Goal: Task Accomplishment & Management: Manage account settings

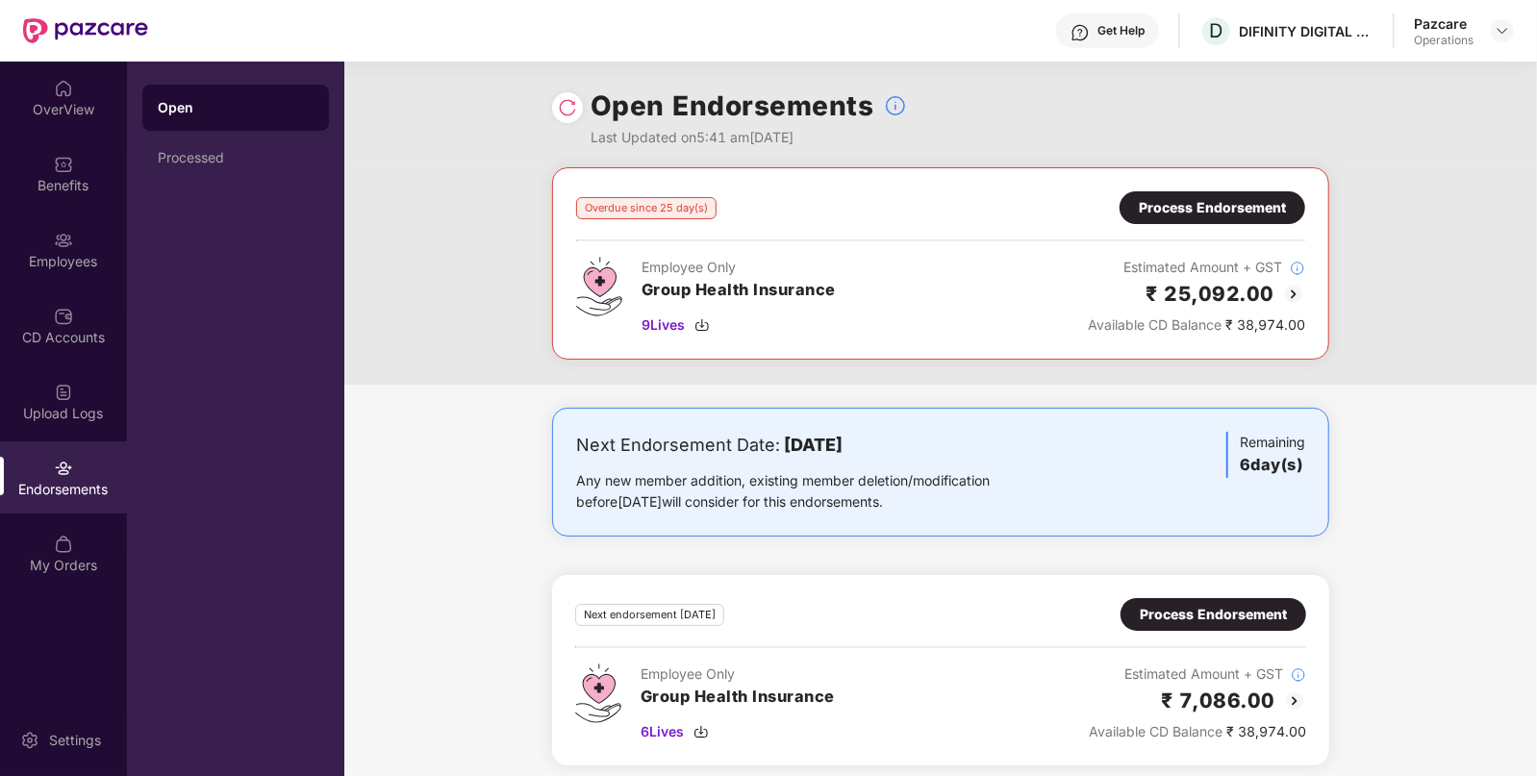
scroll to position [10, 0]
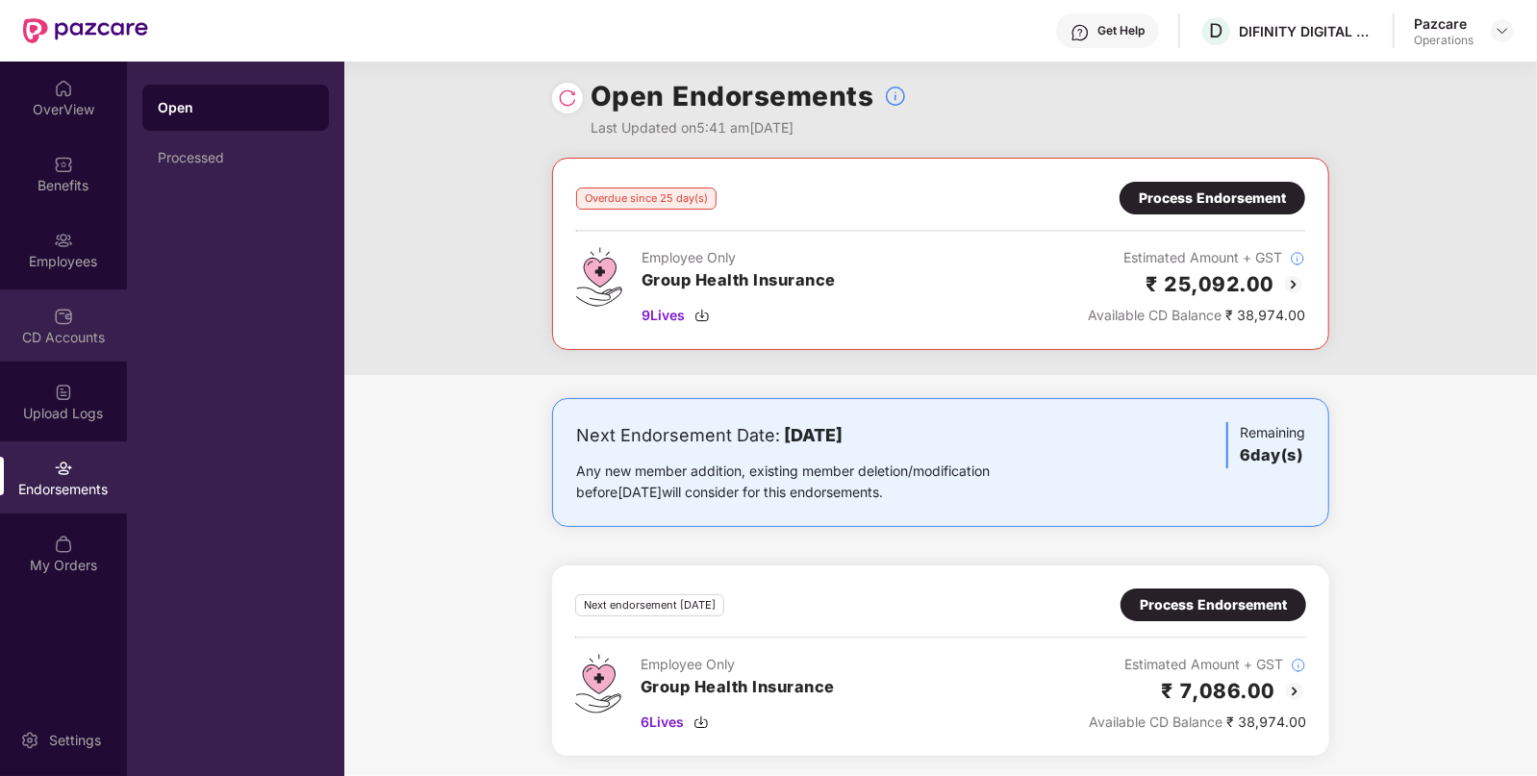
click at [108, 319] on div "CD Accounts" at bounding box center [63, 325] width 127 height 72
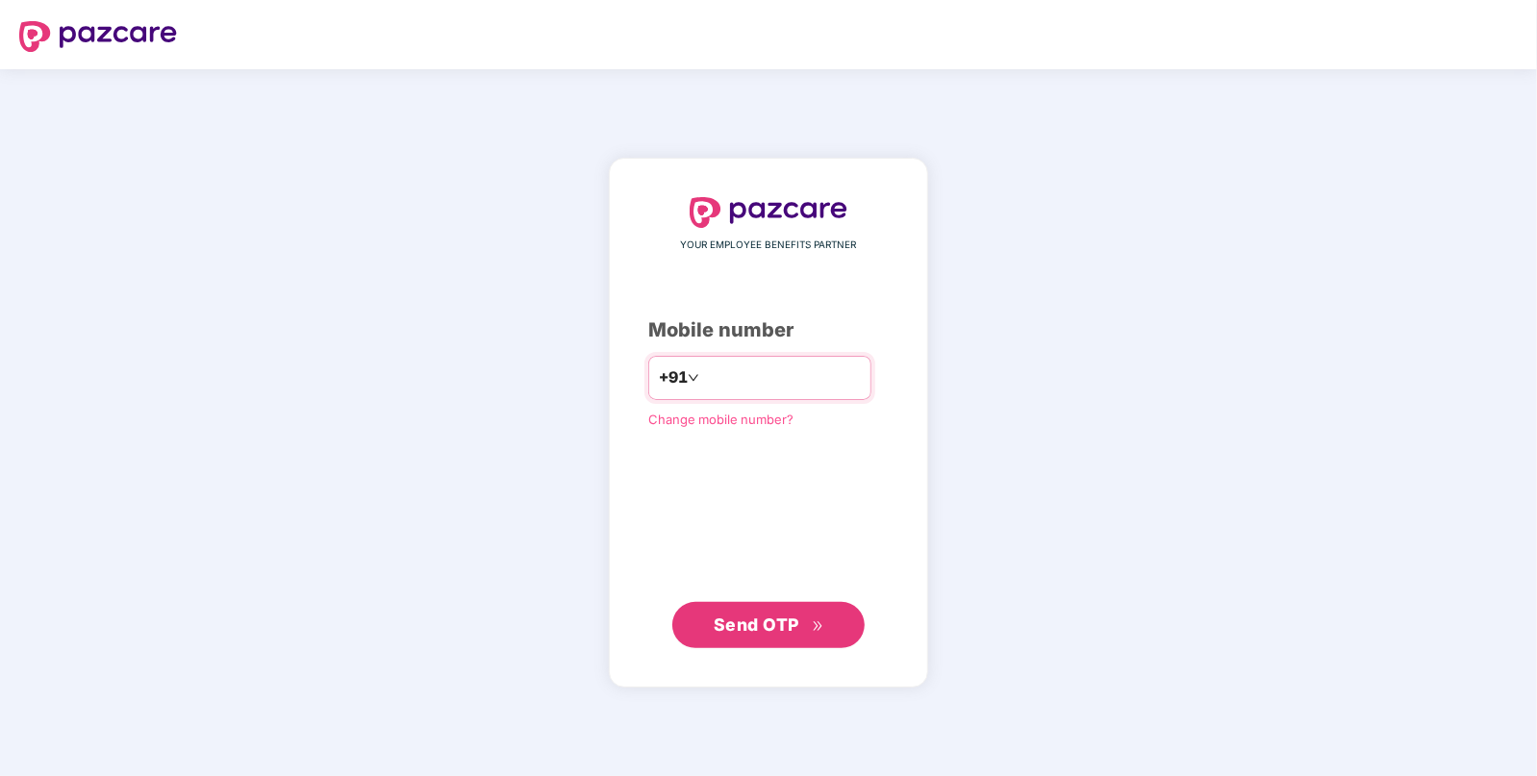
type input "**********"
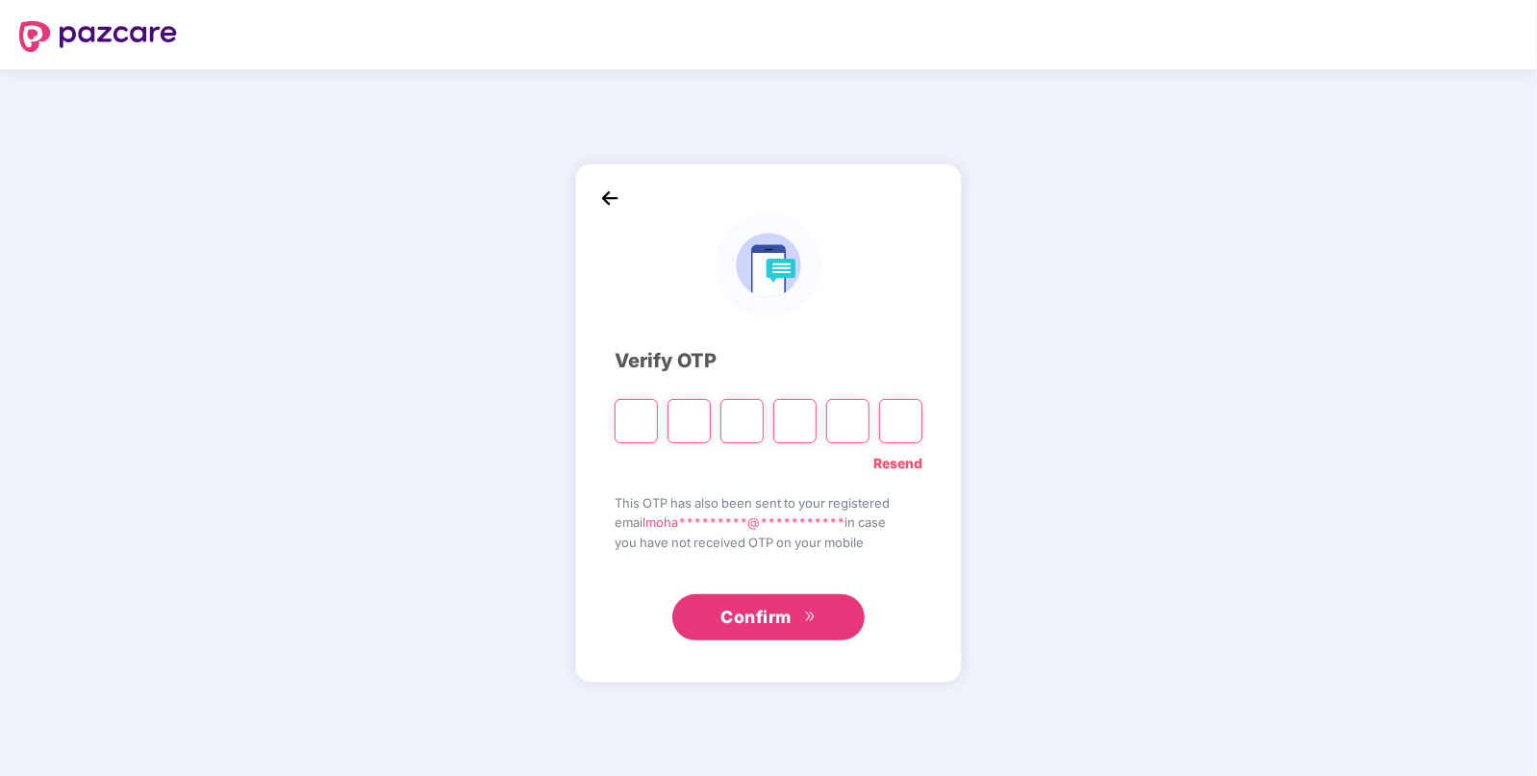
type input "*"
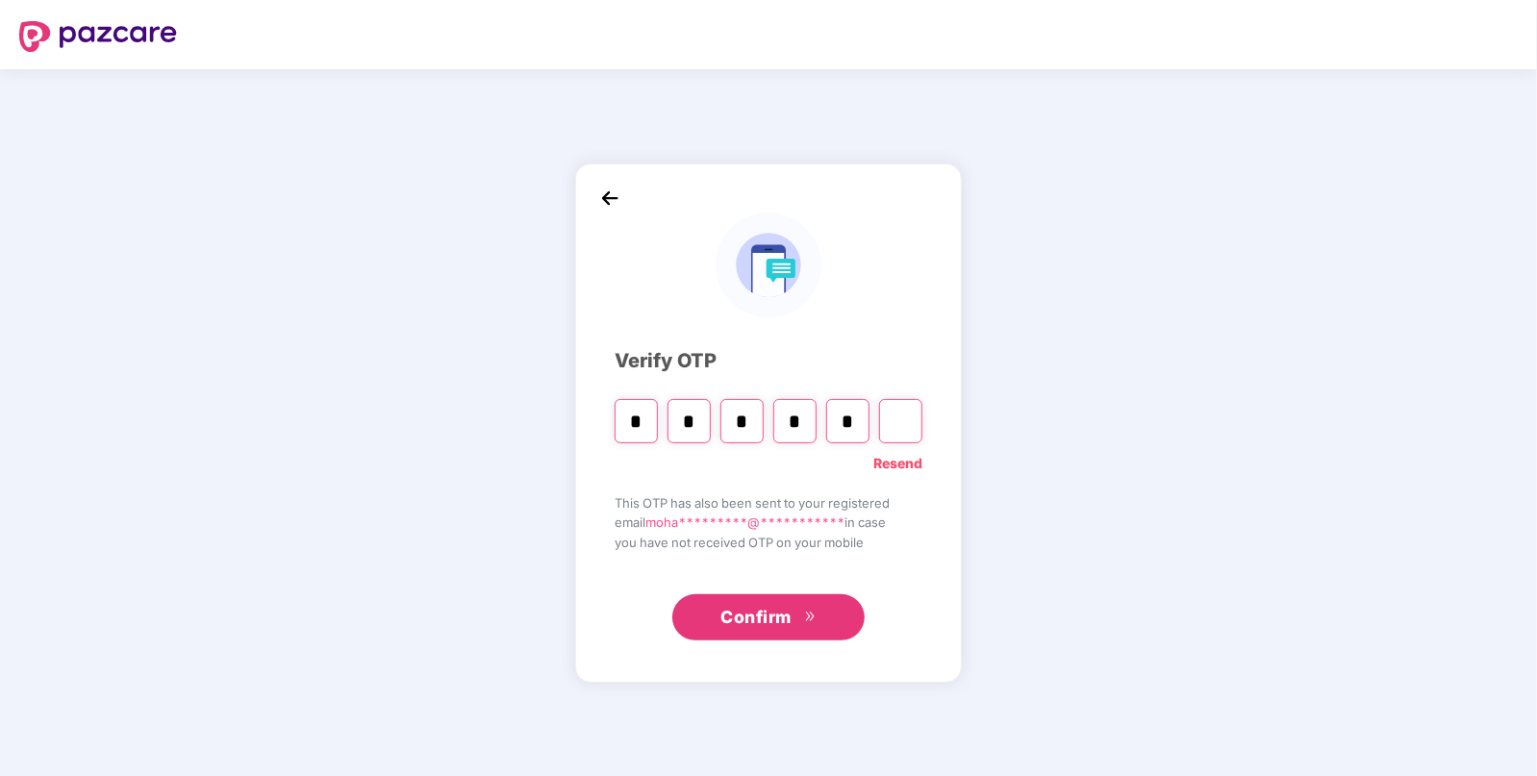
type input "*"
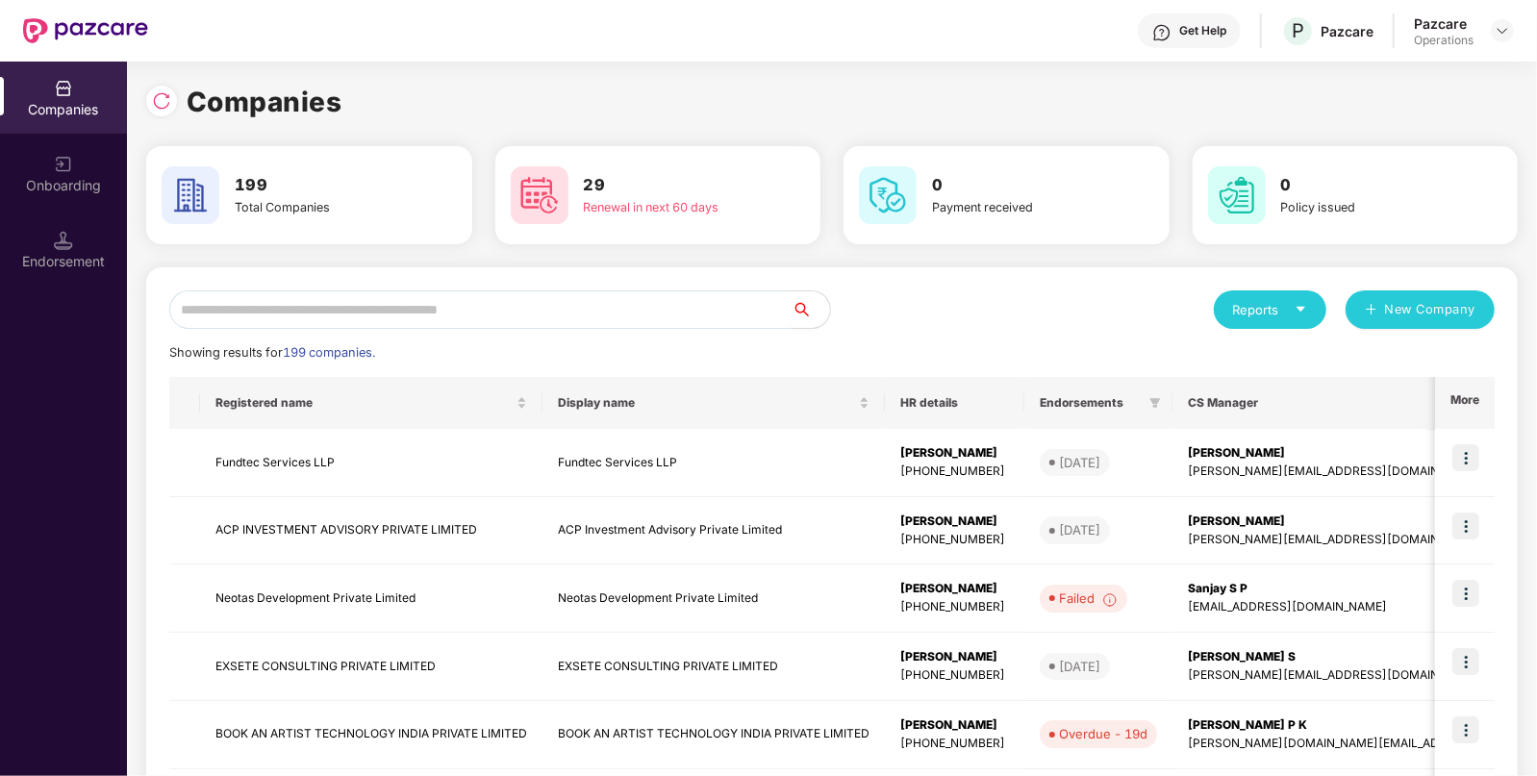
paste input "**********"
click at [587, 308] on input "**********" at bounding box center [480, 309] width 622 height 38
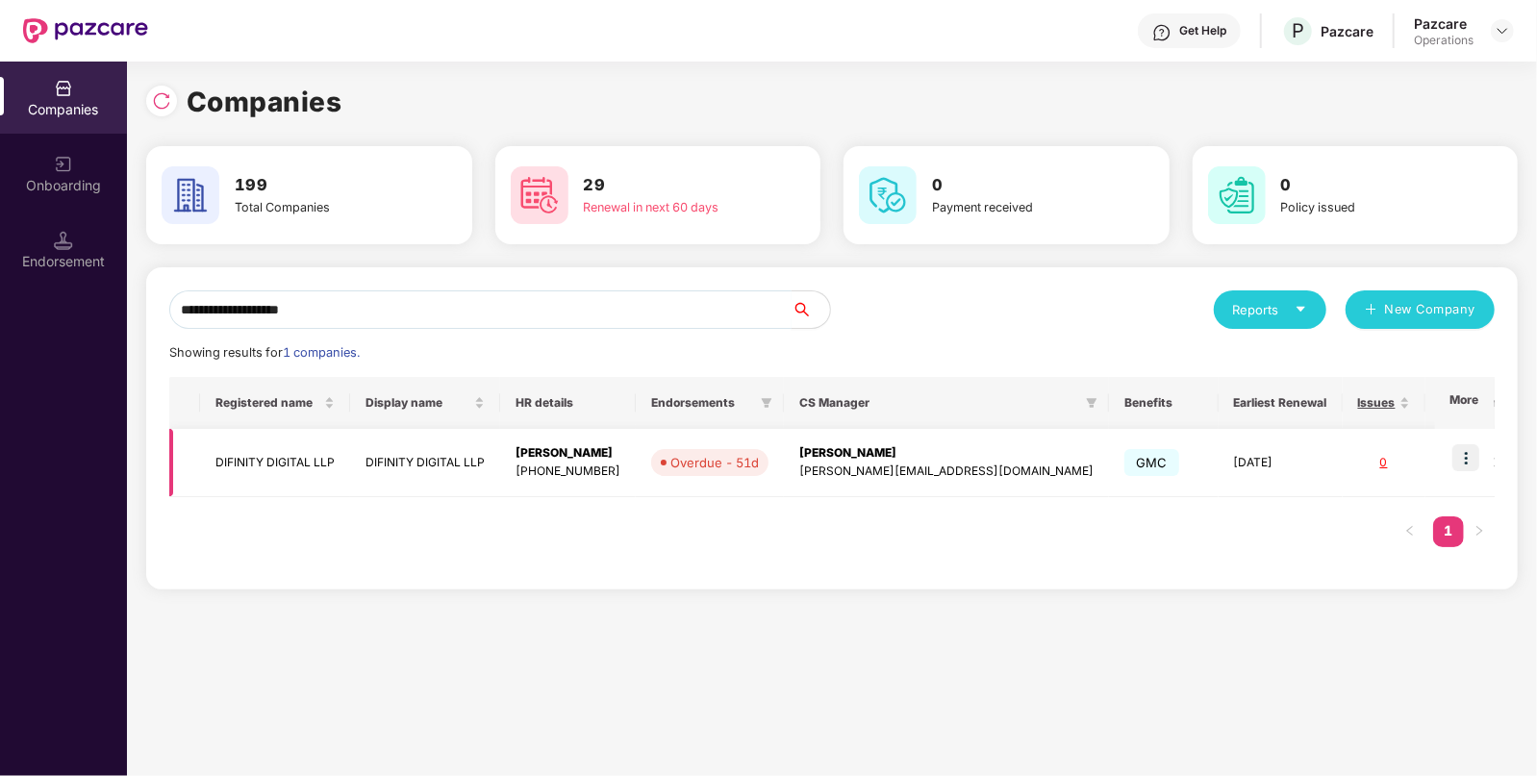
type input "**********"
click at [1468, 462] on img at bounding box center [1465, 457] width 27 height 27
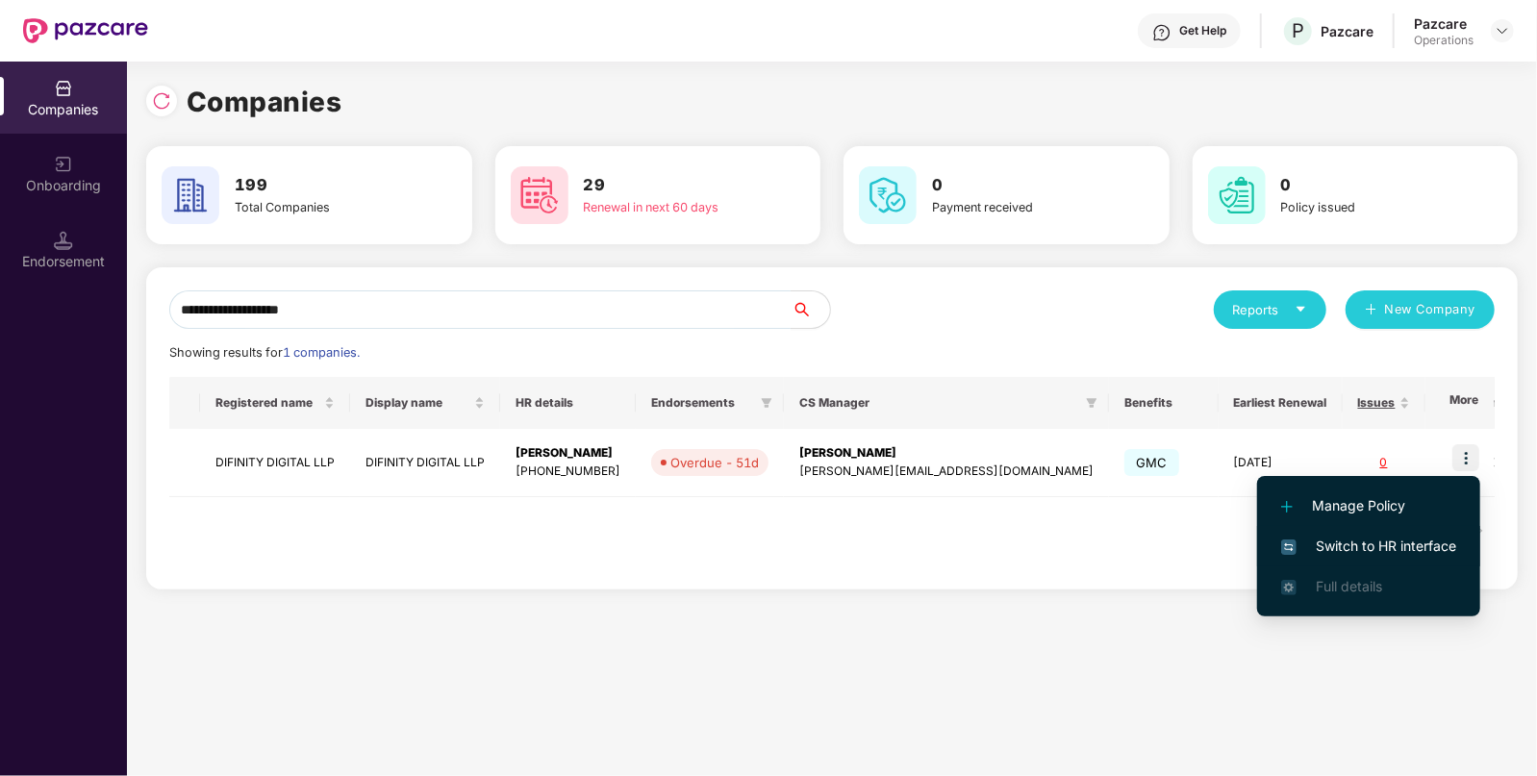
click at [1399, 547] on span "Switch to HR interface" at bounding box center [1368, 546] width 175 height 21
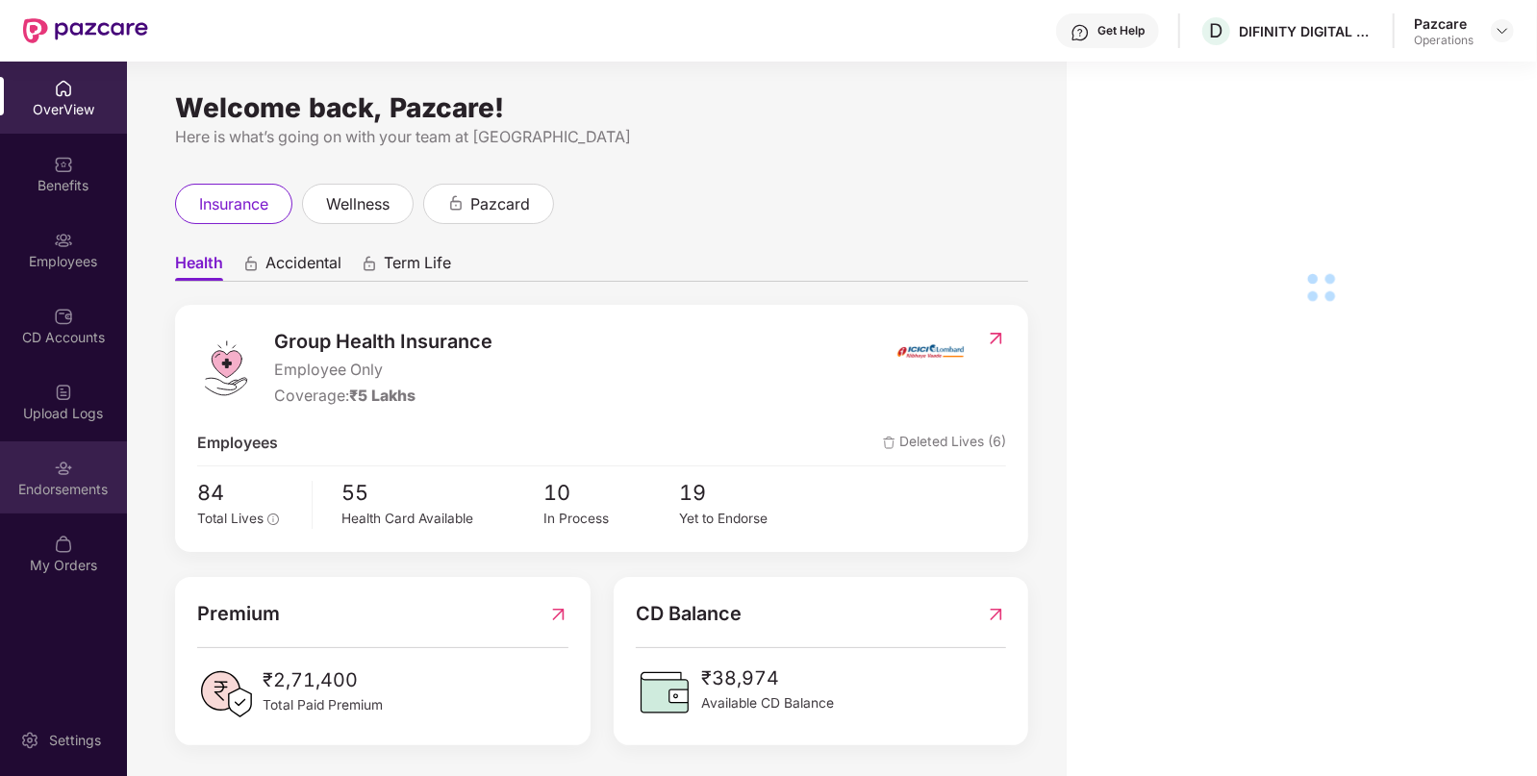
click at [43, 466] on div "Endorsements" at bounding box center [63, 477] width 127 height 72
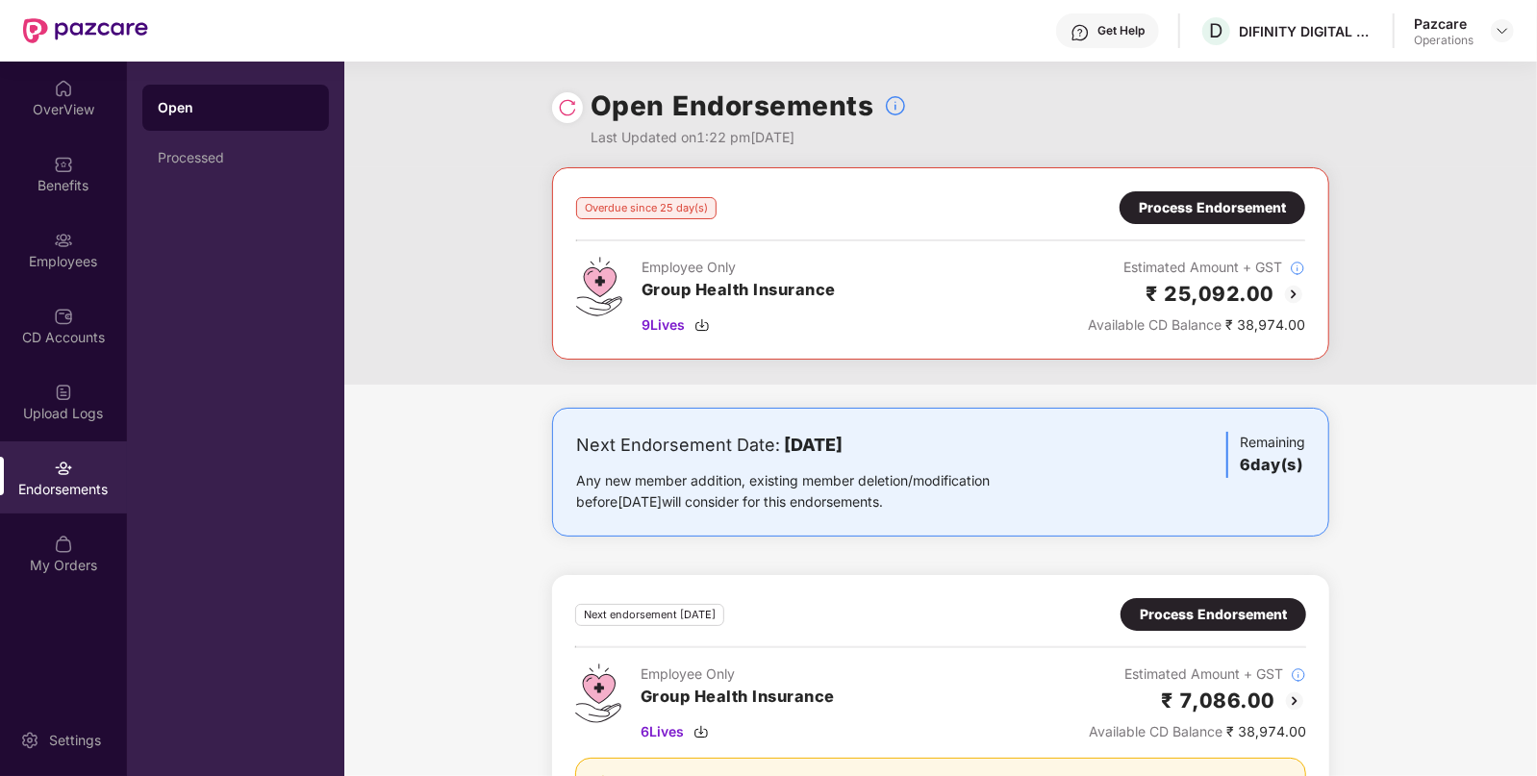
click at [1175, 200] on div "Process Endorsement" at bounding box center [1212, 207] width 147 height 21
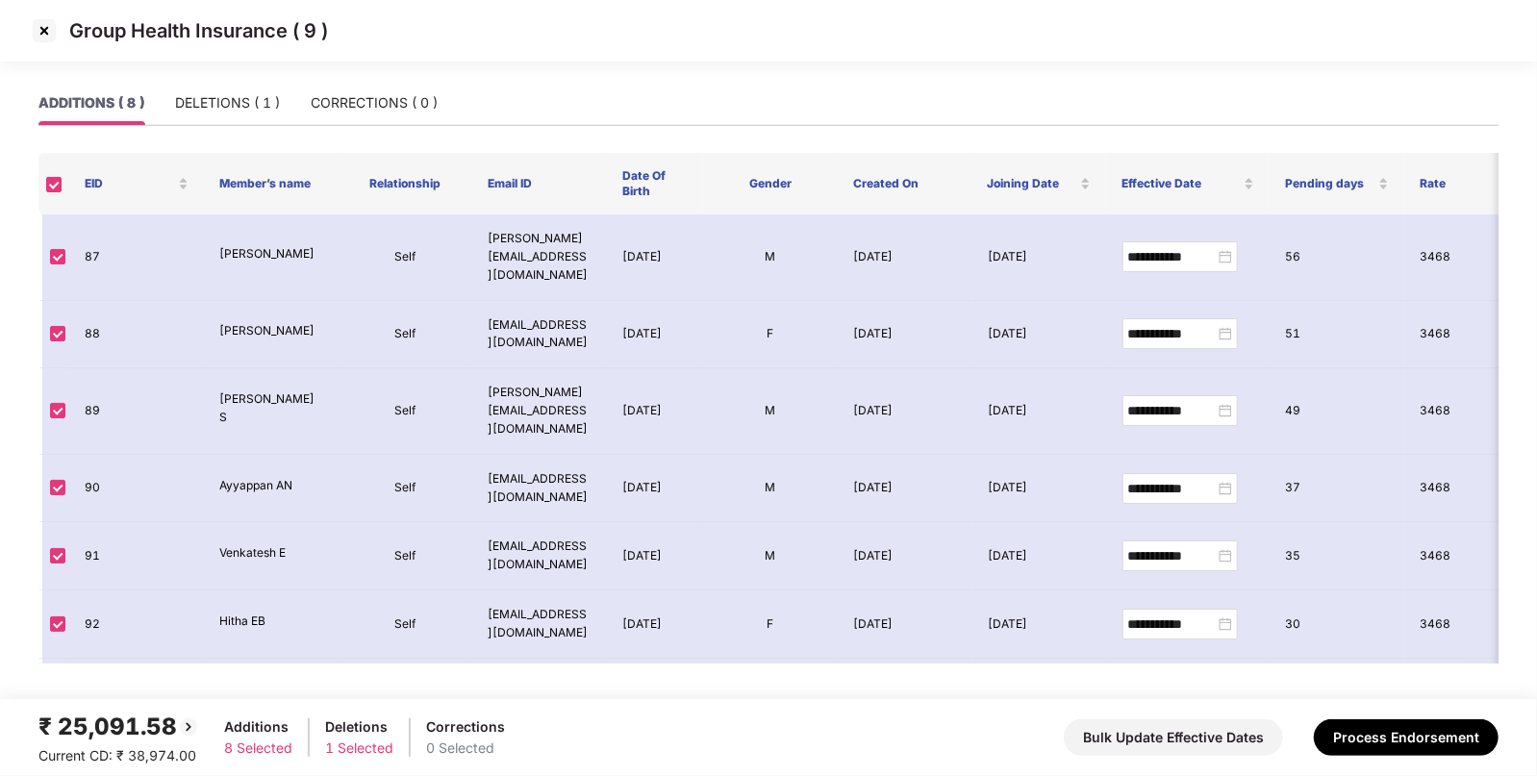
click at [45, 37] on img at bounding box center [44, 30] width 31 height 31
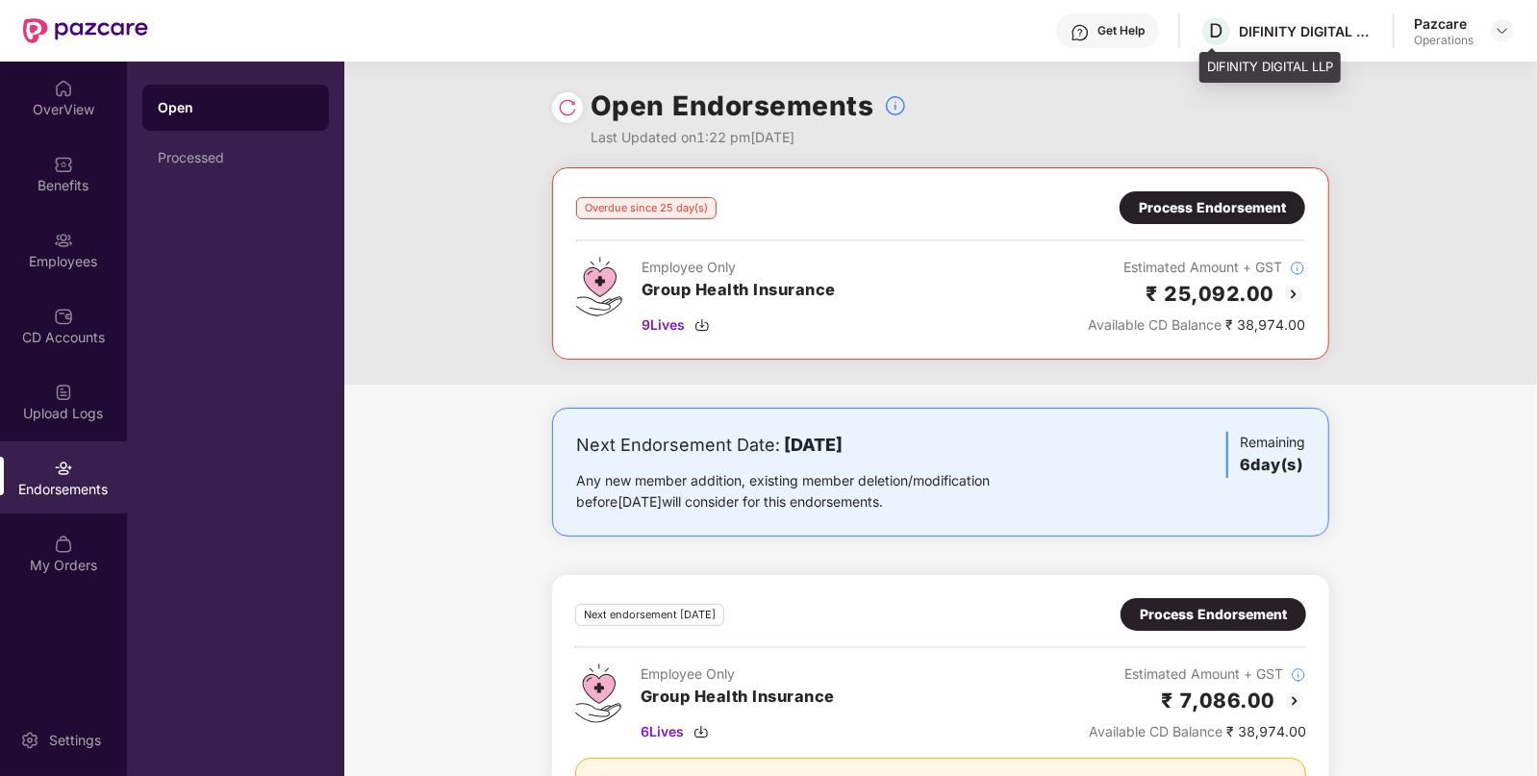
click at [1259, 24] on div "DIFINITY DIGITAL LLP" at bounding box center [1306, 31] width 135 height 18
copy div "DIFINITY"
click at [1259, 24] on div "DIFINITY DIGITAL LLP" at bounding box center [1306, 31] width 135 height 18
click at [1508, 28] on img at bounding box center [1502, 30] width 15 height 15
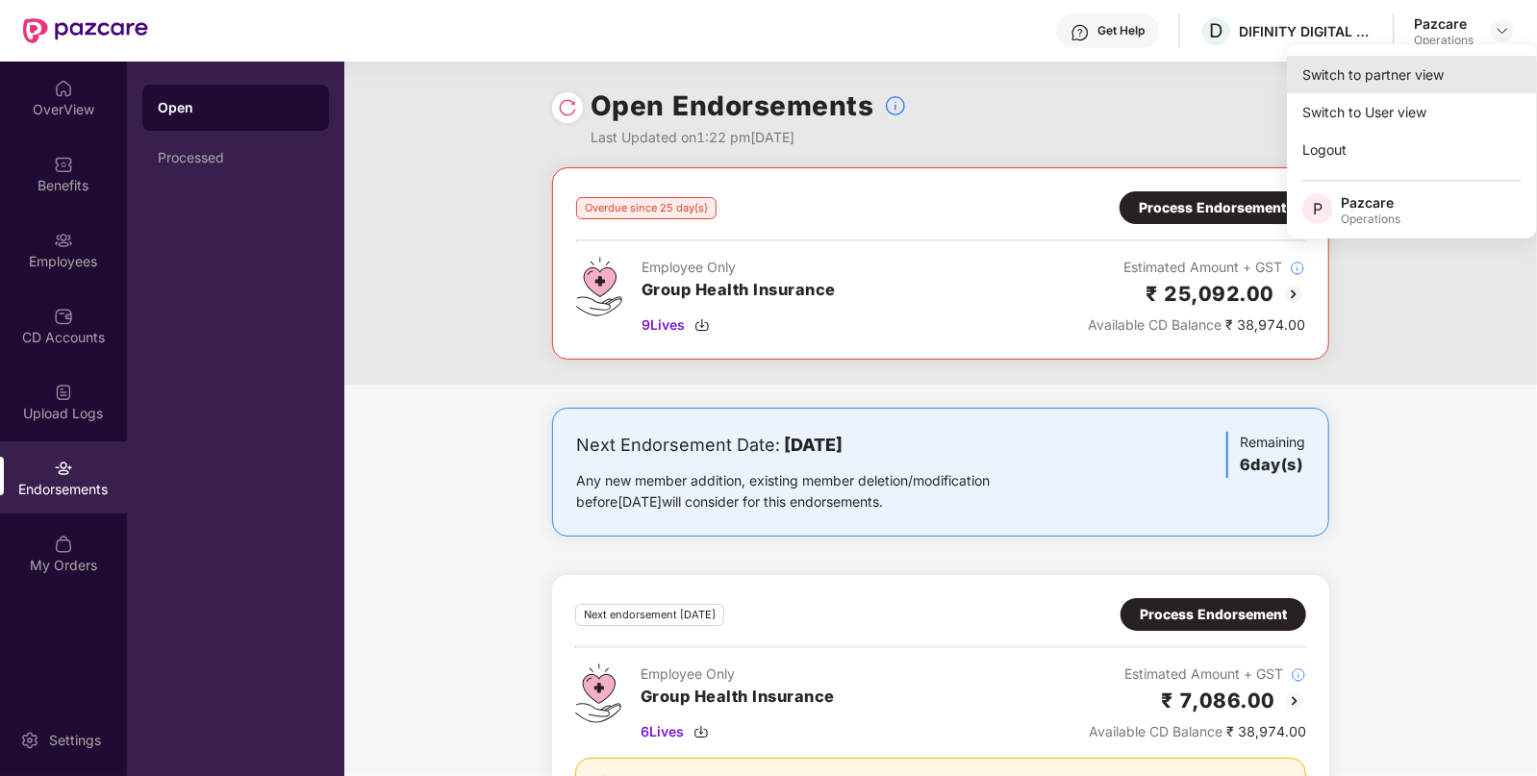
click at [1466, 72] on div "Switch to partner view" at bounding box center [1412, 75] width 250 height 38
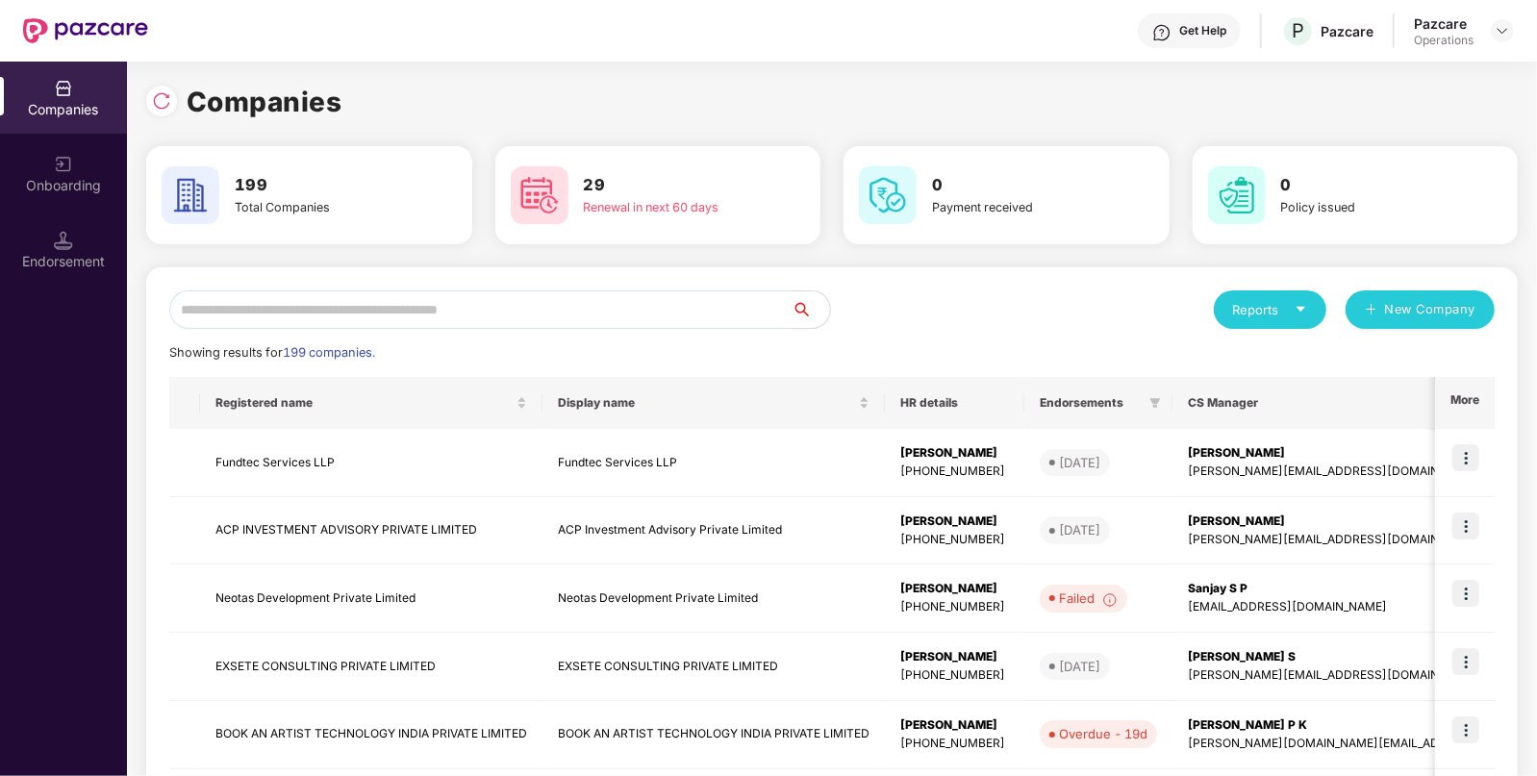
paste input "********"
click at [315, 308] on input "********" at bounding box center [480, 309] width 622 height 38
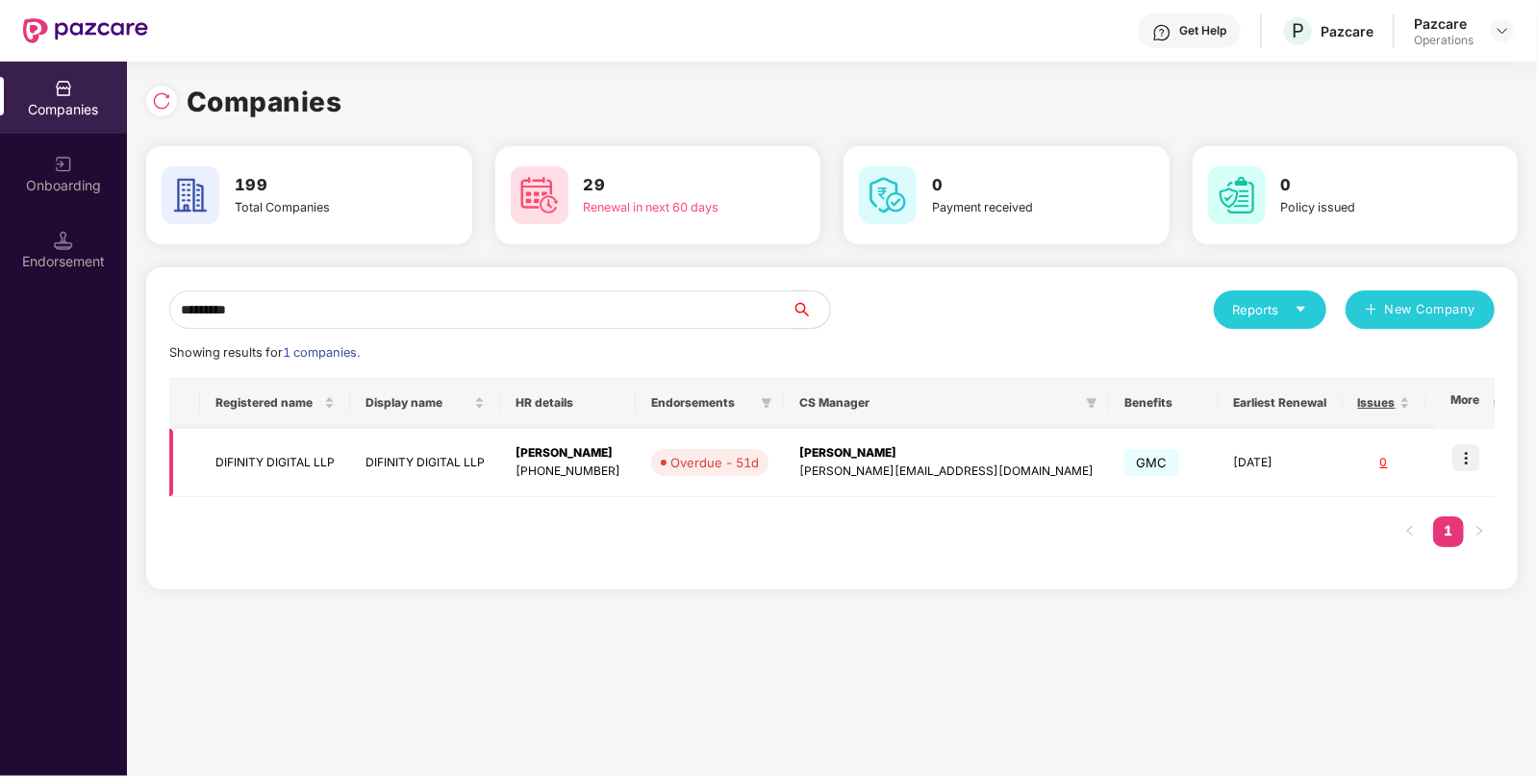
type input "********"
click at [280, 468] on td "DIFINITY DIGITAL LLP" at bounding box center [275, 463] width 150 height 68
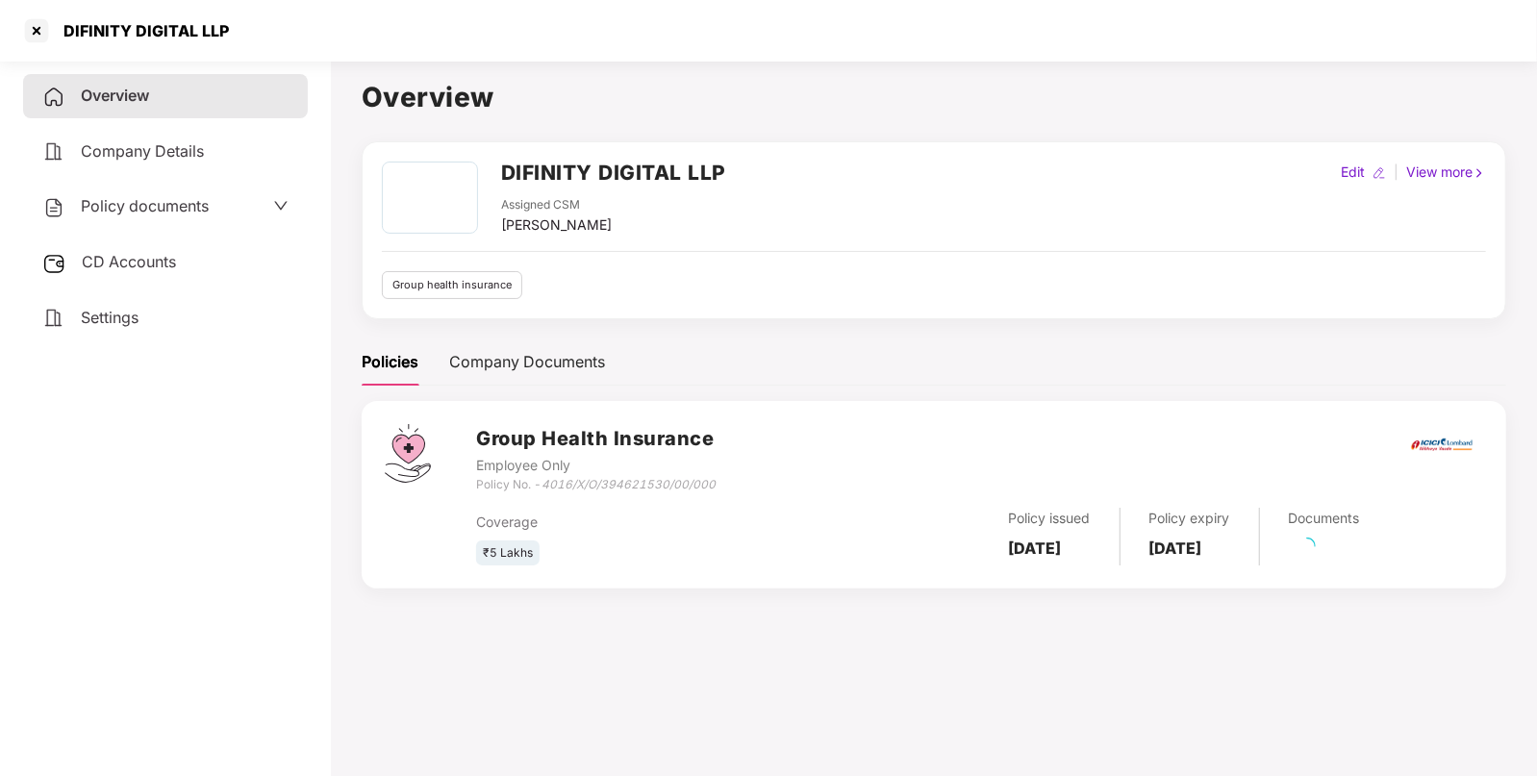
click at [164, 198] on span "Policy documents" at bounding box center [145, 205] width 128 height 19
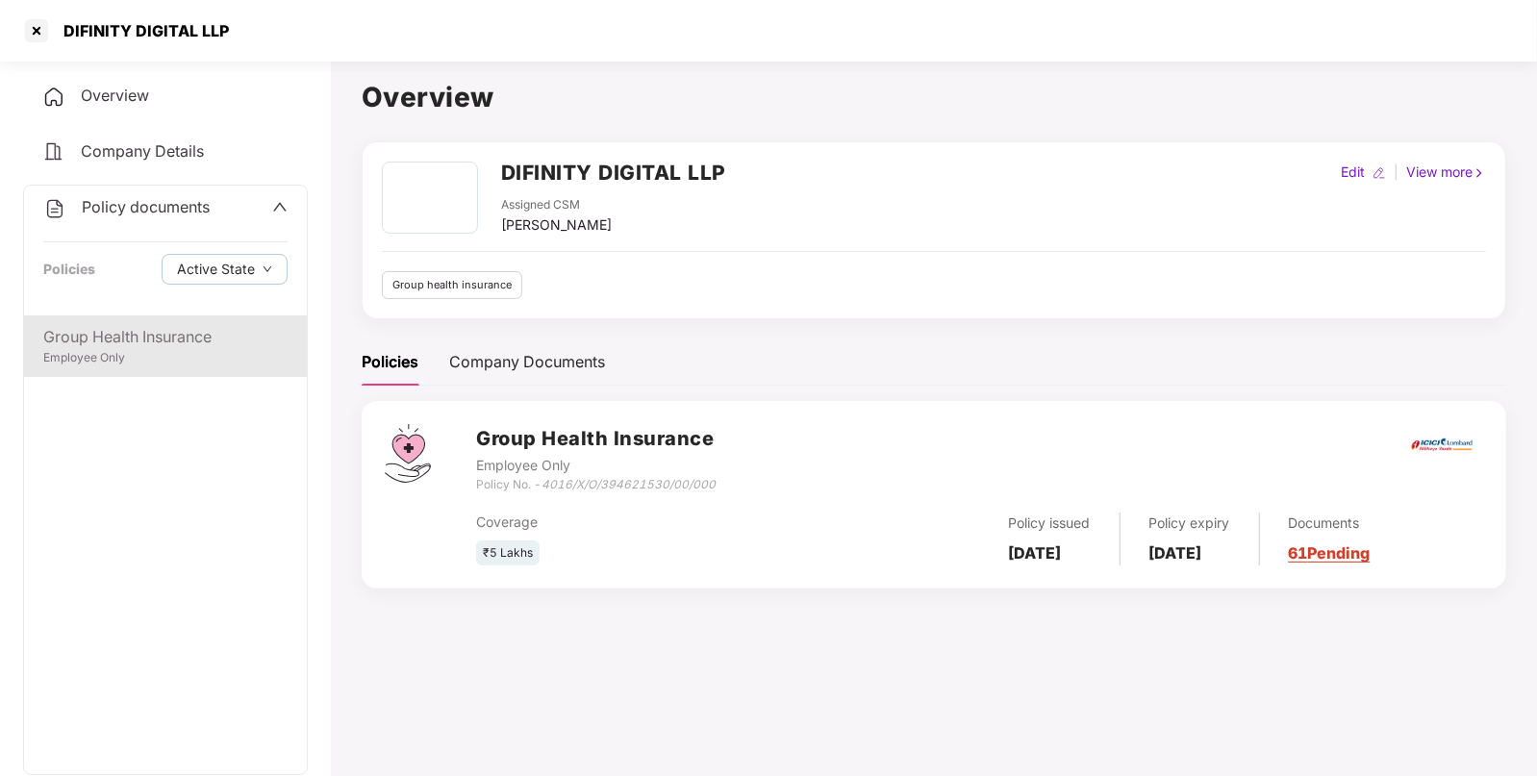
click at [164, 337] on div "Group Health Insurance" at bounding box center [165, 337] width 244 height 24
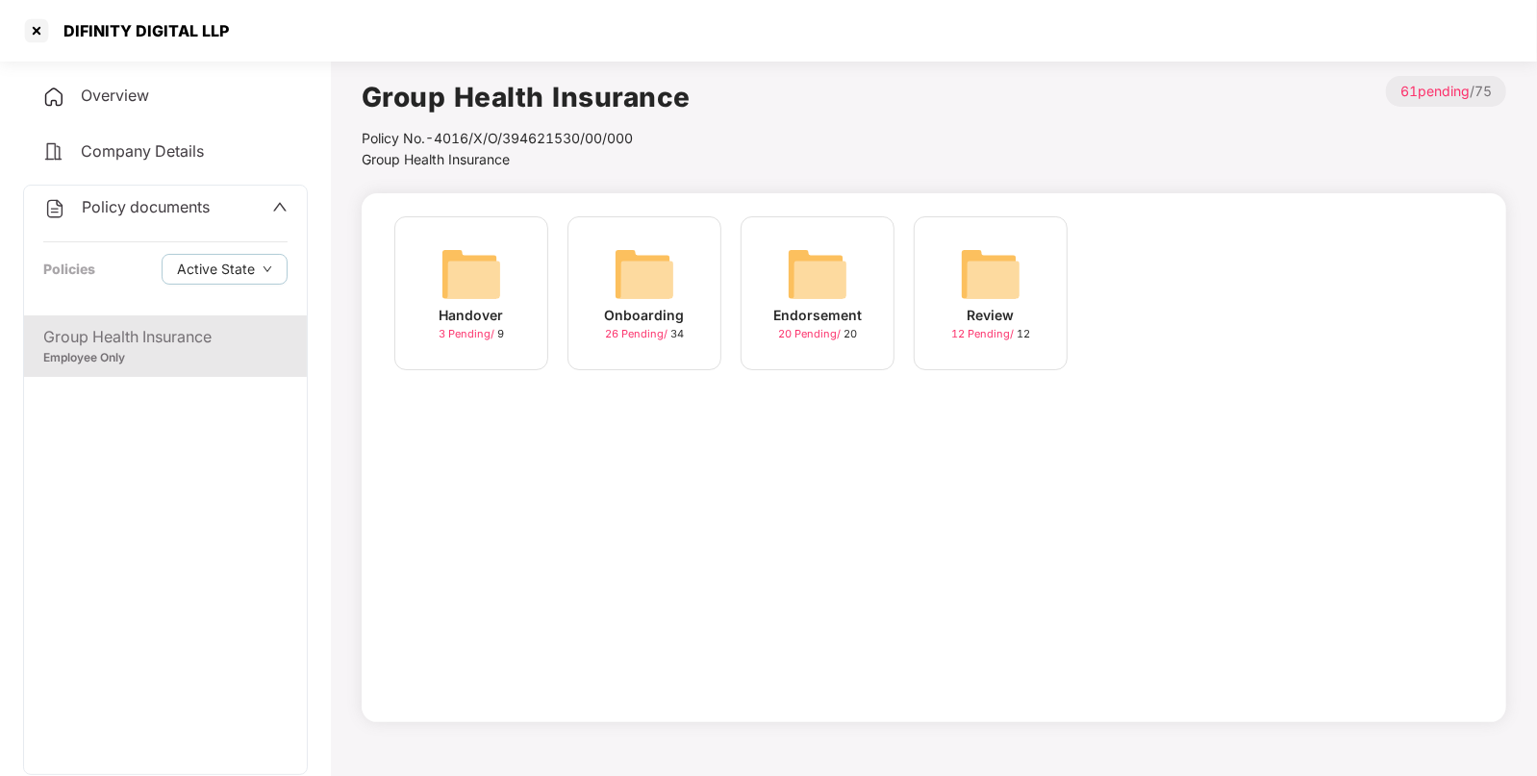
click at [842, 273] on img at bounding box center [818, 274] width 62 height 62
click at [1069, 284] on div "August-2025 10 Pending / 10" at bounding box center [990, 302] width 173 height 173
click at [993, 275] on img at bounding box center [991, 274] width 62 height 62
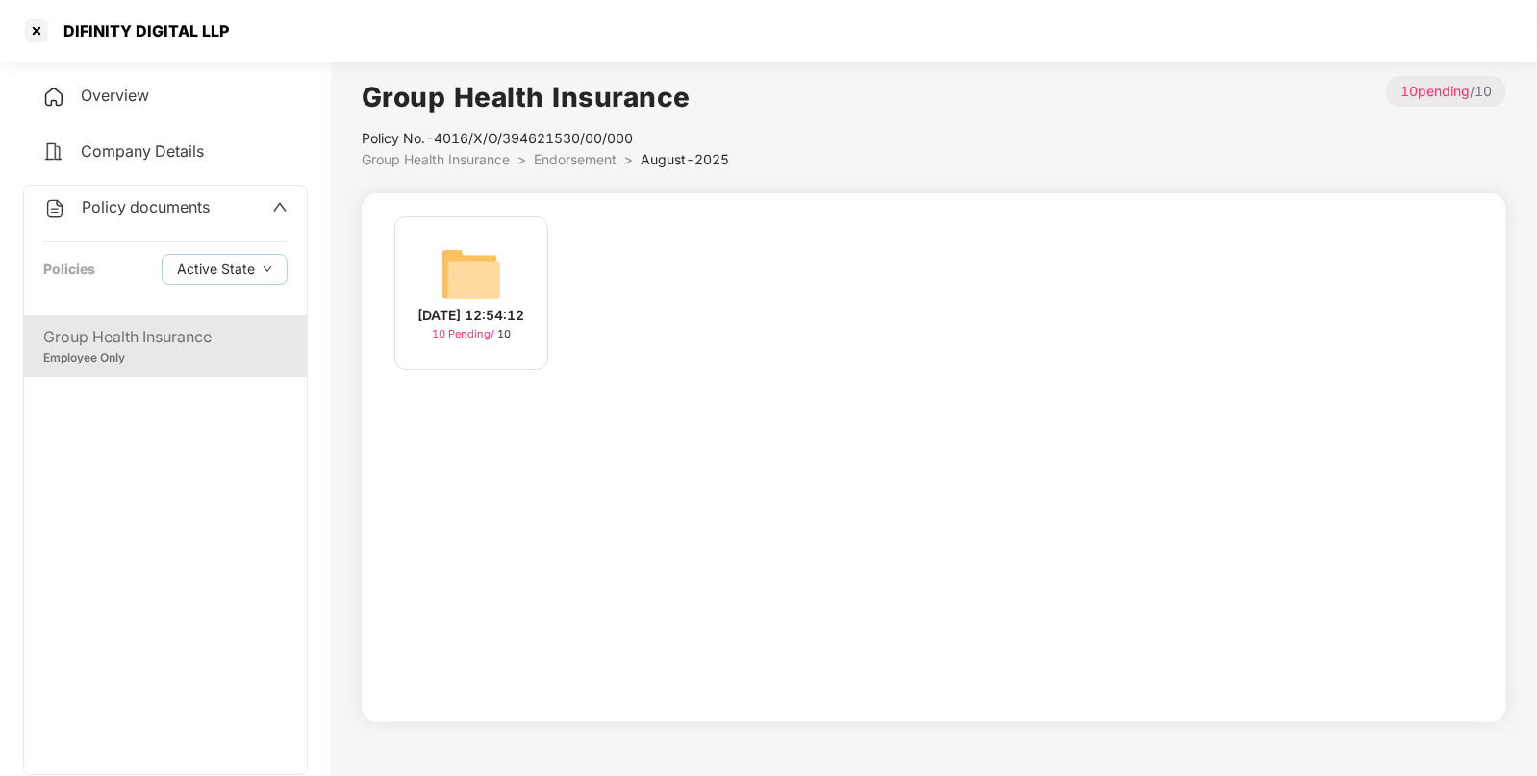
click at [471, 272] on img at bounding box center [472, 274] width 62 height 62
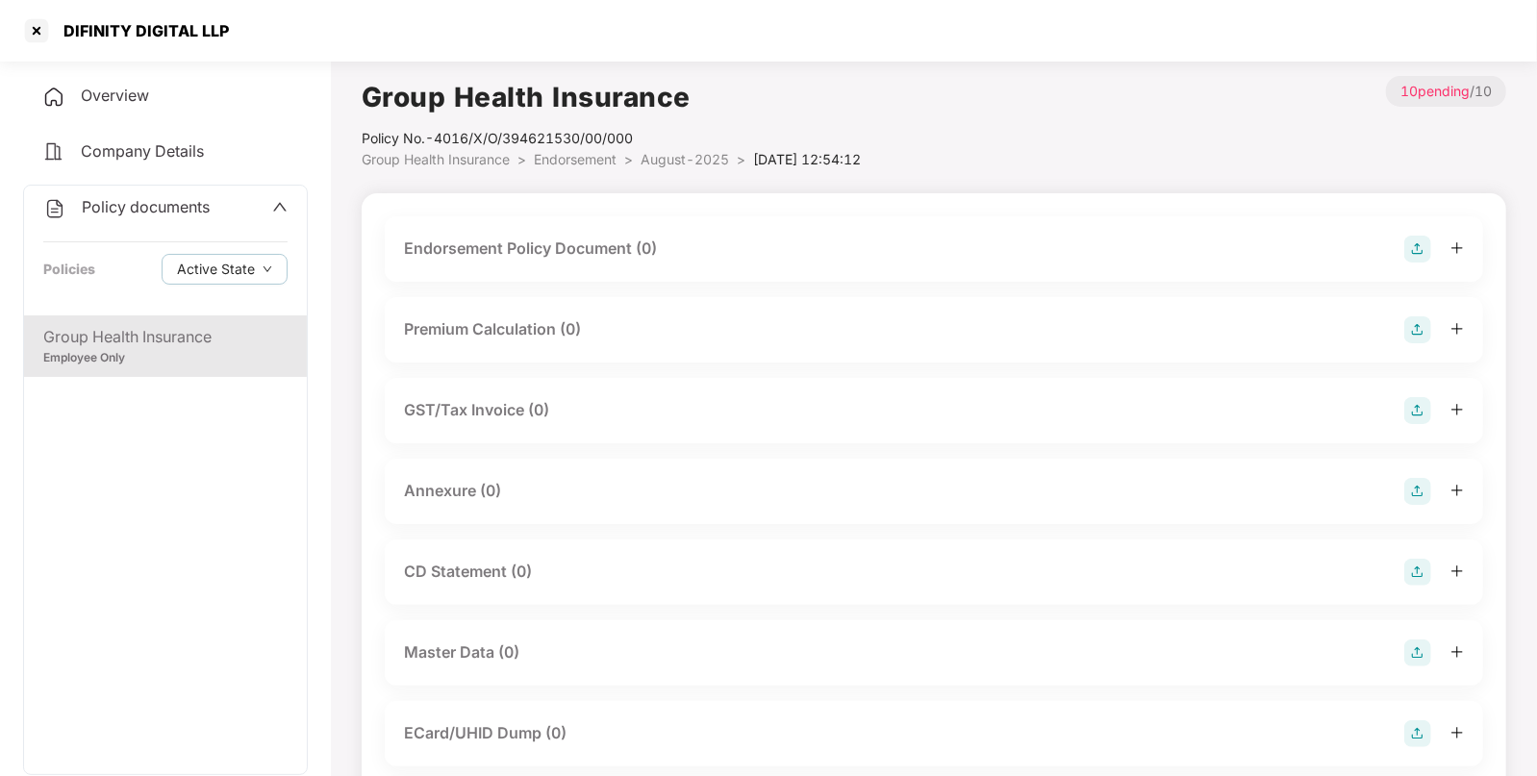
click at [1411, 254] on img at bounding box center [1417, 249] width 27 height 27
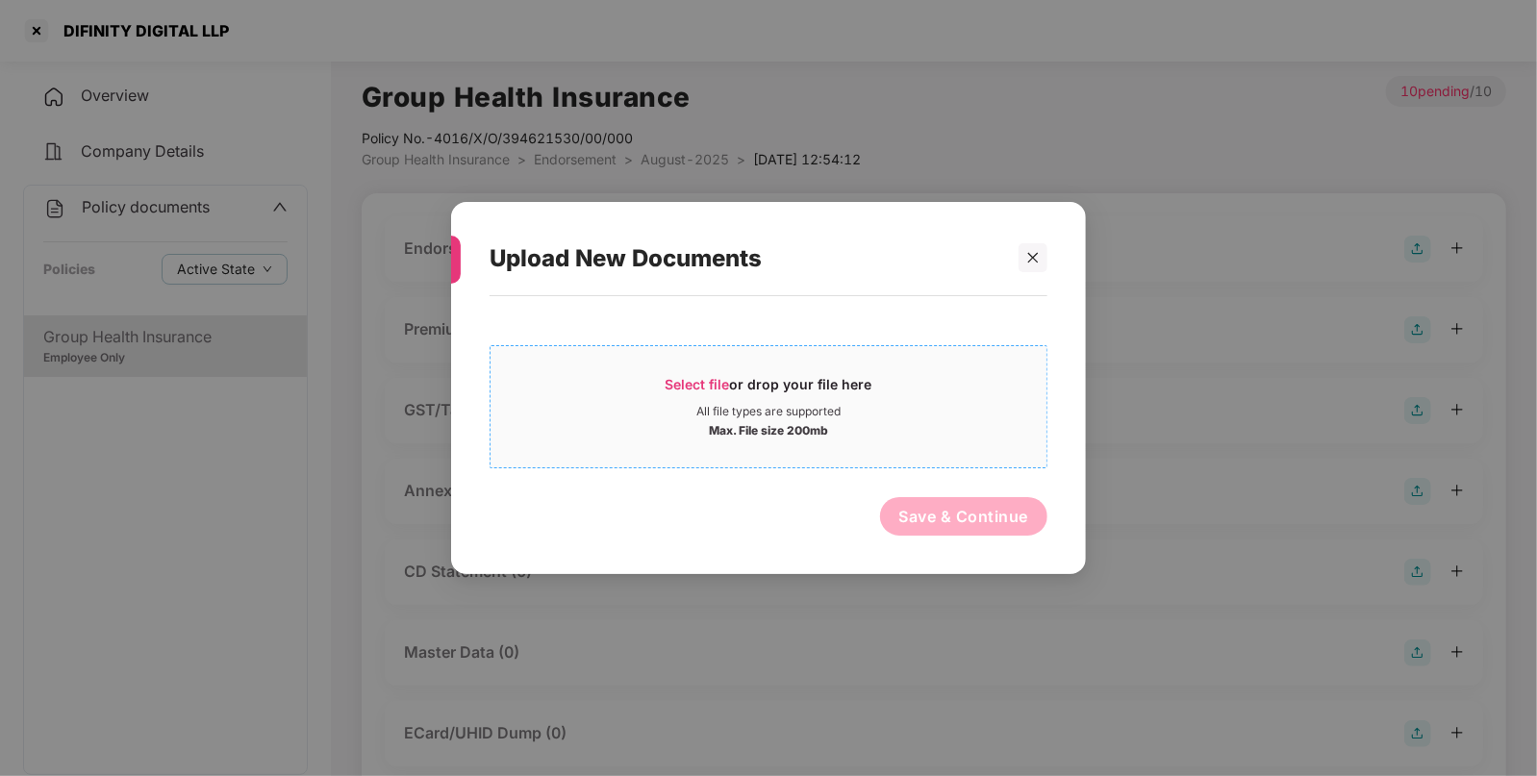
click at [879, 421] on div "Max. File size 200mb" at bounding box center [769, 428] width 556 height 19
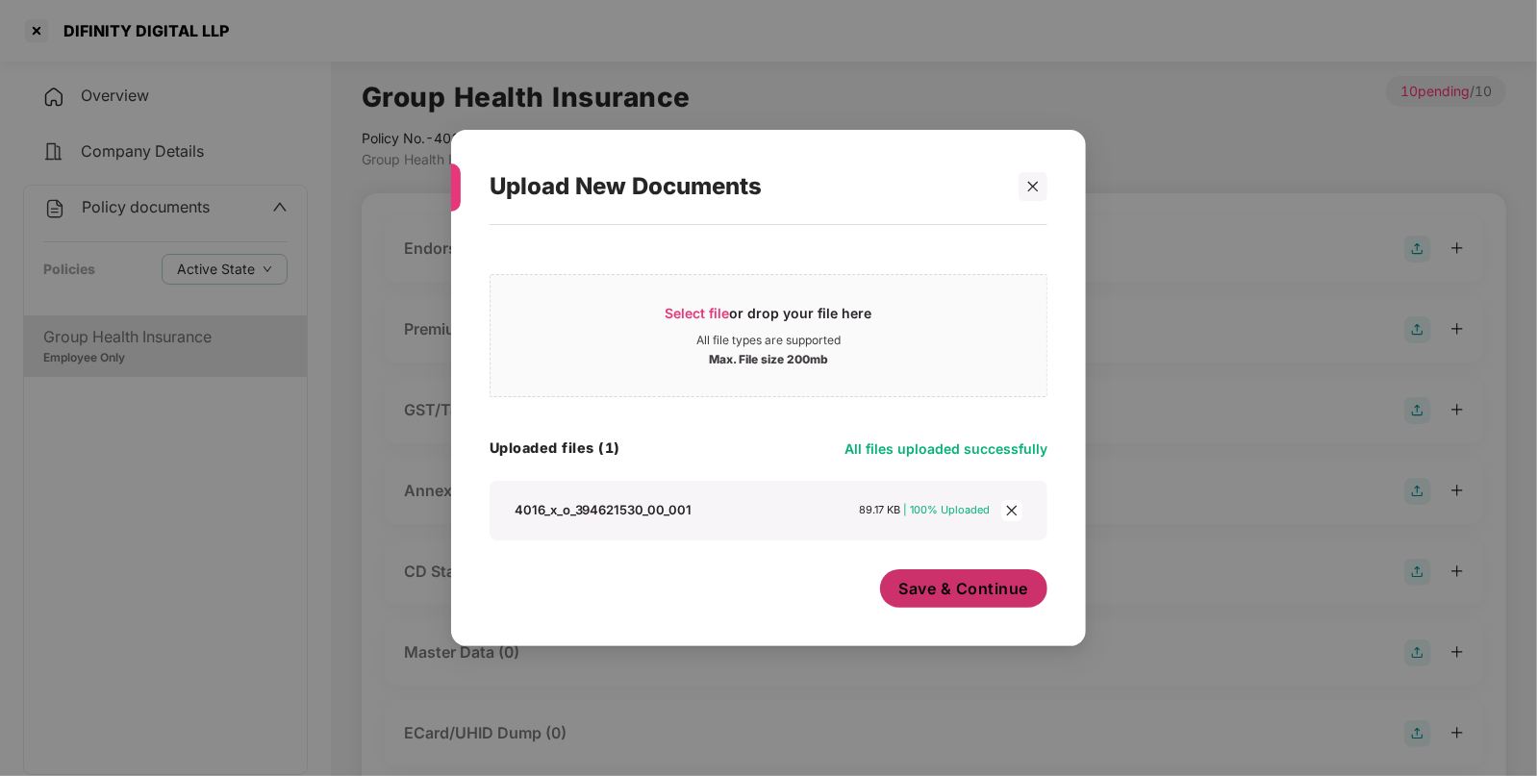
click at [1000, 596] on span "Save & Continue" at bounding box center [964, 588] width 130 height 21
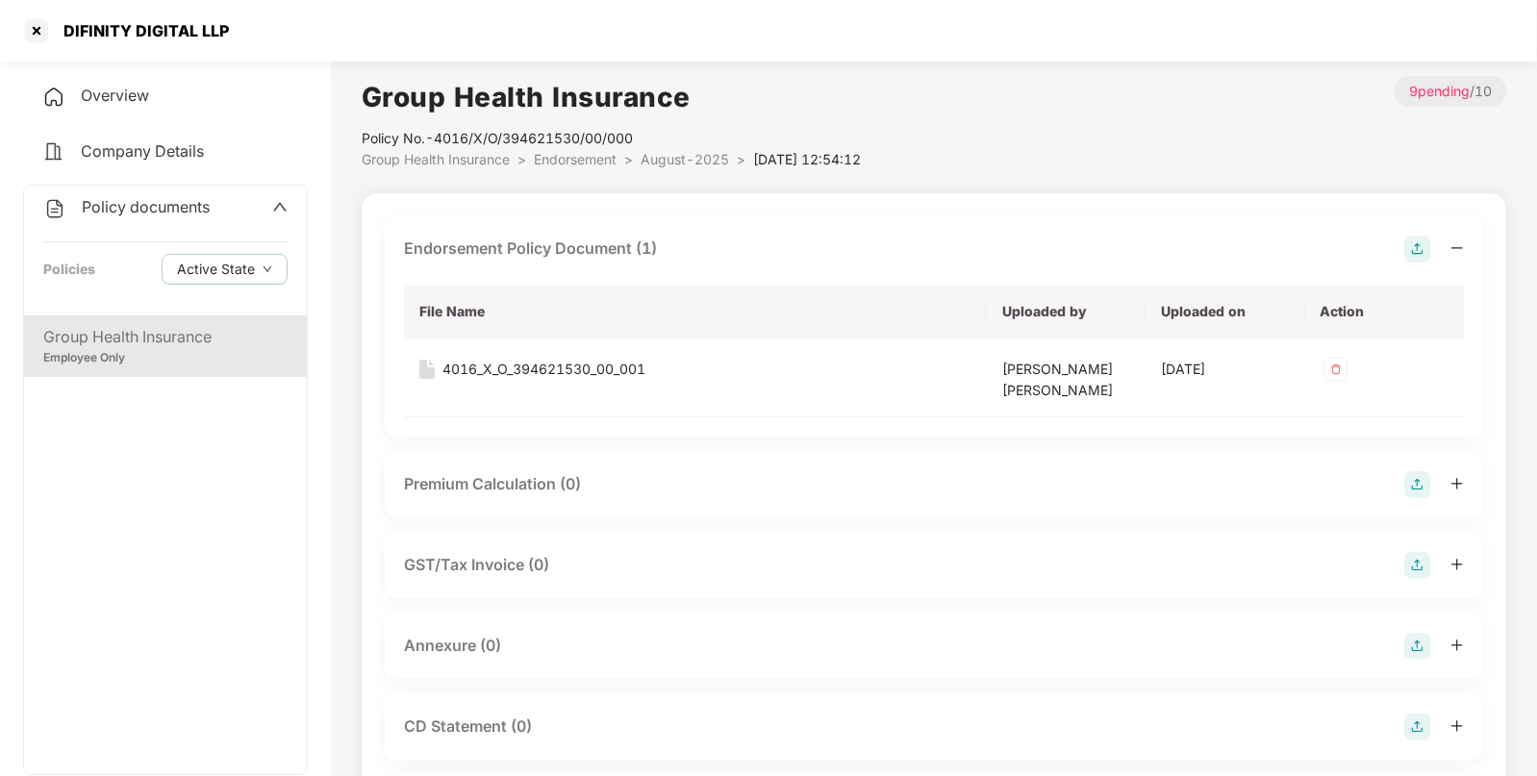
click at [1421, 647] on img at bounding box center [1417, 646] width 27 height 27
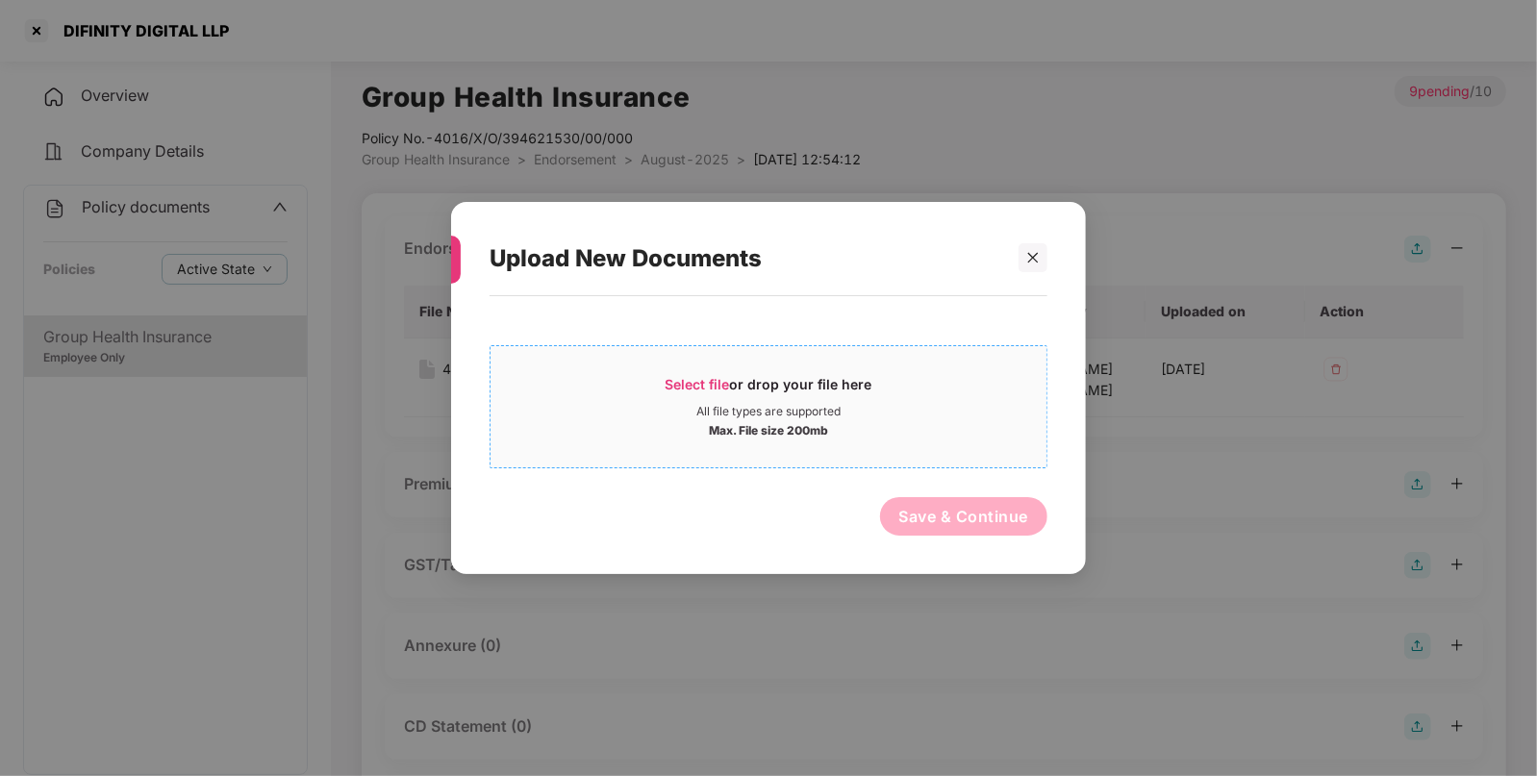
click at [936, 414] on div "All file types are supported" at bounding box center [769, 411] width 556 height 15
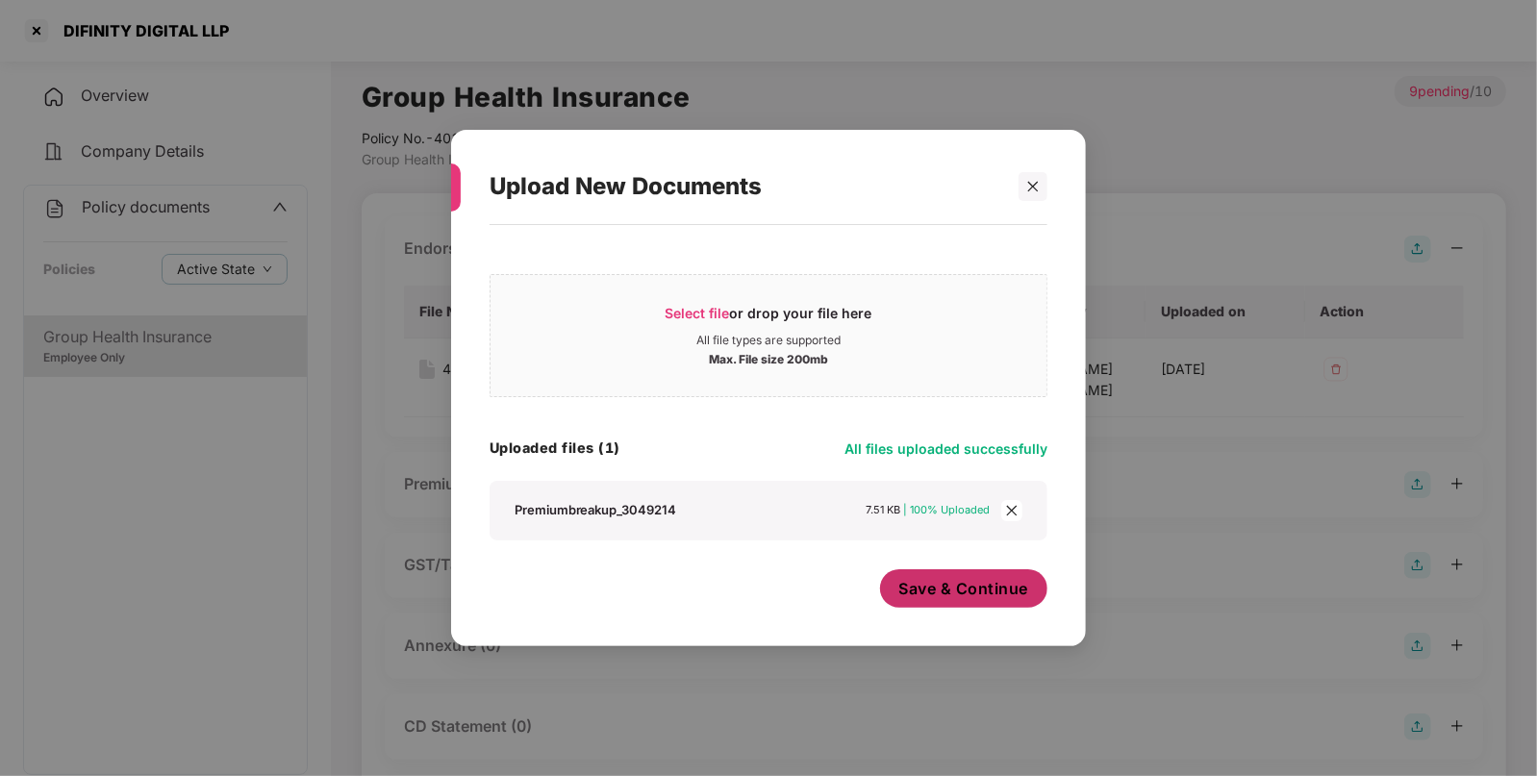
click at [919, 590] on span "Save & Continue" at bounding box center [964, 588] width 130 height 21
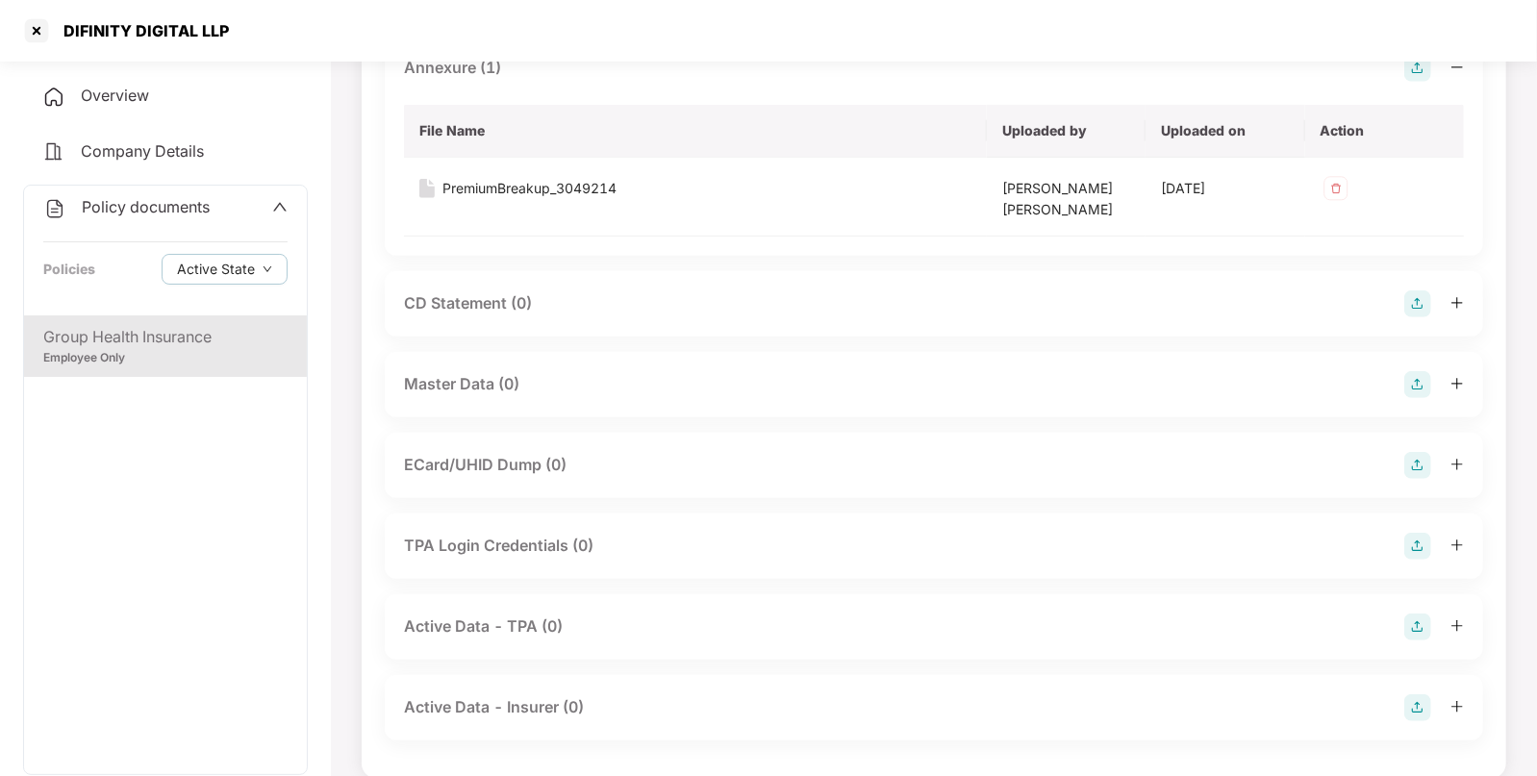
scroll to position [579, 0]
click at [1410, 375] on img at bounding box center [1417, 383] width 27 height 27
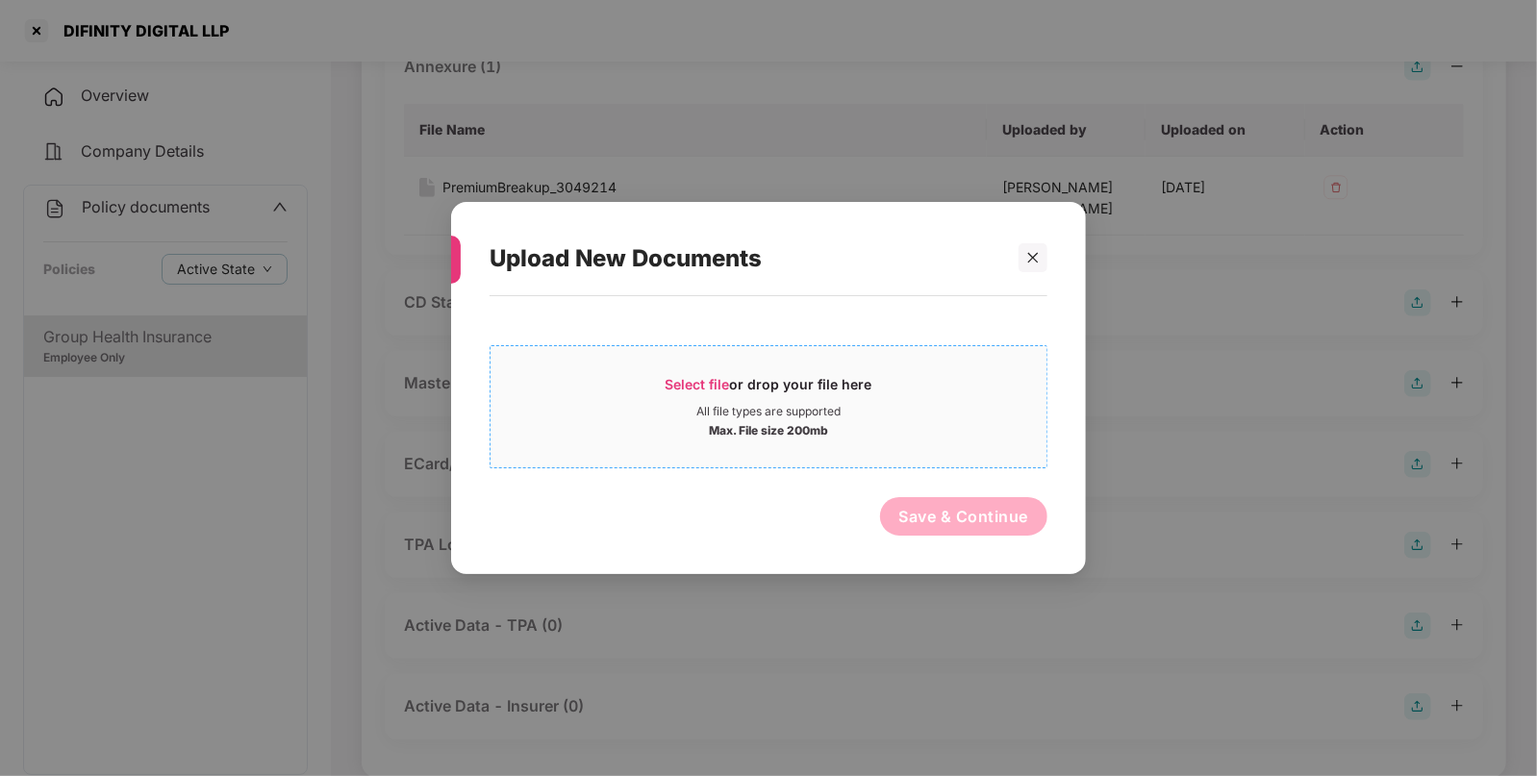
click at [893, 395] on div "Select file or drop your file here" at bounding box center [769, 389] width 556 height 29
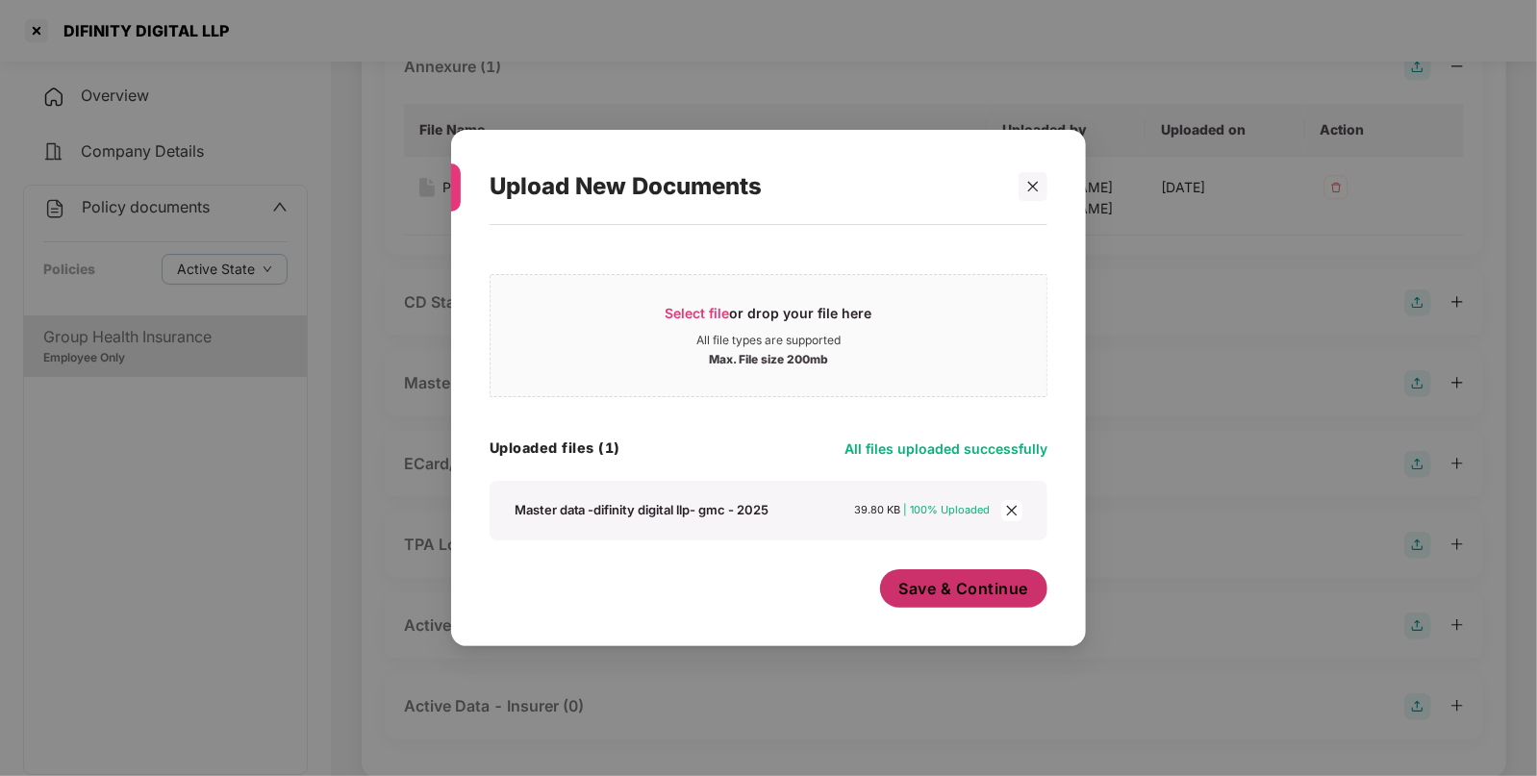
click at [983, 592] on span "Save & Continue" at bounding box center [964, 588] width 130 height 21
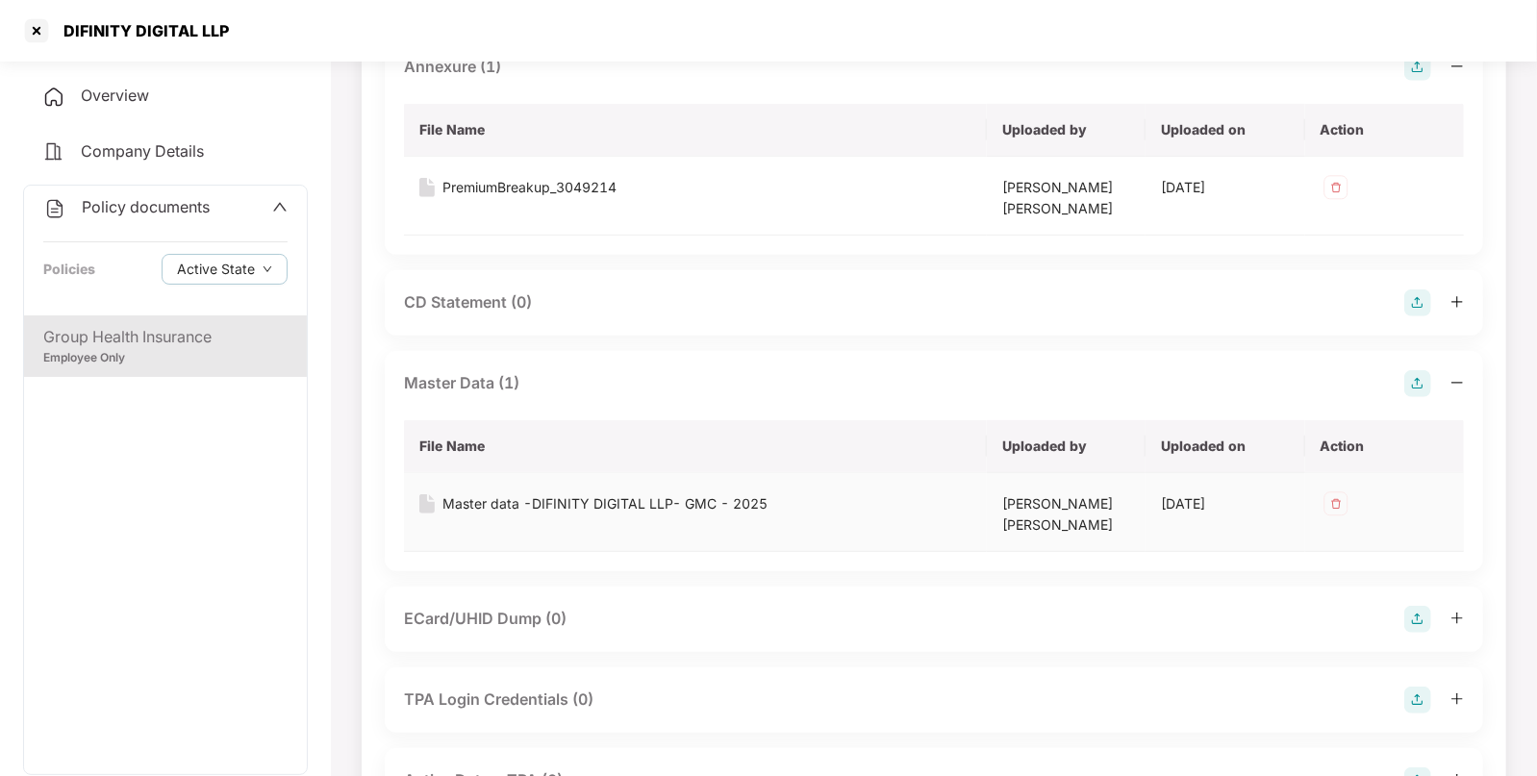
scroll to position [630, 0]
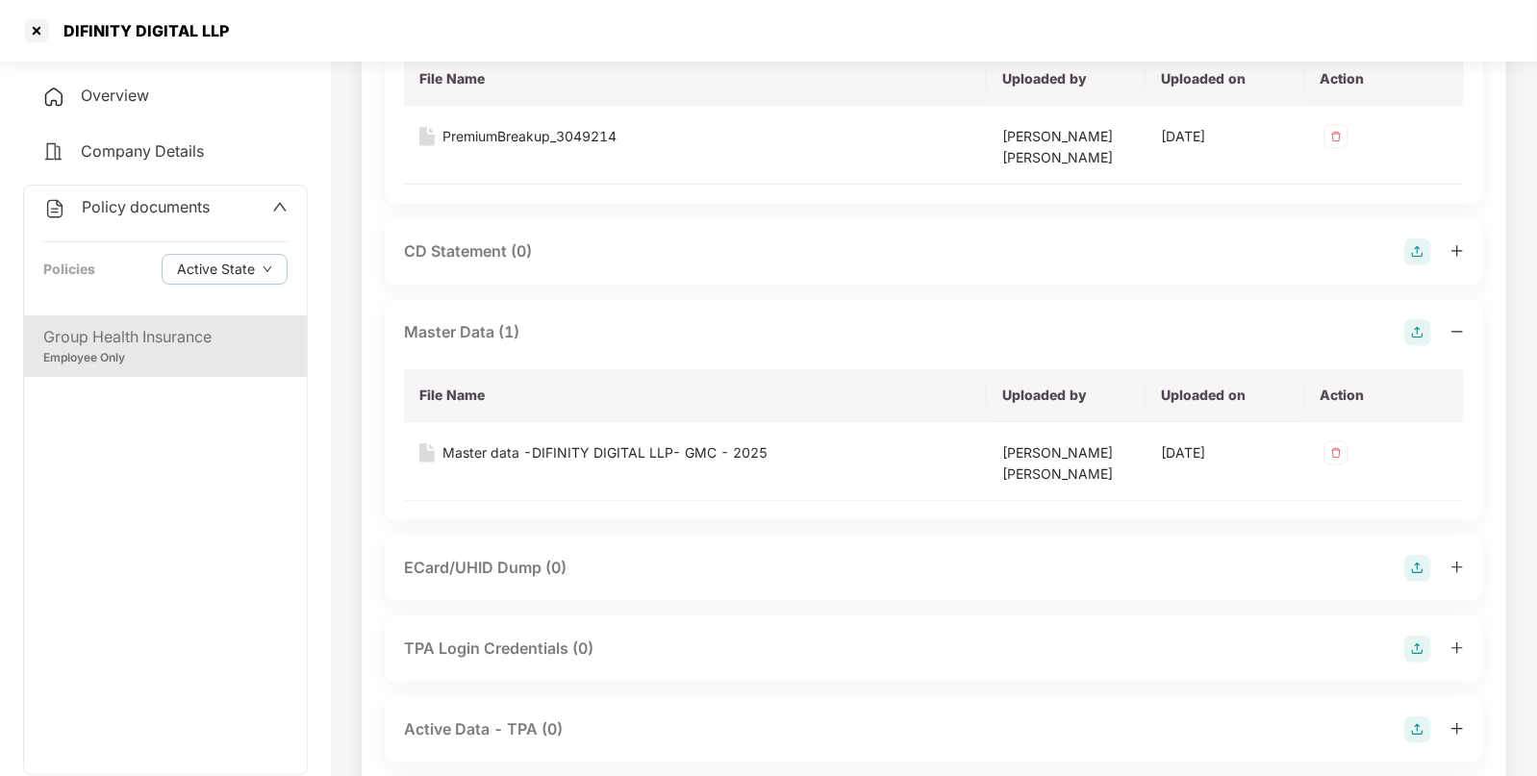
click at [112, 199] on span "Policy documents" at bounding box center [146, 206] width 128 height 19
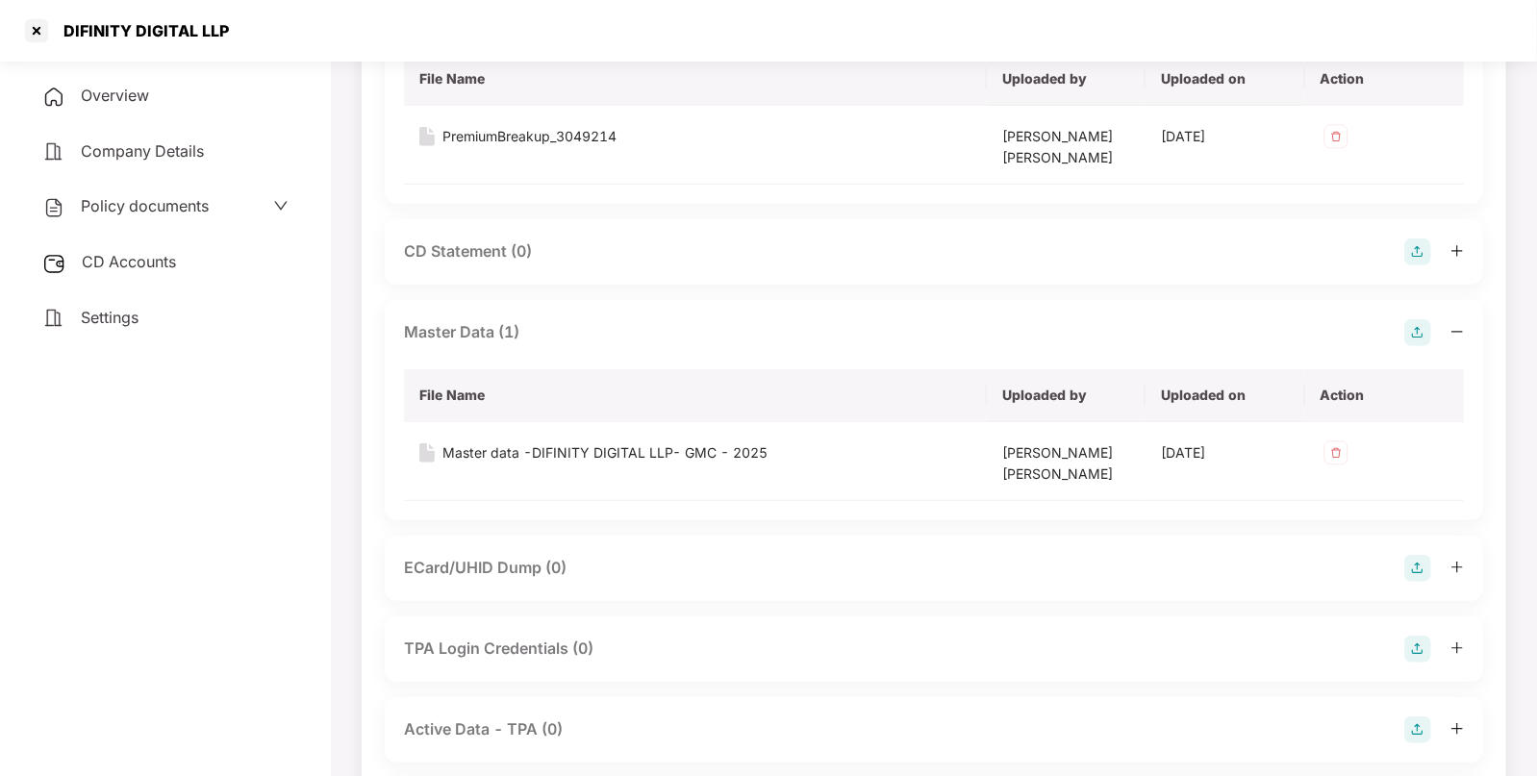
click at [144, 254] on span "CD Accounts" at bounding box center [129, 261] width 94 height 19
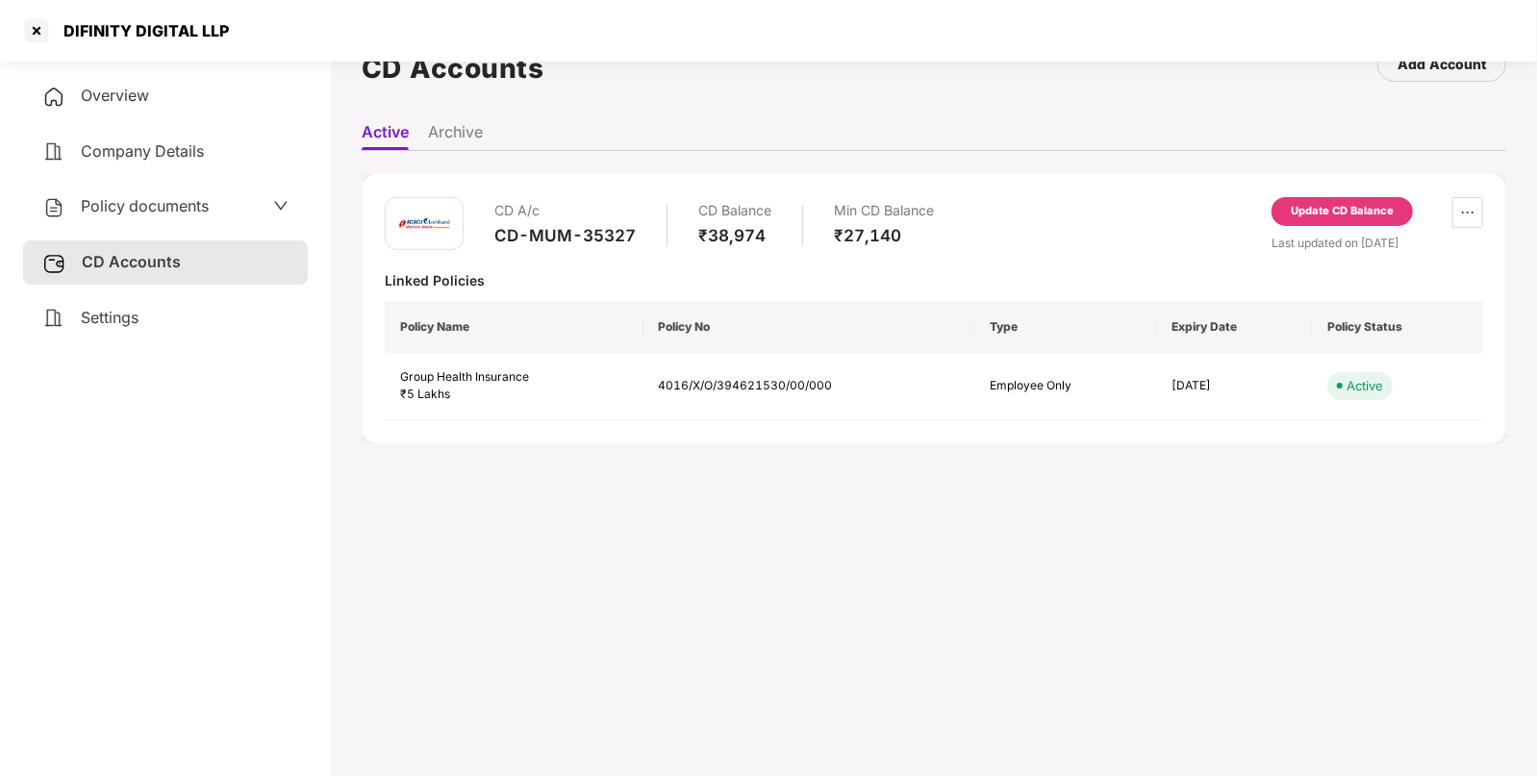
click at [1385, 210] on div "Update CD Balance" at bounding box center [1342, 211] width 103 height 17
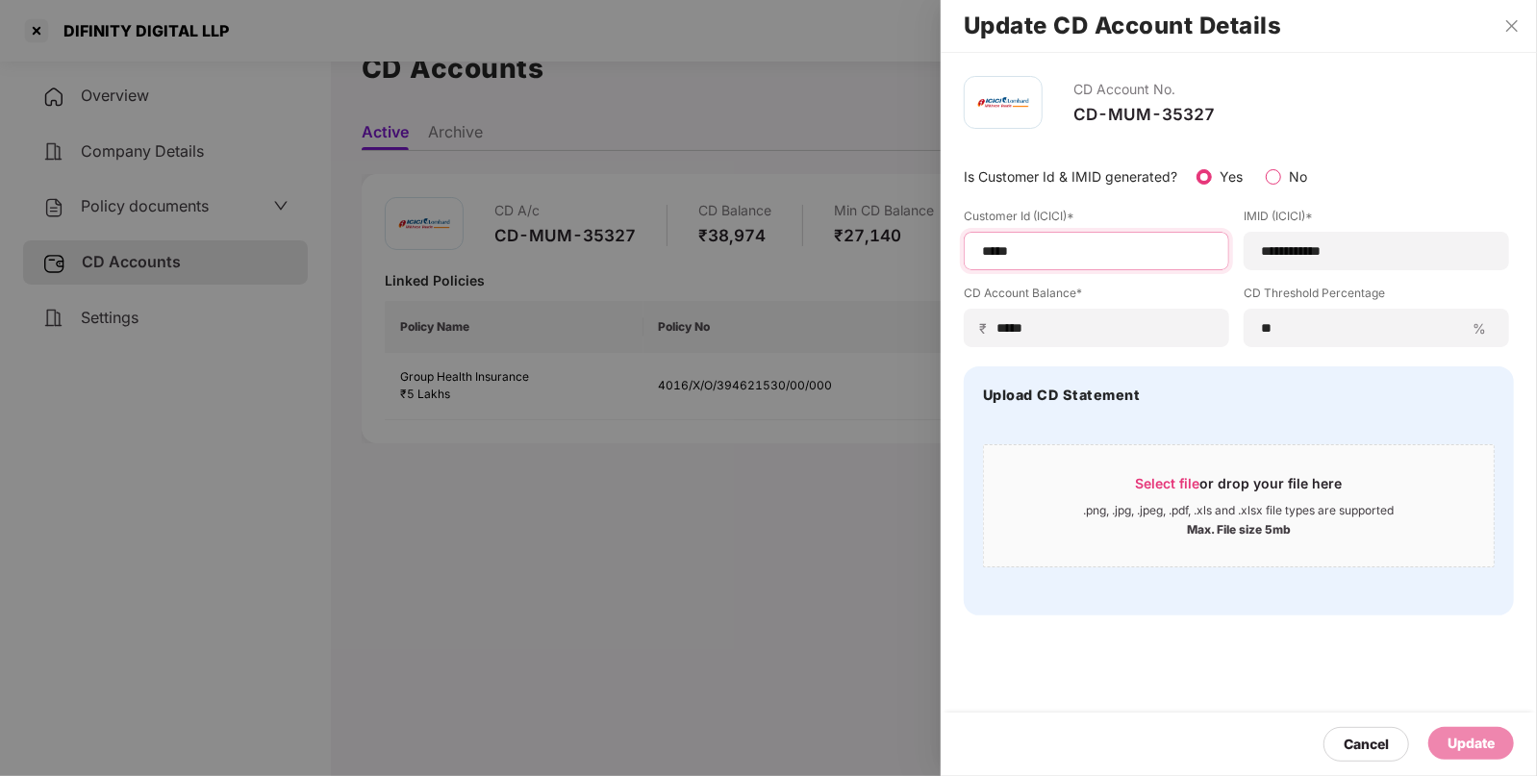
click at [1185, 248] on input "*****" at bounding box center [1096, 251] width 233 height 20
type input "*"
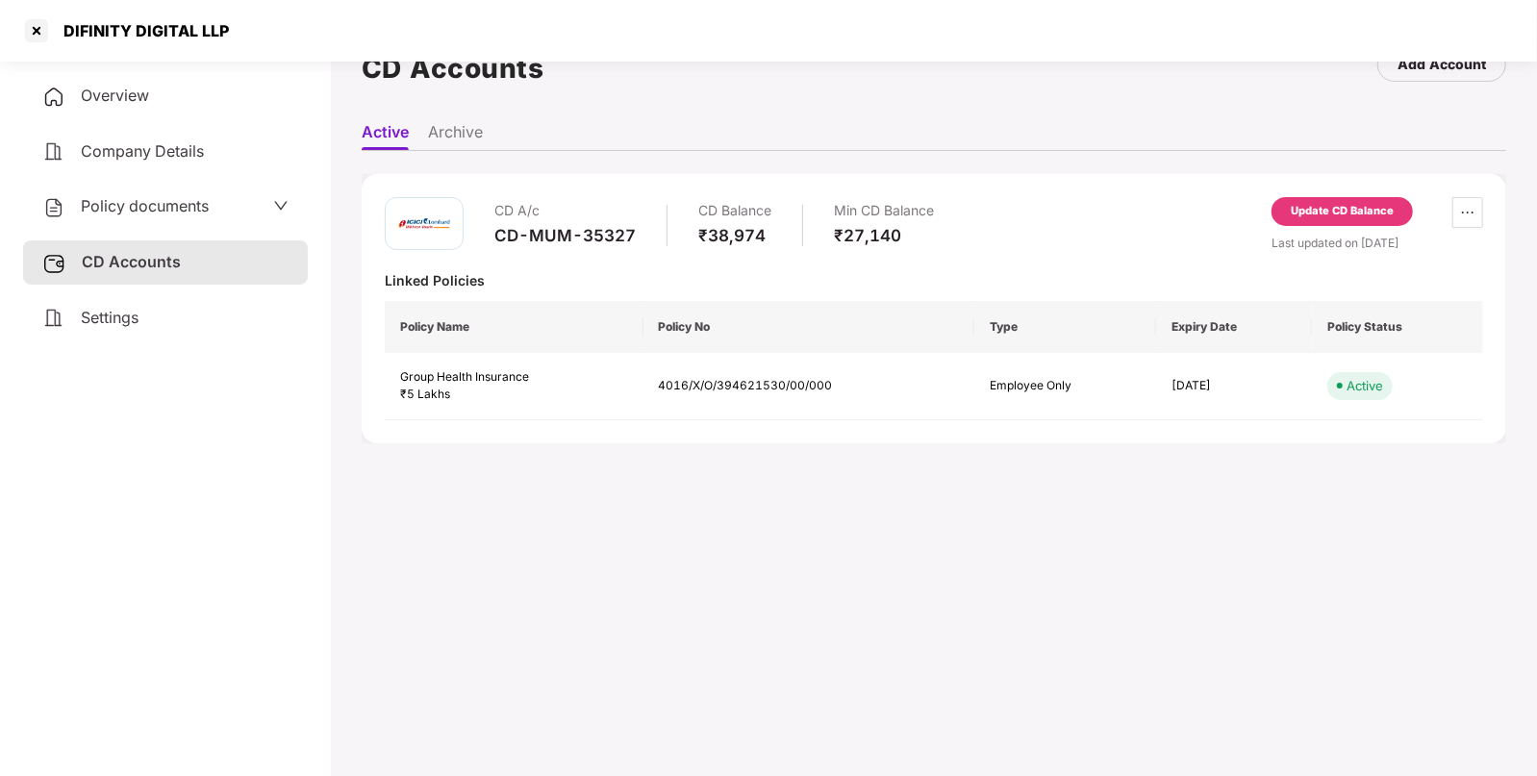
click at [1331, 200] on div "Update CD Balance" at bounding box center [1341, 211] width 141 height 29
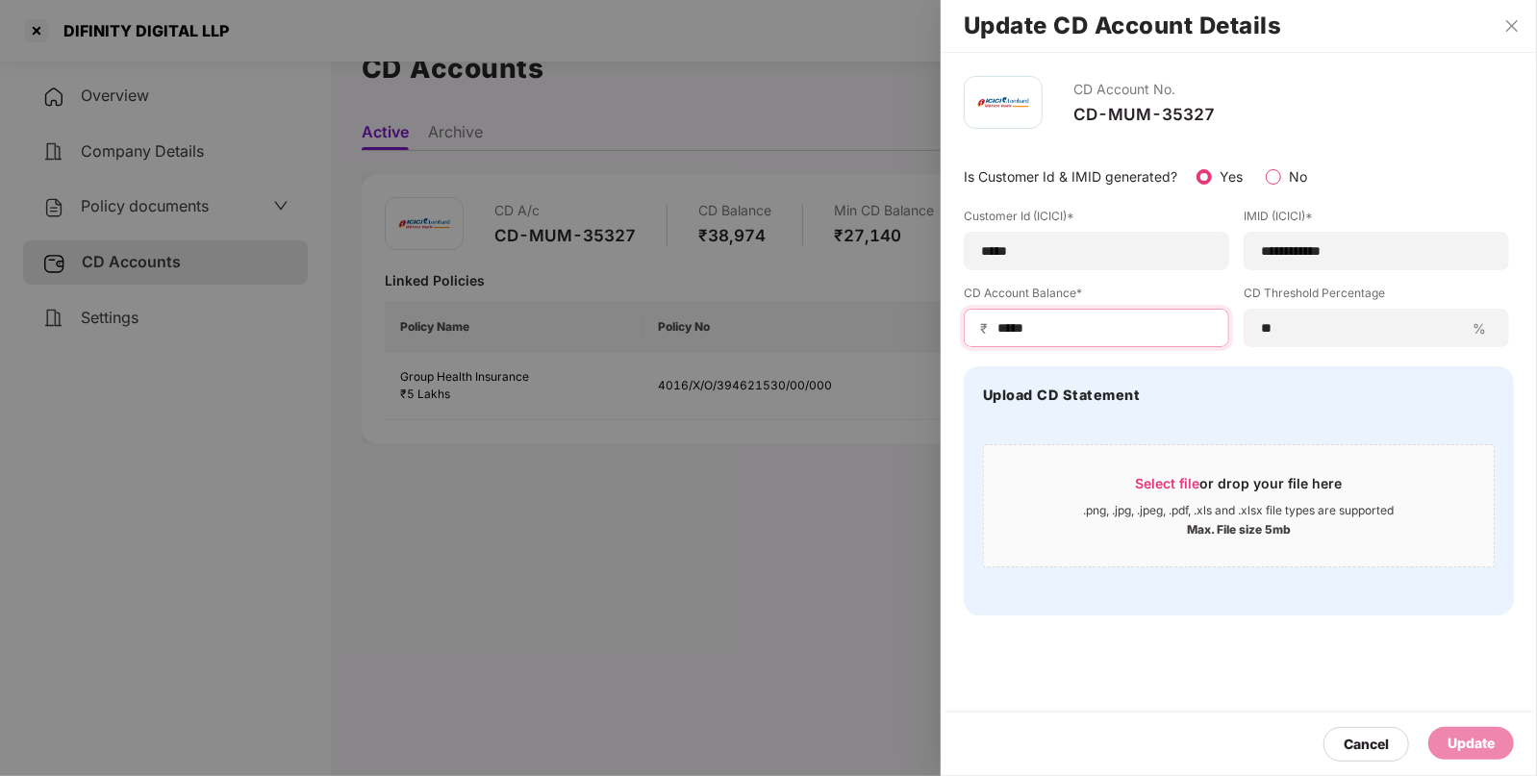
click at [1058, 324] on input "*****" at bounding box center [1103, 328] width 217 height 20
type input "*"
type input "****"
click at [1474, 736] on div "Update" at bounding box center [1470, 743] width 47 height 21
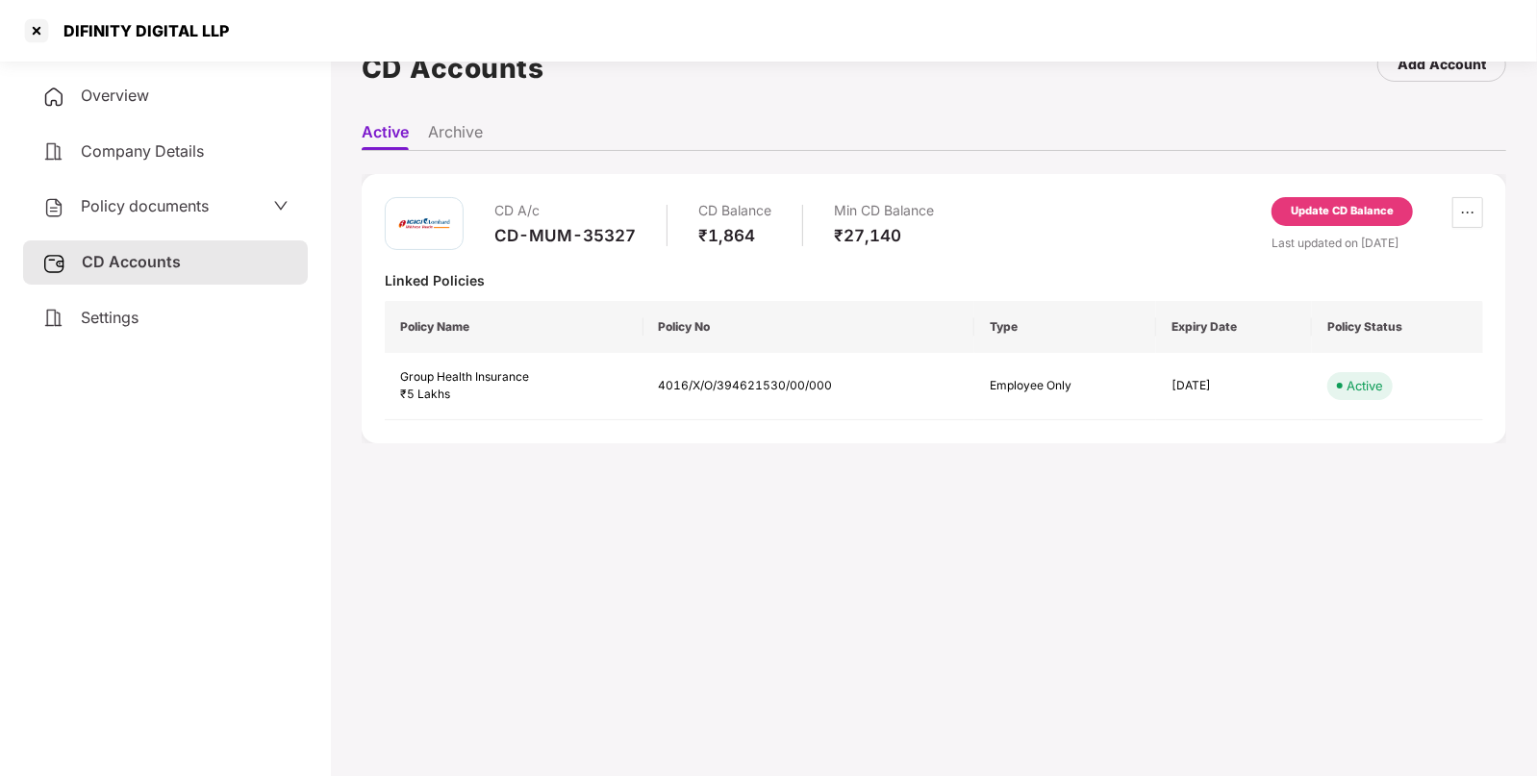
scroll to position [0, 0]
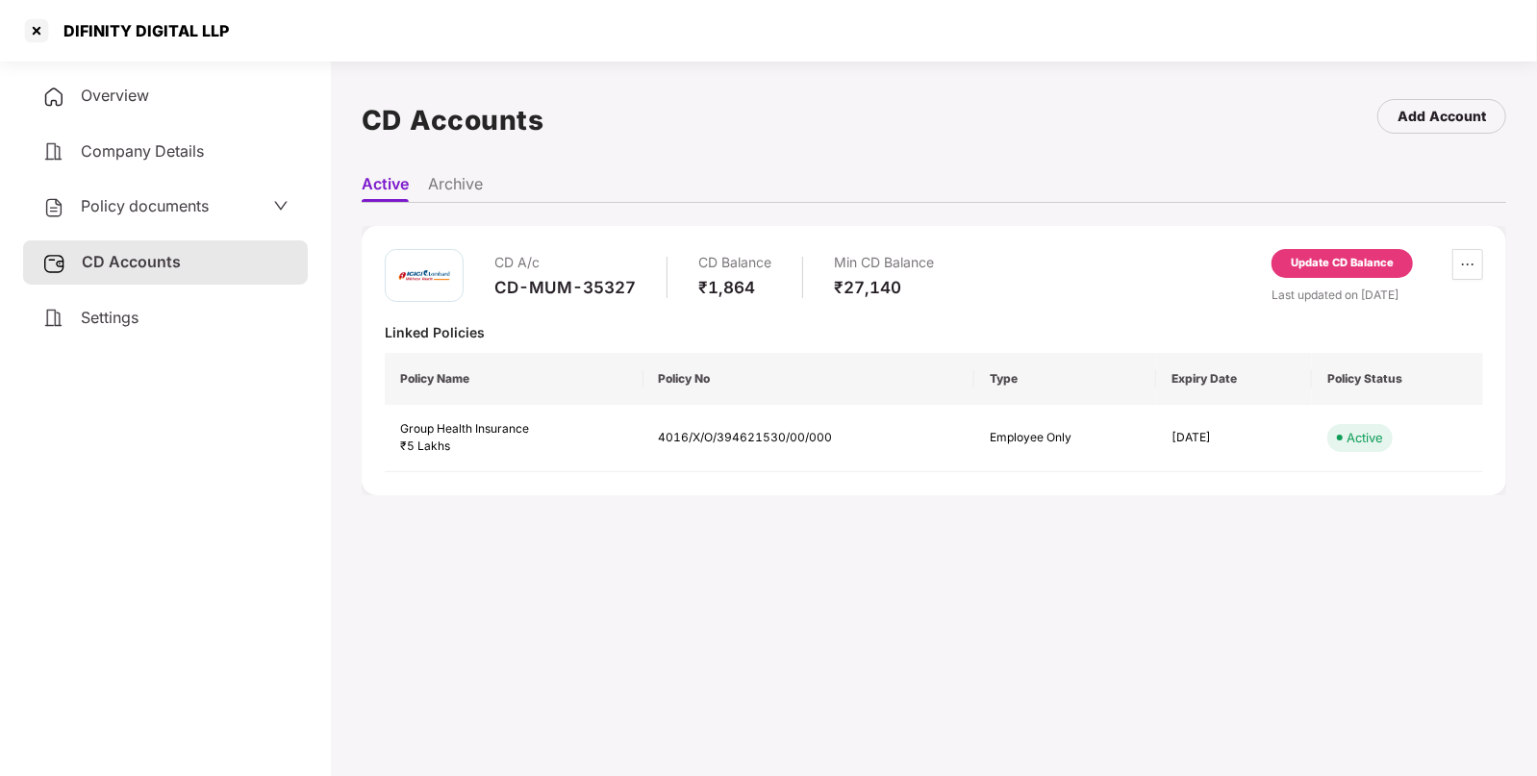
click at [148, 106] on div "Overview" at bounding box center [165, 96] width 285 height 44
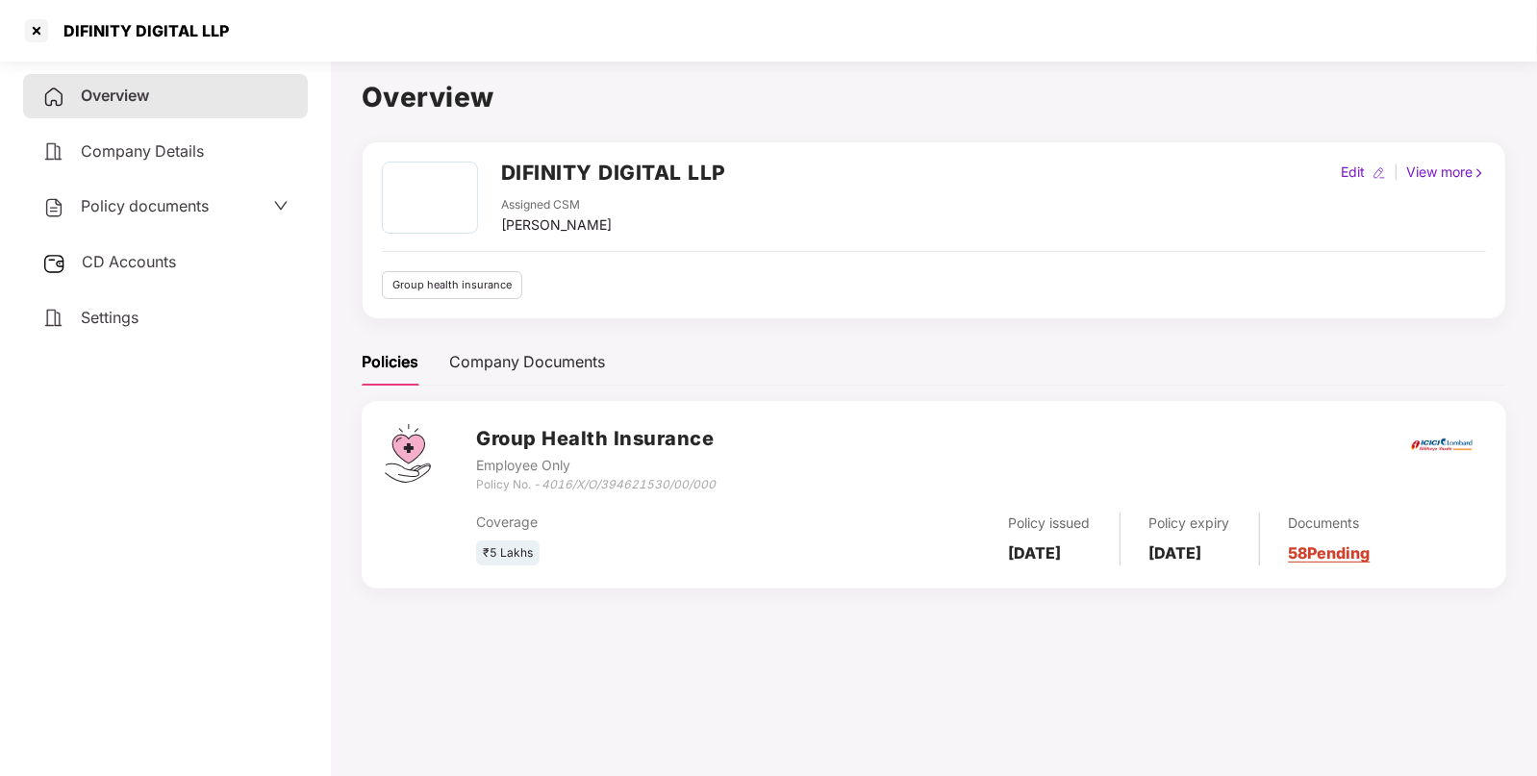
click at [566, 170] on h2 "DIFINITY DIGITAL LLP" at bounding box center [613, 173] width 225 height 32
copy h2 "DIFINITY"
click at [566, 170] on h2 "DIFINITY DIGITAL LLP" at bounding box center [613, 173] width 225 height 32
click at [36, 32] on div at bounding box center [36, 30] width 31 height 31
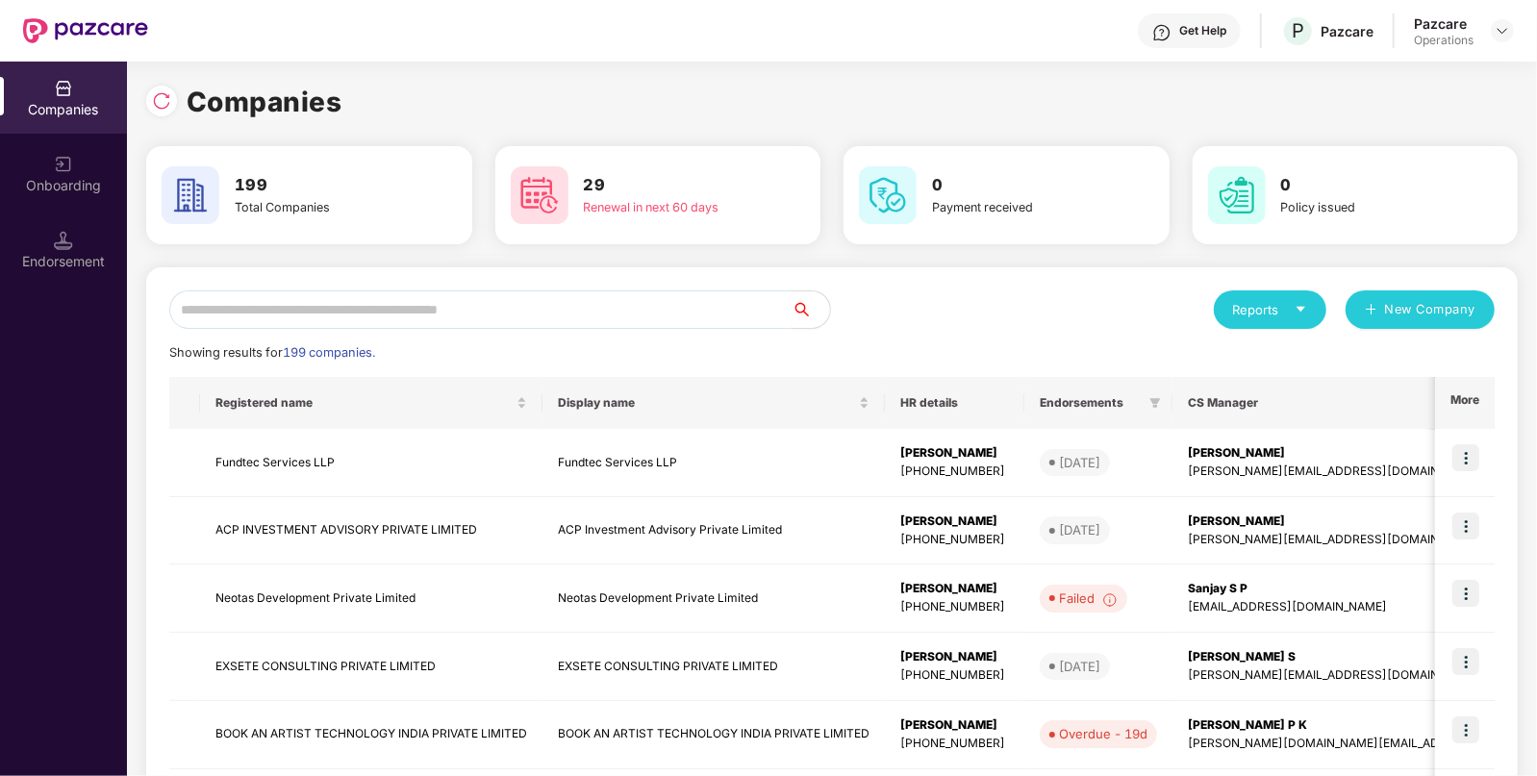
paste input "********"
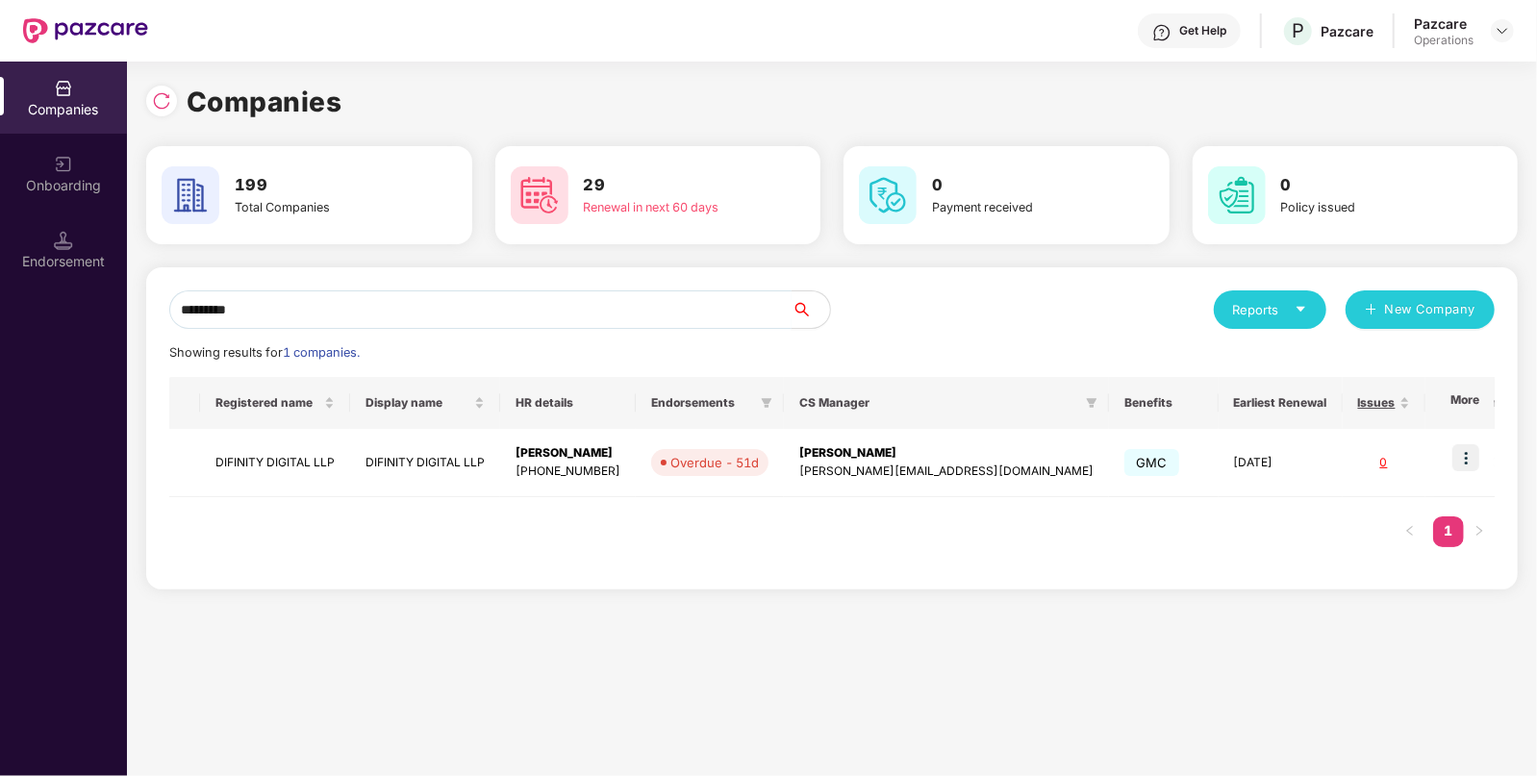
click at [471, 313] on input "********" at bounding box center [480, 309] width 622 height 38
type input "********"
click at [1475, 450] on img at bounding box center [1465, 457] width 27 height 27
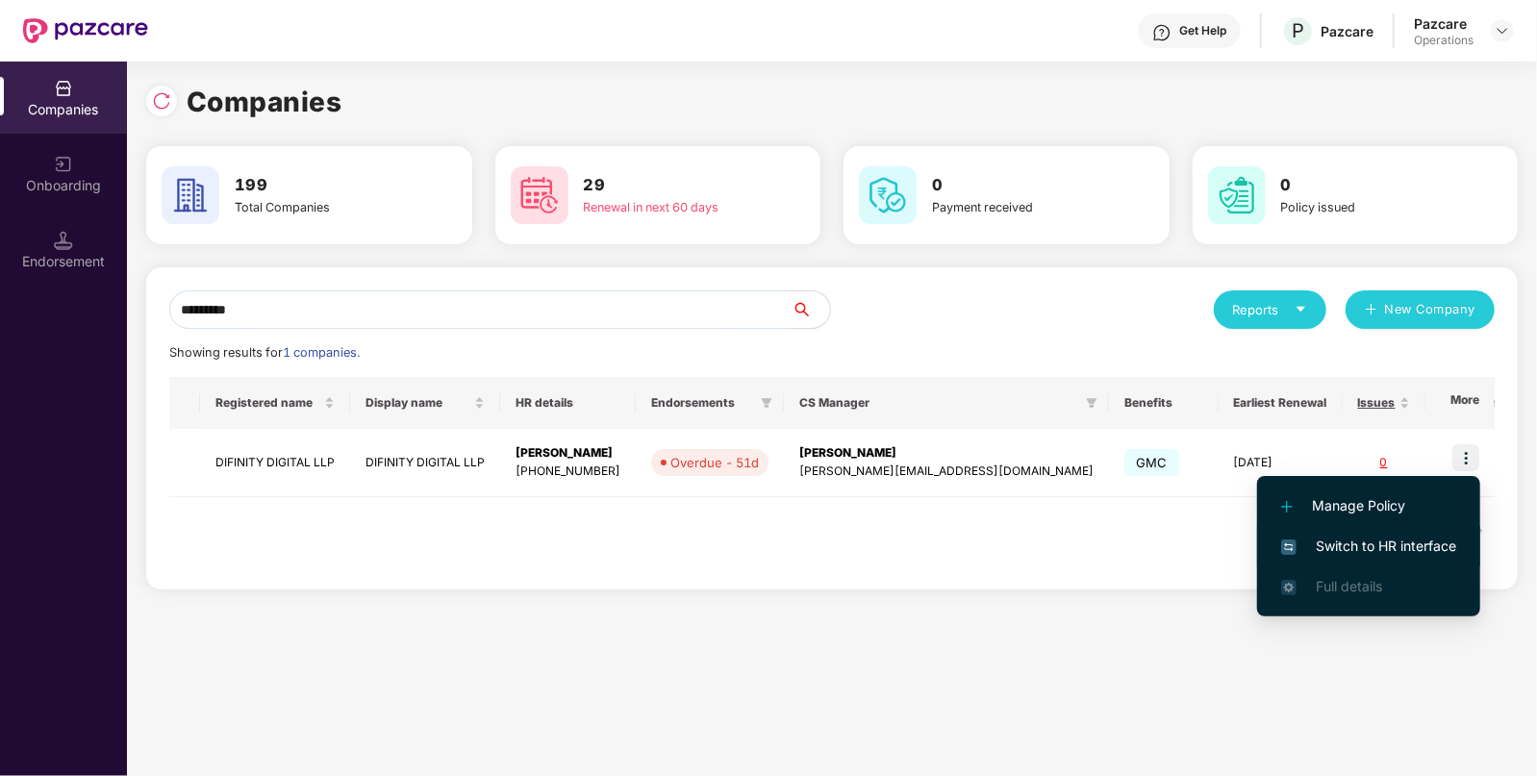
click at [1399, 547] on span "Switch to HR interface" at bounding box center [1368, 546] width 175 height 21
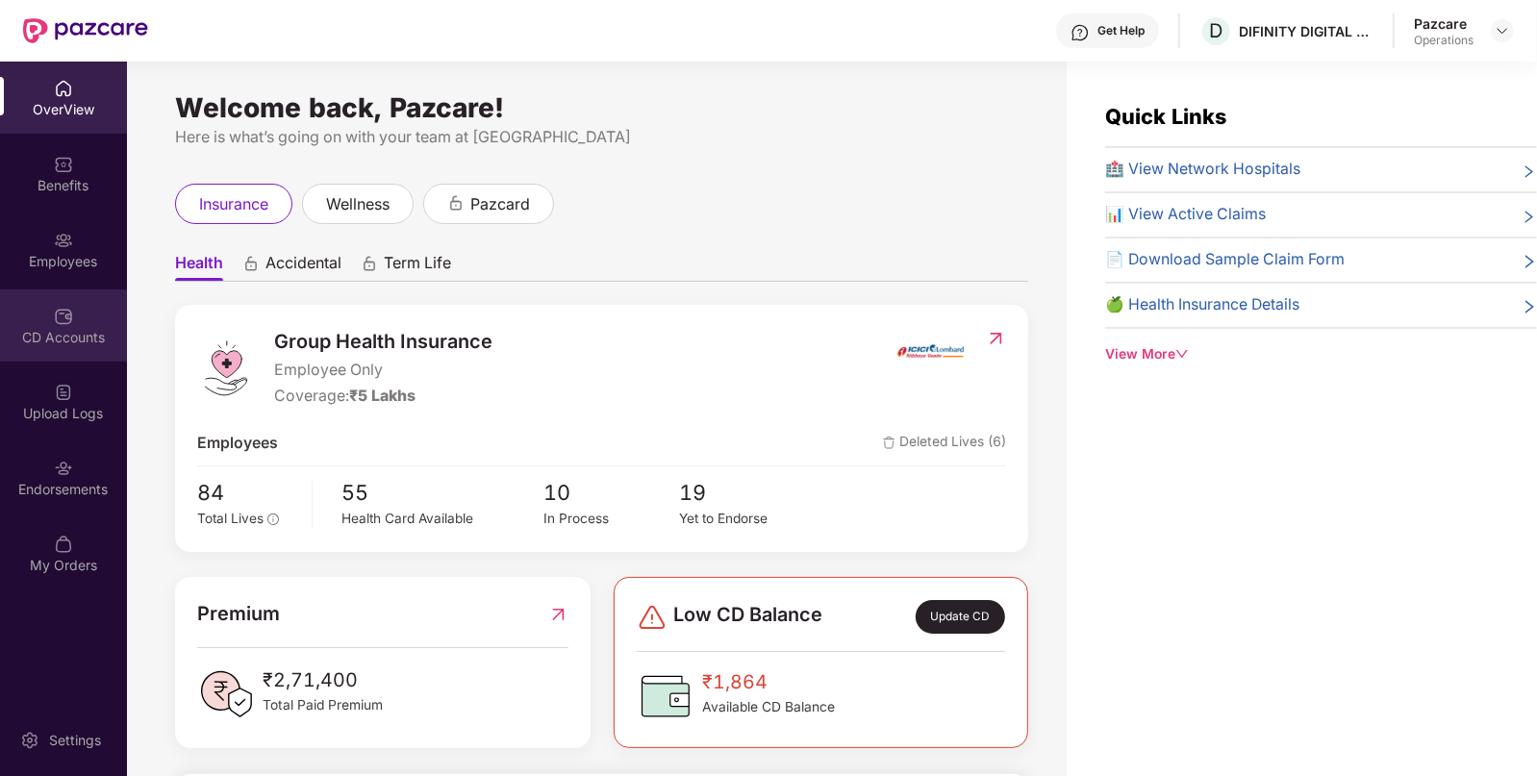
click at [75, 337] on div "CD Accounts" at bounding box center [63, 337] width 127 height 19
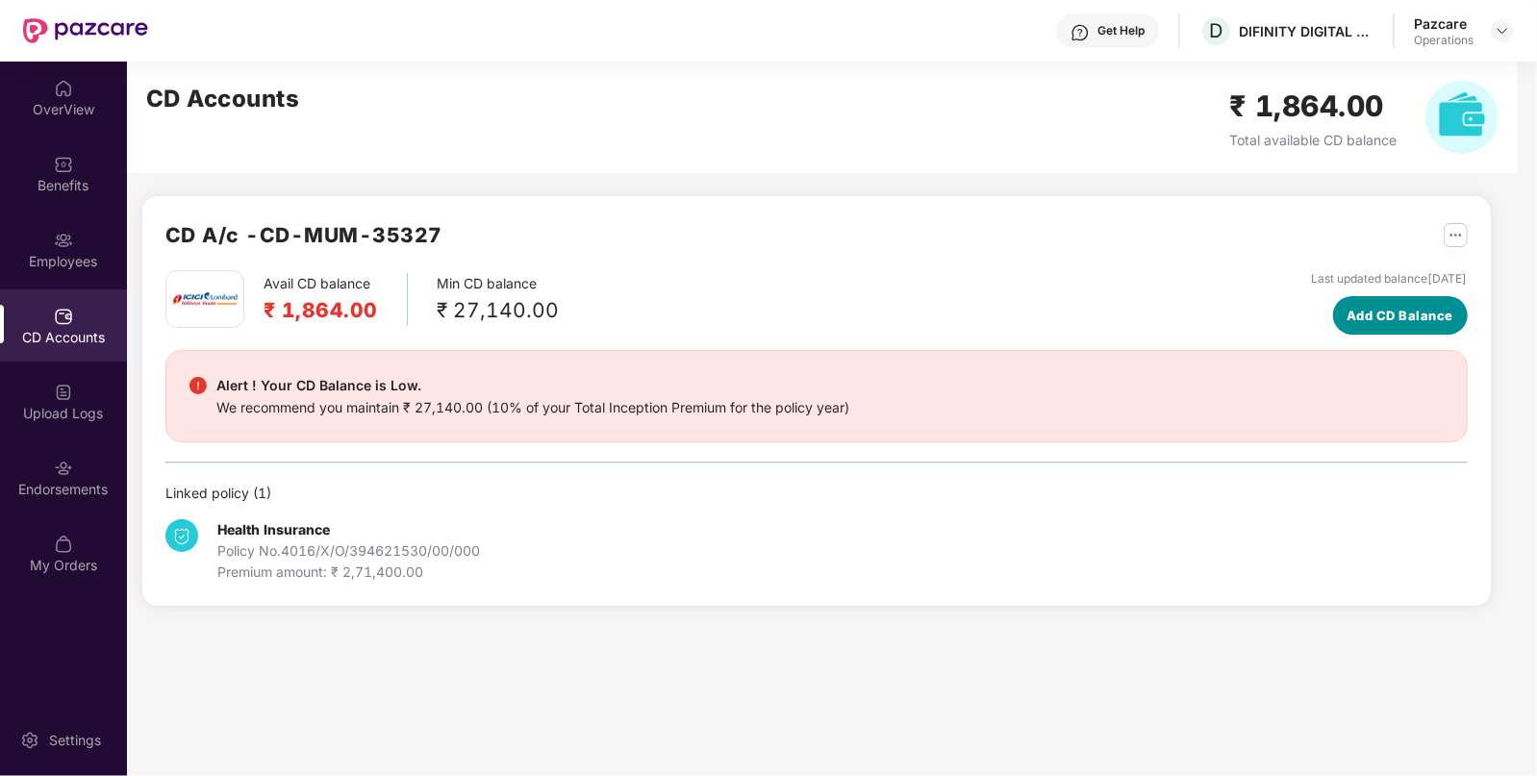
click at [1347, 317] on span "Add CD Balance" at bounding box center [1400, 315] width 107 height 19
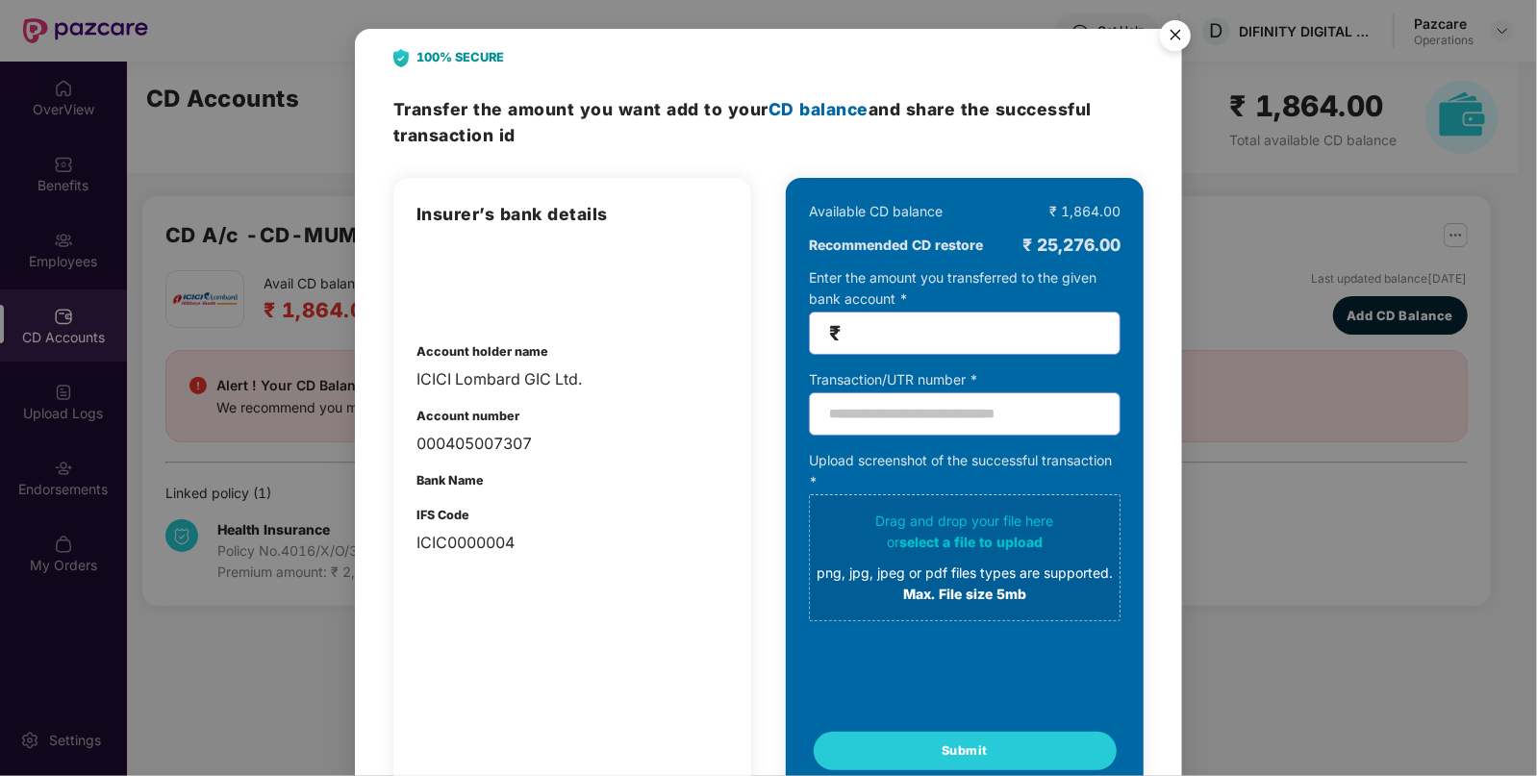
click at [1171, 28] on img "Close" at bounding box center [1175, 39] width 54 height 54
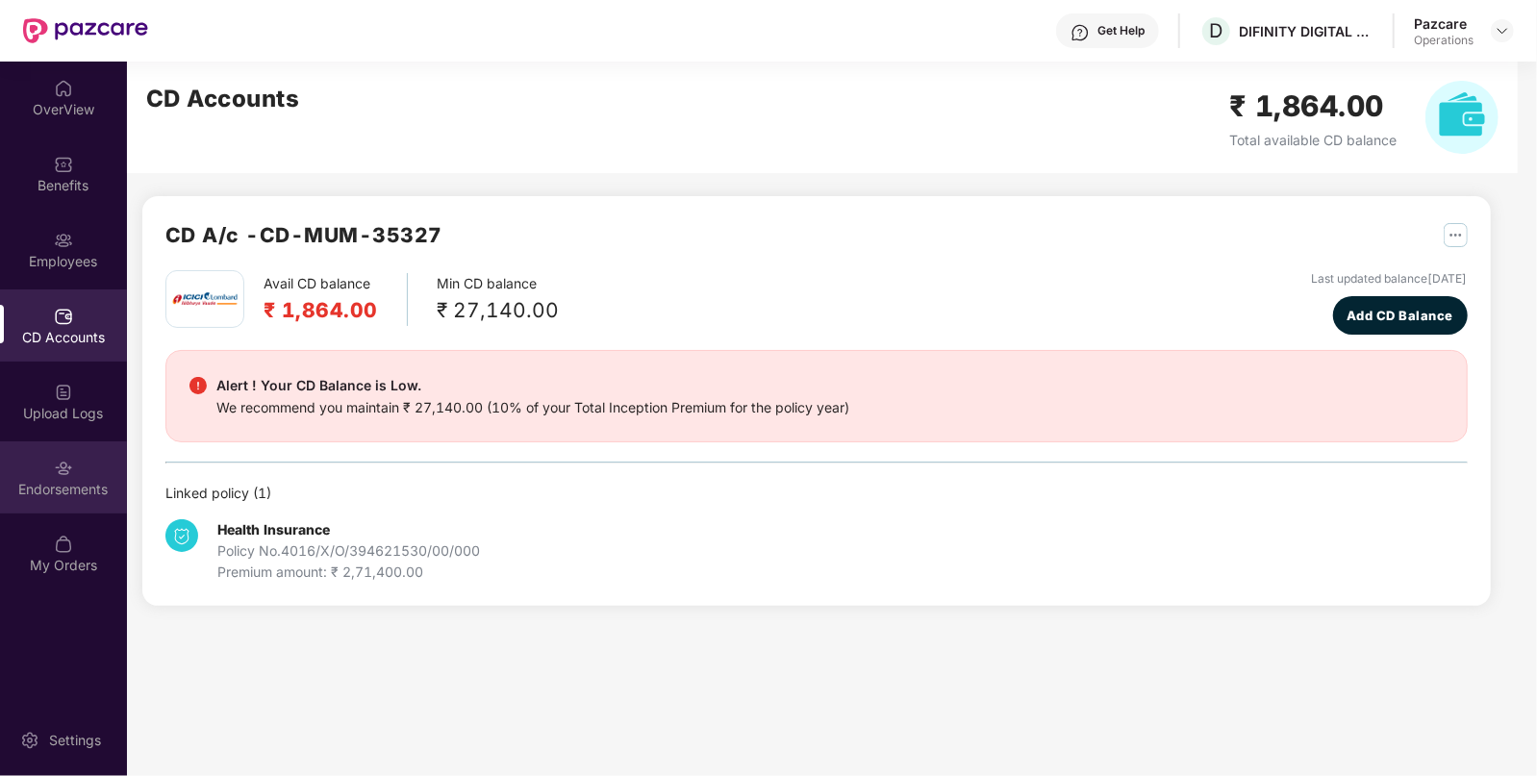
click at [29, 478] on div "Endorsements" at bounding box center [63, 477] width 127 height 72
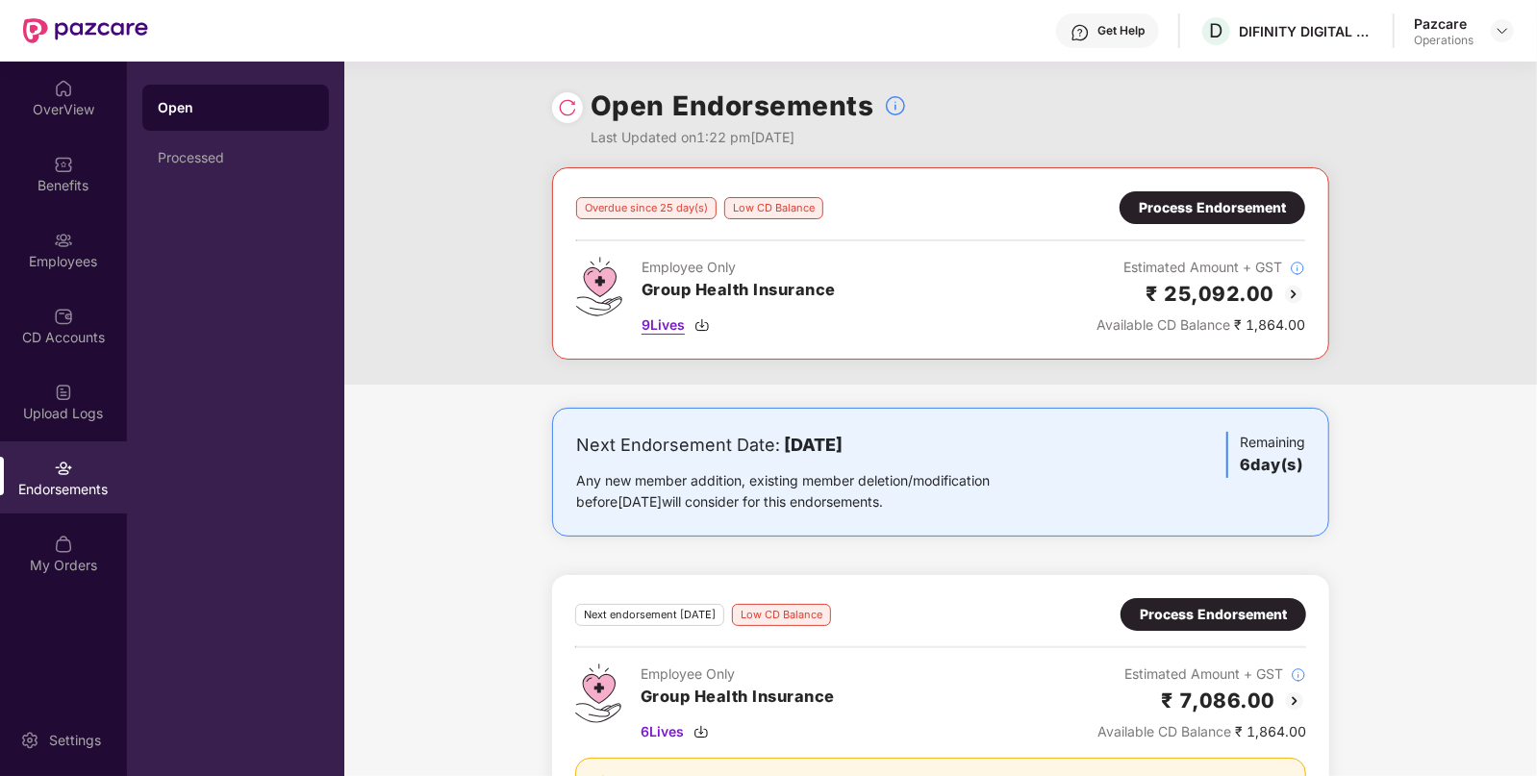
click at [664, 320] on span "9 Lives" at bounding box center [663, 325] width 43 height 21
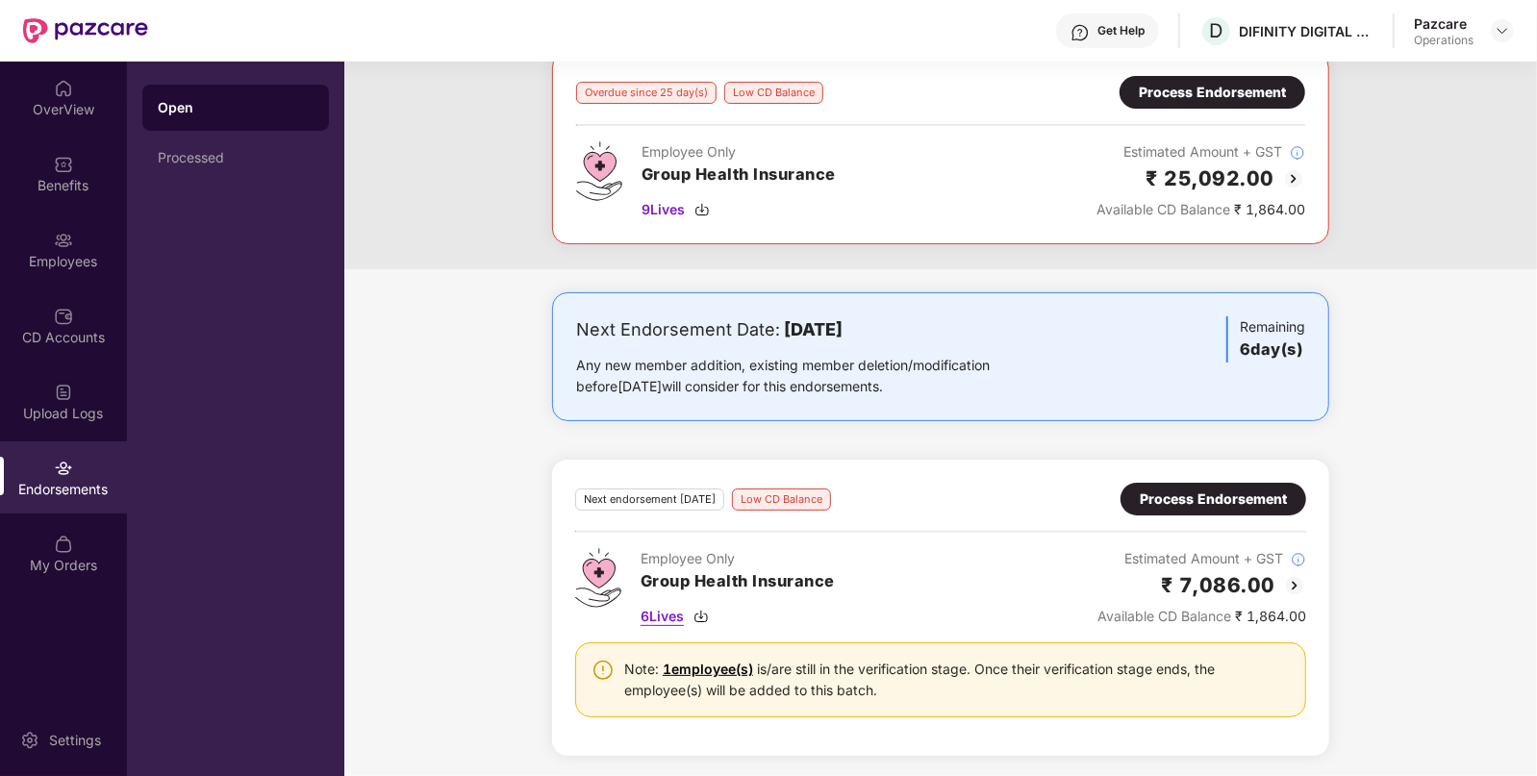
click at [670, 611] on span "6 Lives" at bounding box center [662, 616] width 43 height 21
click at [1504, 23] on img at bounding box center [1502, 30] width 15 height 15
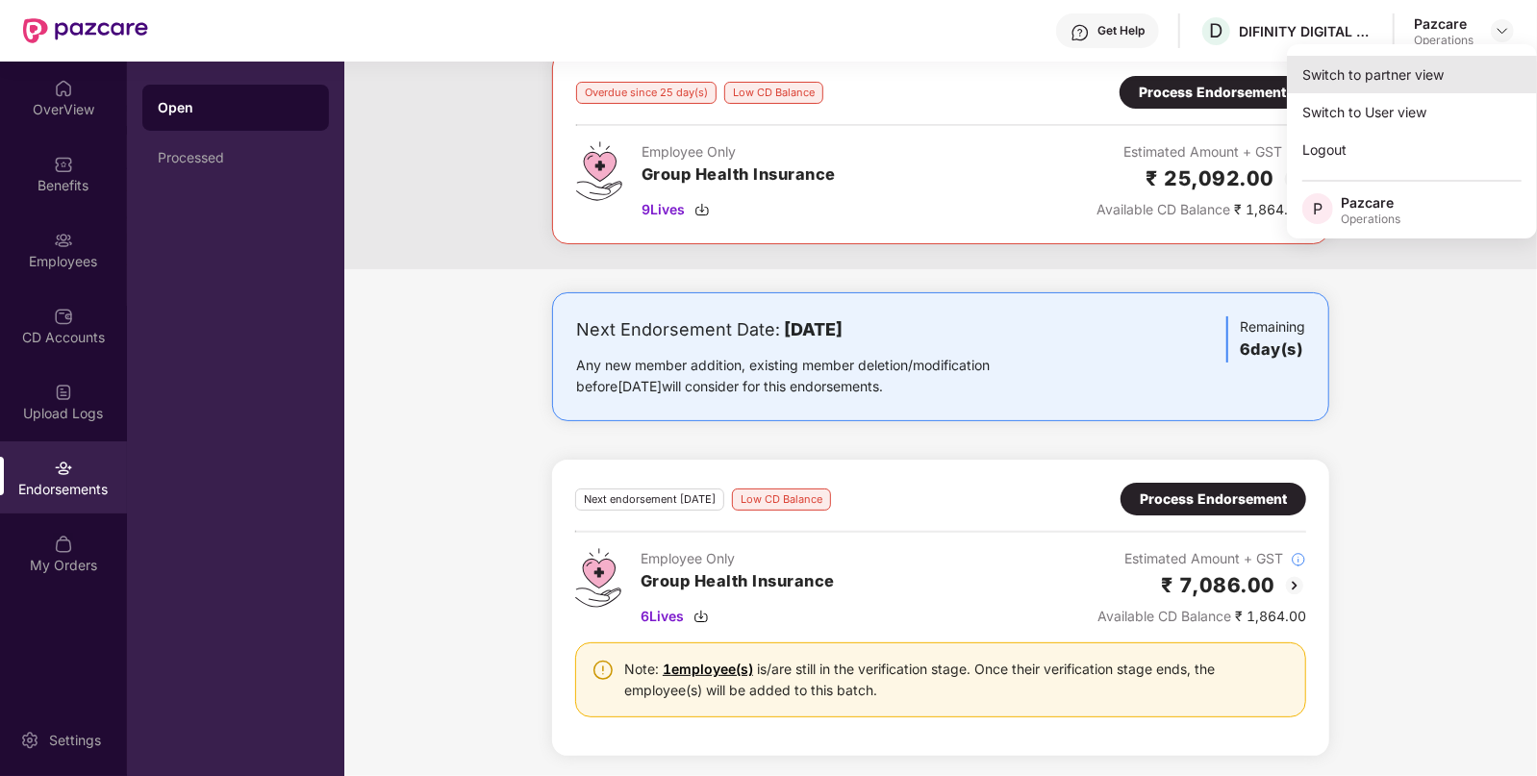
click at [1437, 71] on div "Switch to partner view" at bounding box center [1412, 75] width 250 height 38
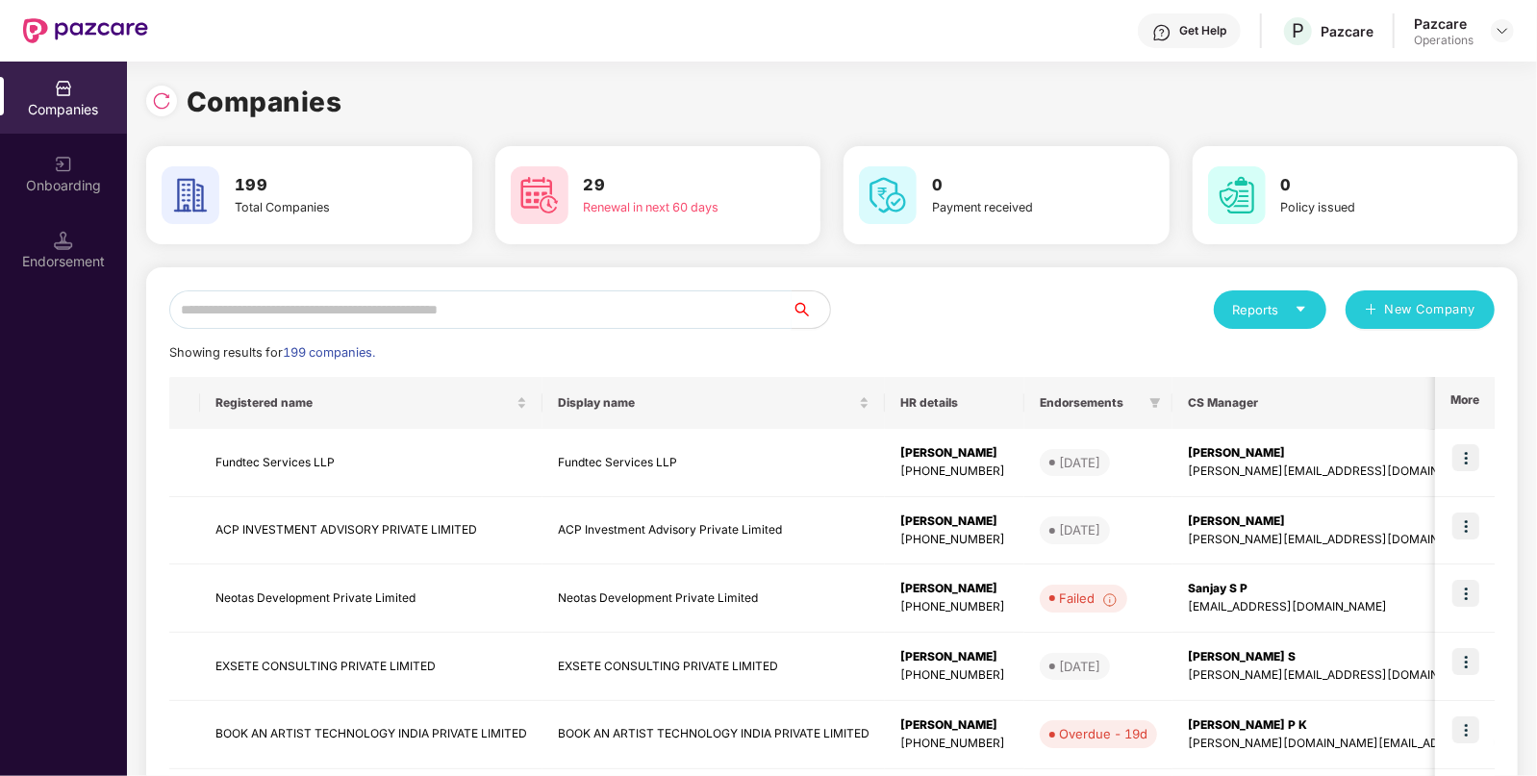
click at [360, 294] on input "text" at bounding box center [480, 309] width 622 height 38
paste input "**********"
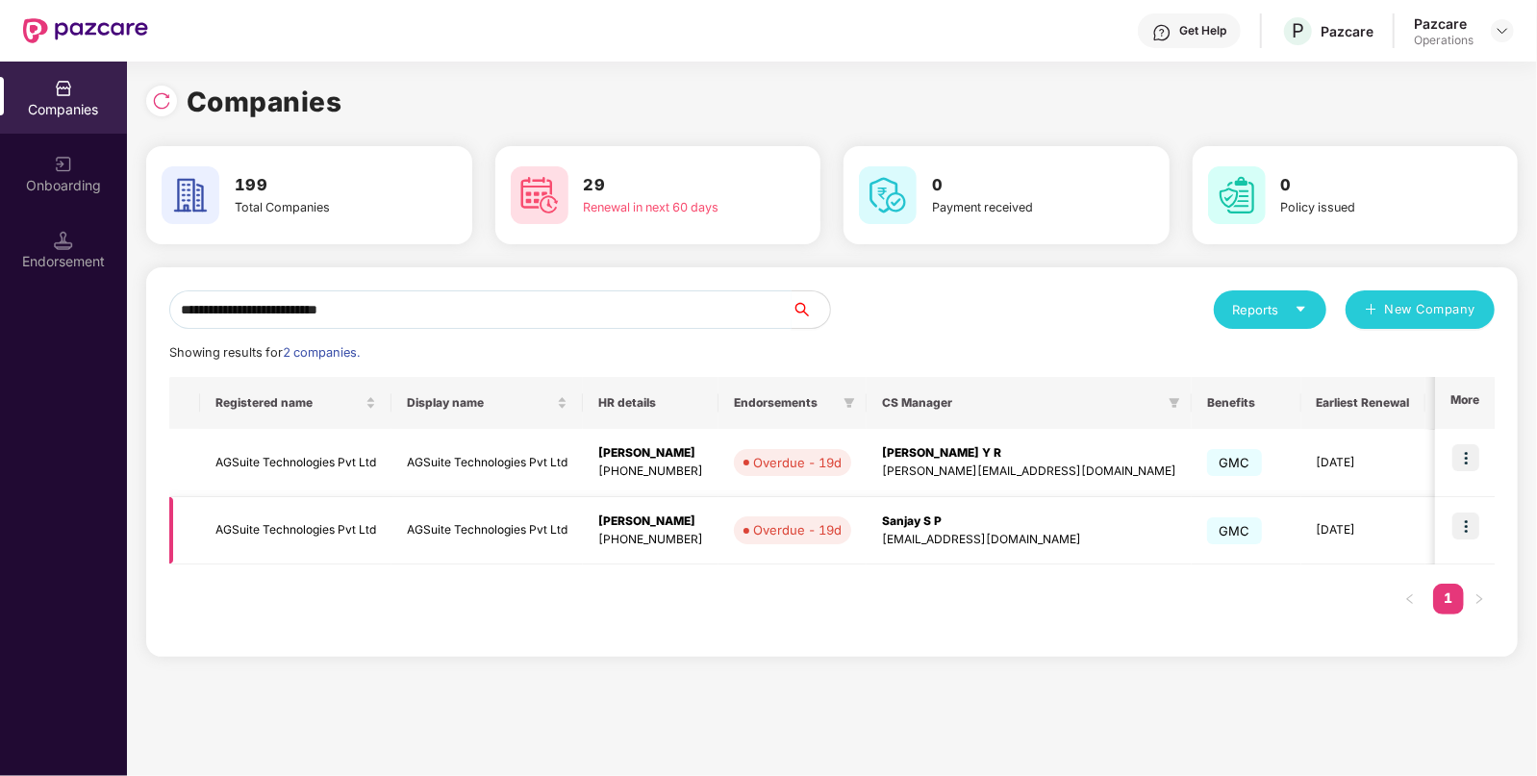
type input "**********"
click at [263, 504] on td "AGSuite Technologies Pvt Ltd" at bounding box center [295, 531] width 191 height 68
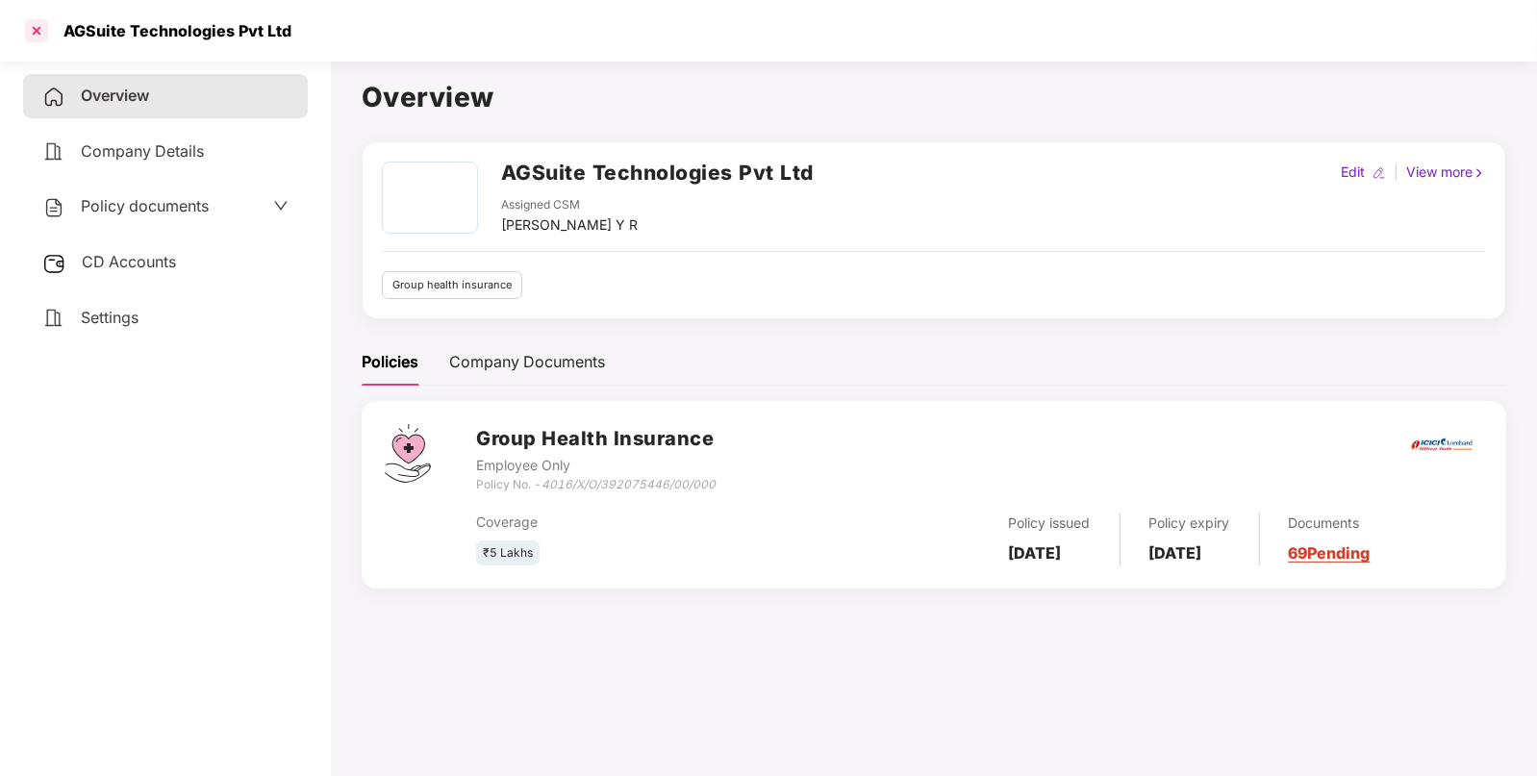
click at [35, 39] on div at bounding box center [36, 30] width 31 height 31
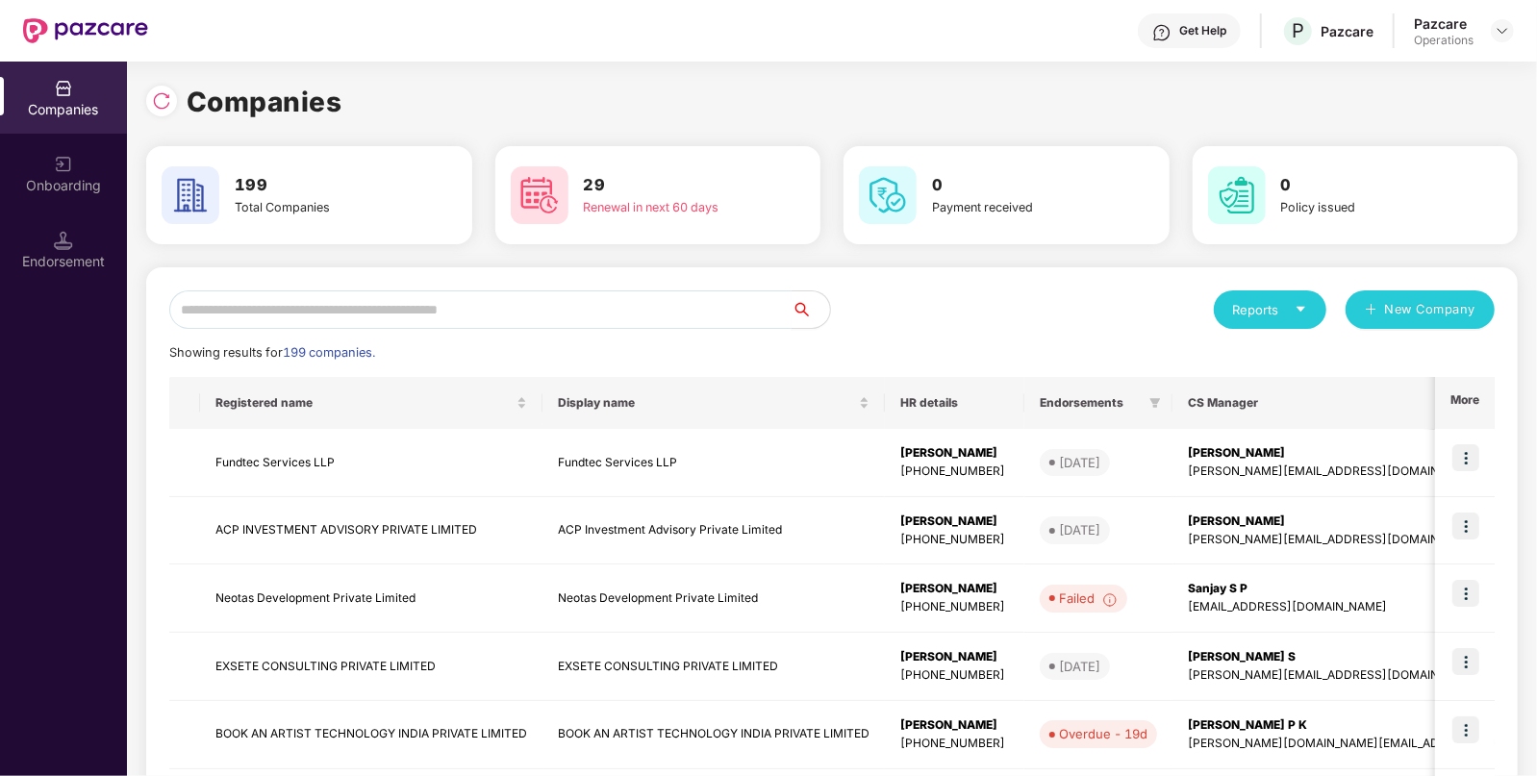
paste input "**********"
click at [596, 322] on input "**********" at bounding box center [480, 309] width 622 height 38
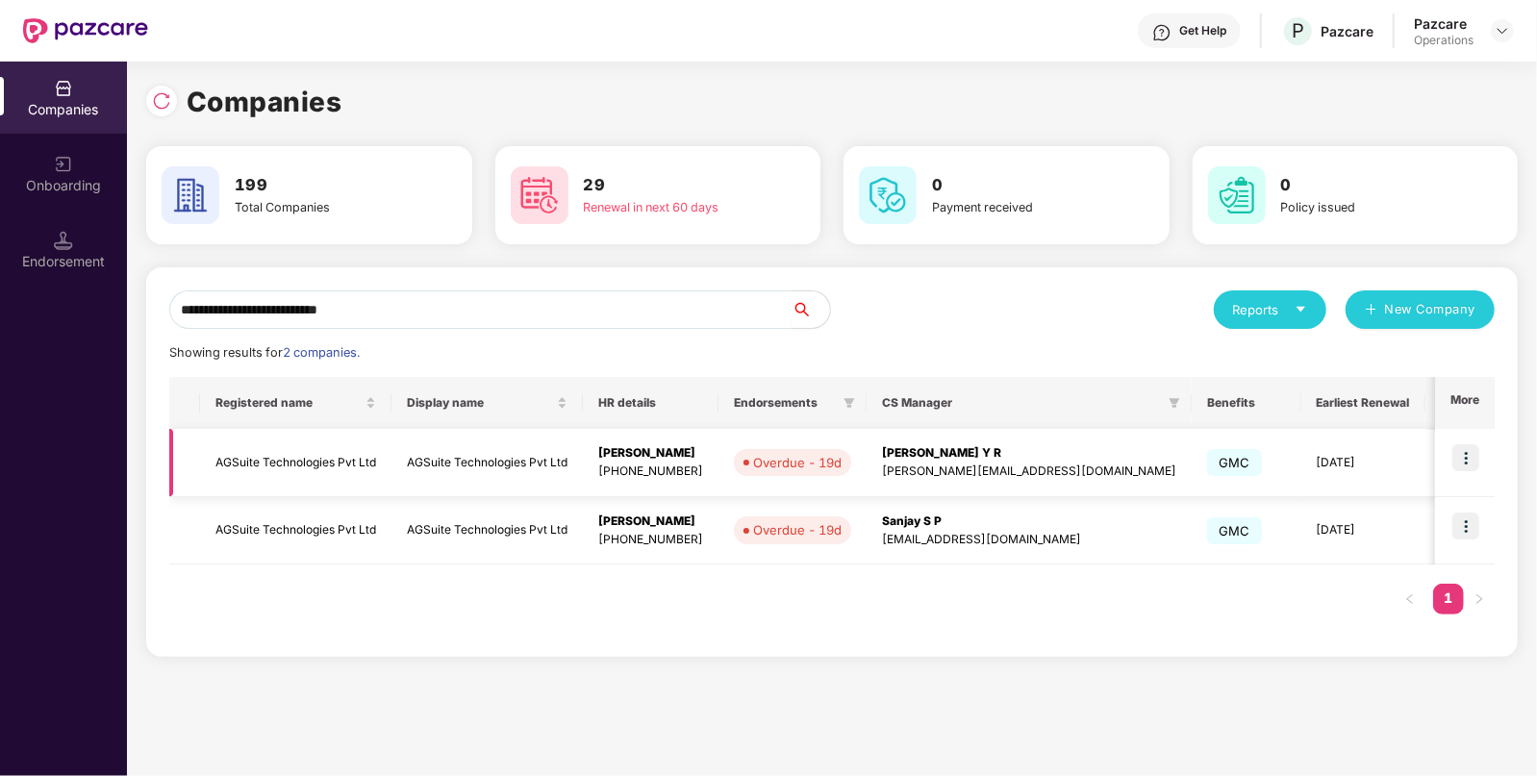
type input "**********"
click at [1469, 454] on img at bounding box center [1465, 457] width 27 height 27
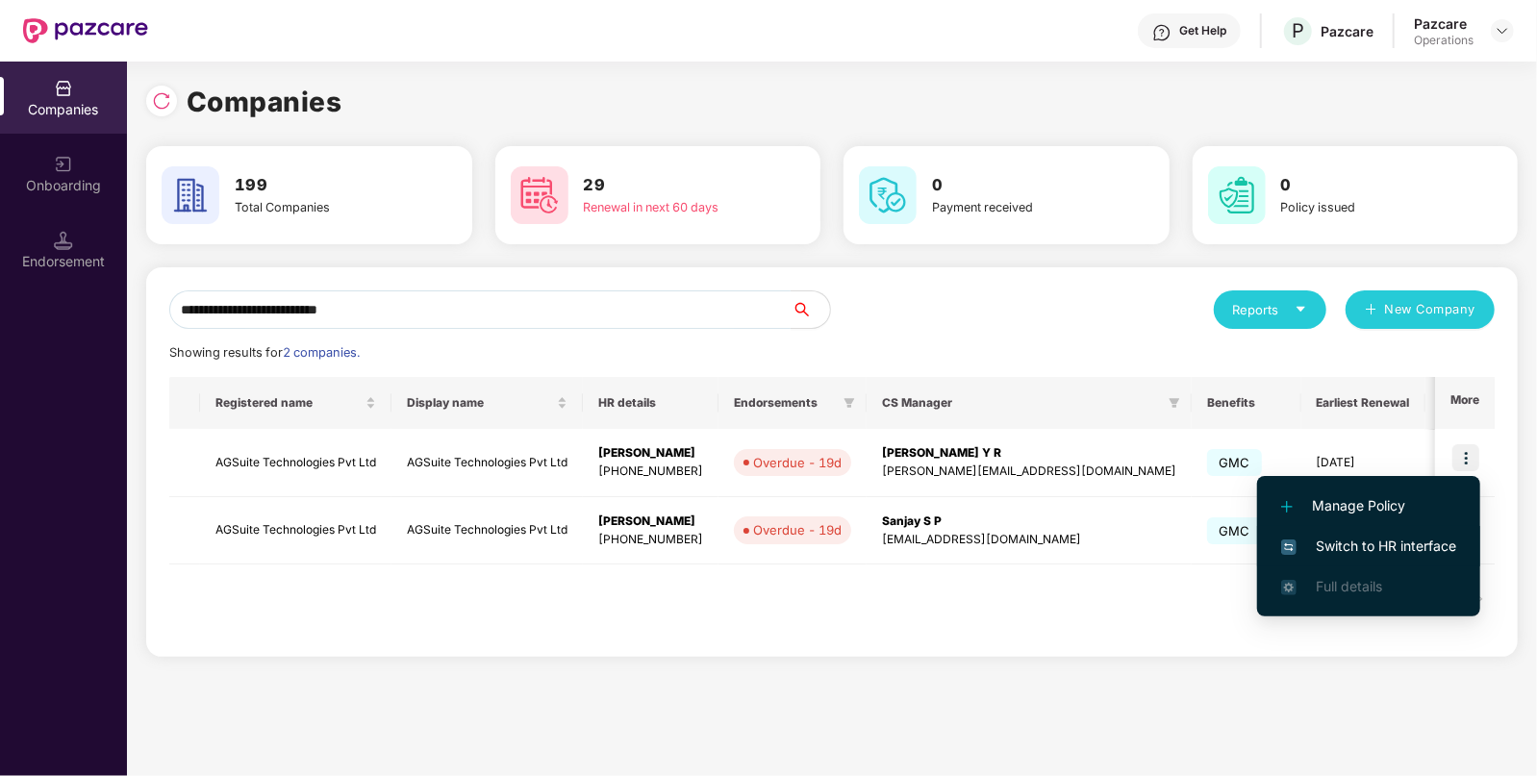
click at [1395, 540] on span "Switch to HR interface" at bounding box center [1368, 546] width 175 height 21
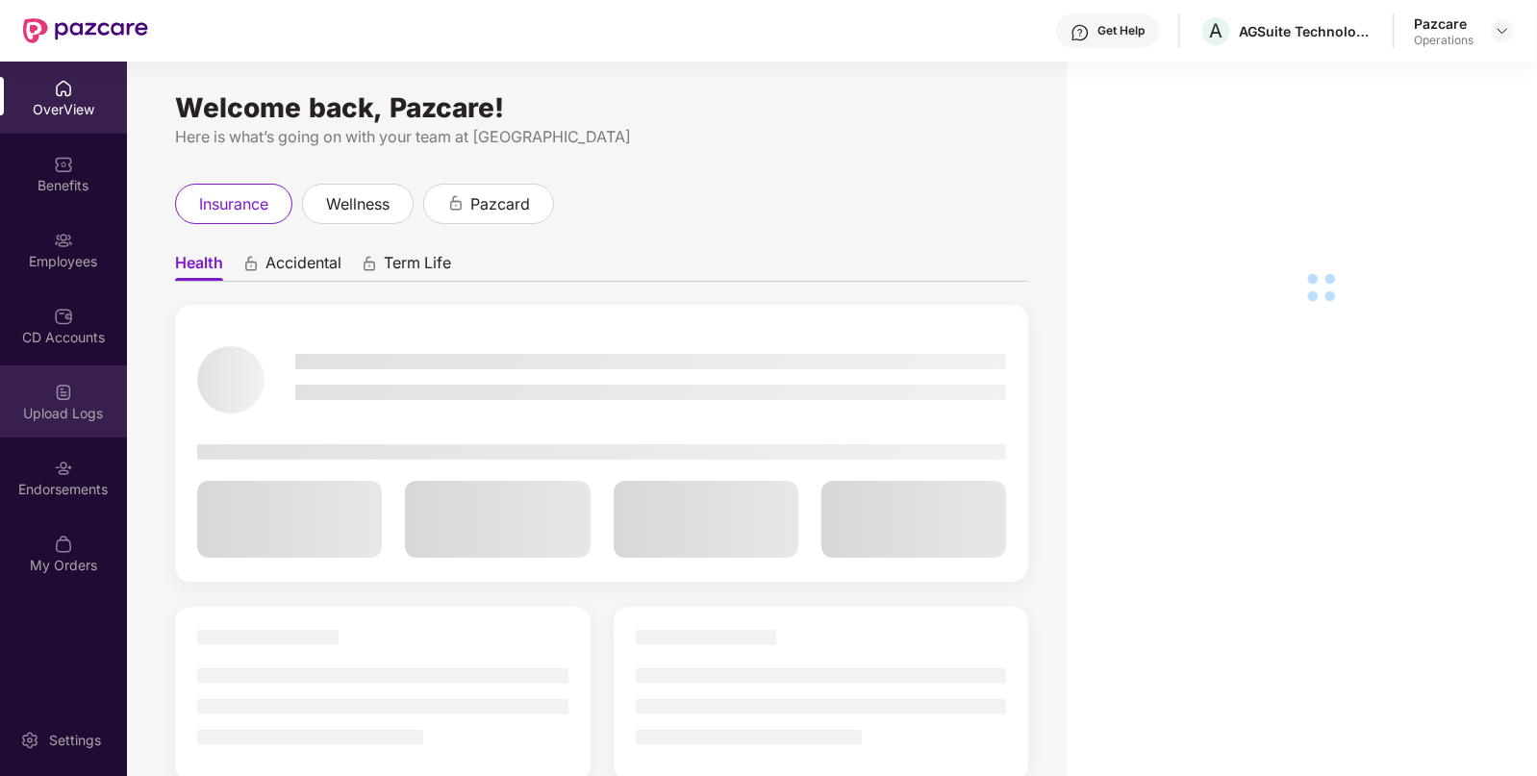
click at [54, 436] on div "Upload Logs" at bounding box center [63, 401] width 127 height 72
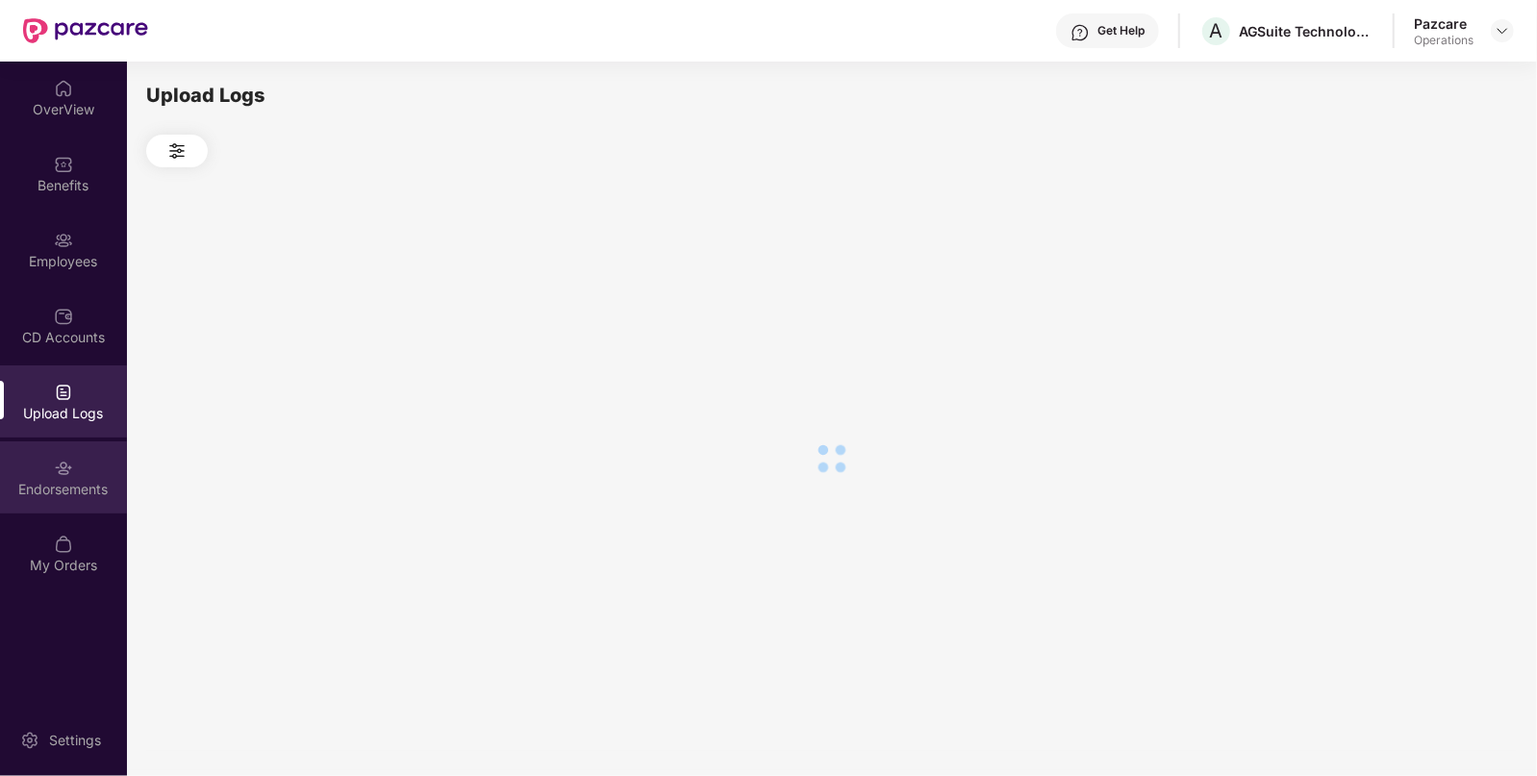
click at [55, 484] on div "Endorsements" at bounding box center [63, 489] width 127 height 19
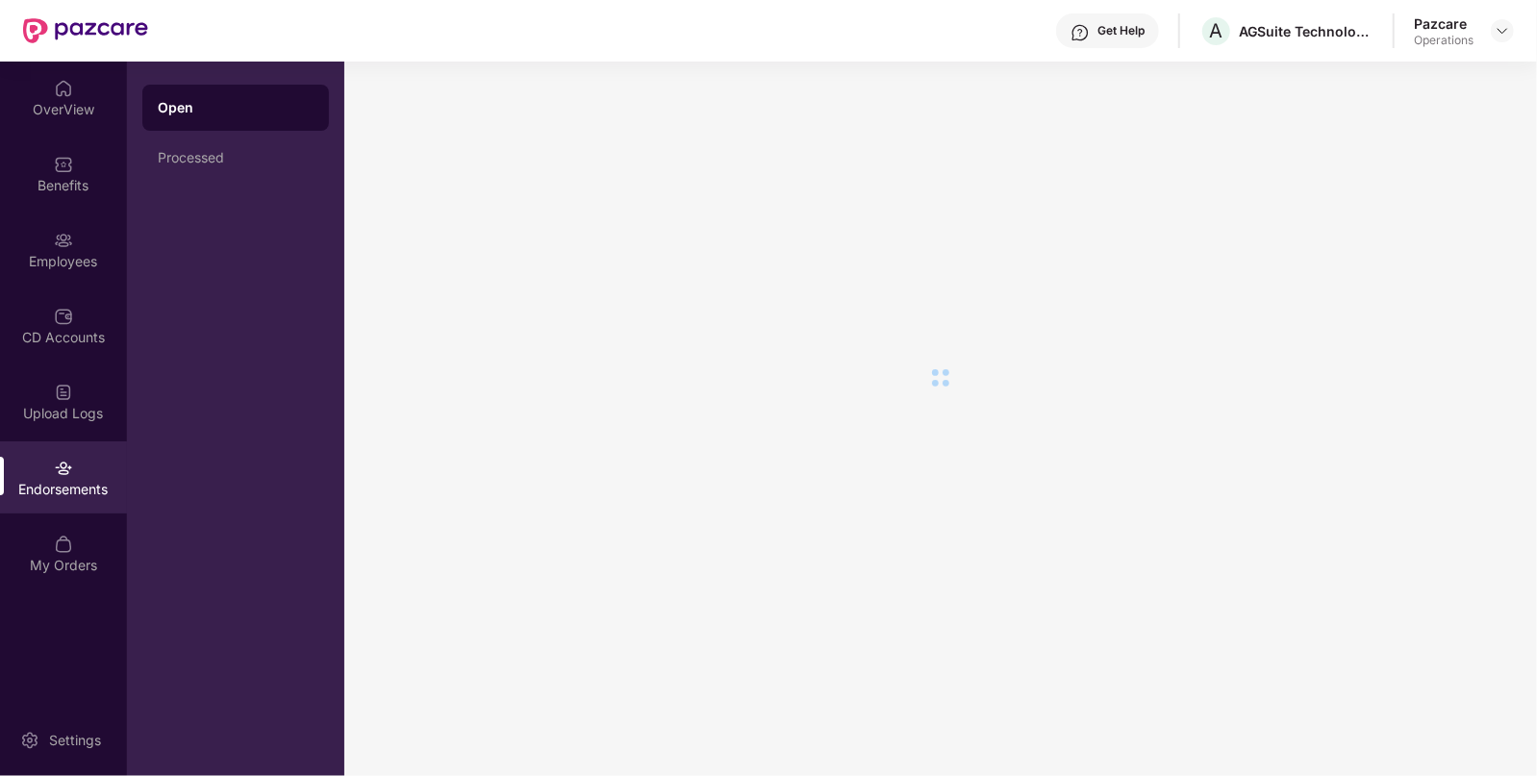
click at [55, 484] on div "Endorsements" at bounding box center [63, 489] width 127 height 19
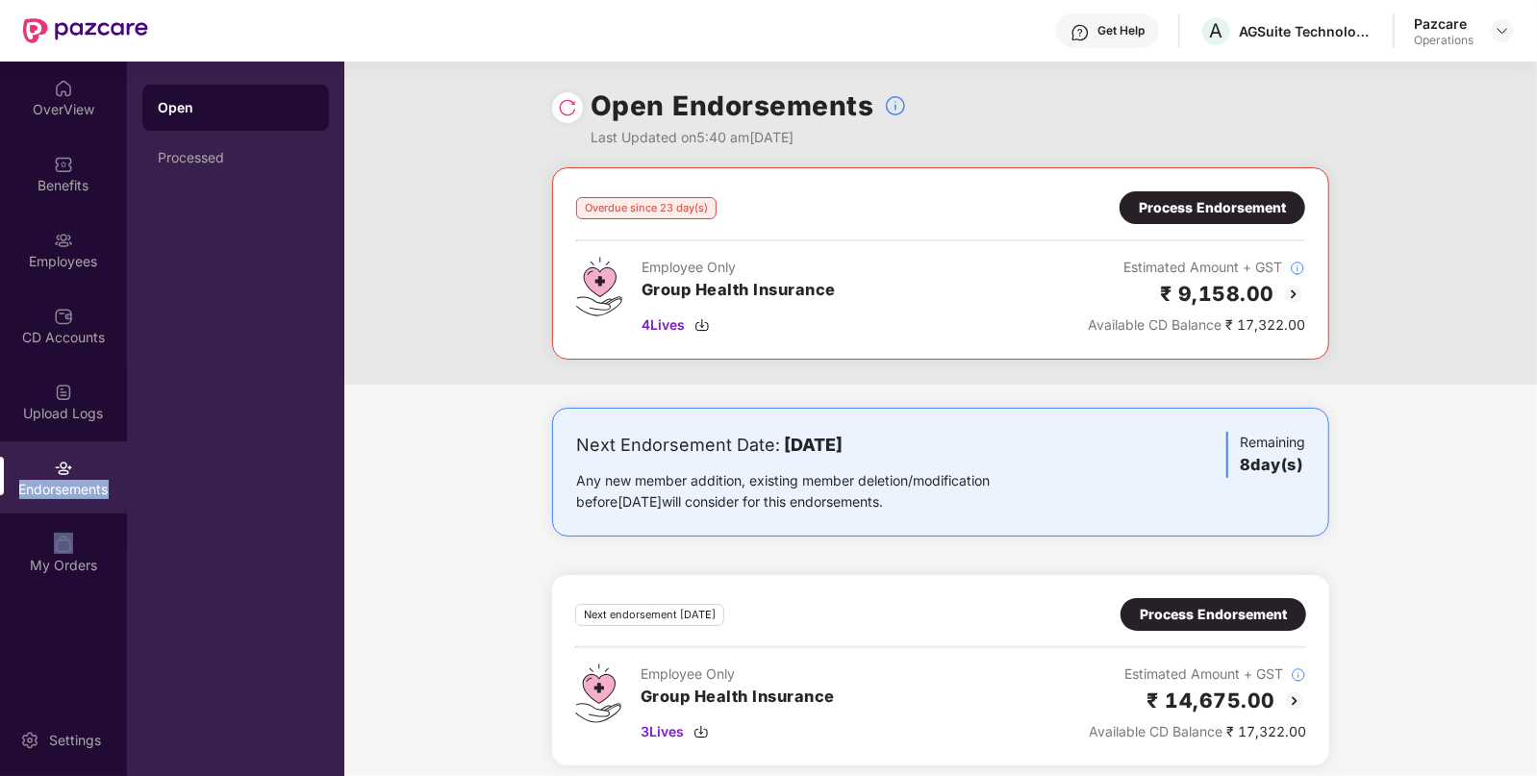
click at [55, 484] on div "Endorsements" at bounding box center [63, 489] width 127 height 19
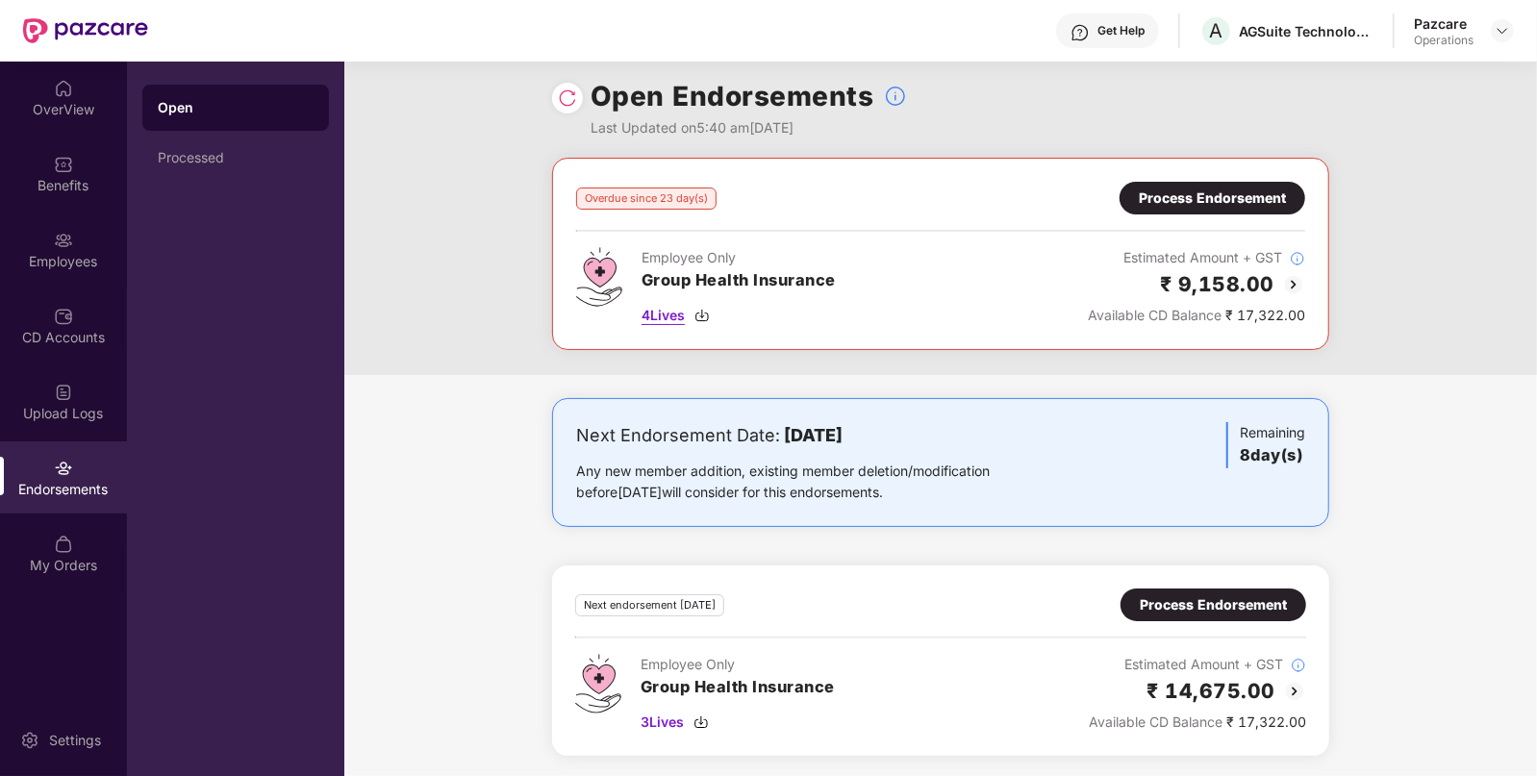
click at [665, 315] on span "4 Lives" at bounding box center [663, 315] width 43 height 21
click at [660, 722] on span "3 Lives" at bounding box center [662, 722] width 43 height 21
drag, startPoint x: 77, startPoint y: 322, endPoint x: 258, endPoint y: 289, distance: 183.7
click at [77, 323] on div "CD Accounts" at bounding box center [63, 325] width 127 height 72
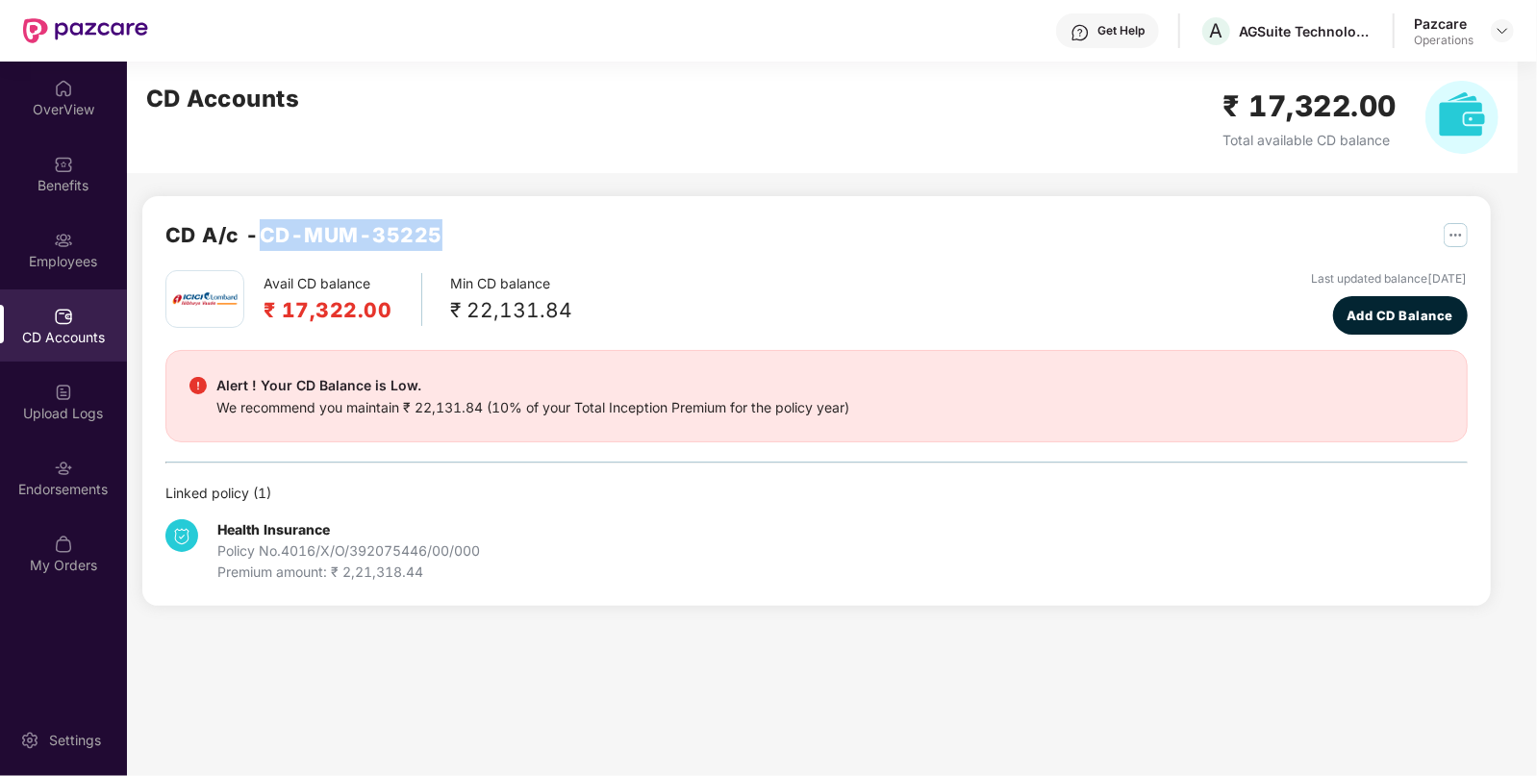
drag, startPoint x: 266, startPoint y: 231, endPoint x: 466, endPoint y: 236, distance: 200.1
click at [466, 236] on div "CD A/c - CD-MUM-35225" at bounding box center [816, 244] width 1302 height 51
copy h2 "CD-MUM-35225"
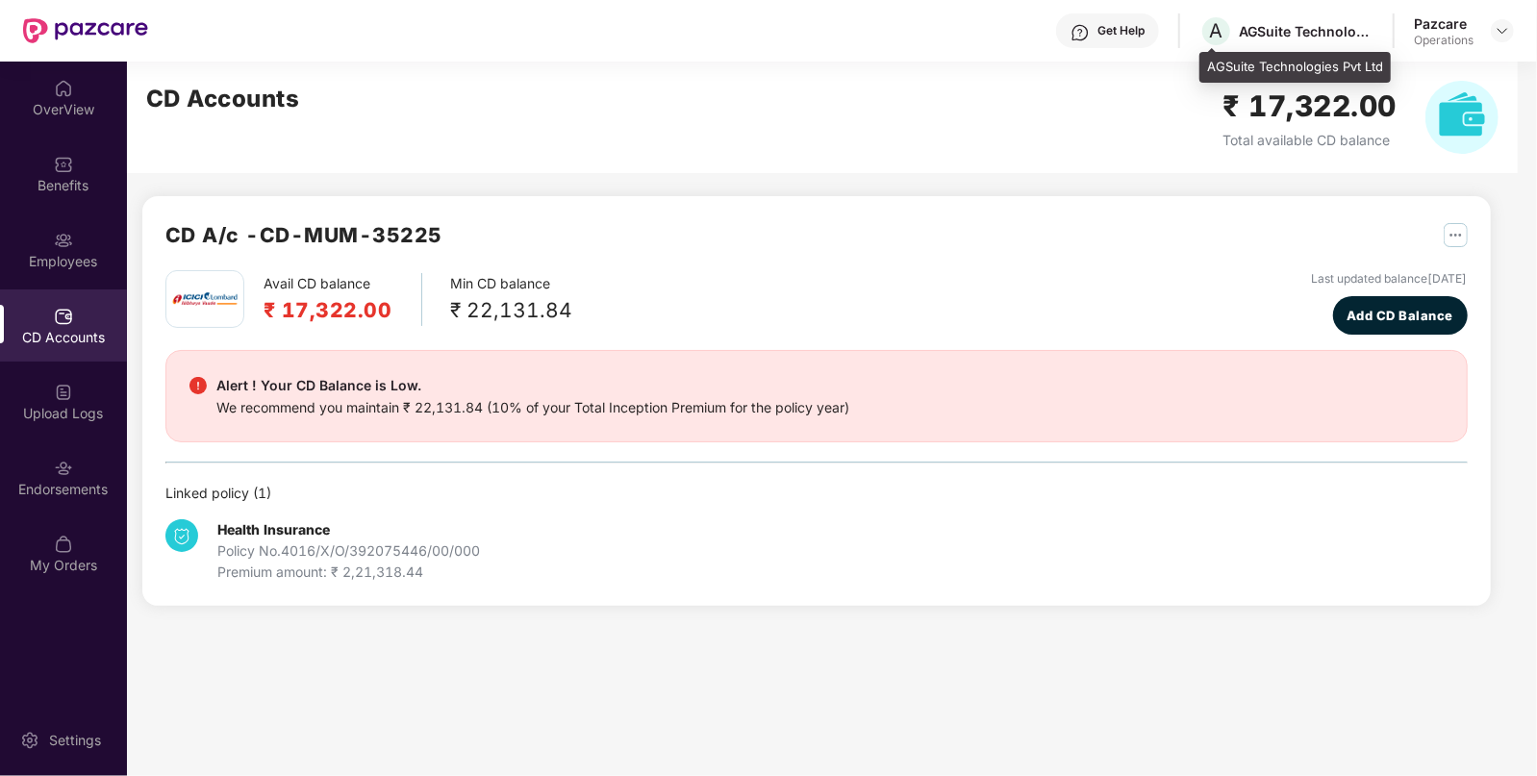
click at [1255, 34] on div "AGSuite Technologies Pvt Ltd" at bounding box center [1306, 31] width 135 height 18
copy div "AGSuite"
click at [1508, 29] on img at bounding box center [1502, 30] width 15 height 15
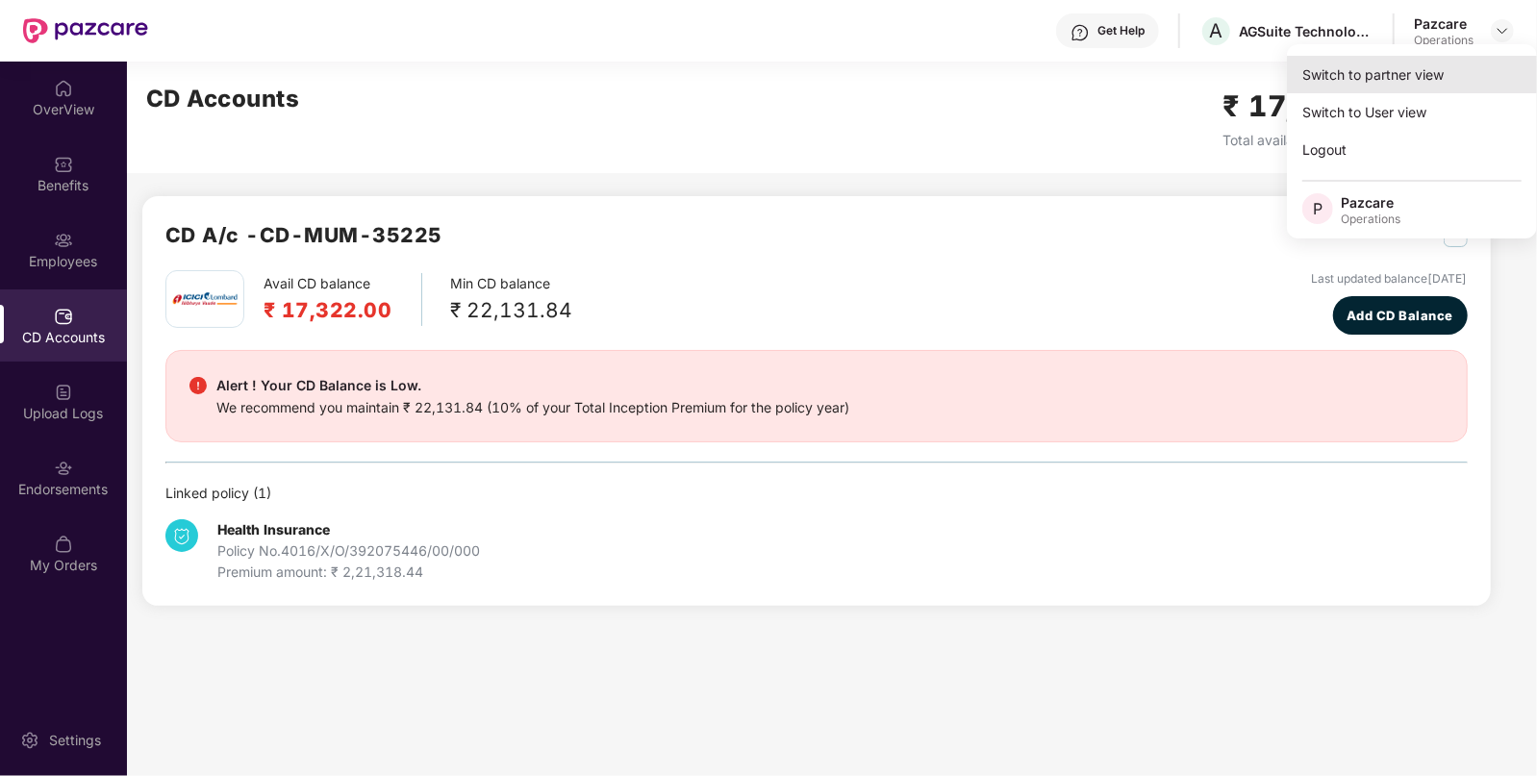
click at [1445, 80] on div "Switch to partner view" at bounding box center [1412, 75] width 250 height 38
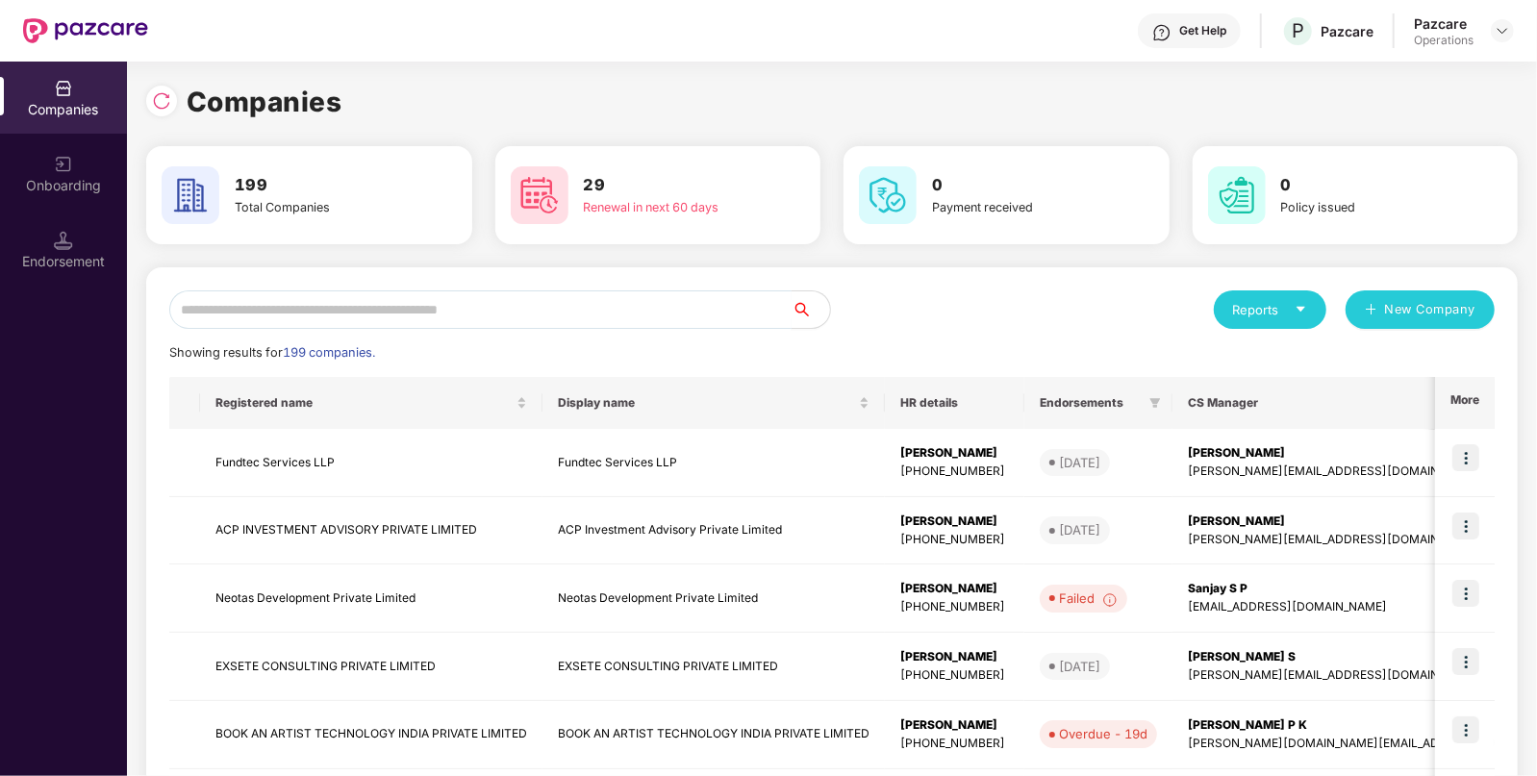
paste input "*******"
type input "*******"
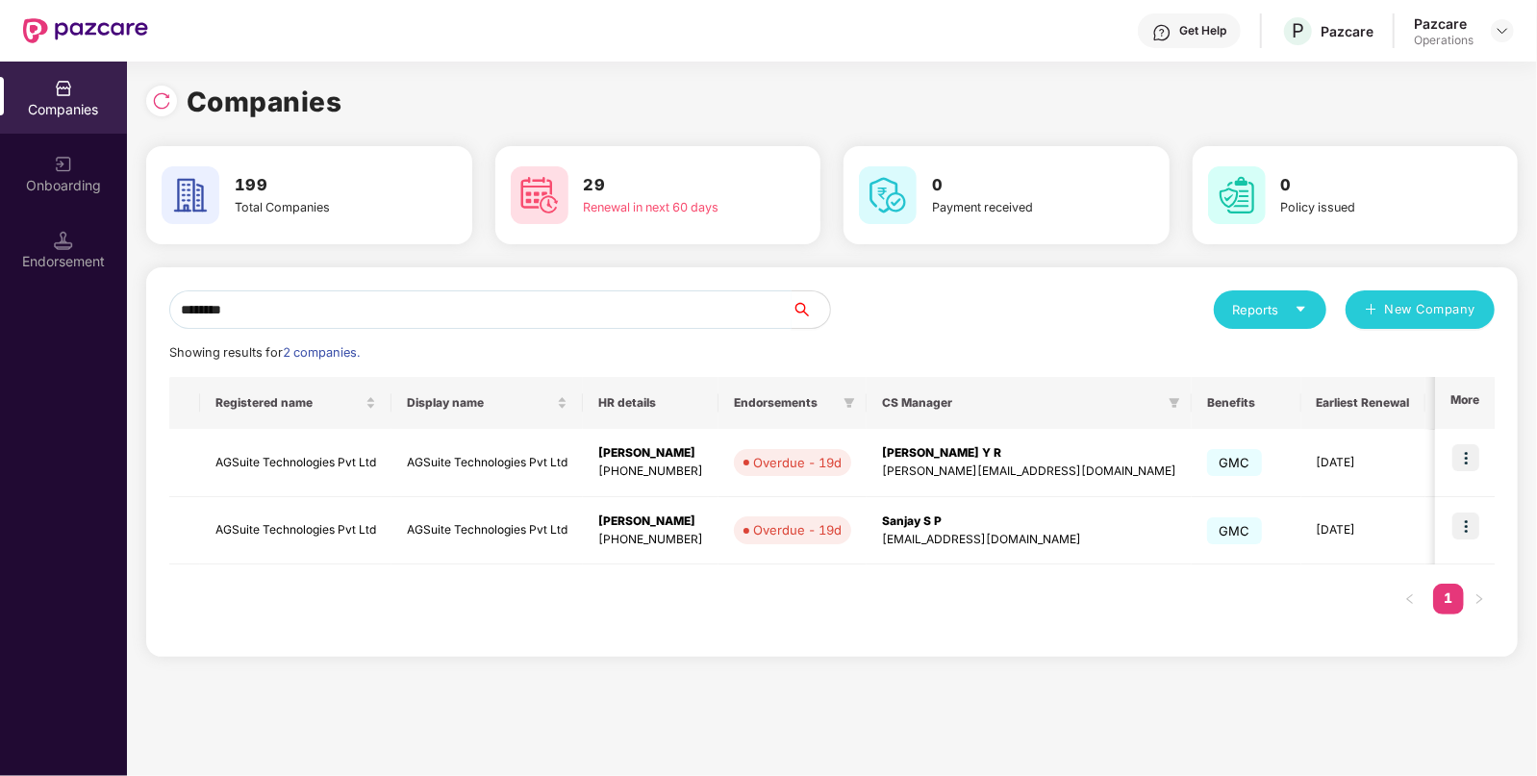
click at [375, 317] on input "*******" at bounding box center [480, 309] width 622 height 38
click at [308, 468] on td "AGSuite Technologies Pvt Ltd" at bounding box center [295, 463] width 191 height 68
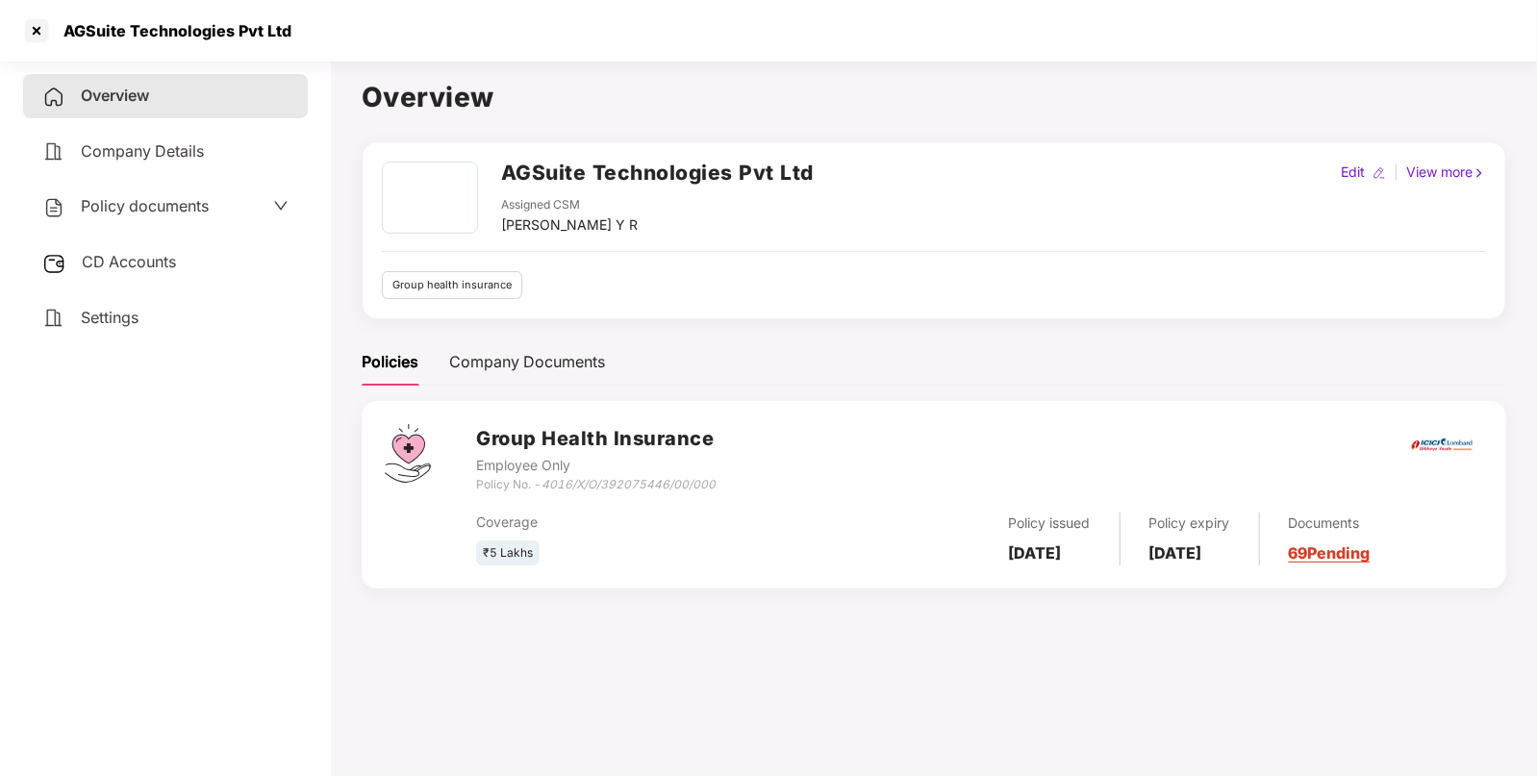
click at [188, 264] on div "CD Accounts" at bounding box center [165, 262] width 285 height 44
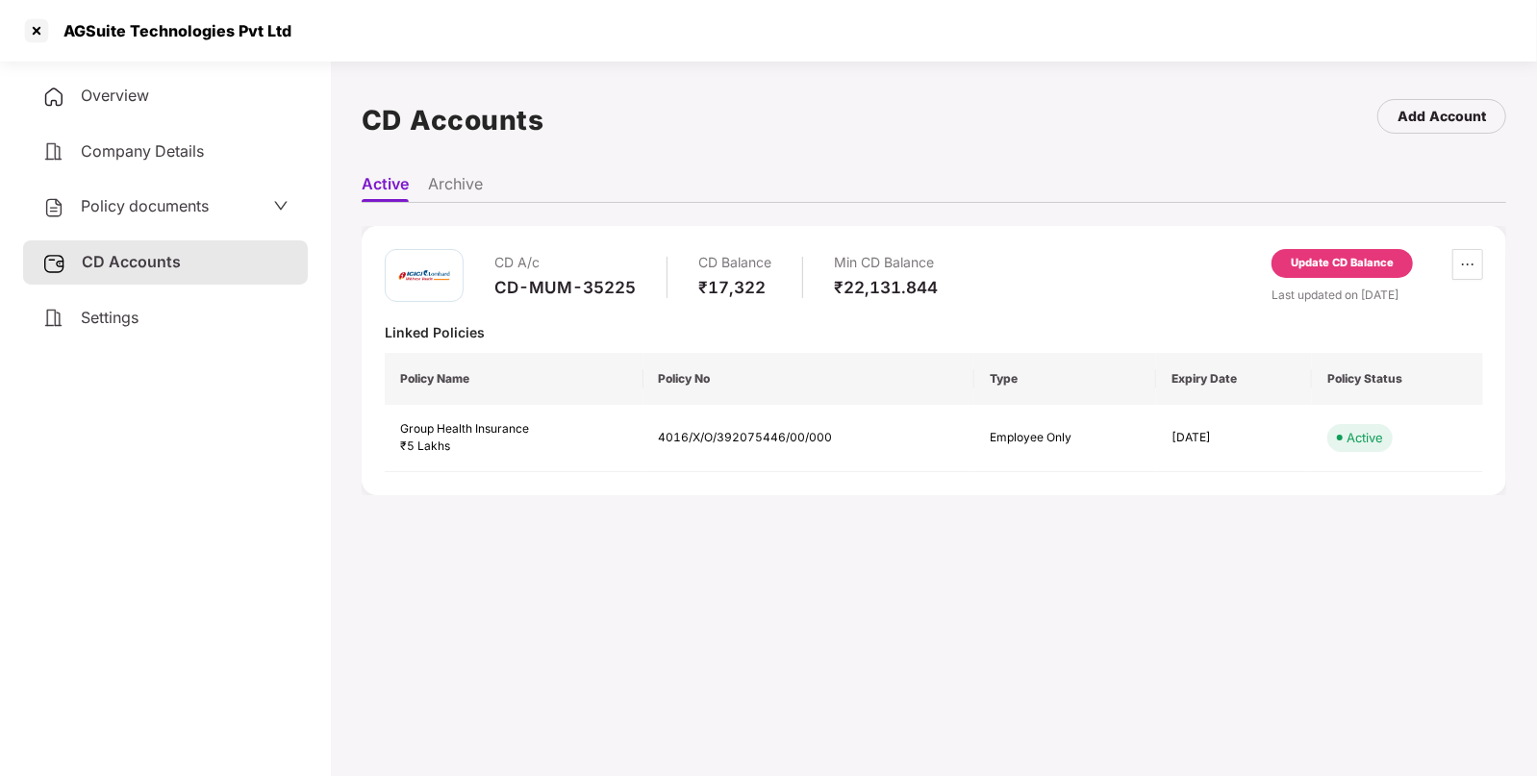
click at [1294, 263] on div "Update CD Balance" at bounding box center [1342, 263] width 103 height 17
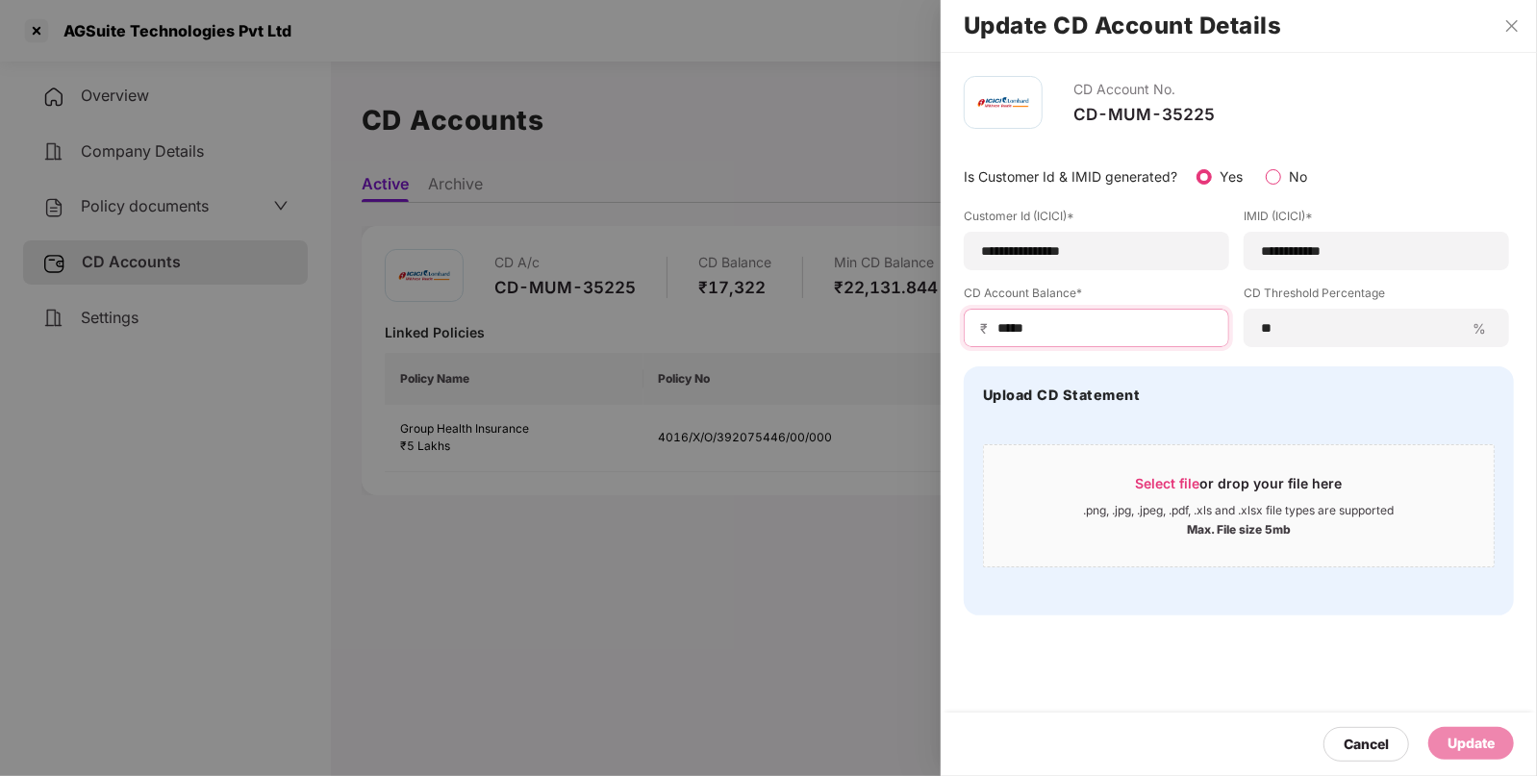
click at [1149, 329] on input "*****" at bounding box center [1103, 328] width 217 height 20
type input "*"
type input "****"
click at [1471, 738] on div "Update" at bounding box center [1470, 743] width 47 height 21
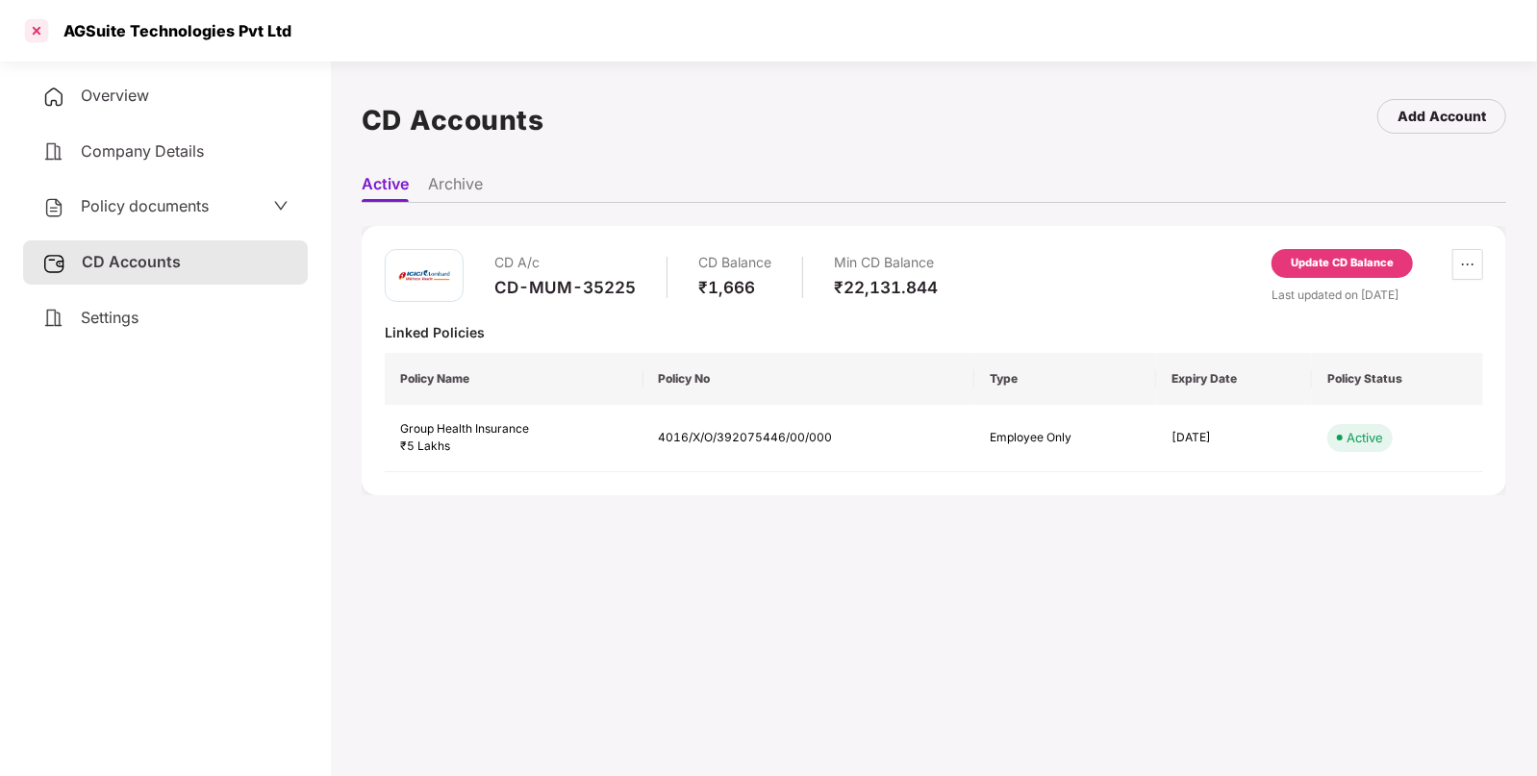
click at [34, 34] on div at bounding box center [36, 30] width 31 height 31
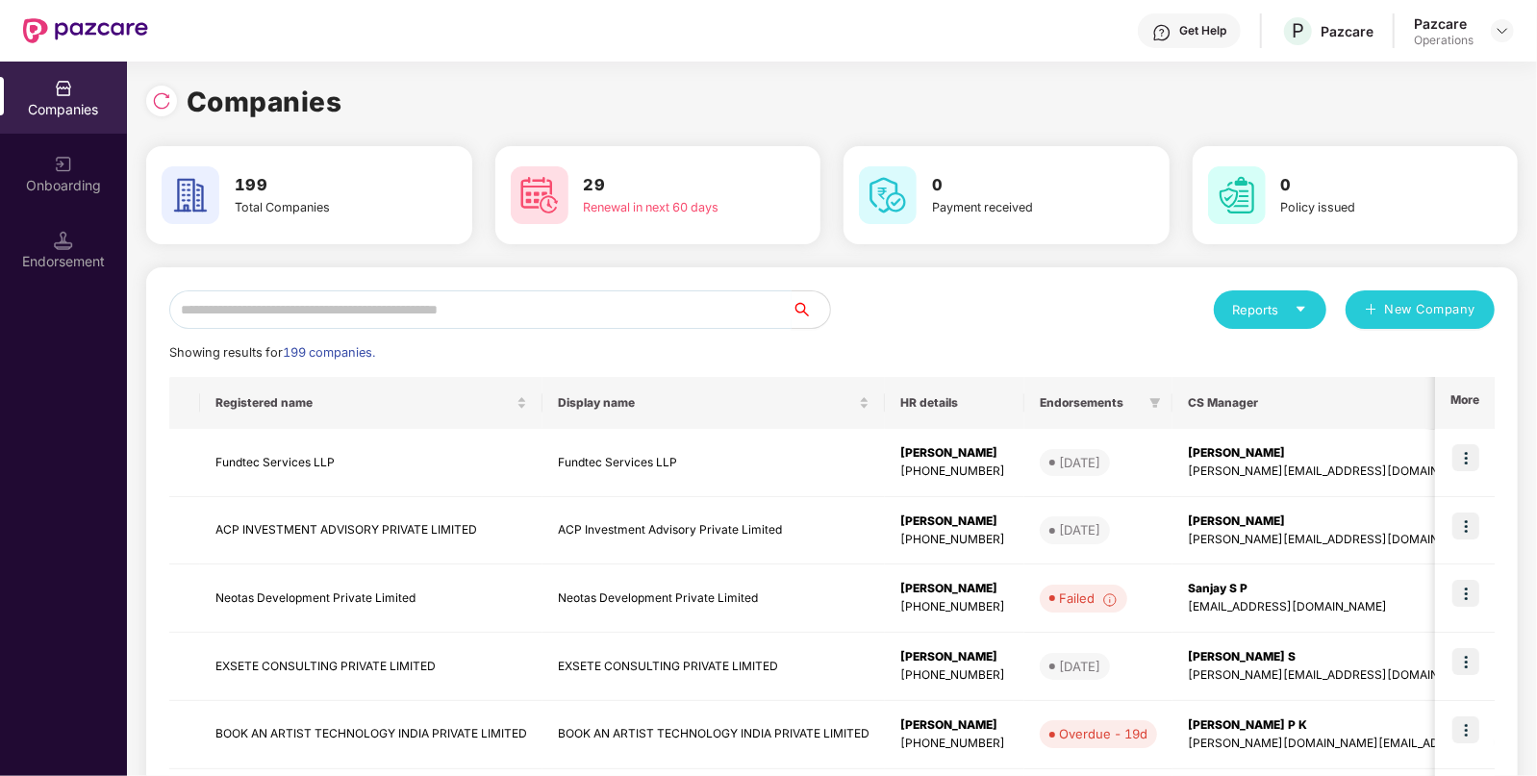
click at [352, 301] on input "text" at bounding box center [480, 309] width 622 height 38
paste input "**********"
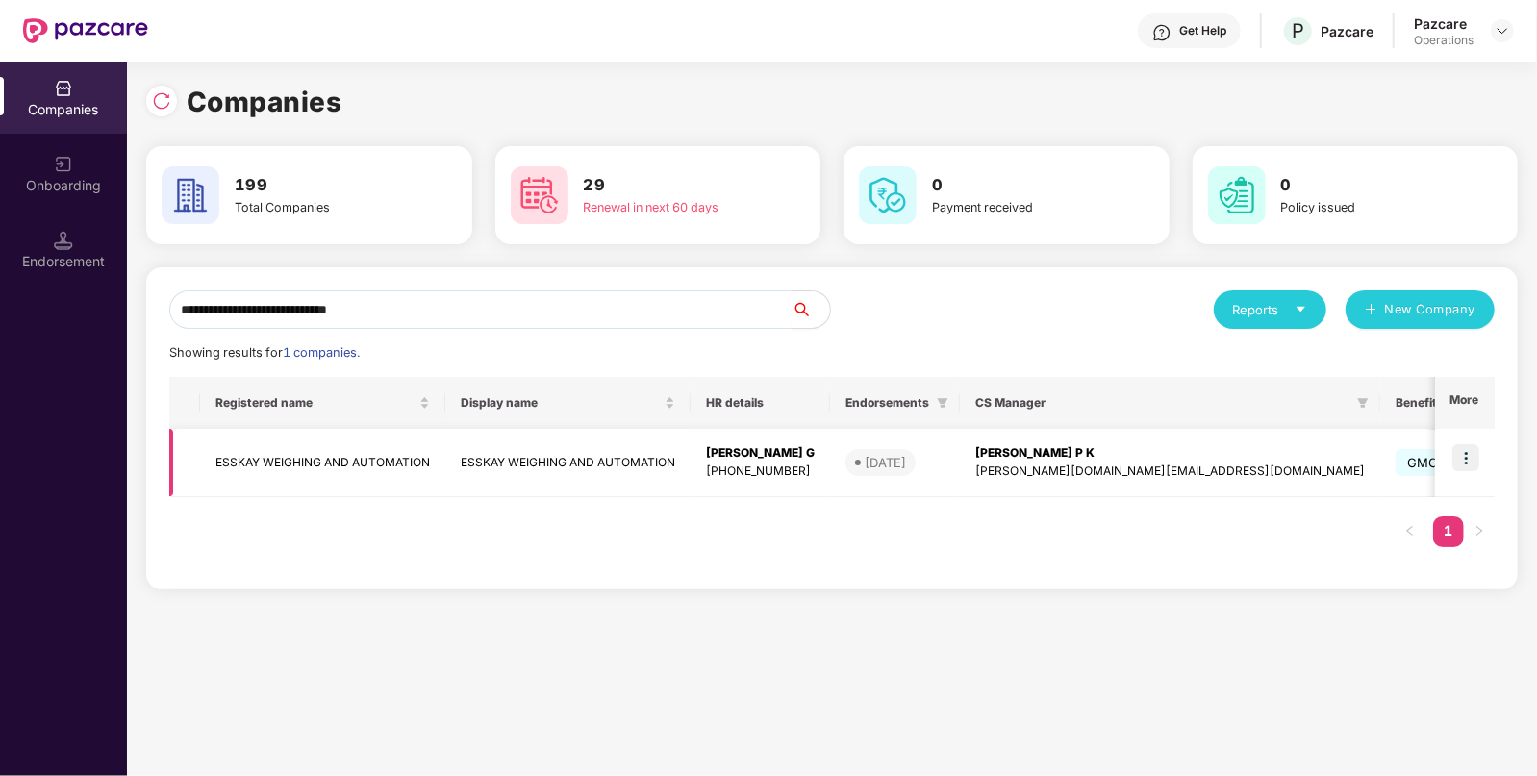
type input "**********"
click at [1474, 466] on img at bounding box center [1465, 457] width 27 height 27
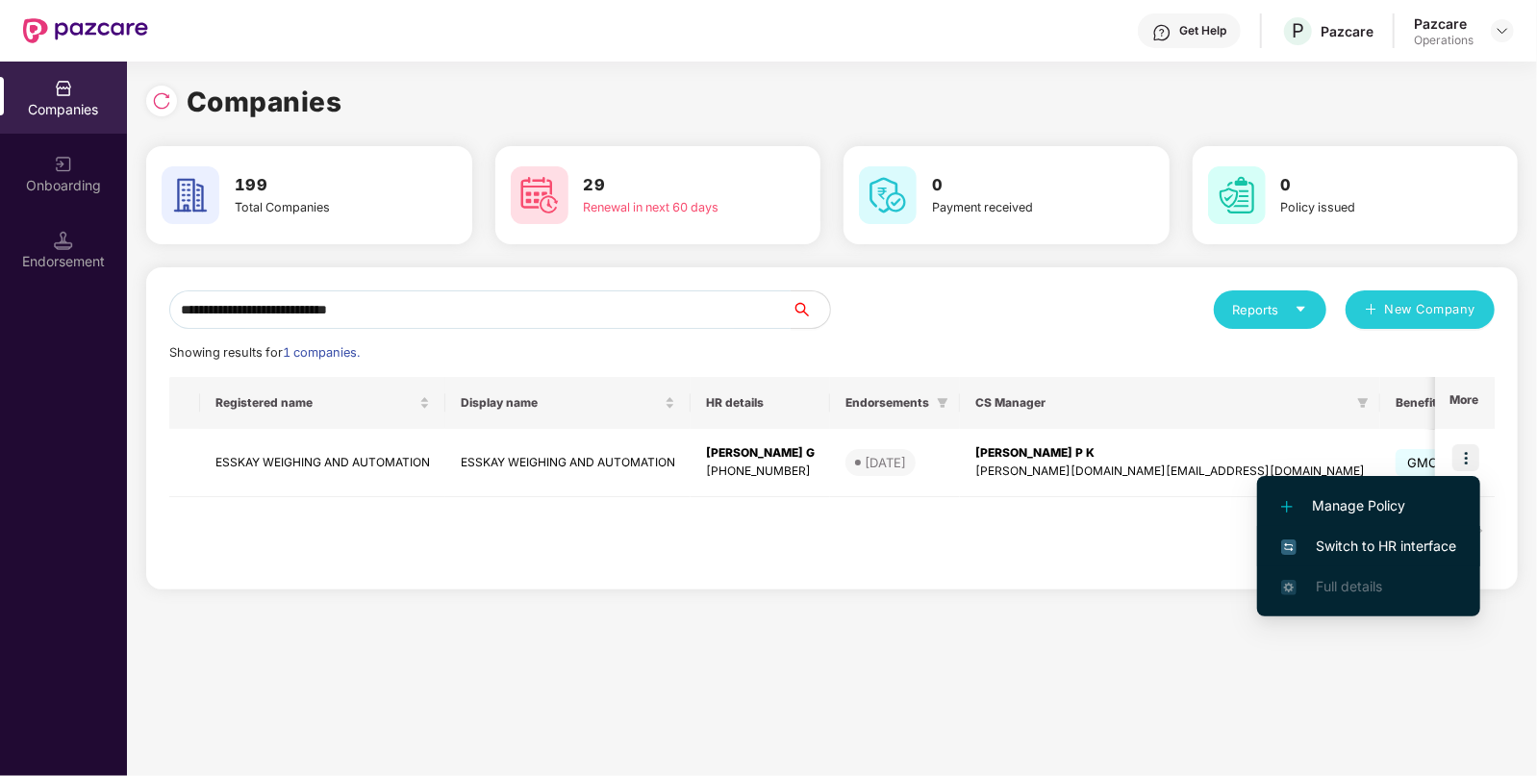
click at [1397, 566] on li "Full details" at bounding box center [1368, 586] width 223 height 40
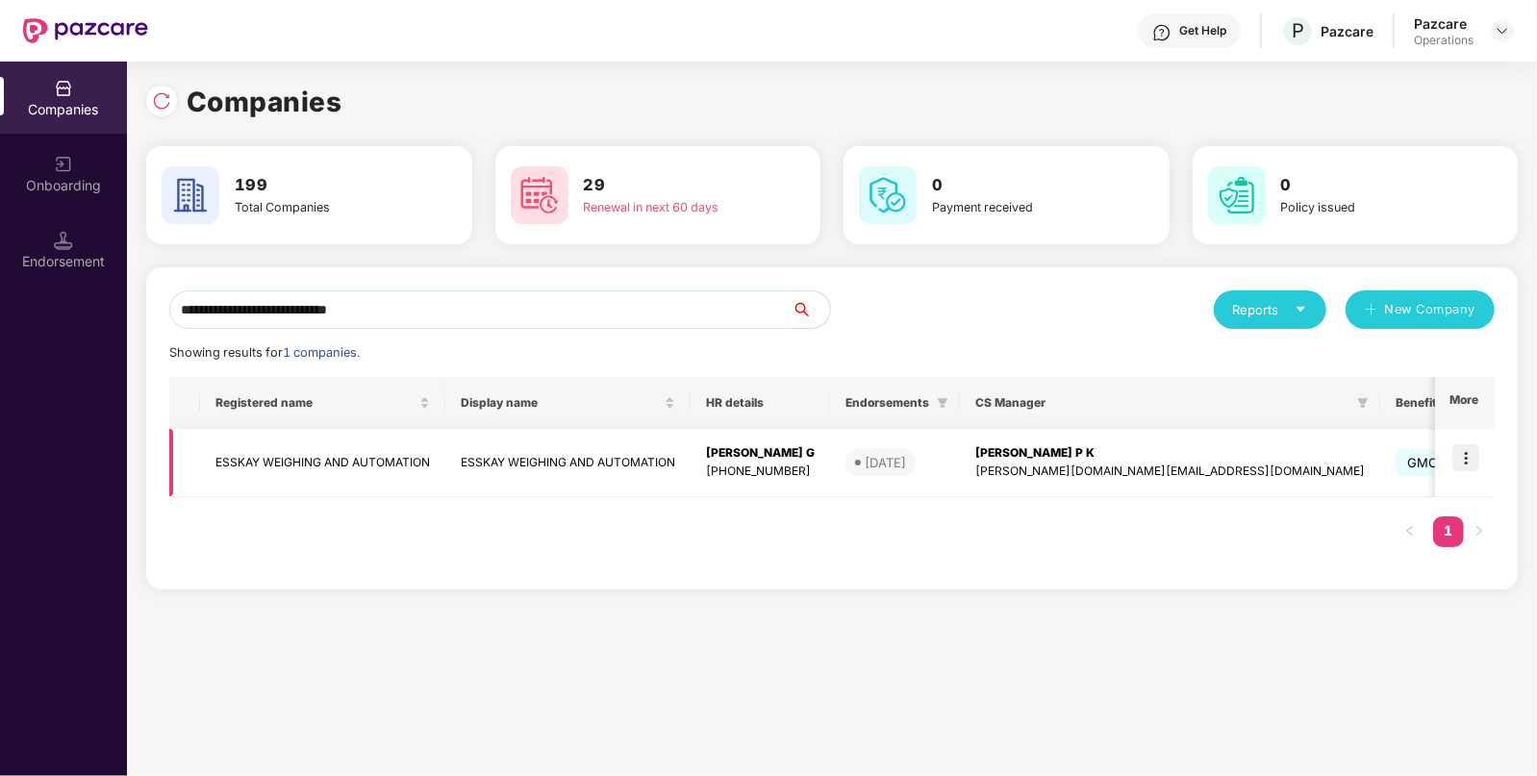
click at [1472, 458] on img at bounding box center [1465, 457] width 27 height 27
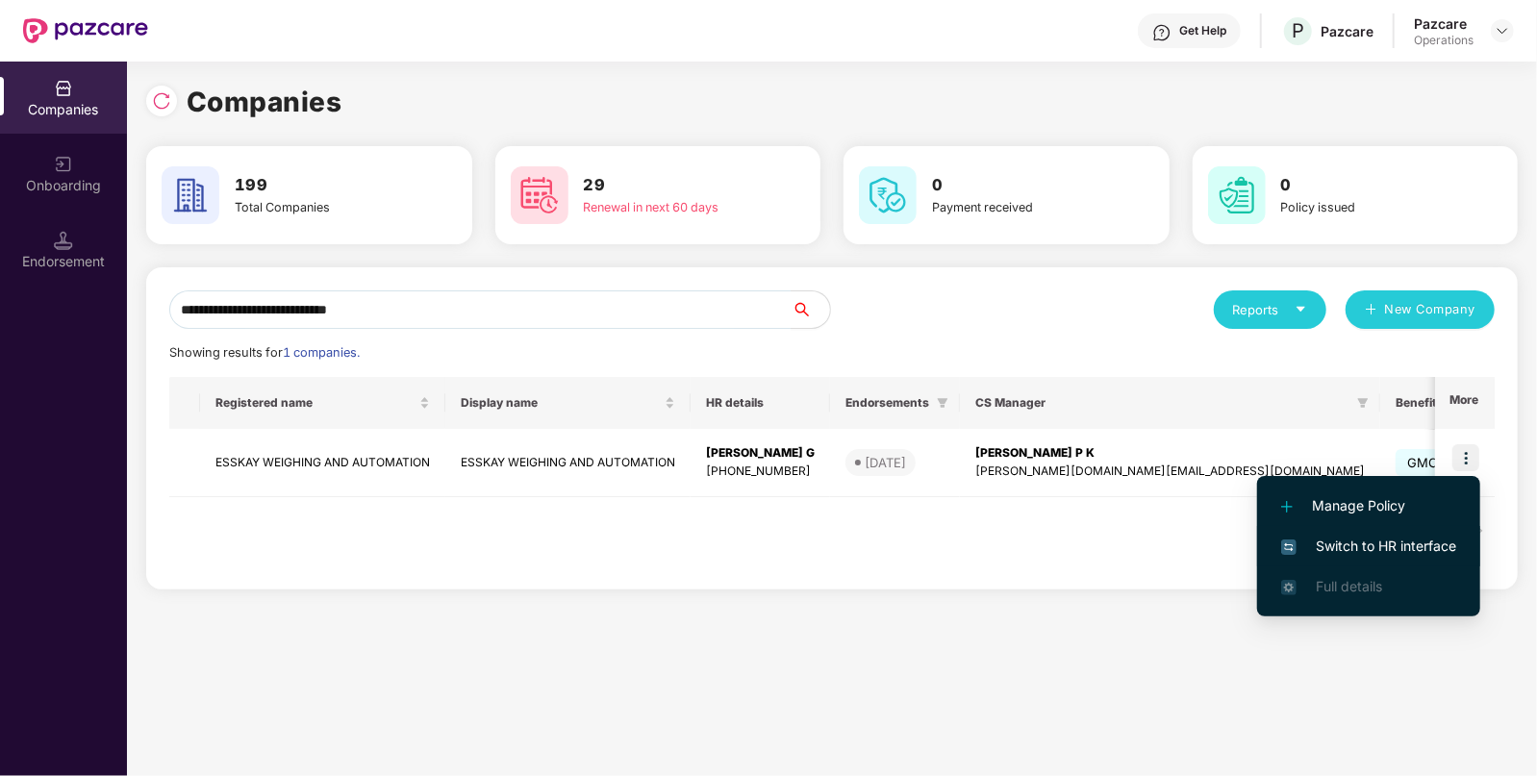
click at [1345, 552] on span "Switch to HR interface" at bounding box center [1368, 546] width 175 height 21
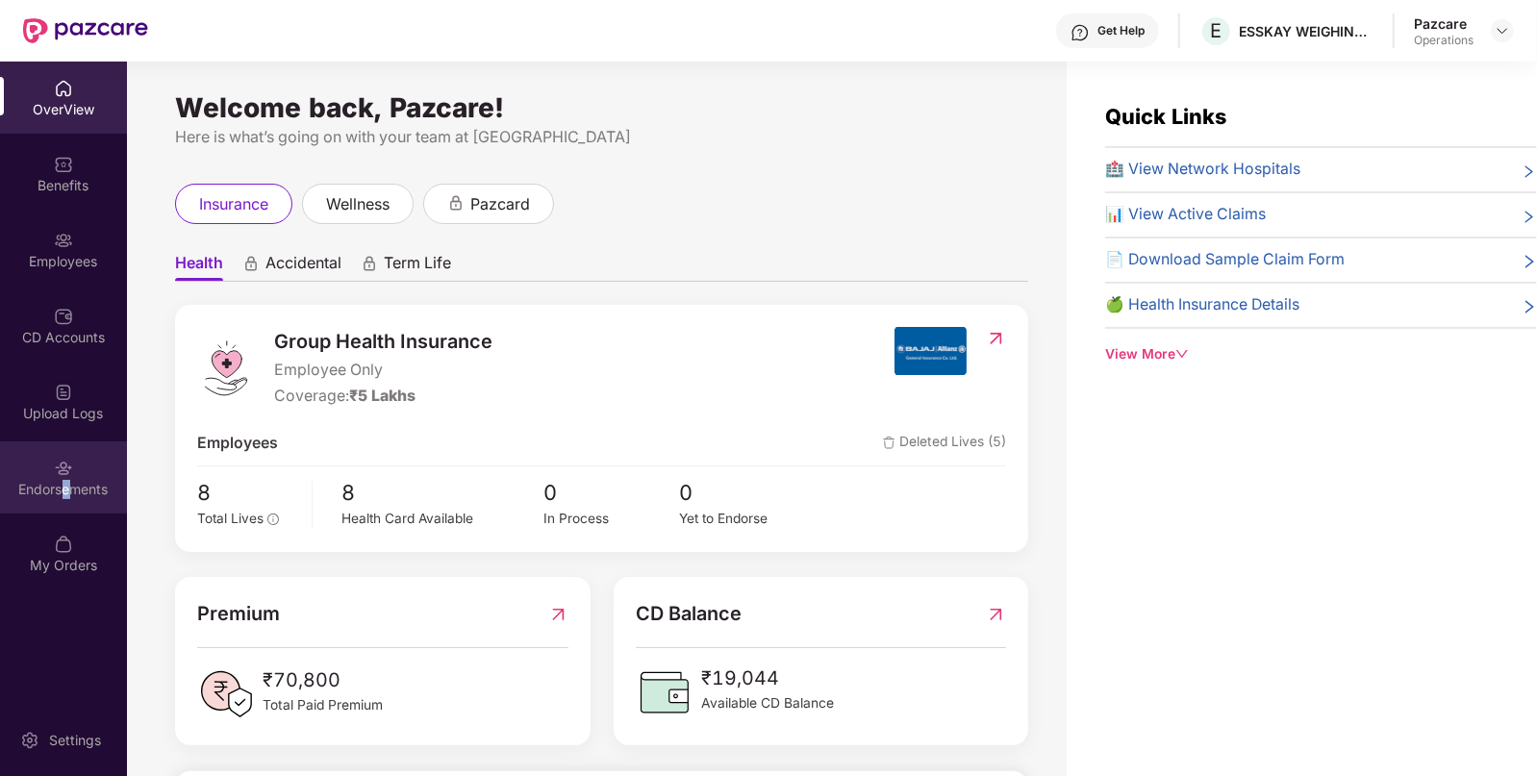
click at [65, 497] on div "Endorsements" at bounding box center [63, 489] width 127 height 19
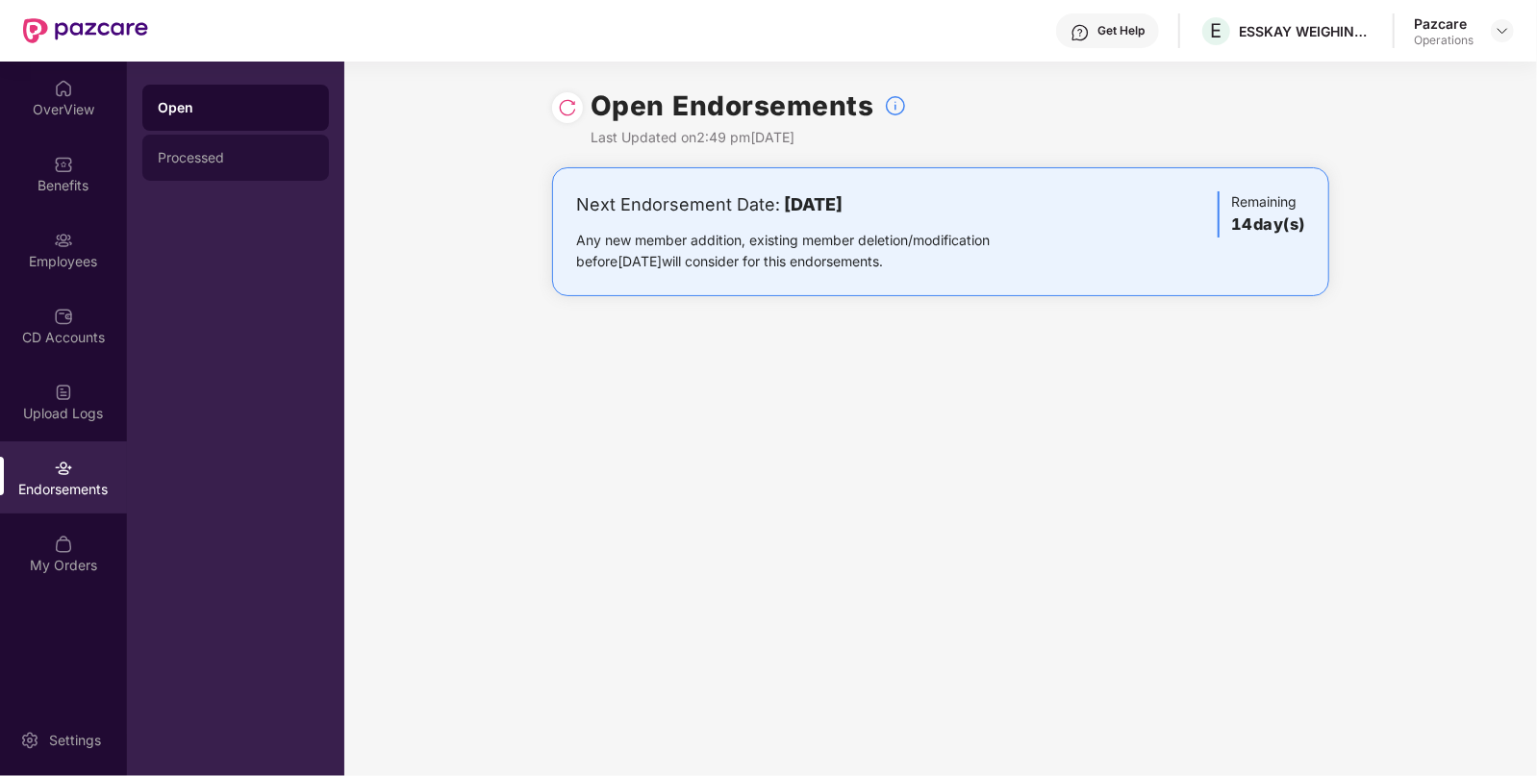
click at [253, 149] on div "Processed" at bounding box center [235, 158] width 187 height 46
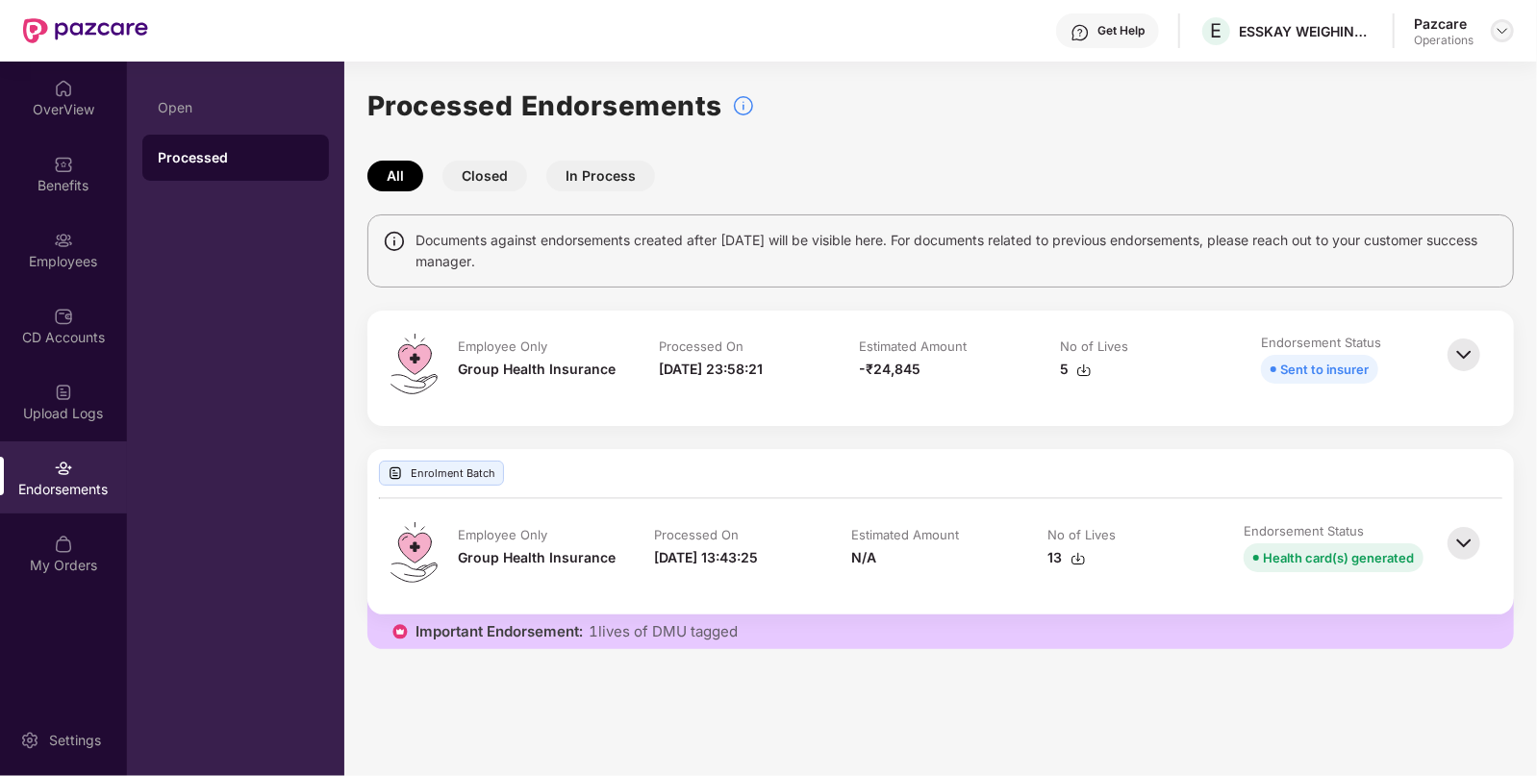
click at [1506, 36] on img at bounding box center [1502, 30] width 15 height 15
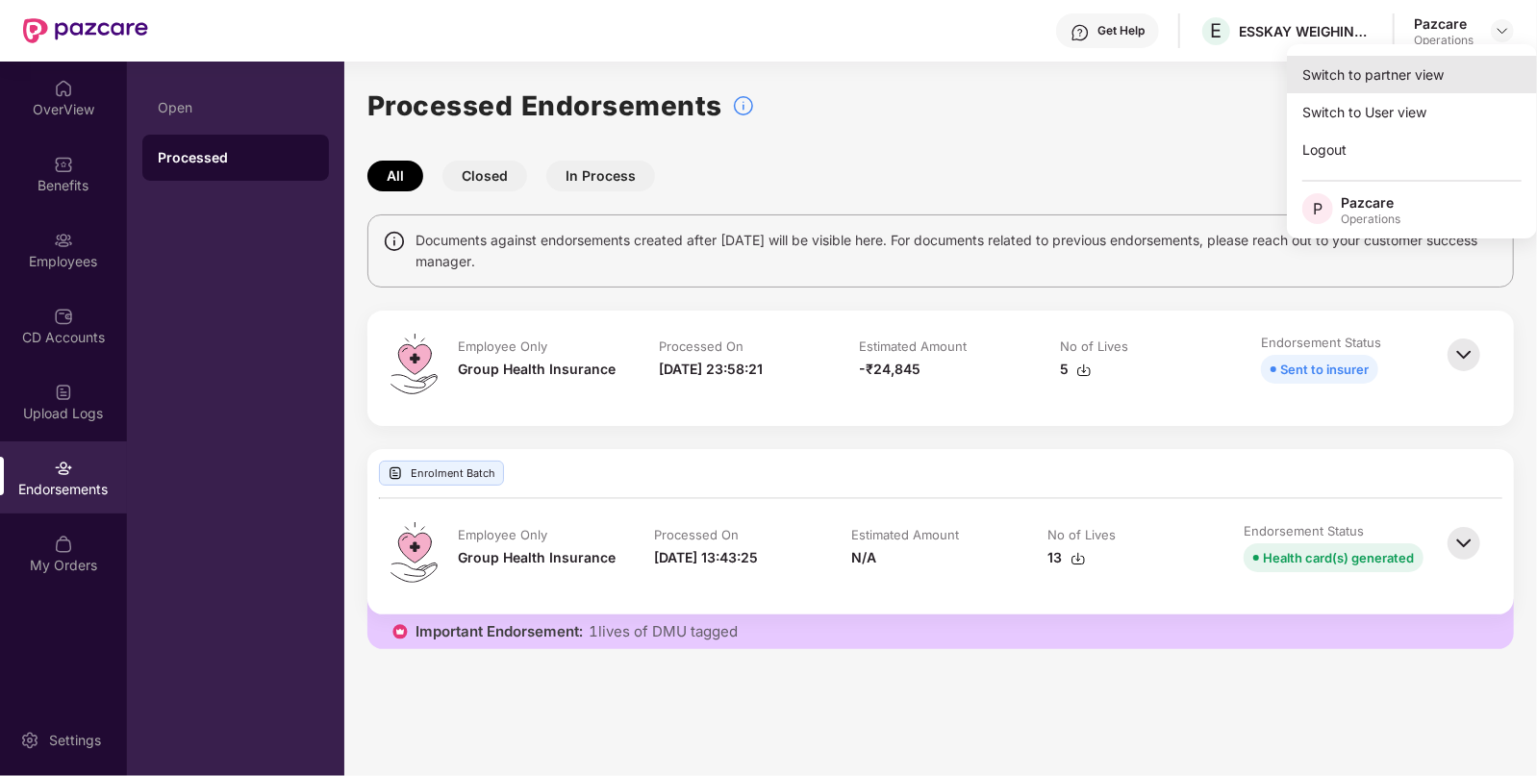
click at [1420, 87] on div "Switch to partner view" at bounding box center [1412, 75] width 250 height 38
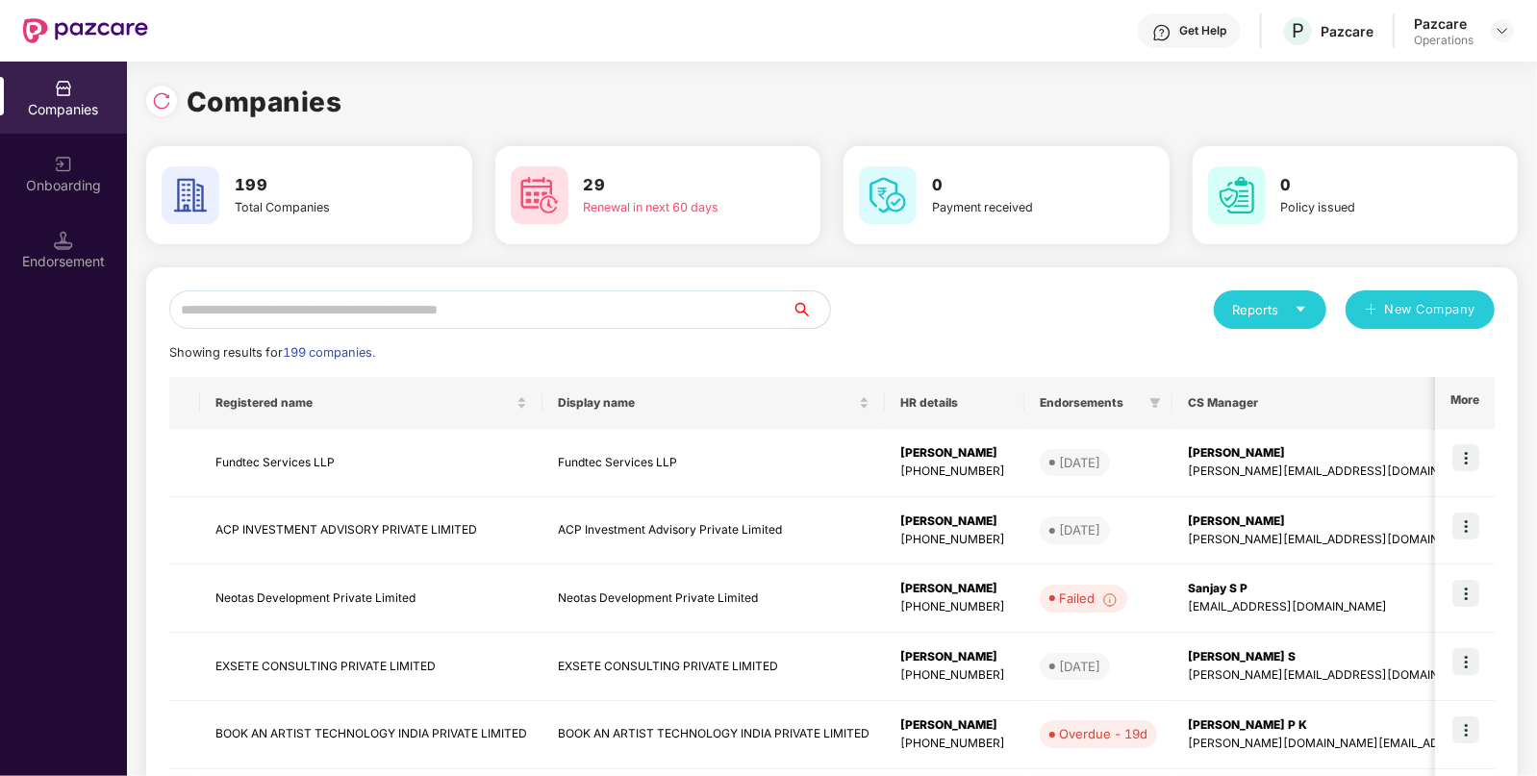
click at [708, 309] on input "text" at bounding box center [480, 309] width 622 height 38
paste input "**********"
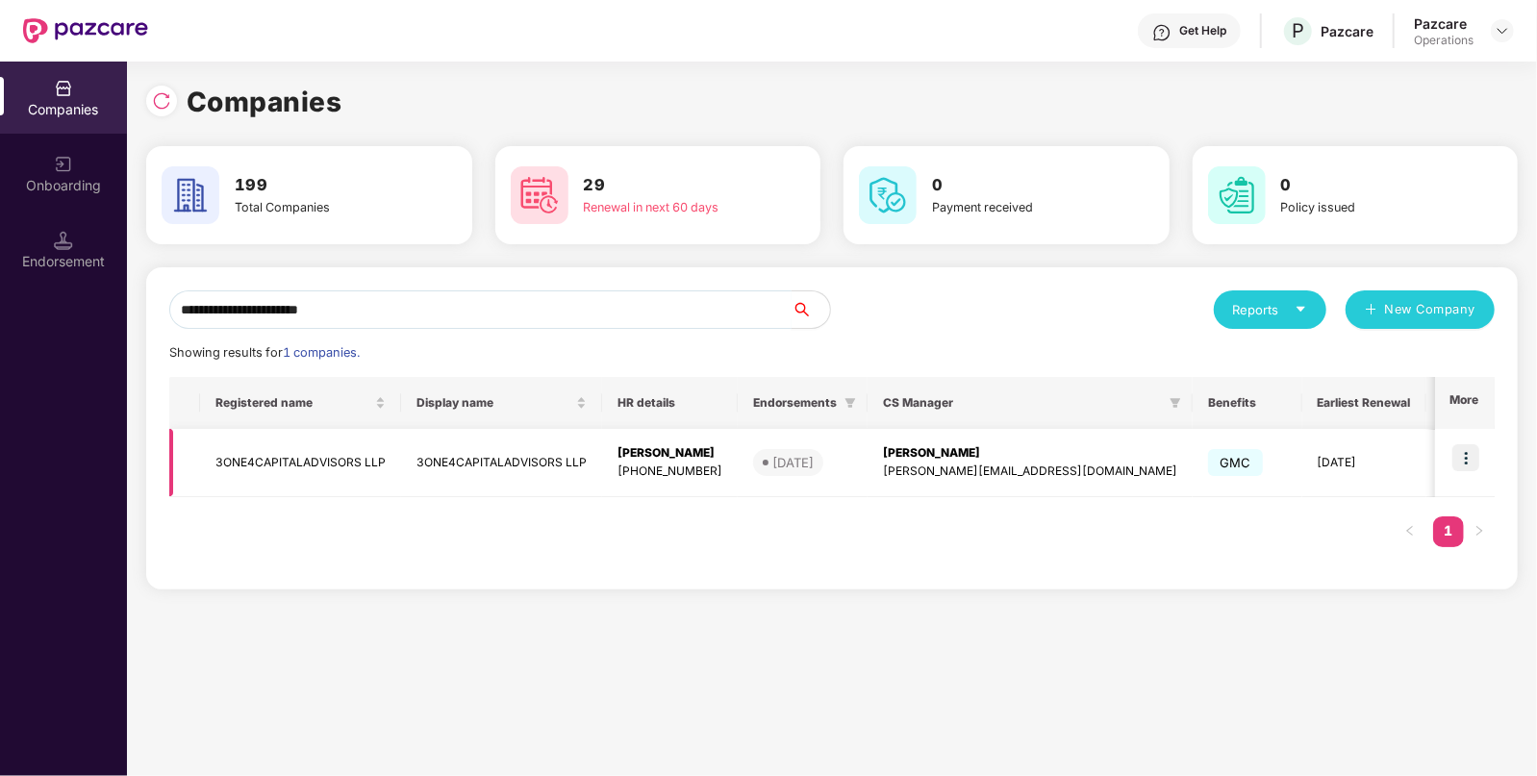
type input "**********"
click at [1473, 447] on img at bounding box center [1465, 457] width 27 height 27
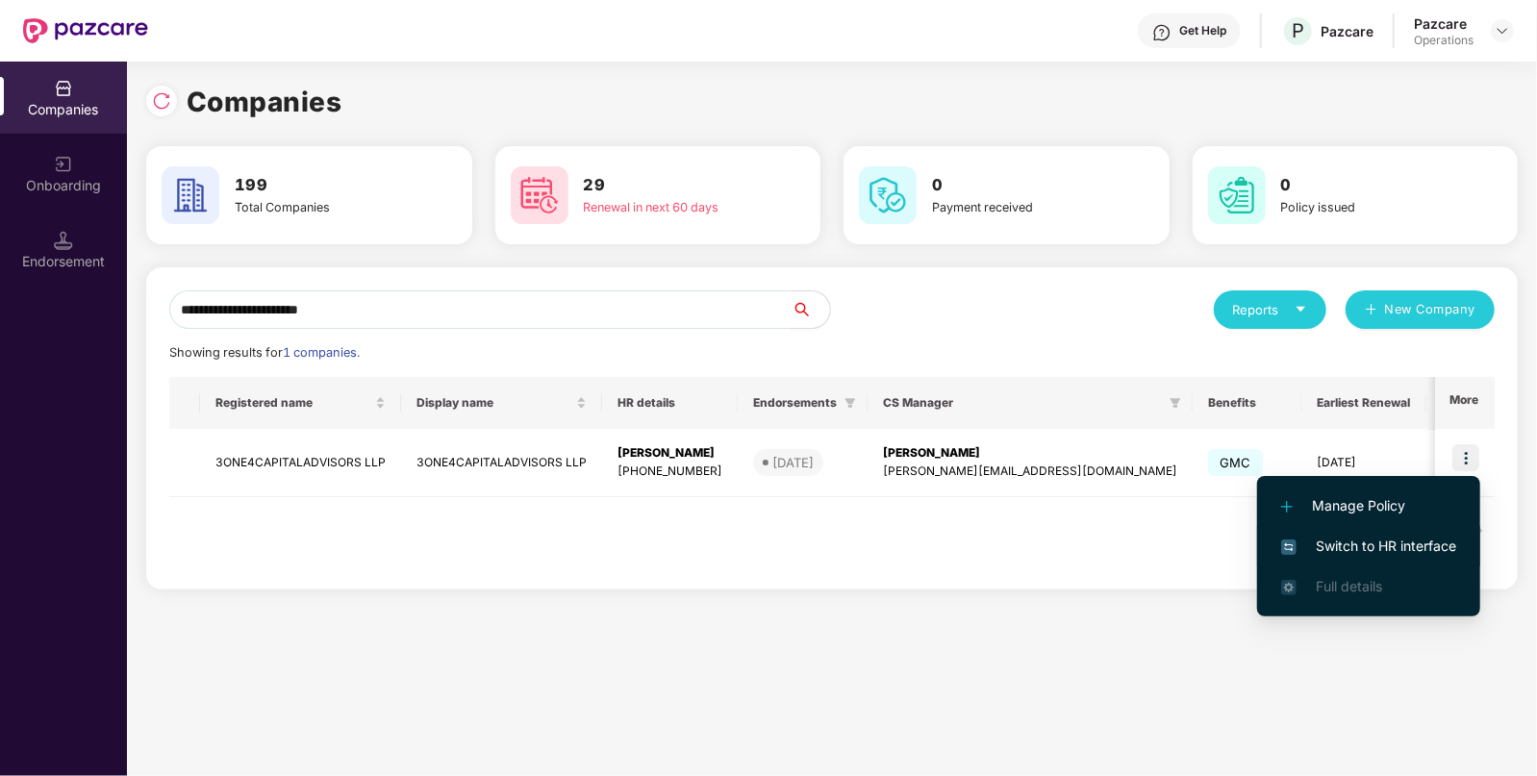
click at [1308, 536] on span "Switch to HR interface" at bounding box center [1368, 546] width 175 height 21
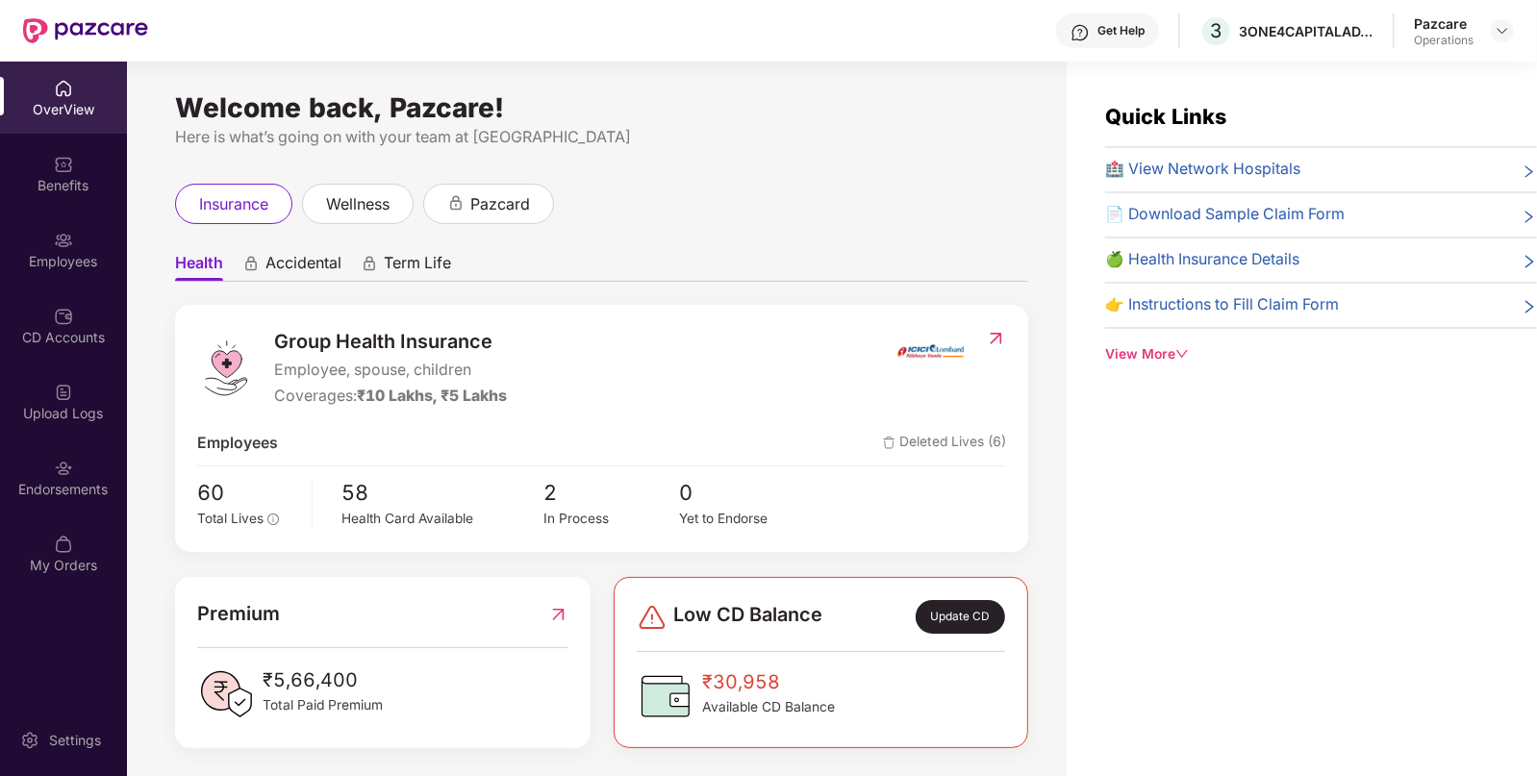
click at [53, 500] on div "Endorsements" at bounding box center [63, 477] width 127 height 72
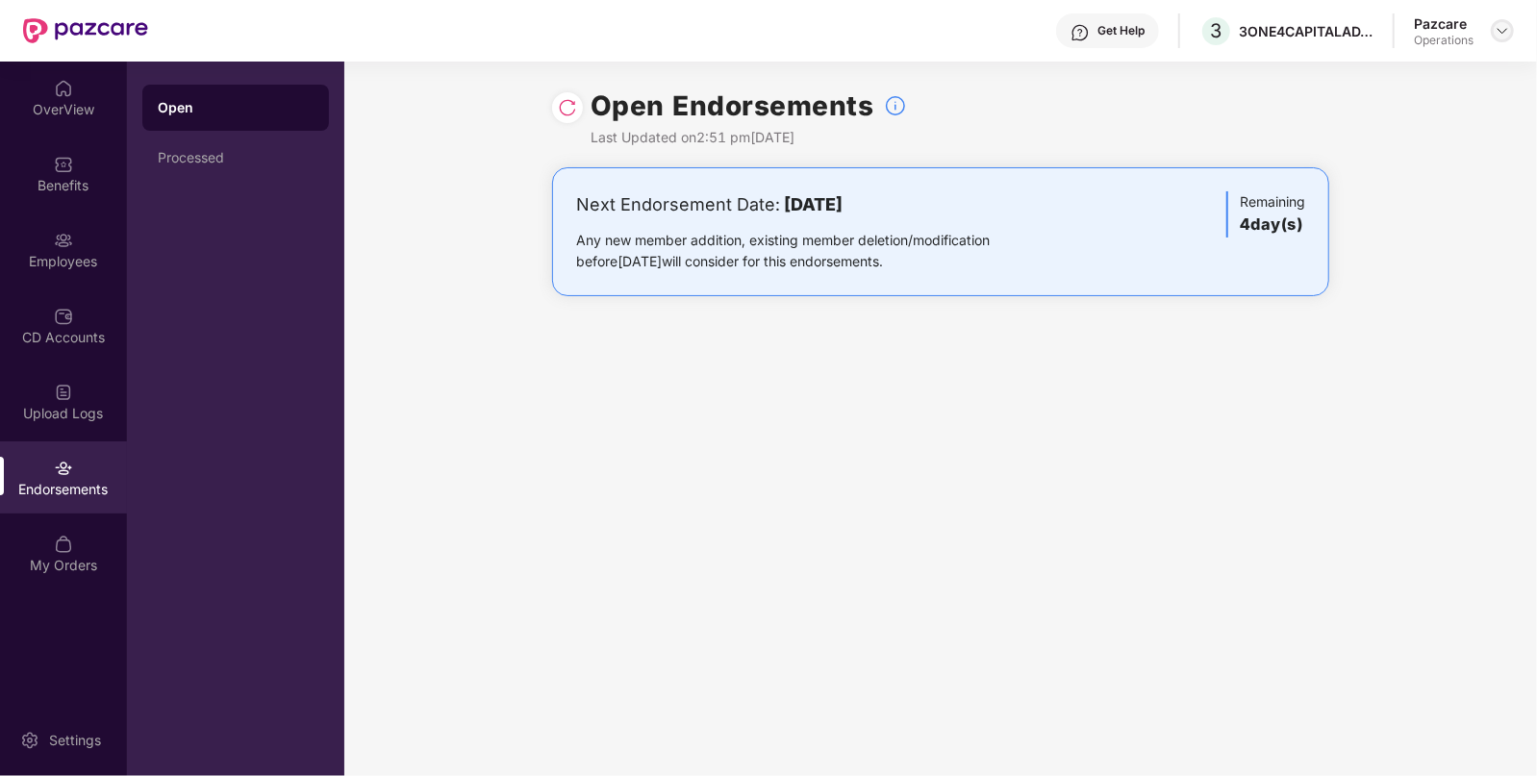
click at [1498, 28] on img at bounding box center [1502, 30] width 15 height 15
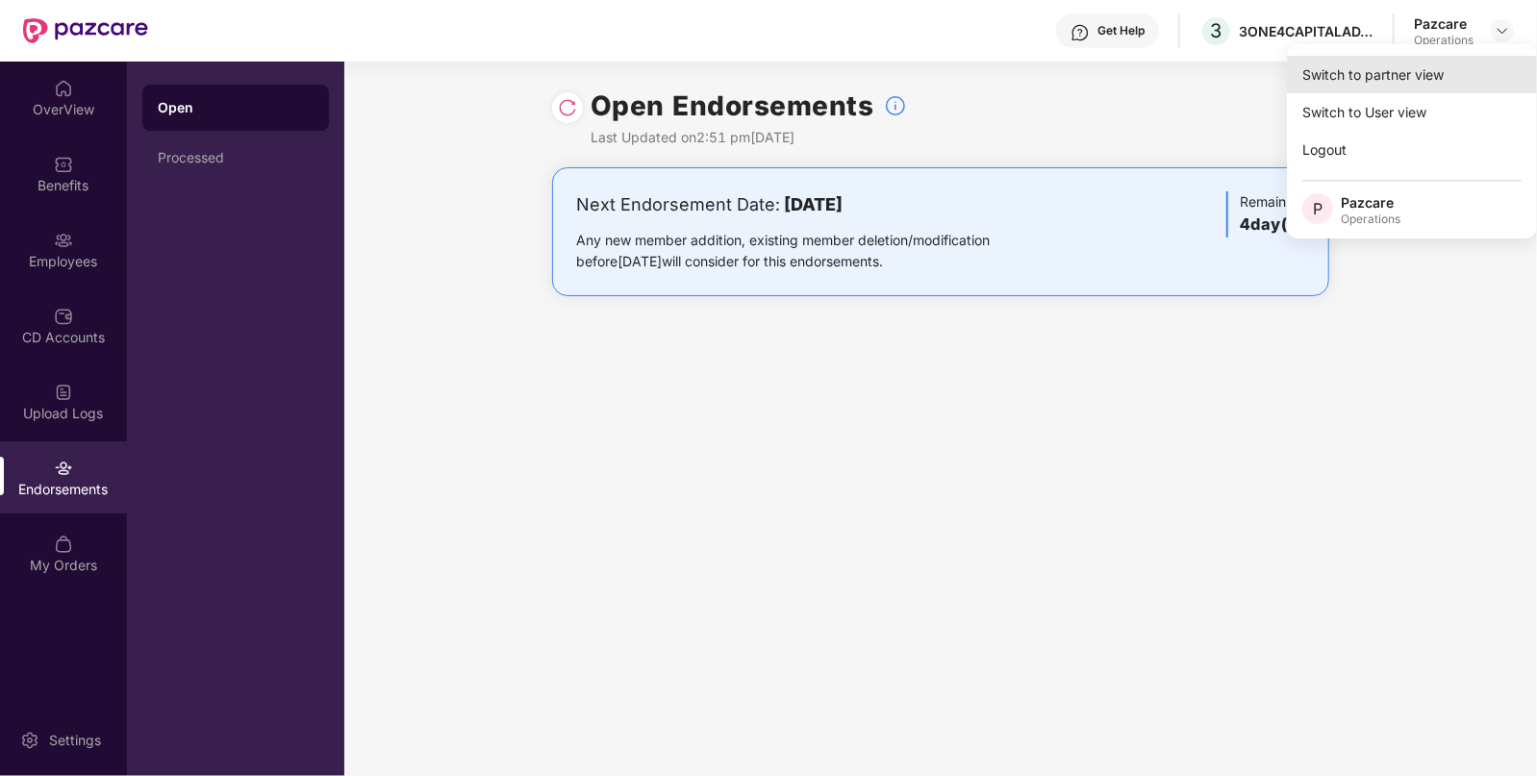
click at [1417, 65] on div "Switch to partner view" at bounding box center [1412, 75] width 250 height 38
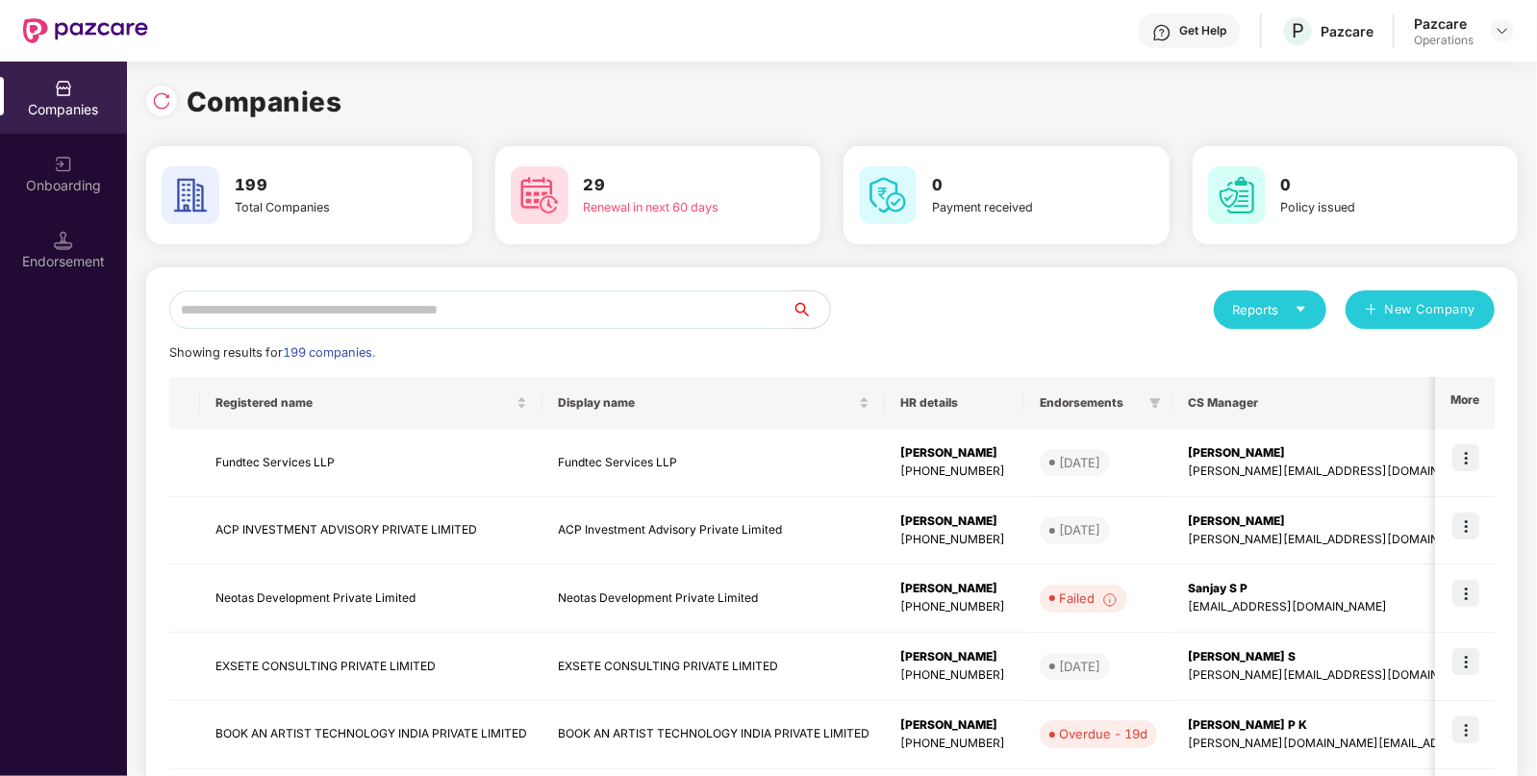
click at [568, 298] on input "text" at bounding box center [480, 309] width 622 height 38
paste input "**********"
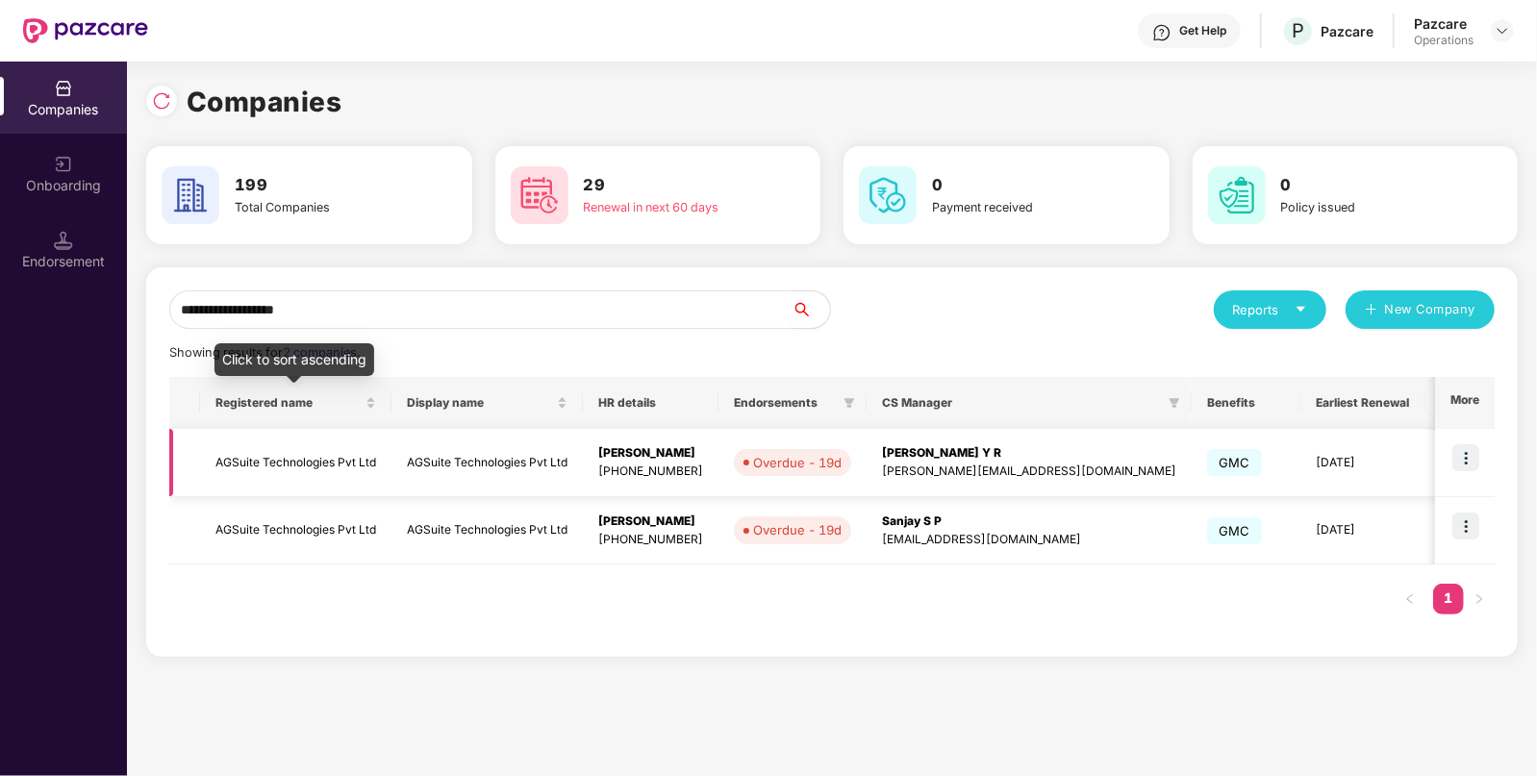
type input "**********"
click at [260, 445] on td "AGSuite Technologies Pvt Ltd" at bounding box center [295, 463] width 191 height 68
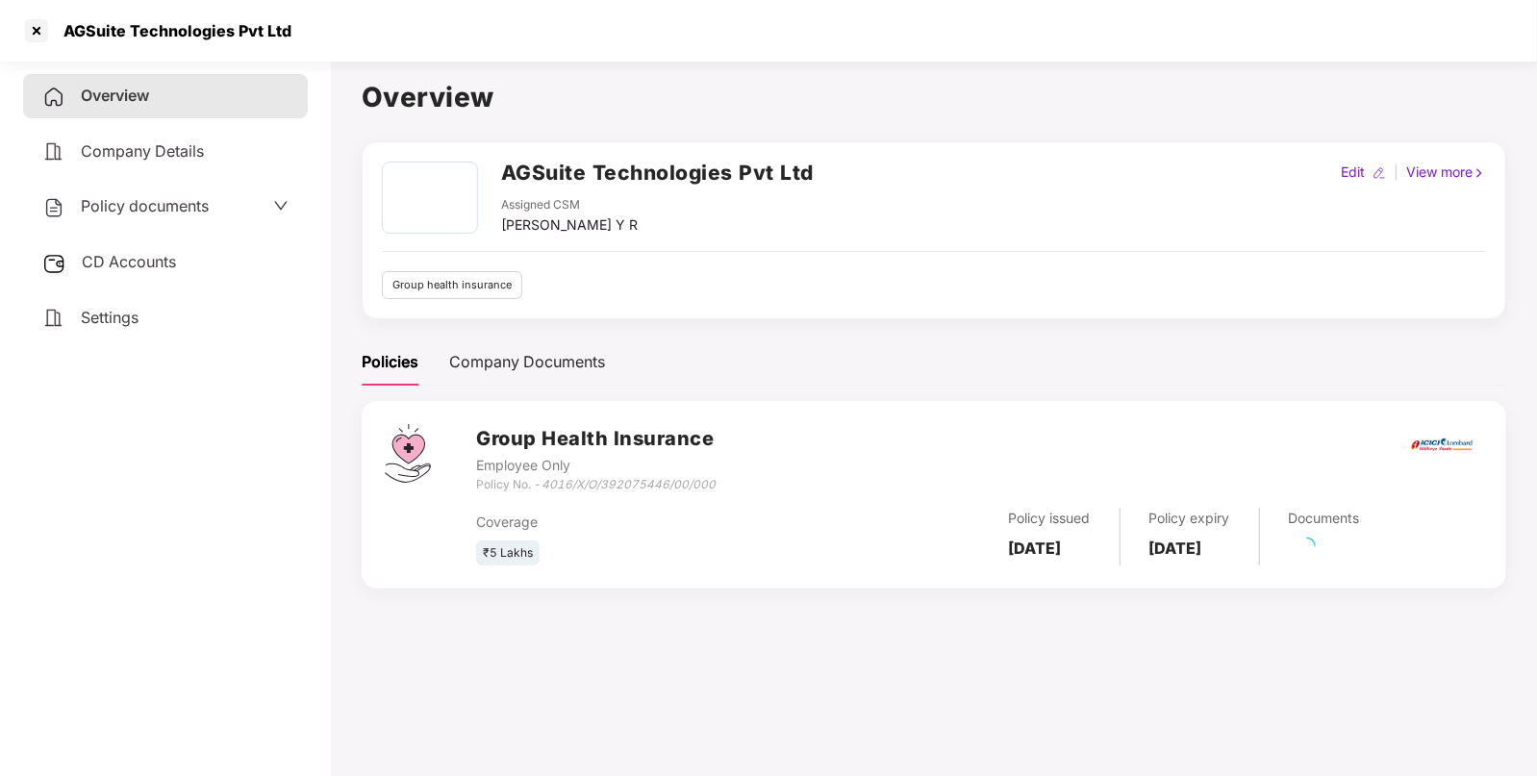
click at [124, 269] on span "CD Accounts" at bounding box center [129, 261] width 94 height 19
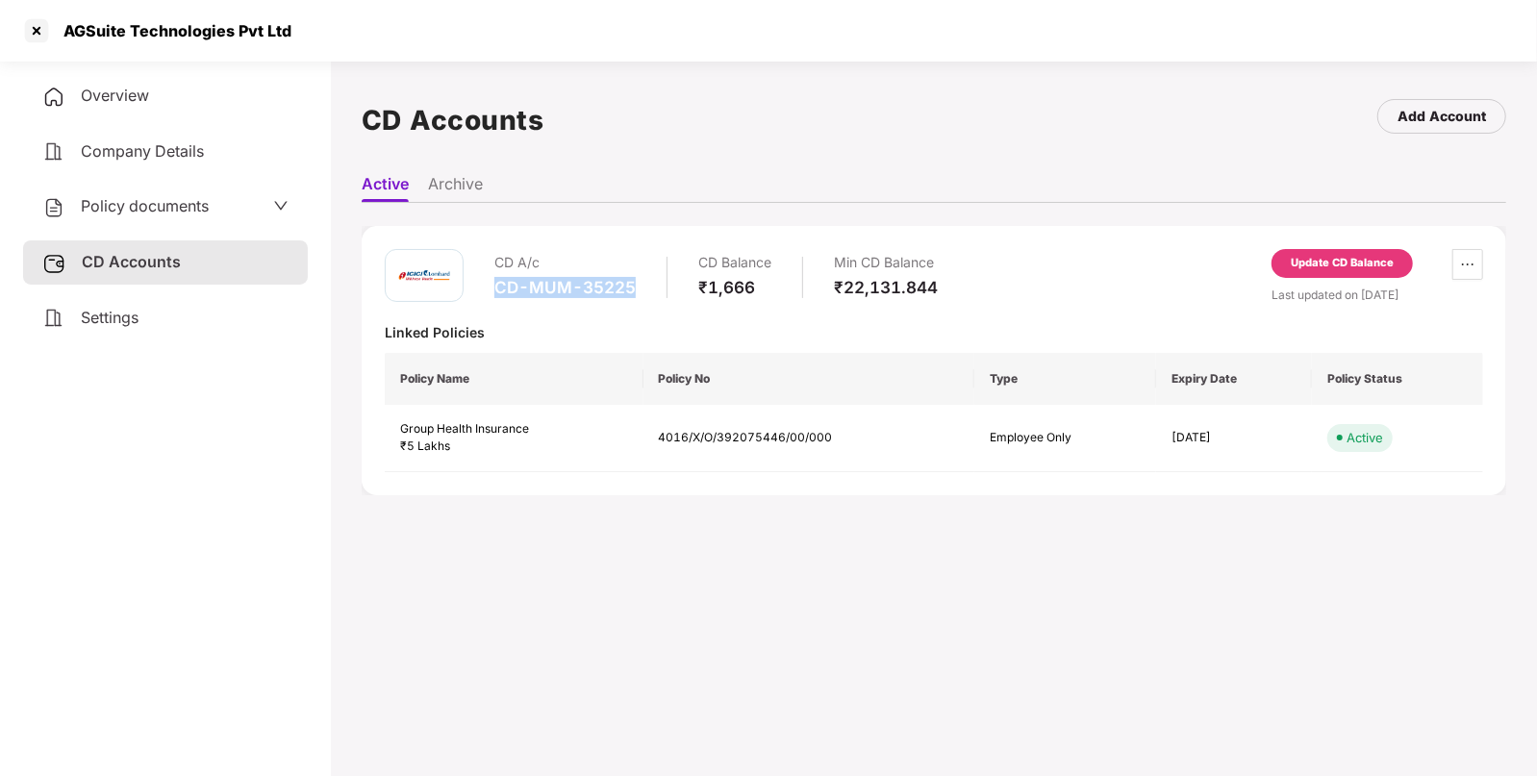
drag, startPoint x: 495, startPoint y: 290, endPoint x: 636, endPoint y: 285, distance: 140.5
click at [636, 285] on div "CD A/c CD-MUM-35225 CD Balance ₹1,666 Min CD Balance ₹22,131.844" at bounding box center [715, 276] width 443 height 55
copy div "CD-MUM-35225"
click at [40, 29] on div at bounding box center [36, 30] width 31 height 31
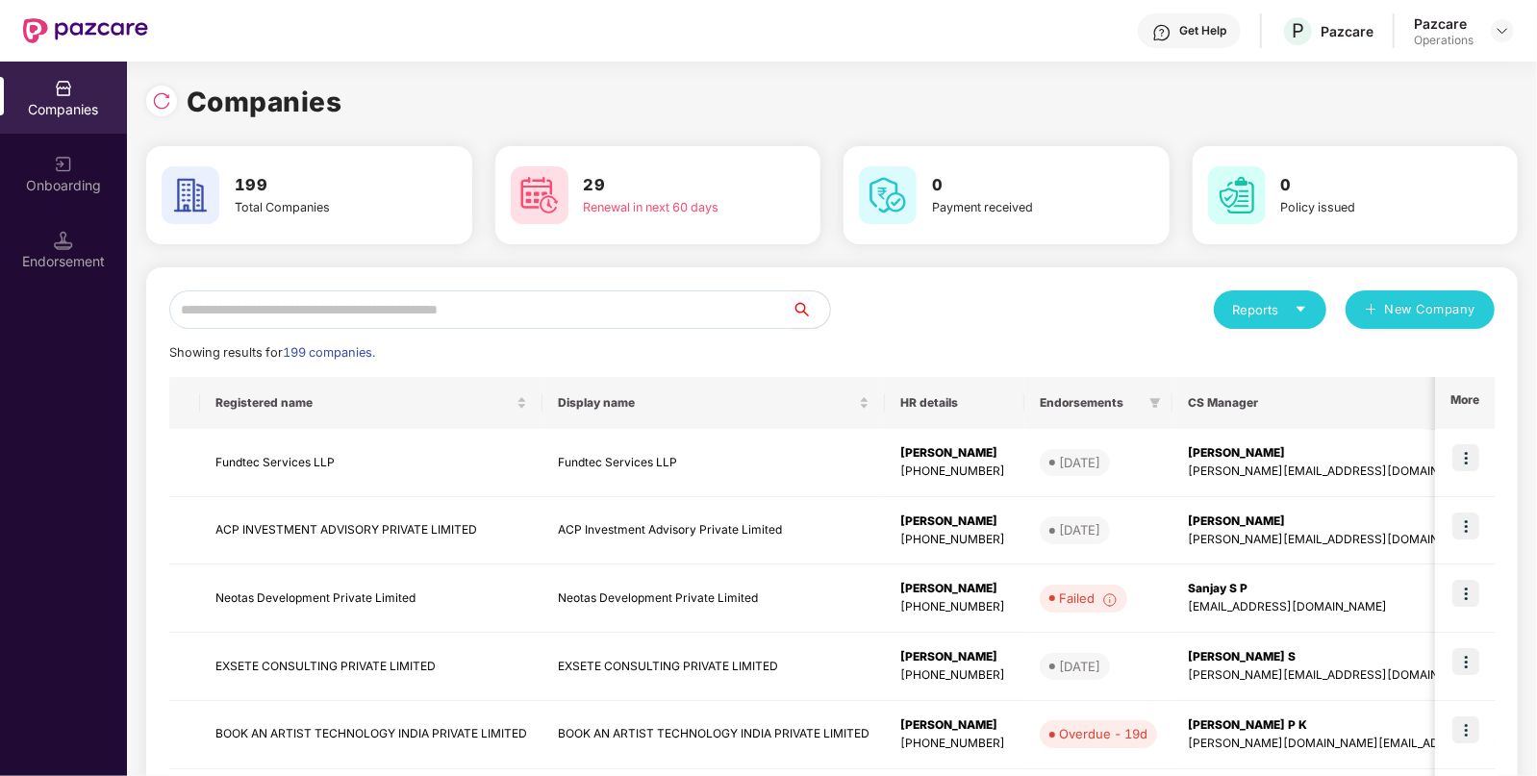
click at [480, 305] on input "text" at bounding box center [480, 309] width 622 height 38
paste input "******"
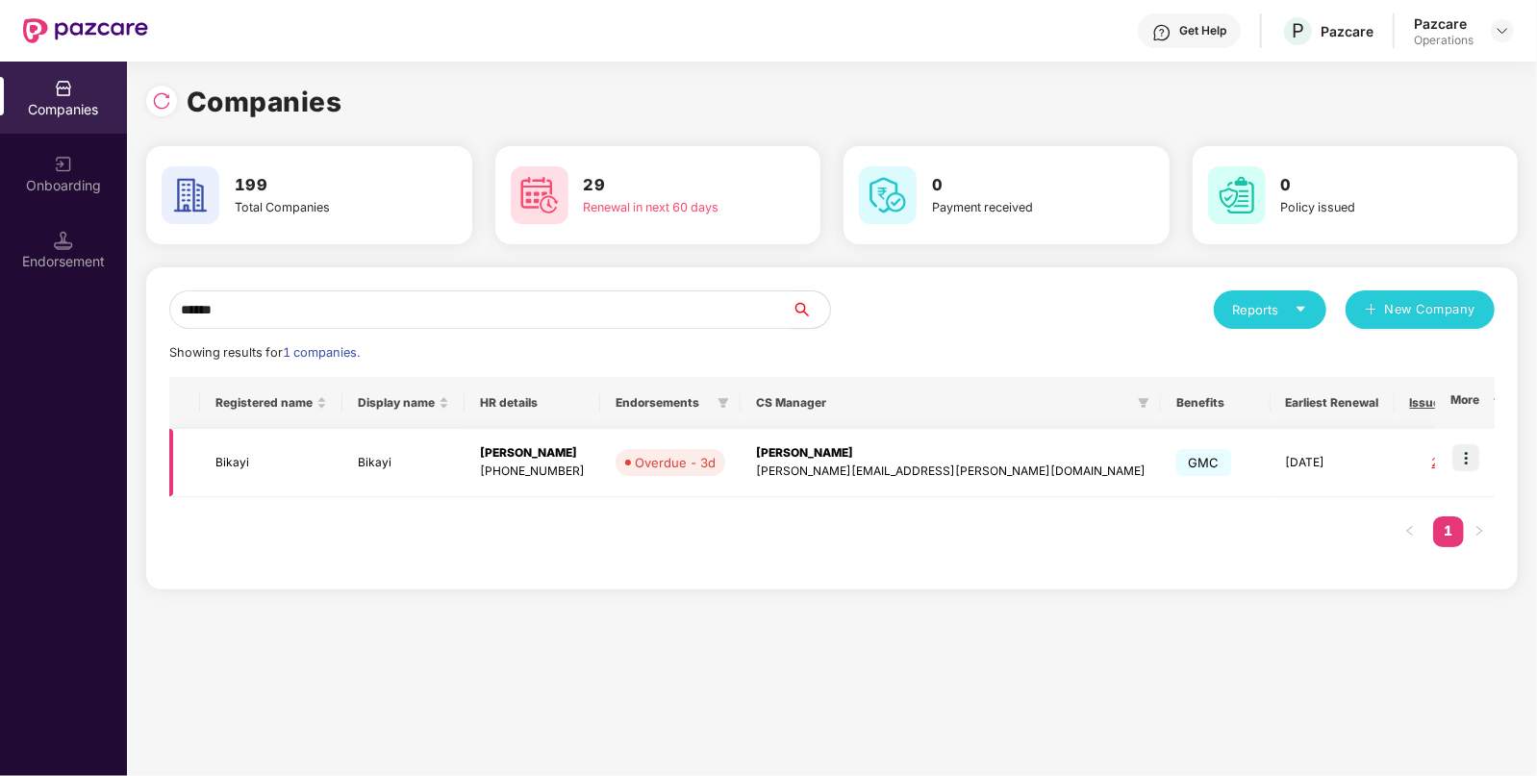
type input "******"
click at [229, 471] on td "Bikayi" at bounding box center [271, 463] width 142 height 68
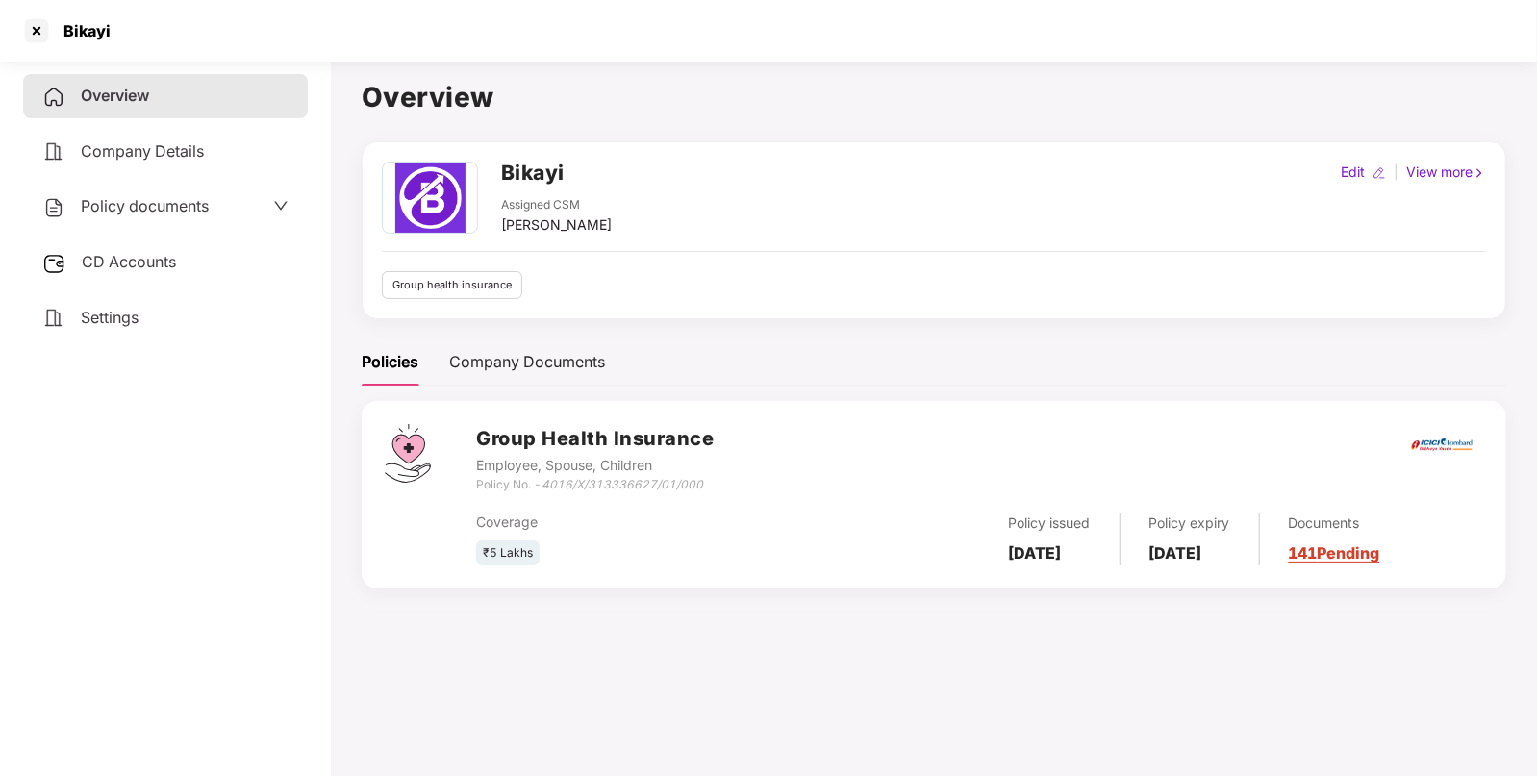
click at [196, 256] on div "CD Accounts" at bounding box center [165, 262] width 285 height 44
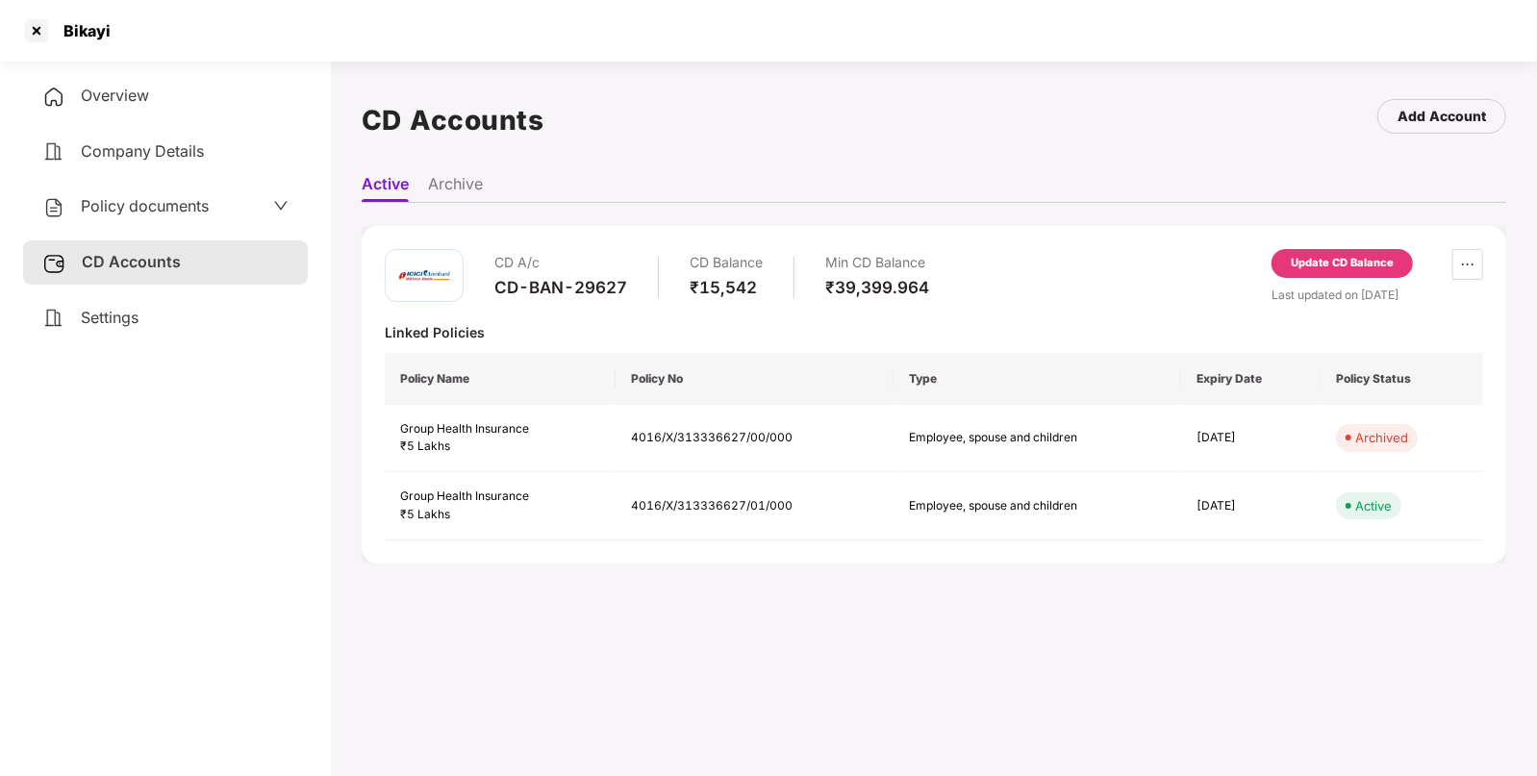
click at [1319, 264] on div "Update CD Balance" at bounding box center [1342, 263] width 103 height 17
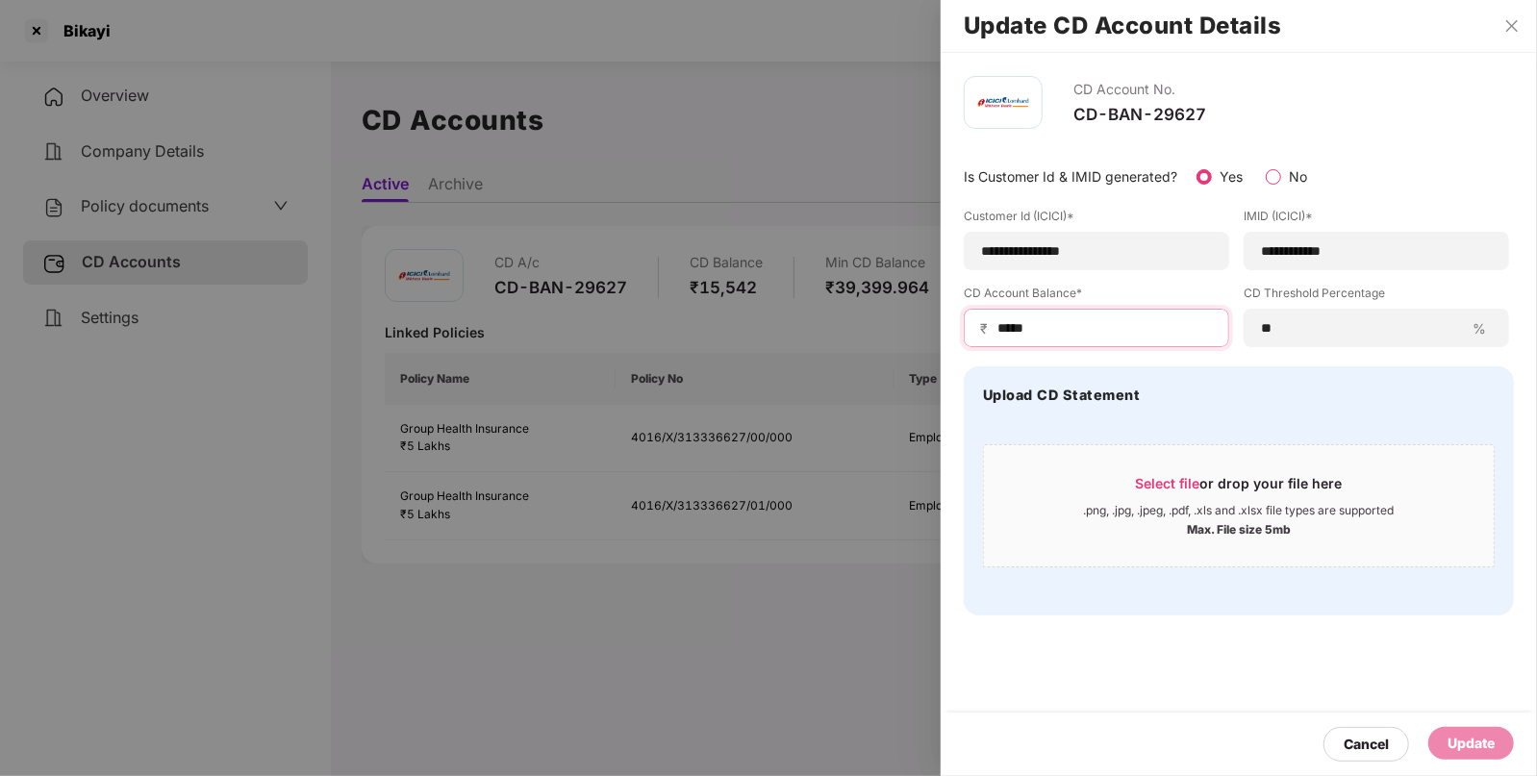
click at [1101, 327] on input "*****" at bounding box center [1103, 328] width 217 height 20
type input "*"
type input "*****"
click at [1486, 725] on div "Cancel Update" at bounding box center [1239, 744] width 596 height 63
click at [1476, 735] on div "Update" at bounding box center [1470, 743] width 47 height 21
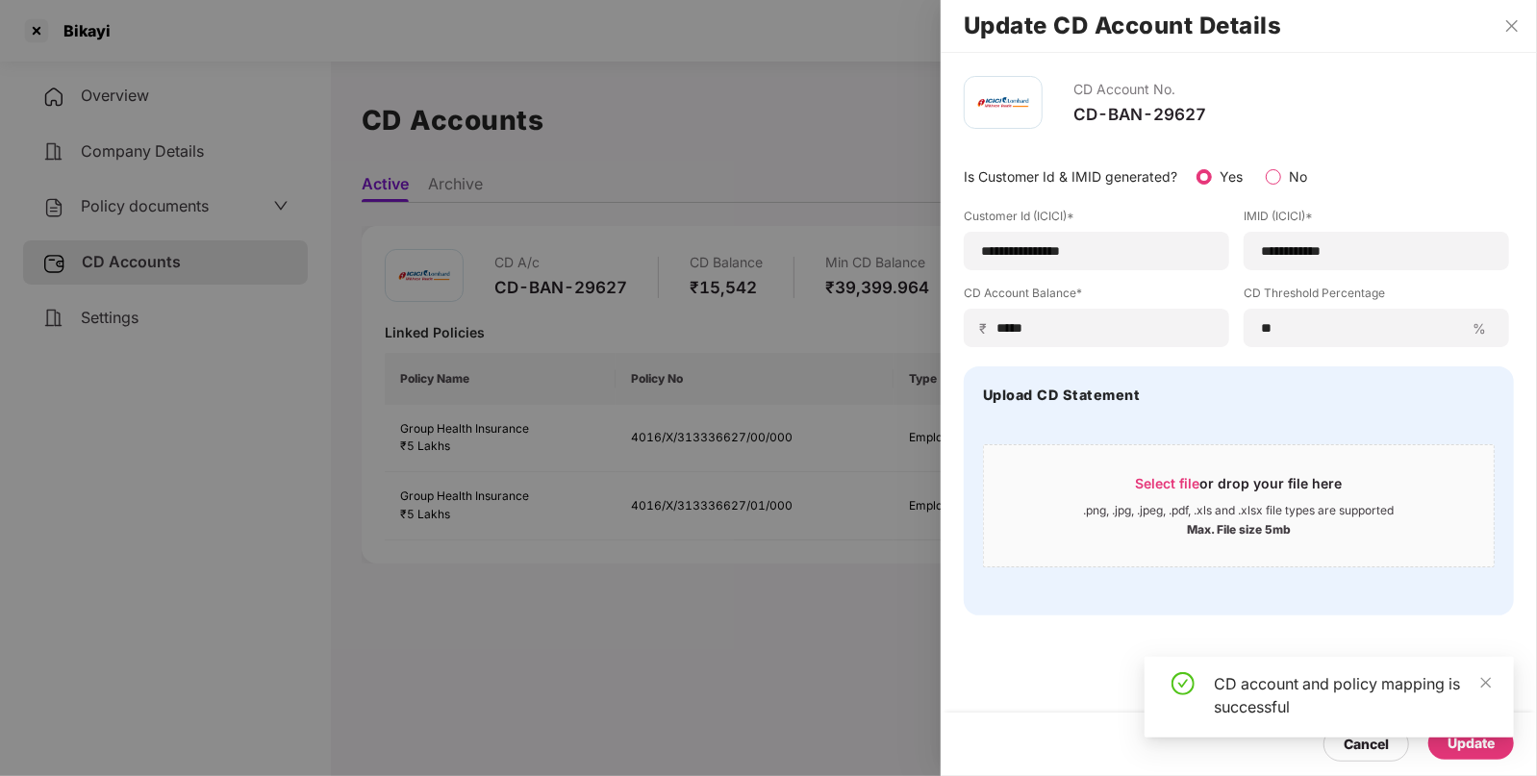
click at [183, 205] on div at bounding box center [768, 388] width 1537 height 776
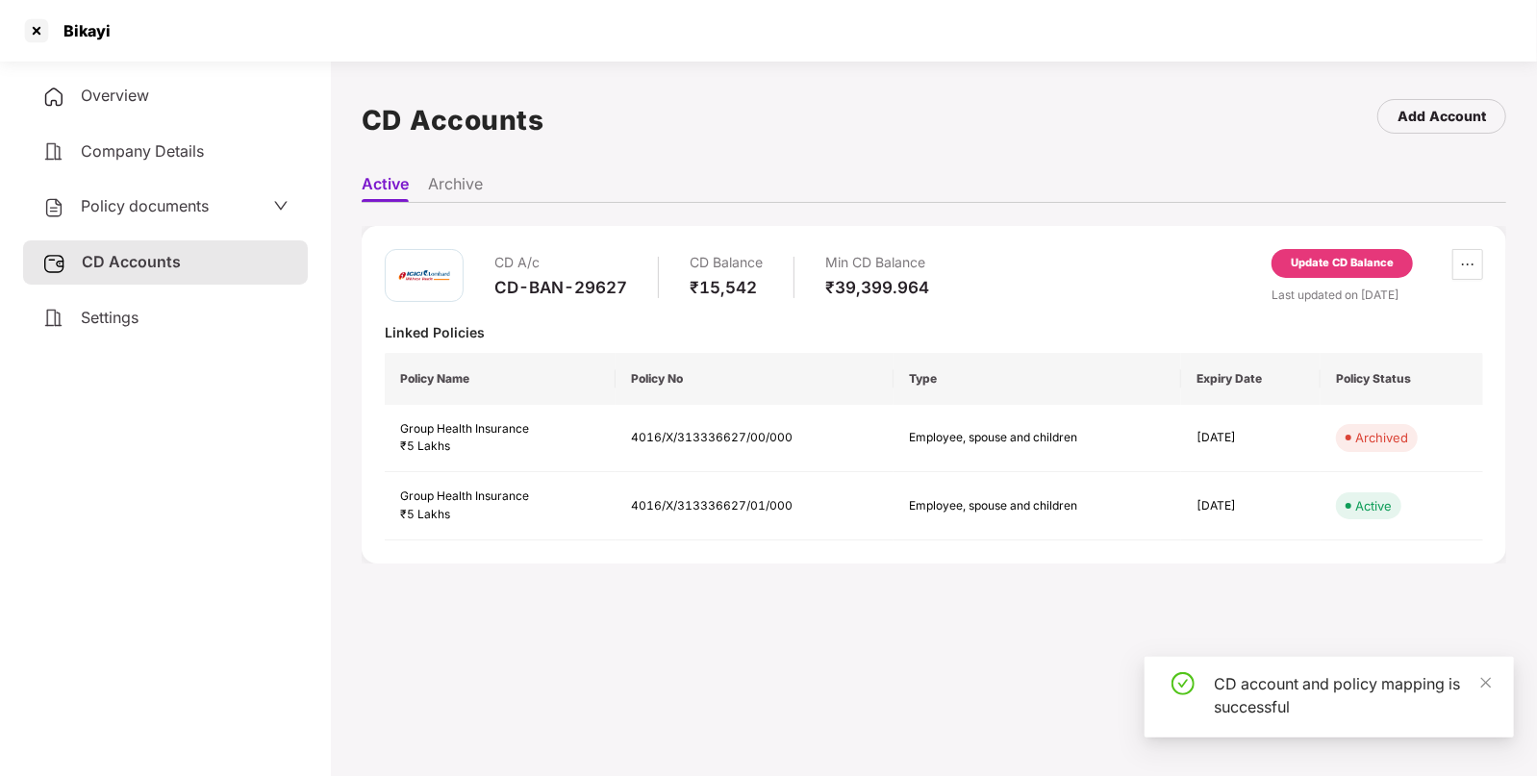
click at [210, 200] on div "Policy documents" at bounding box center [165, 206] width 246 height 25
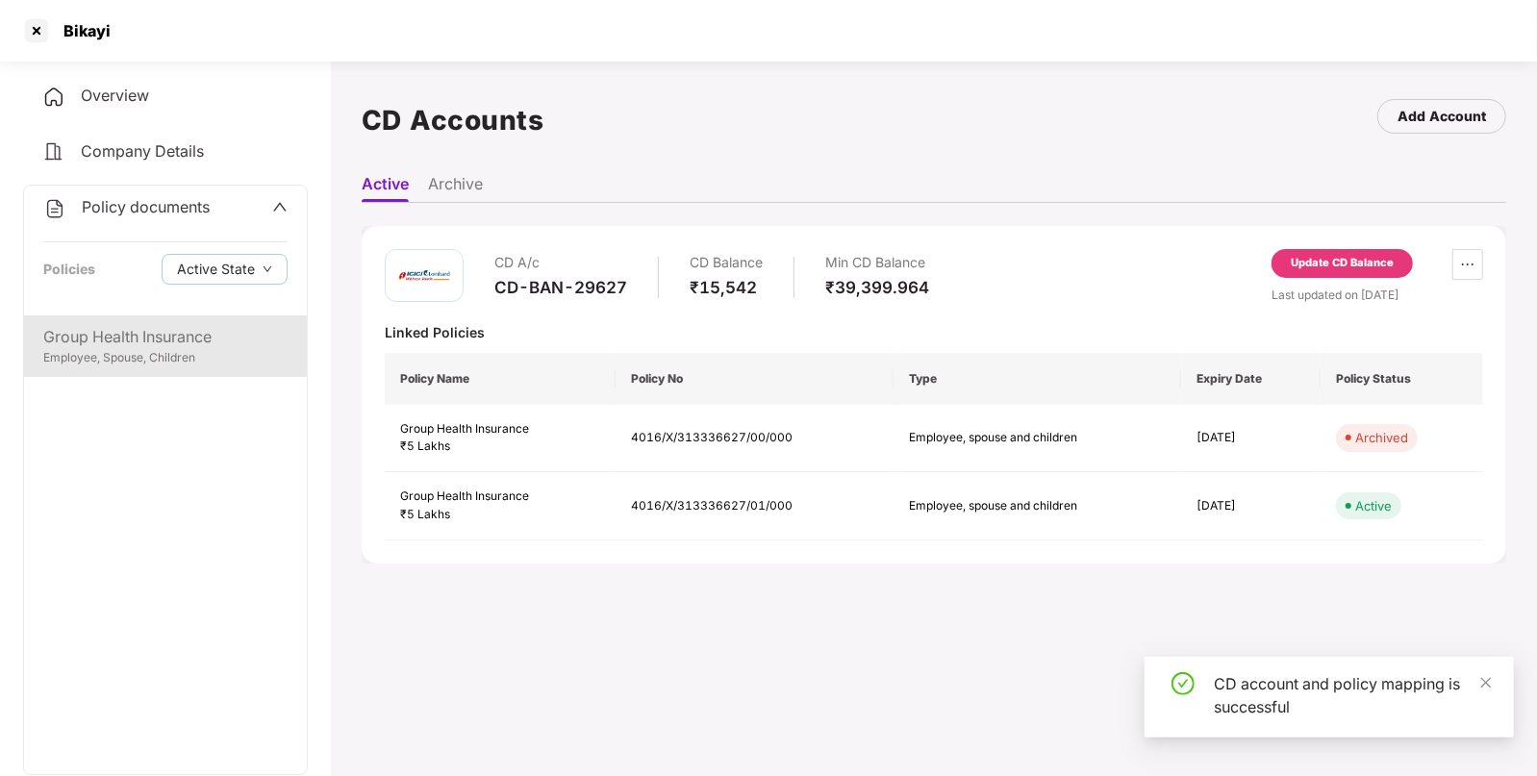
click at [210, 333] on div "Group Health Insurance" at bounding box center [165, 337] width 244 height 24
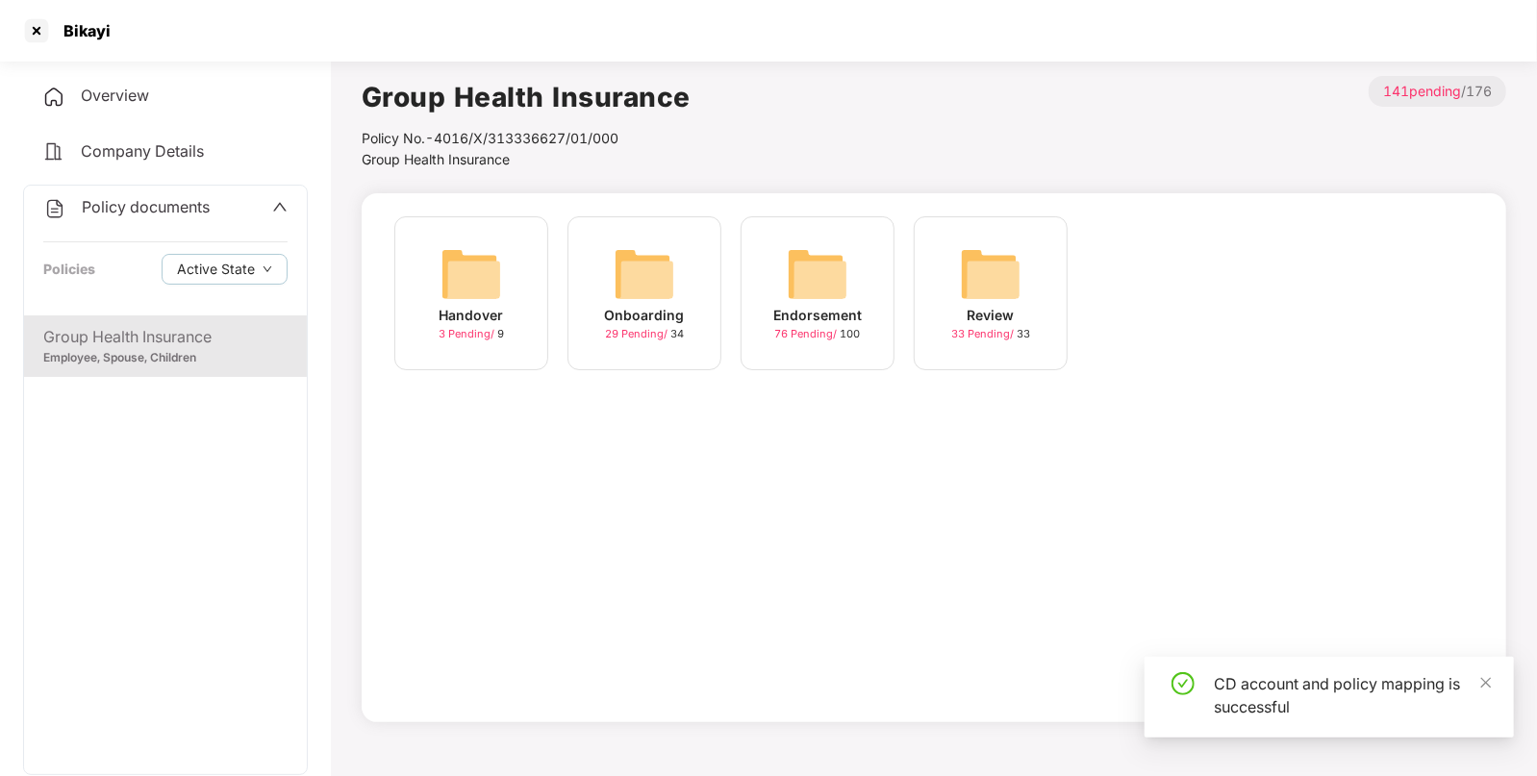
click at [833, 275] on img at bounding box center [818, 274] width 62 height 62
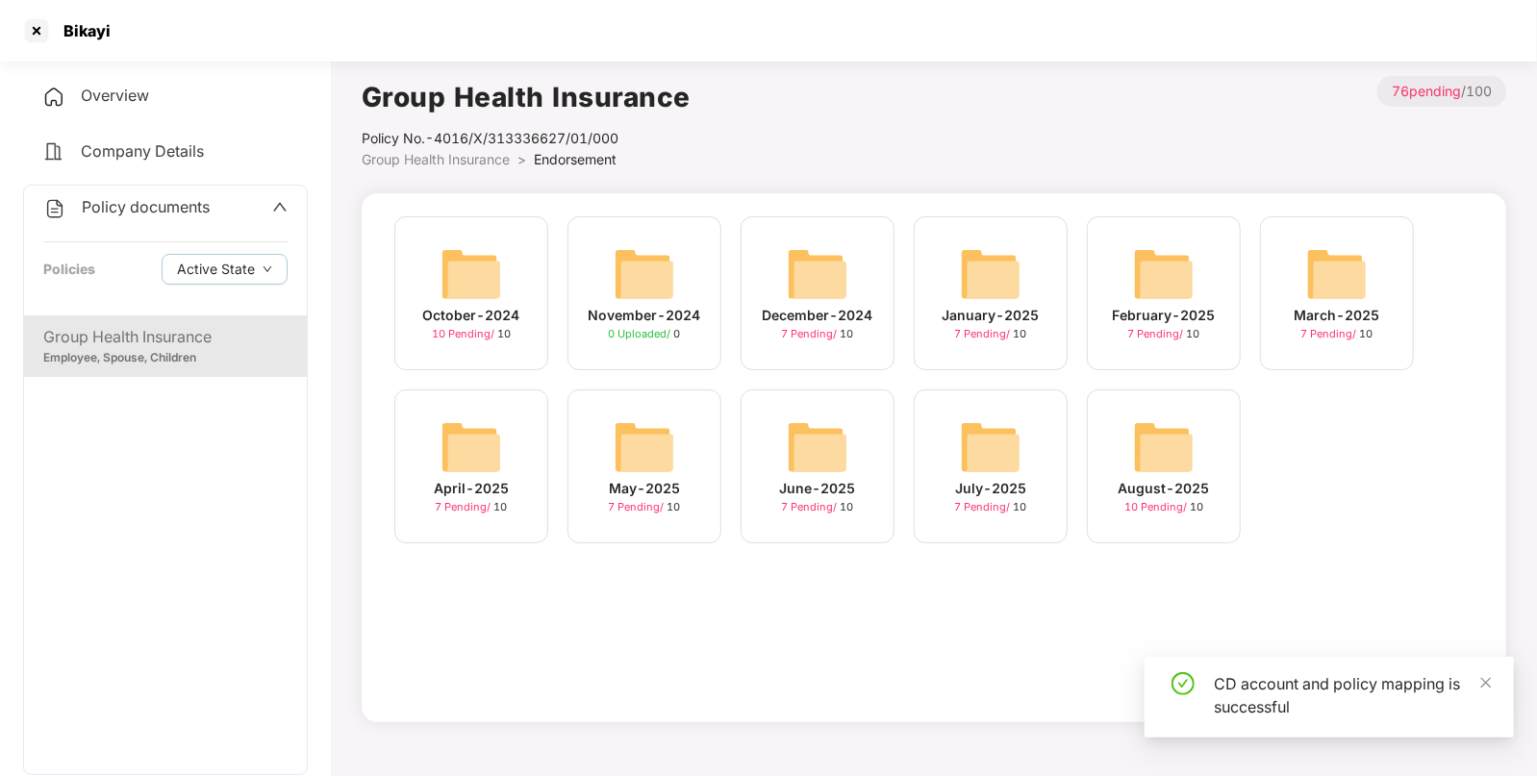
click at [833, 275] on img at bounding box center [818, 274] width 62 height 62
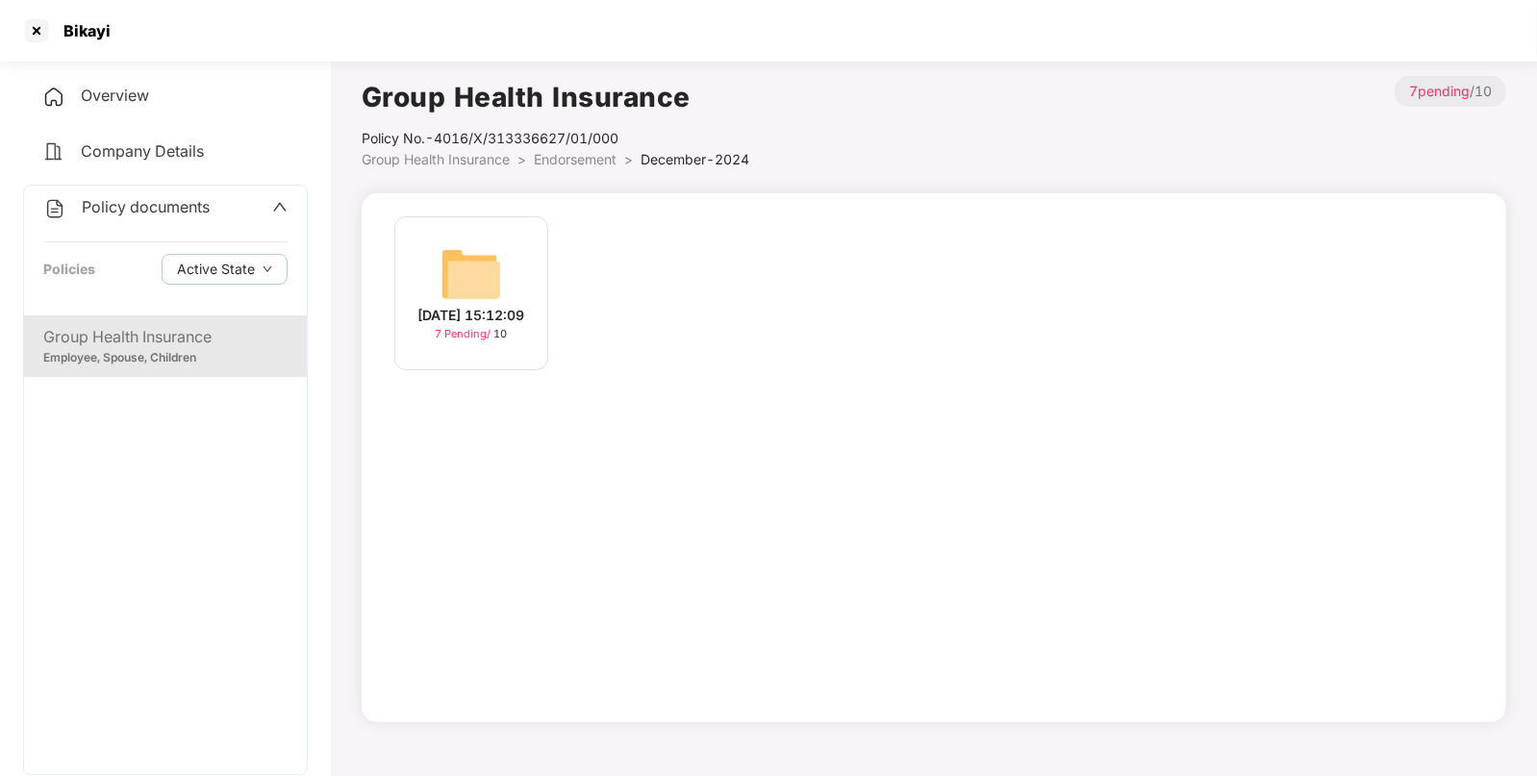
click at [584, 164] on span "Endorsement" at bounding box center [575, 159] width 83 height 16
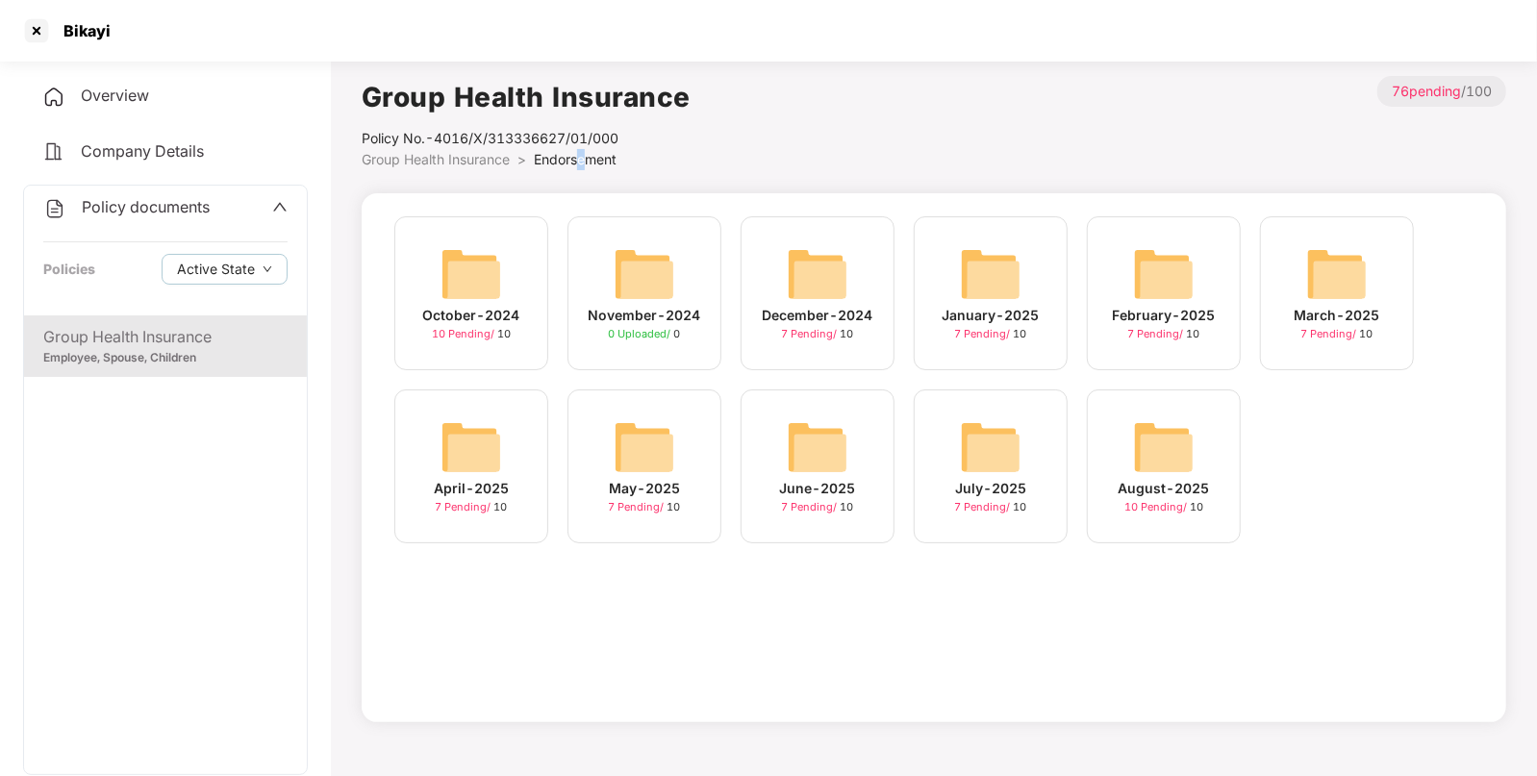
click at [1142, 446] on img at bounding box center [1164, 447] width 62 height 62
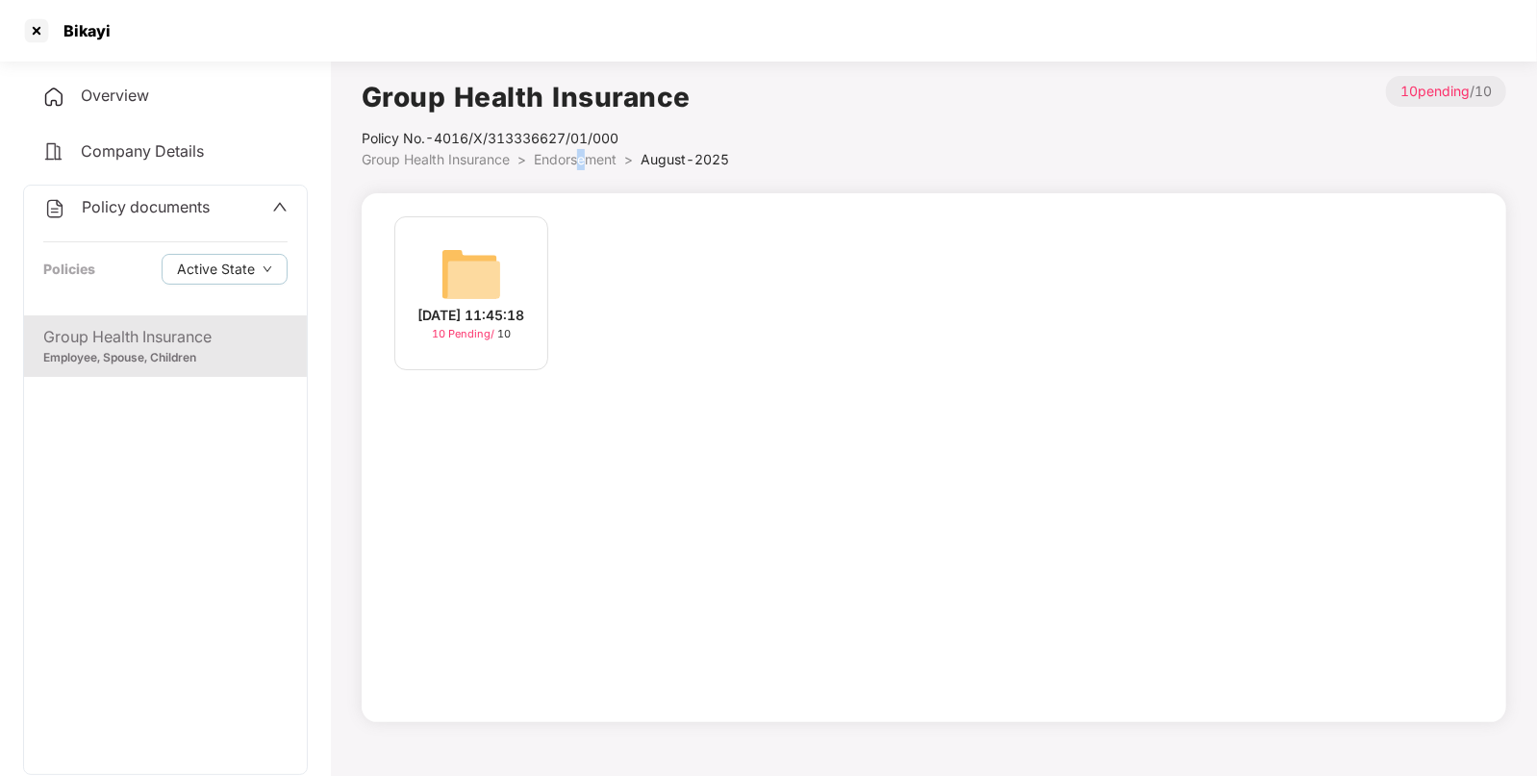
click at [453, 261] on img at bounding box center [472, 274] width 62 height 62
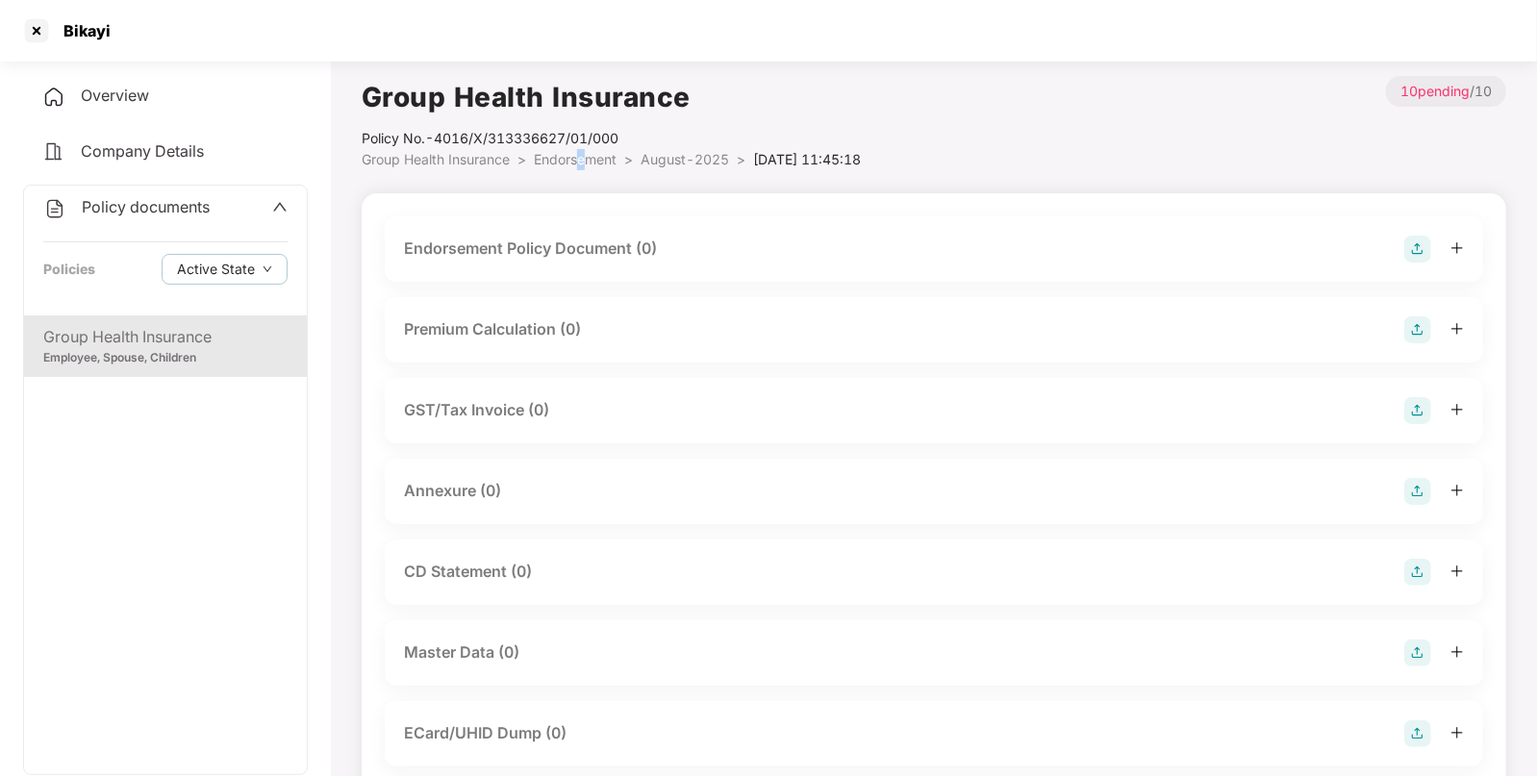
click at [1422, 255] on img at bounding box center [1417, 249] width 27 height 27
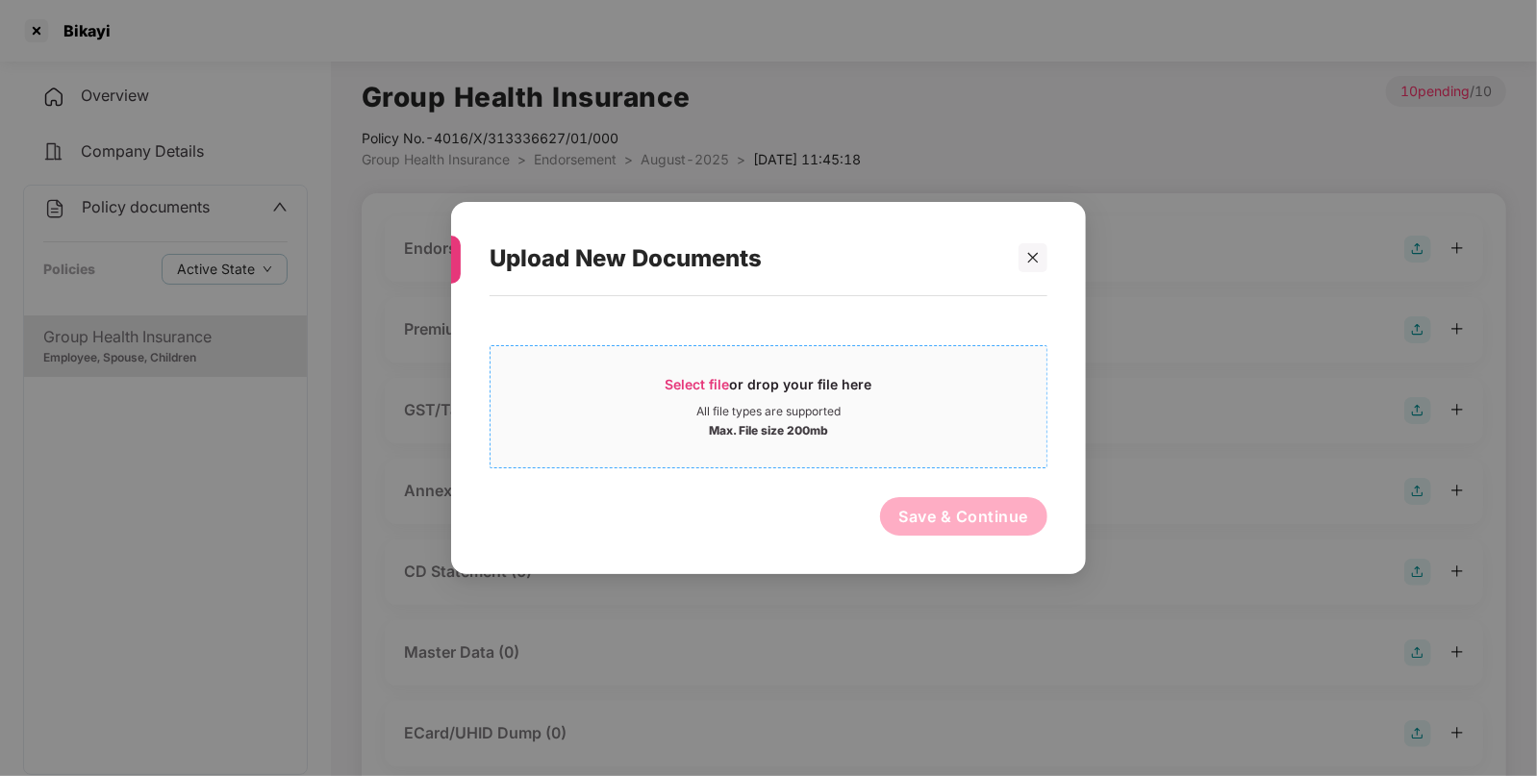
click at [859, 414] on div "All file types are supported" at bounding box center [769, 411] width 556 height 15
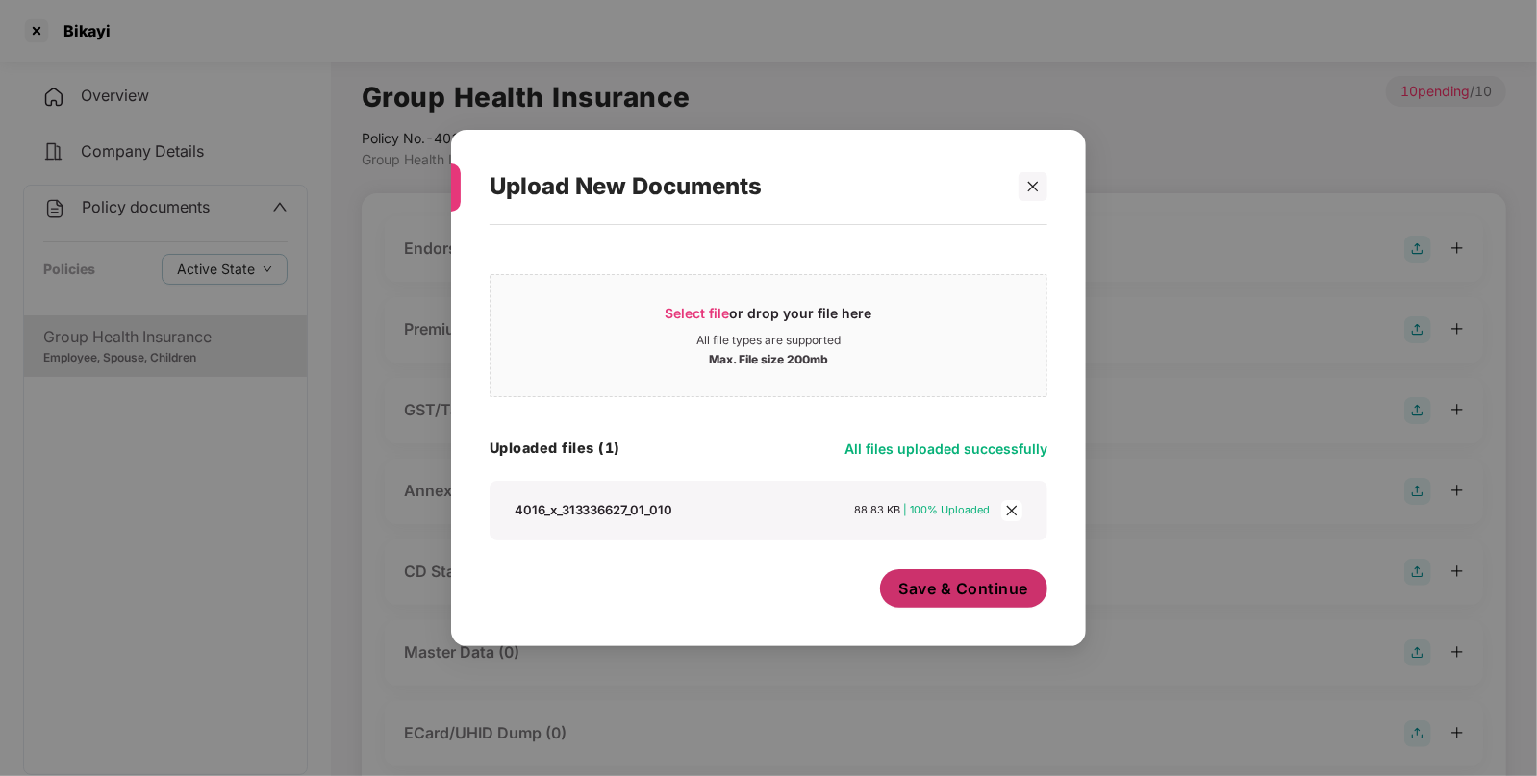
click at [994, 594] on span "Save & Continue" at bounding box center [964, 588] width 130 height 21
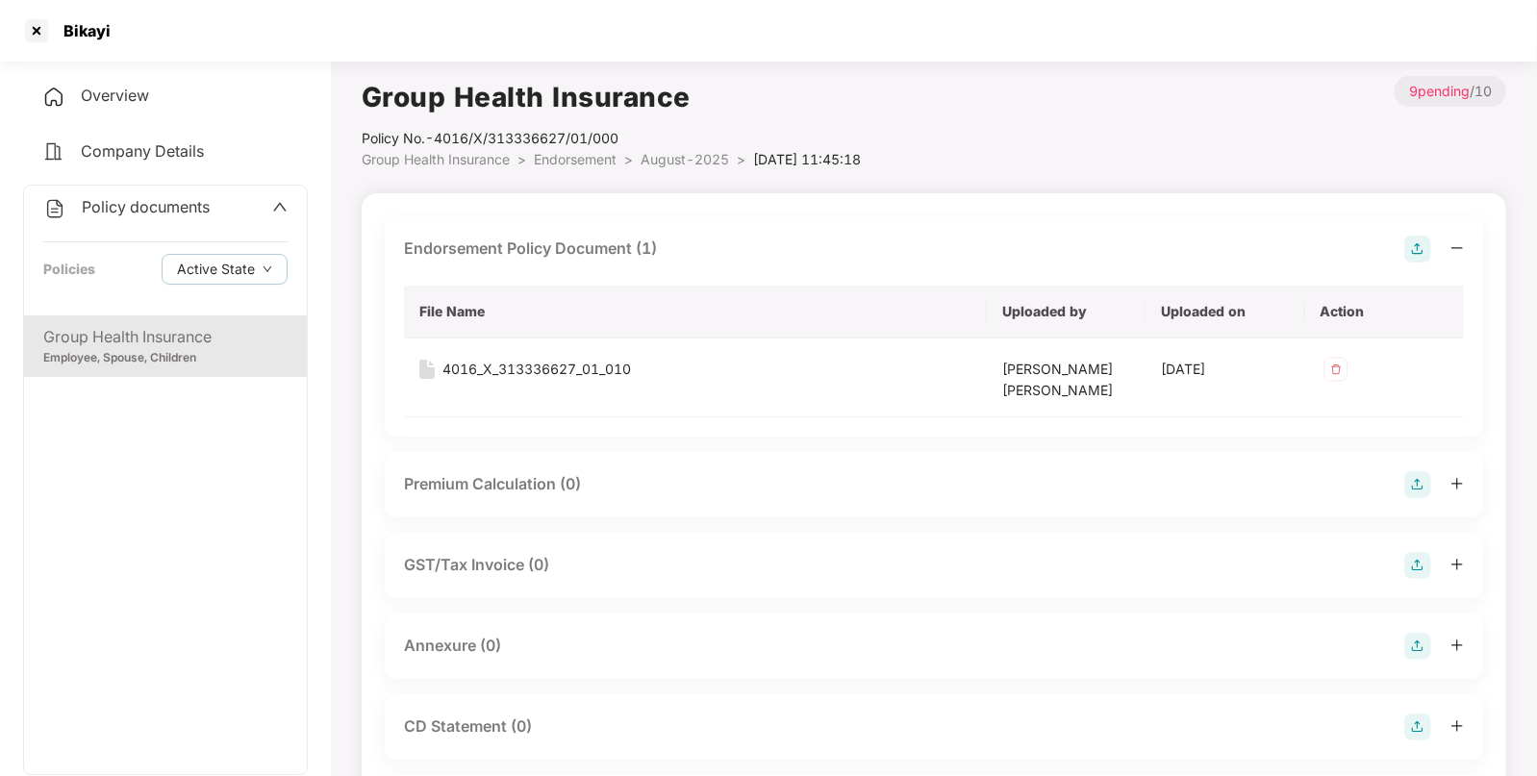
click at [1418, 645] on img at bounding box center [1417, 646] width 27 height 27
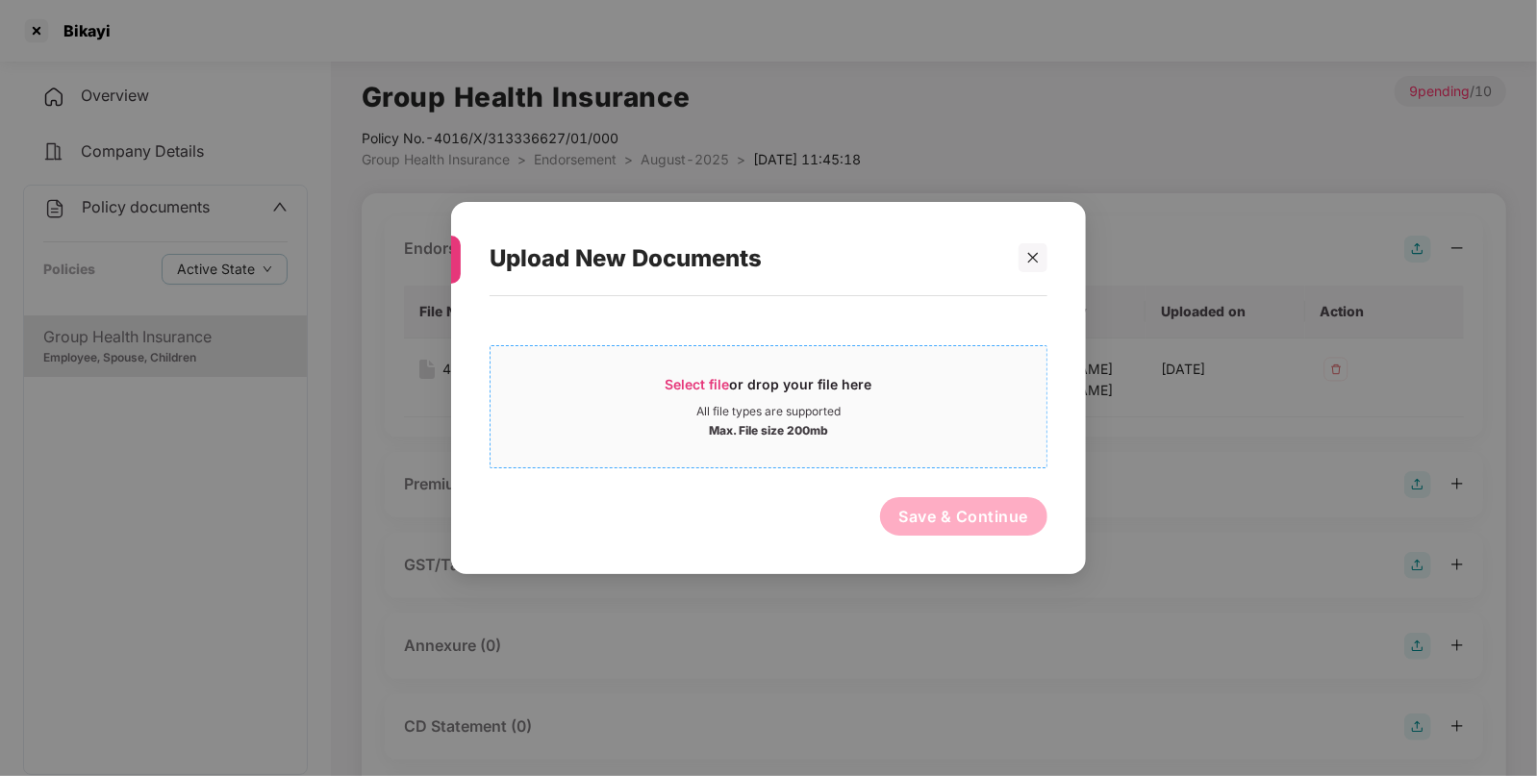
click at [826, 422] on div "Max. File size 200mb" at bounding box center [768, 428] width 119 height 19
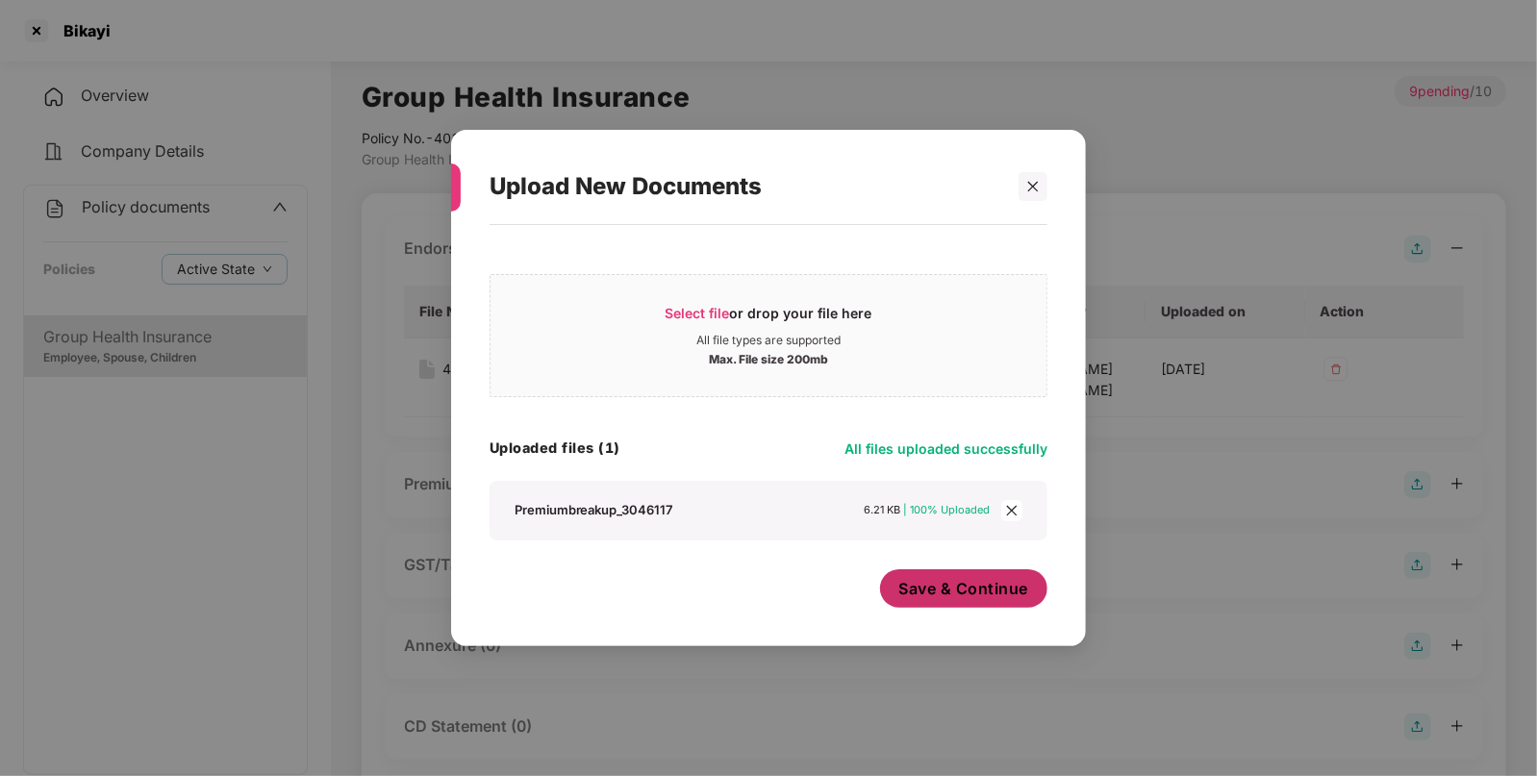
click at [1002, 576] on button "Save & Continue" at bounding box center [964, 588] width 168 height 38
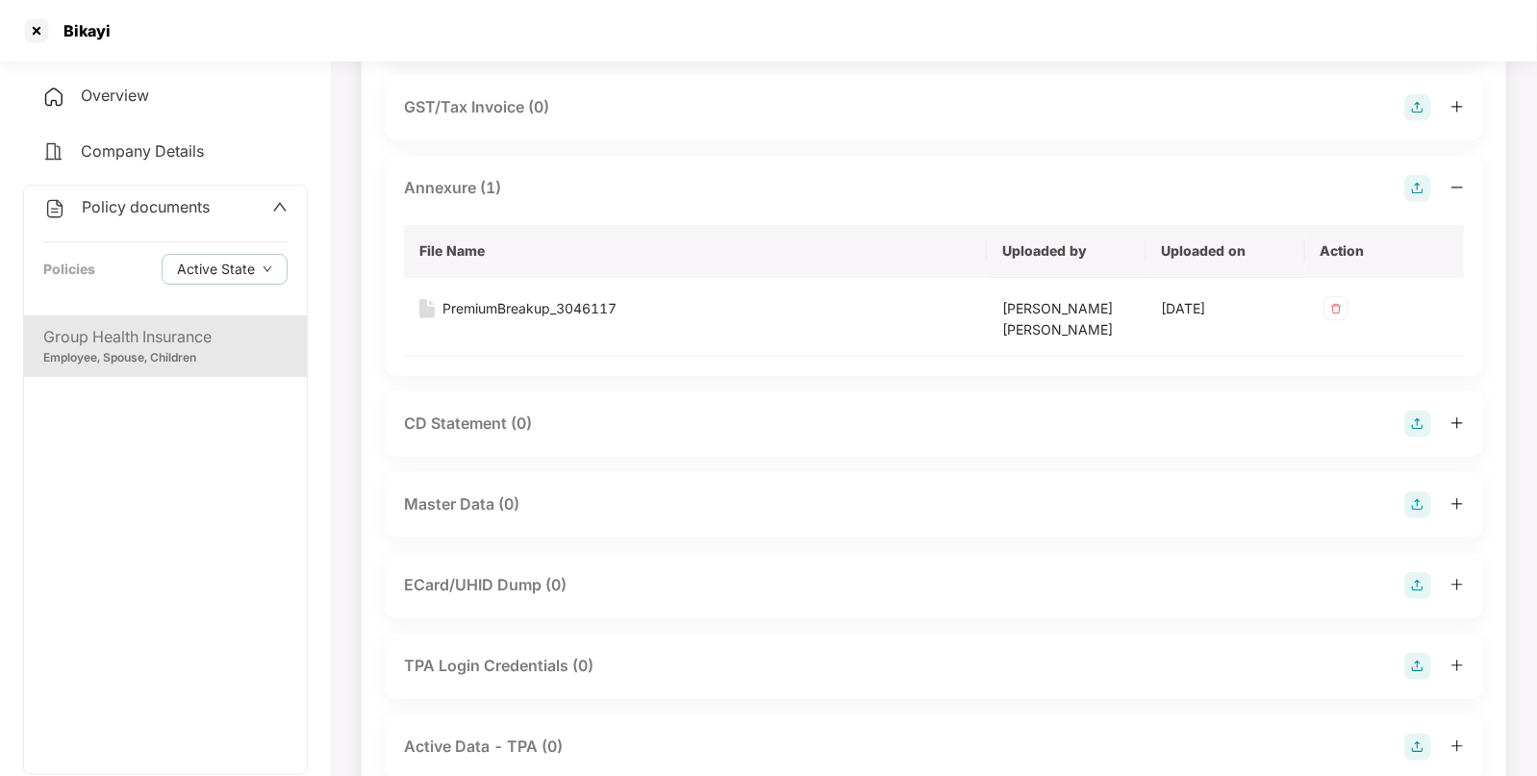
scroll to position [473, 0]
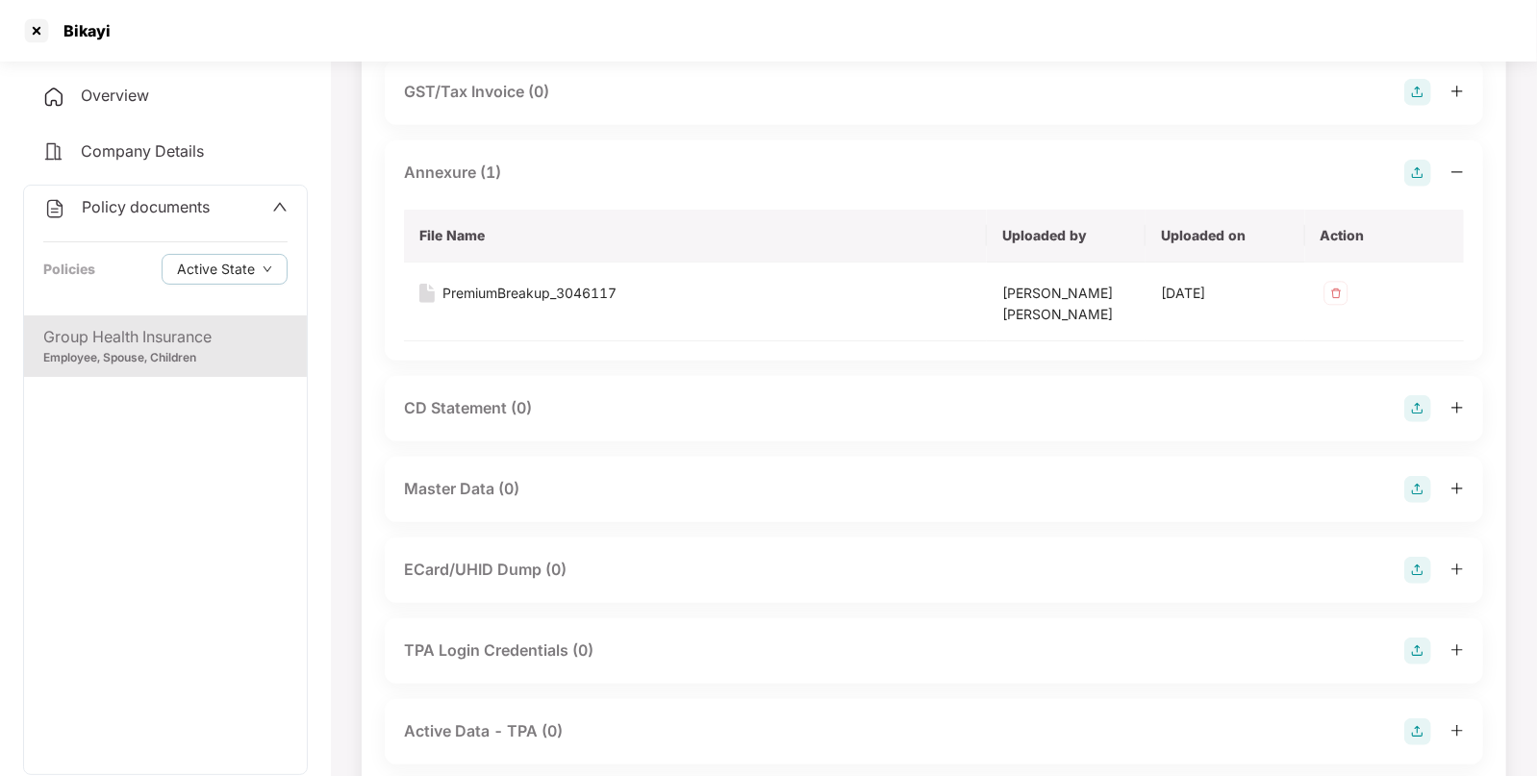
click at [1421, 486] on img at bounding box center [1417, 489] width 27 height 27
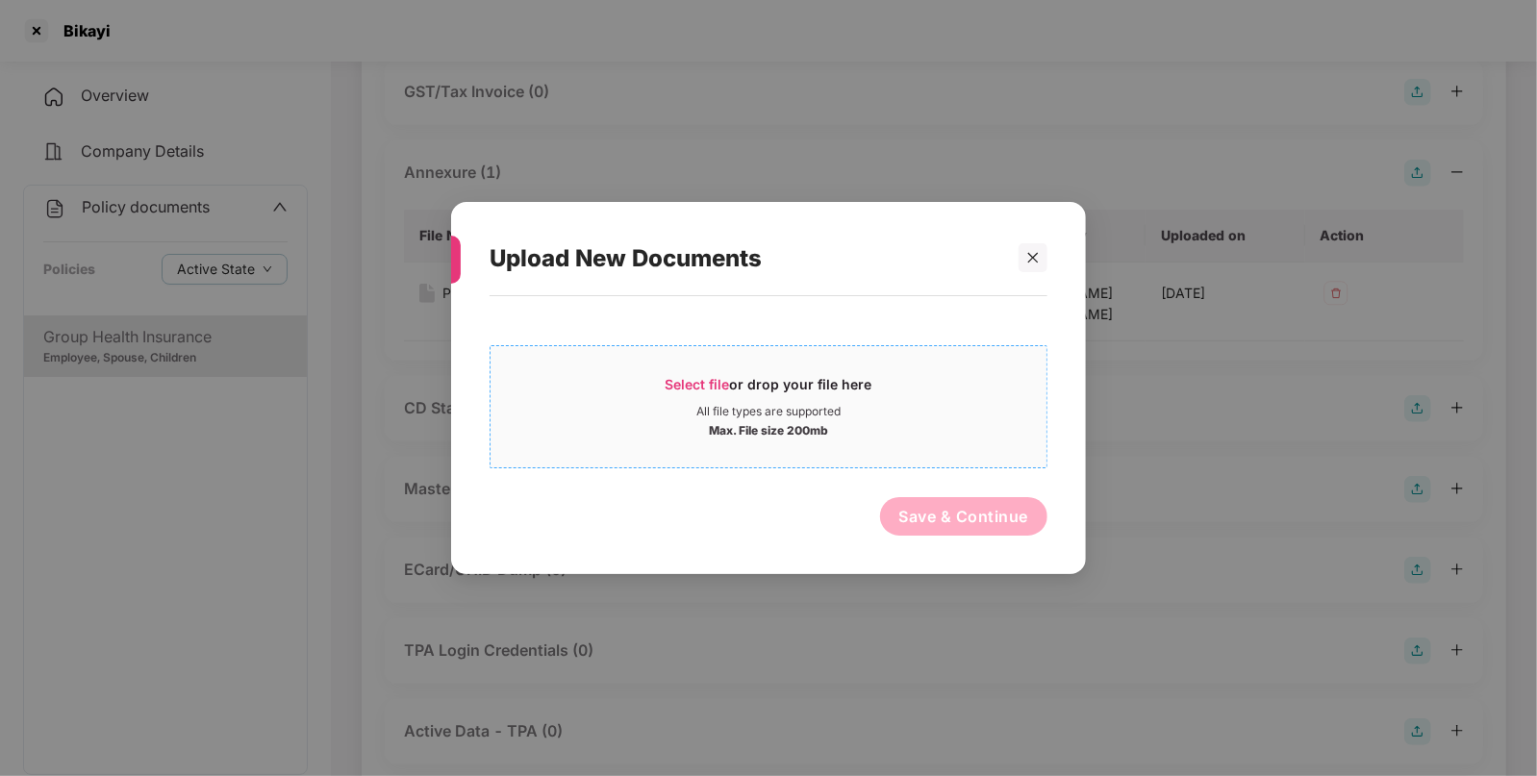
click at [872, 434] on div "Max. File size 200mb" at bounding box center [769, 428] width 556 height 19
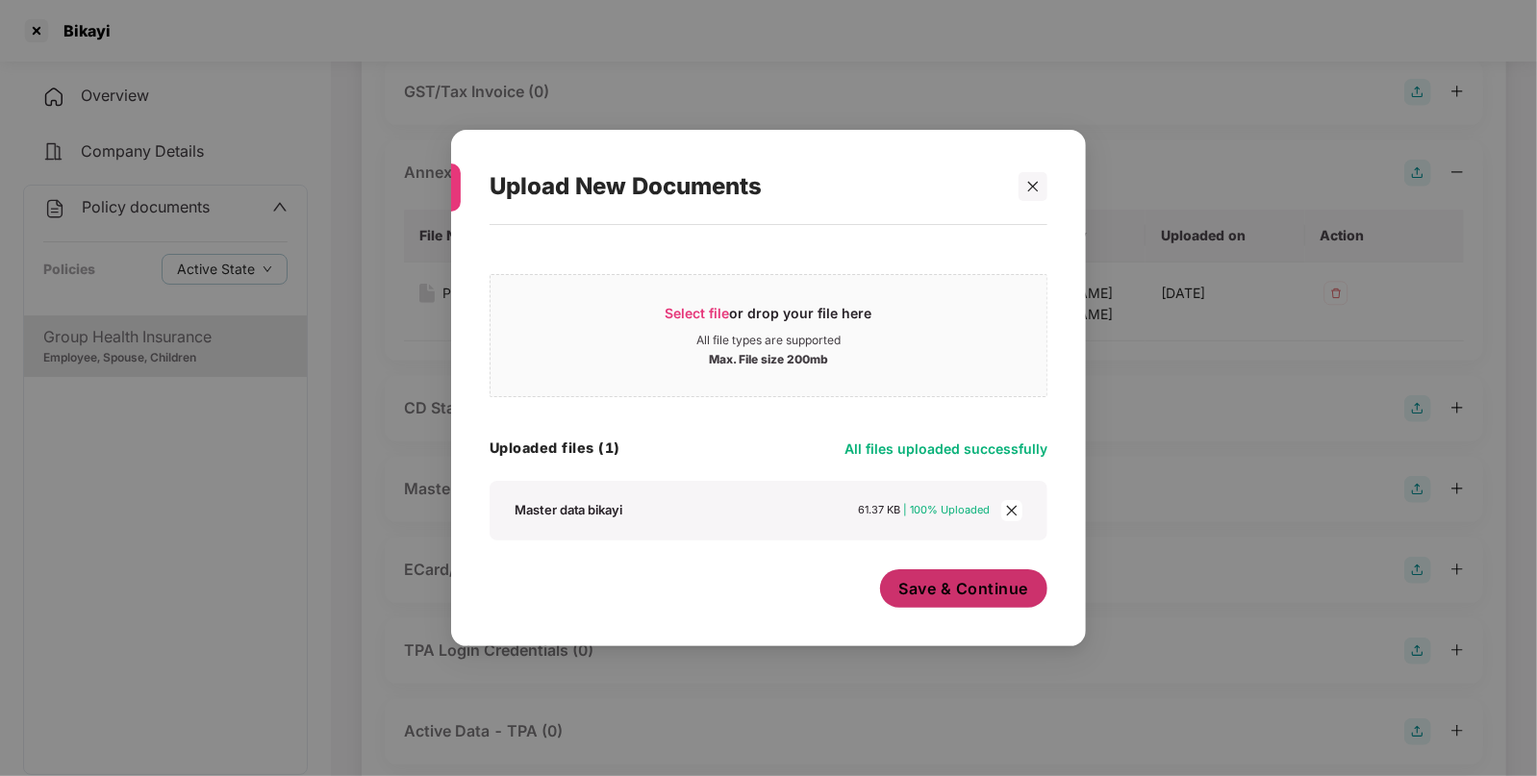
click at [1006, 582] on span "Save & Continue" at bounding box center [964, 588] width 130 height 21
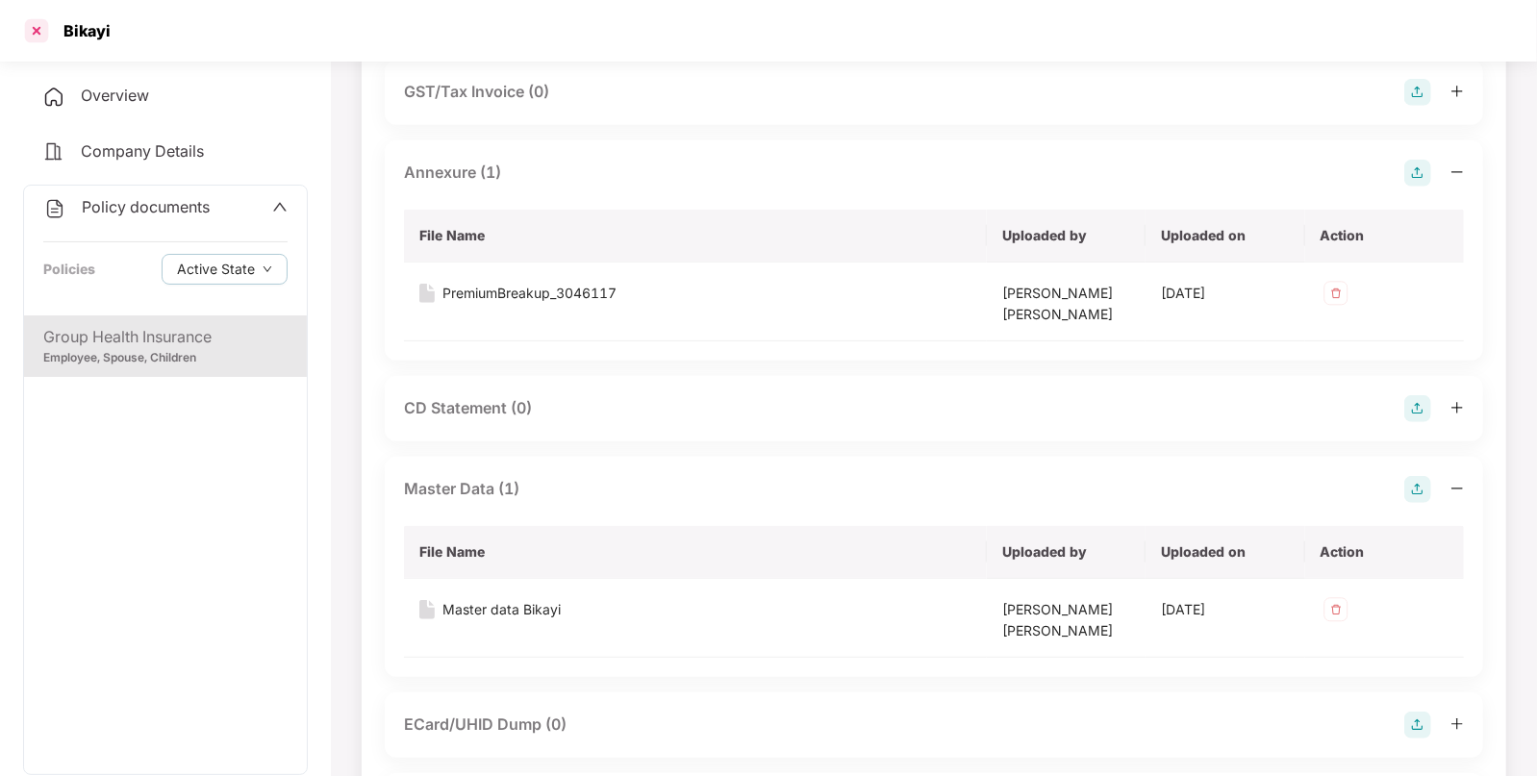
click at [35, 29] on div at bounding box center [36, 30] width 31 height 31
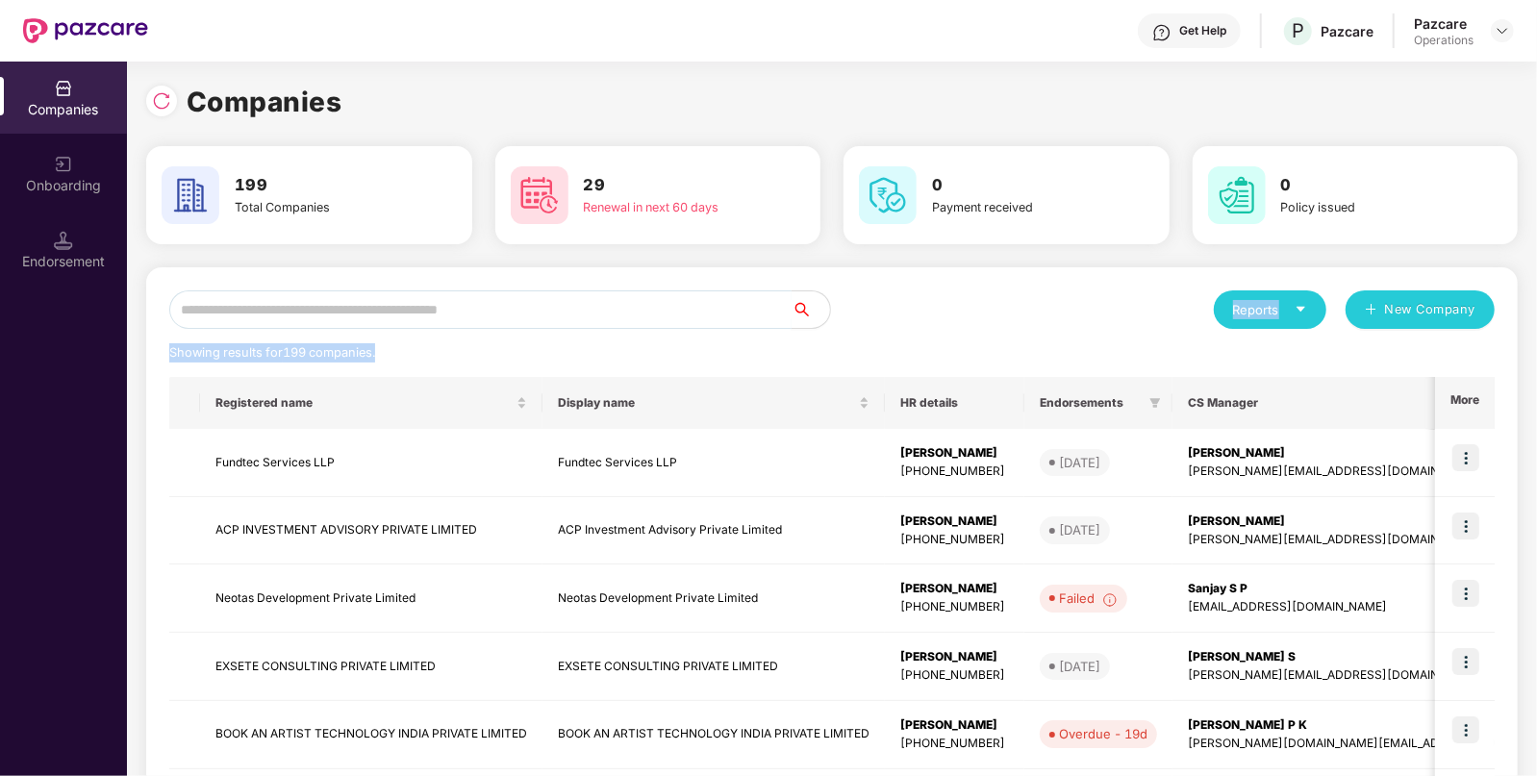
drag, startPoint x: 461, startPoint y: 332, endPoint x: 499, endPoint y: 309, distance: 44.9
click at [499, 309] on div "Reports New Company Showing results for 199 companies. Registered name Display …" at bounding box center [831, 734] width 1325 height 888
click at [499, 309] on input "text" at bounding box center [480, 309] width 622 height 38
paste input "**********"
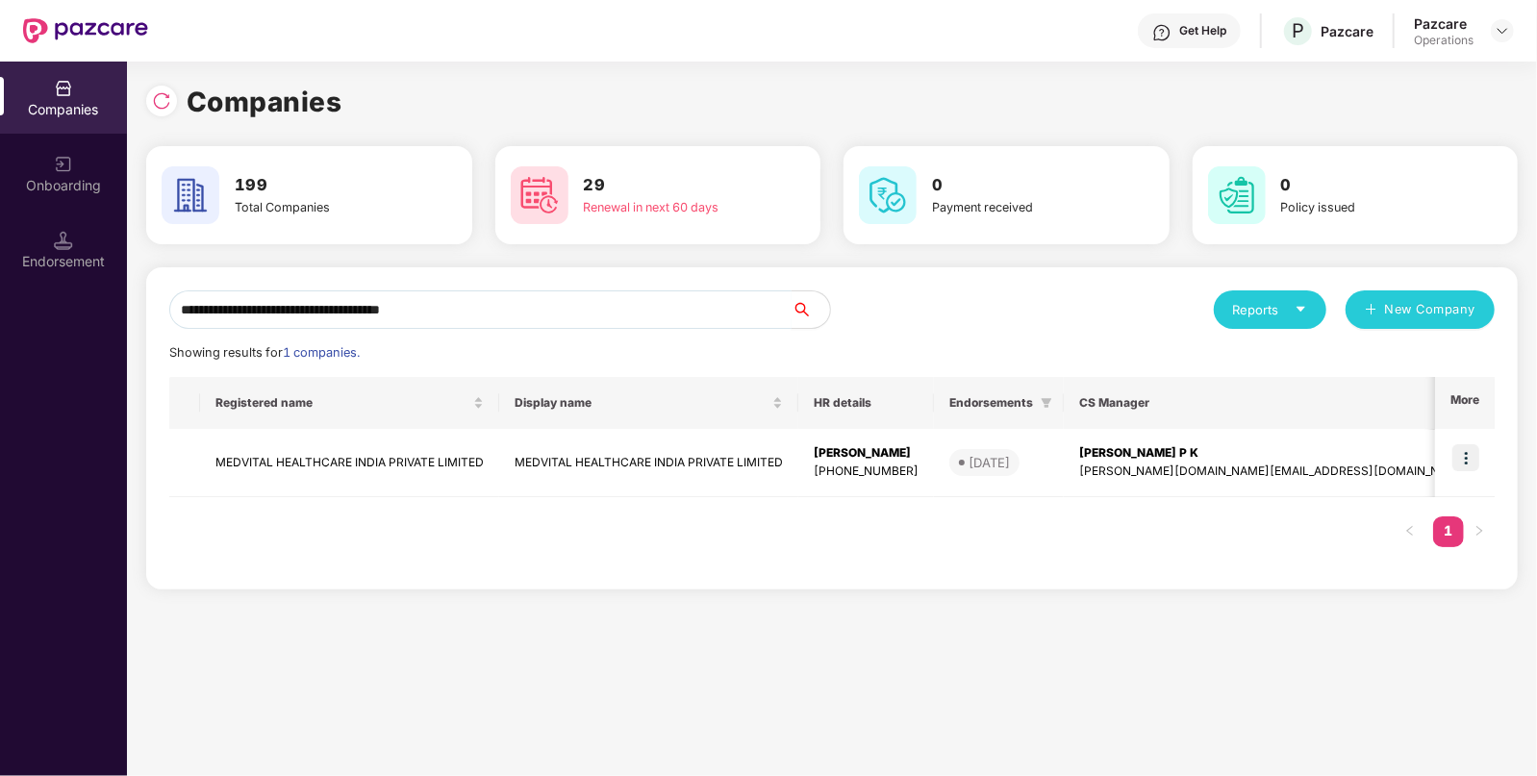
click at [499, 309] on input "**********" at bounding box center [480, 309] width 622 height 38
type input "**********"
click at [353, 476] on td "MEDVITAL HEALTHCARE INDIA PRIVATE LIMITED" at bounding box center [349, 463] width 299 height 68
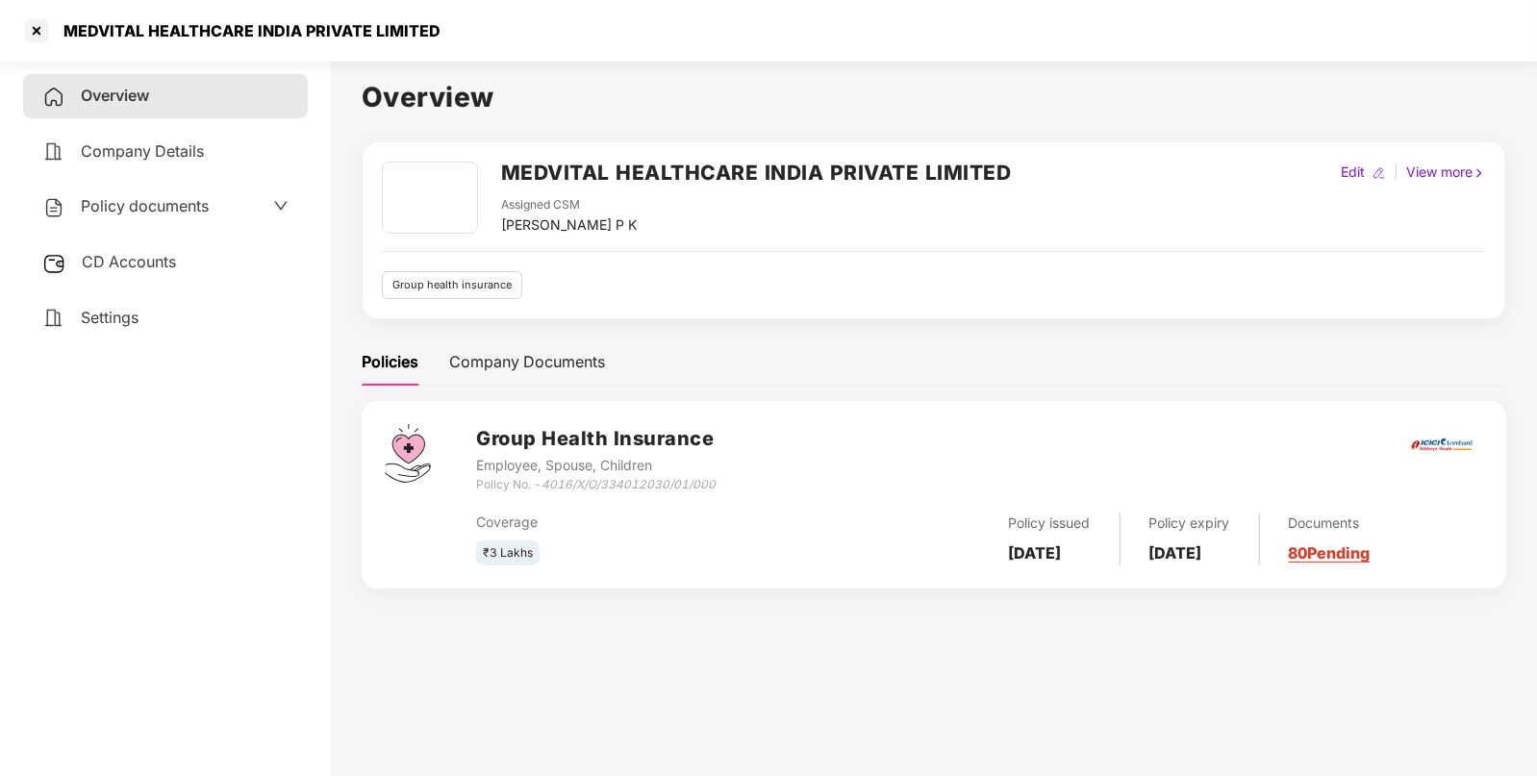
click at [211, 260] on div "CD Accounts" at bounding box center [165, 262] width 285 height 44
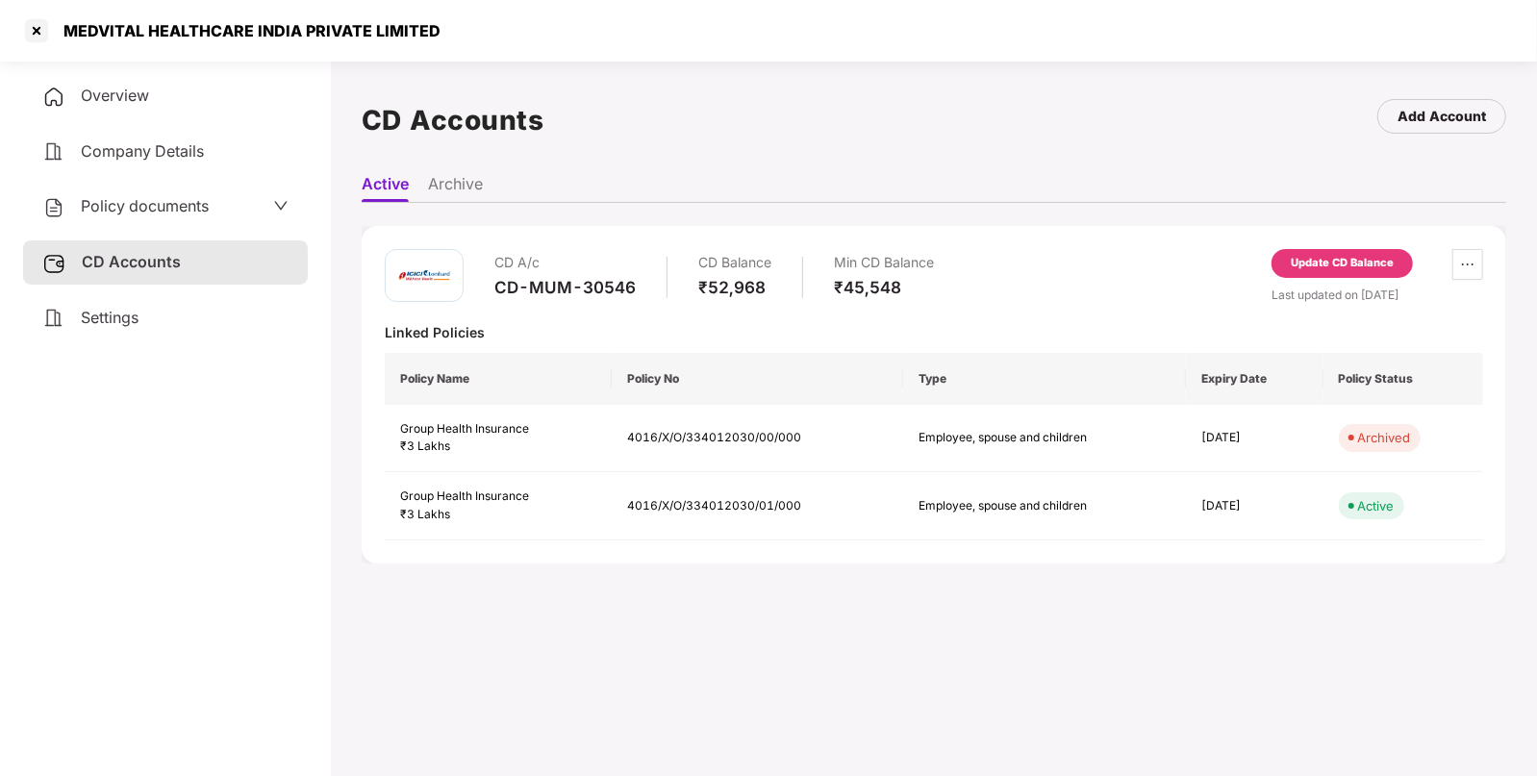
click at [1364, 266] on div "Update CD Balance" at bounding box center [1342, 263] width 103 height 17
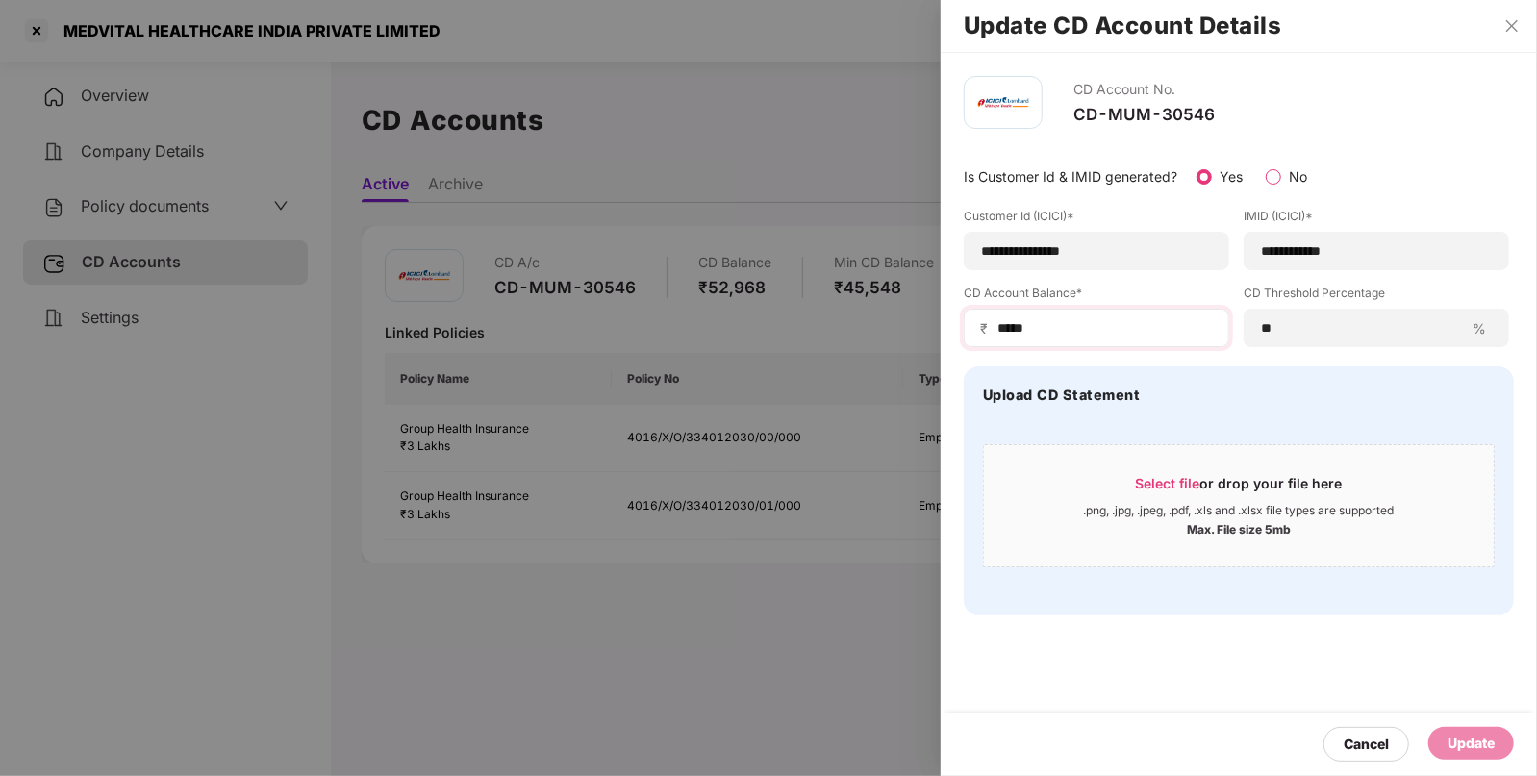
click at [1081, 315] on div "₹ *****" at bounding box center [1096, 328] width 265 height 38
click at [1066, 334] on input "*****" at bounding box center [1103, 328] width 217 height 20
type input "*"
type input "*****"
click at [1457, 740] on div "Update" at bounding box center [1470, 743] width 47 height 21
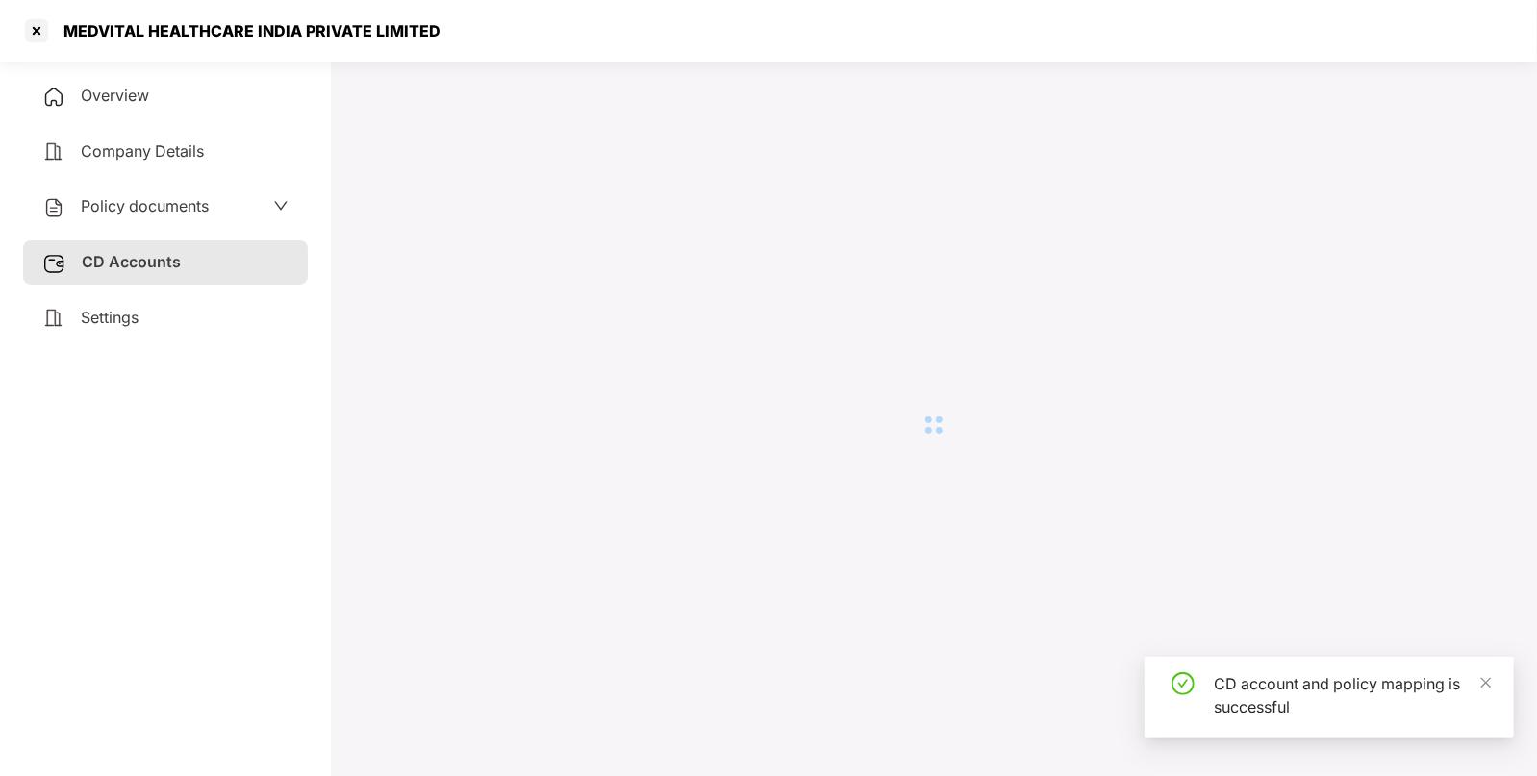
click at [239, 213] on div "Policy documents" at bounding box center [165, 206] width 246 height 25
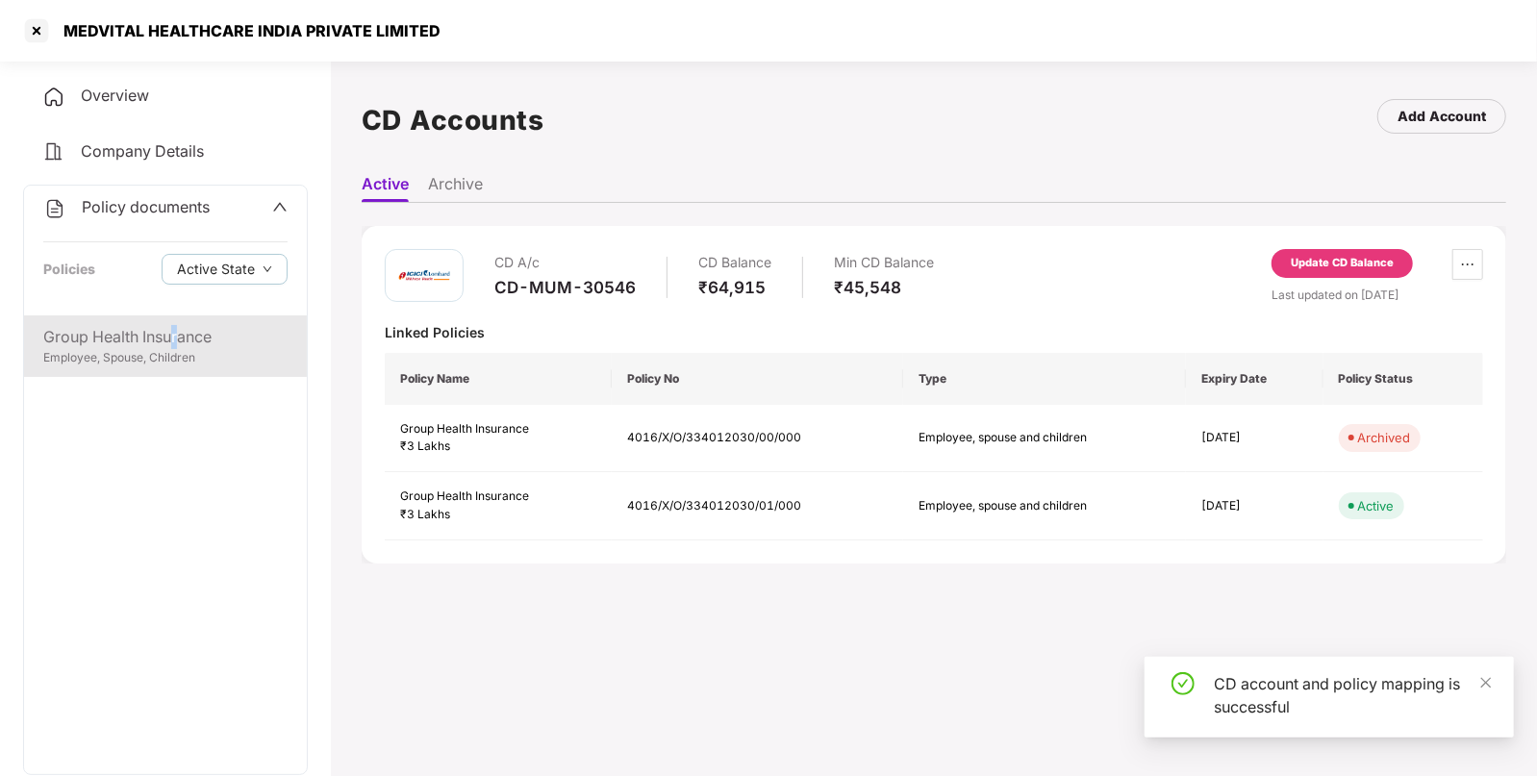
click at [176, 341] on div "Group Health Insurance" at bounding box center [165, 337] width 244 height 24
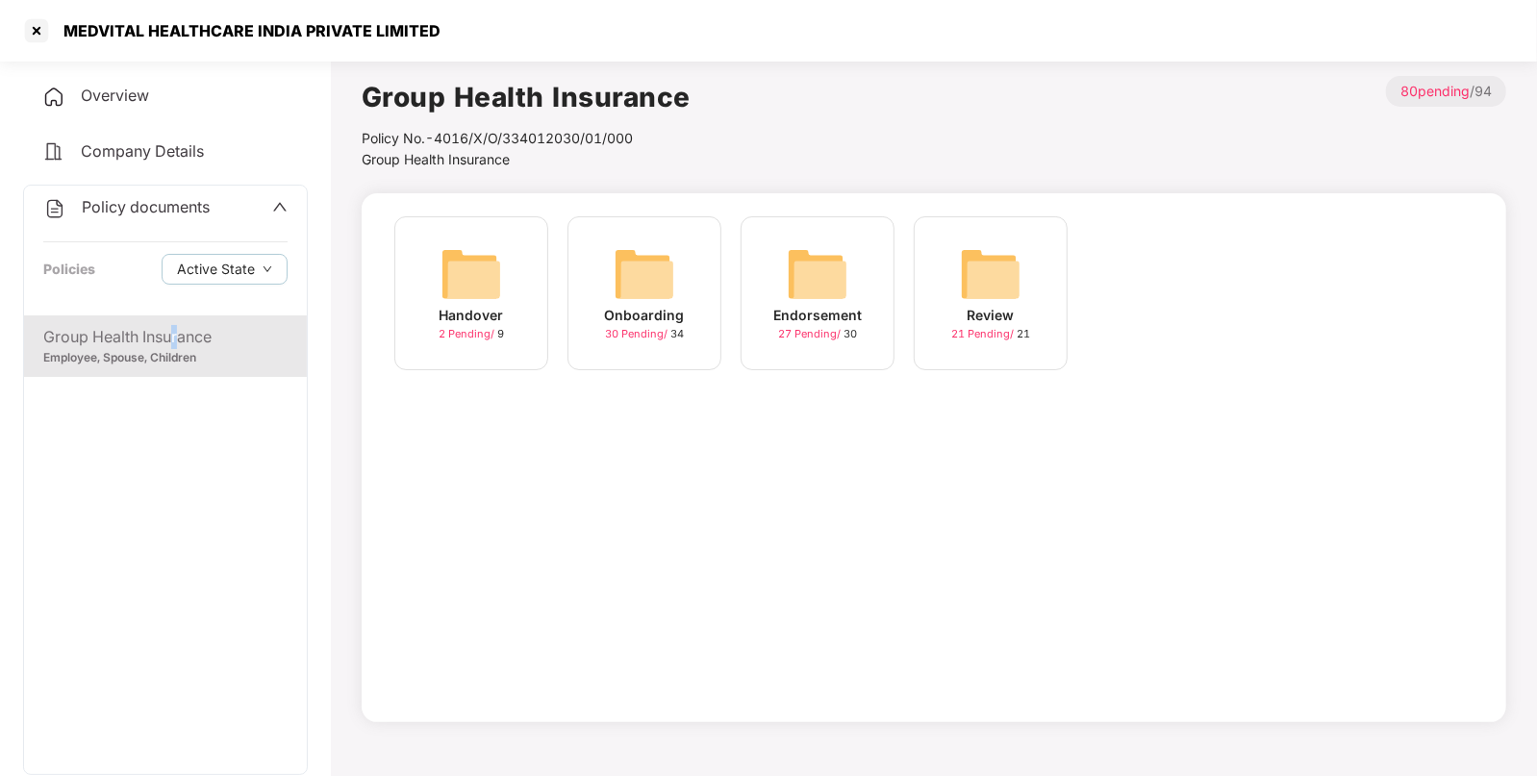
click at [827, 281] on img at bounding box center [818, 274] width 62 height 62
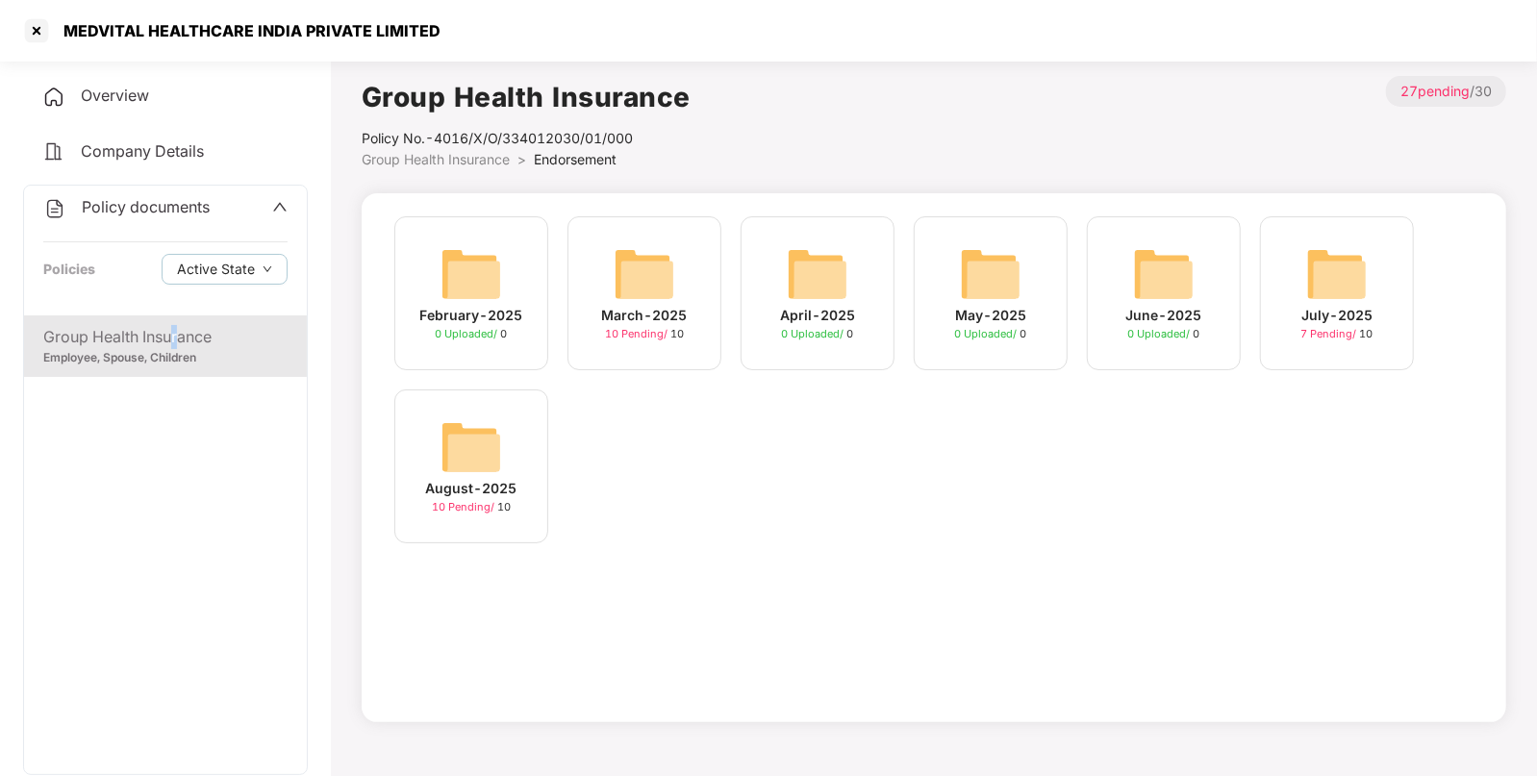
click at [460, 466] on img at bounding box center [472, 447] width 62 height 62
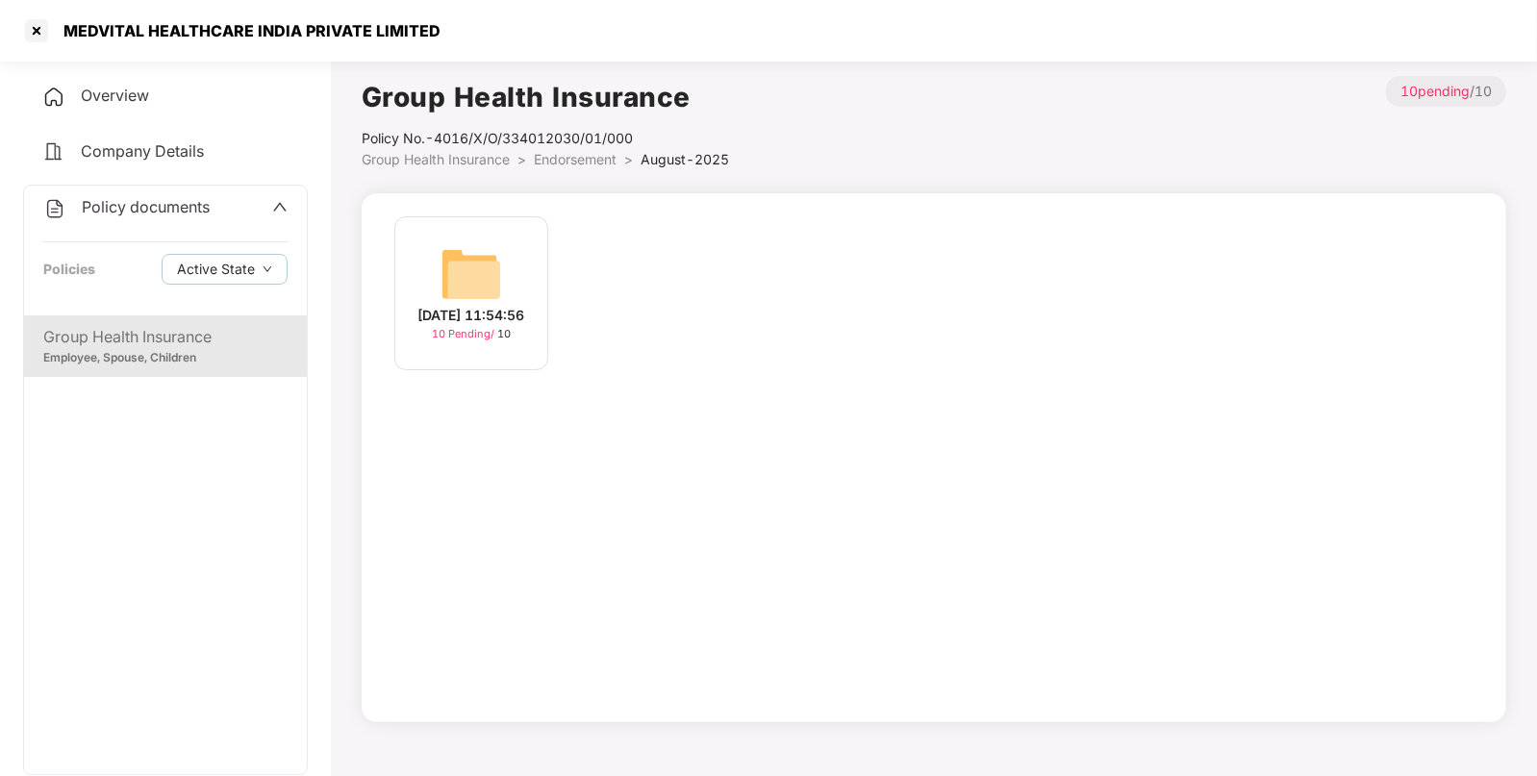
click at [412, 273] on div "[DATE] 11:54:56 10 Pending / 10" at bounding box center [471, 293] width 154 height 154
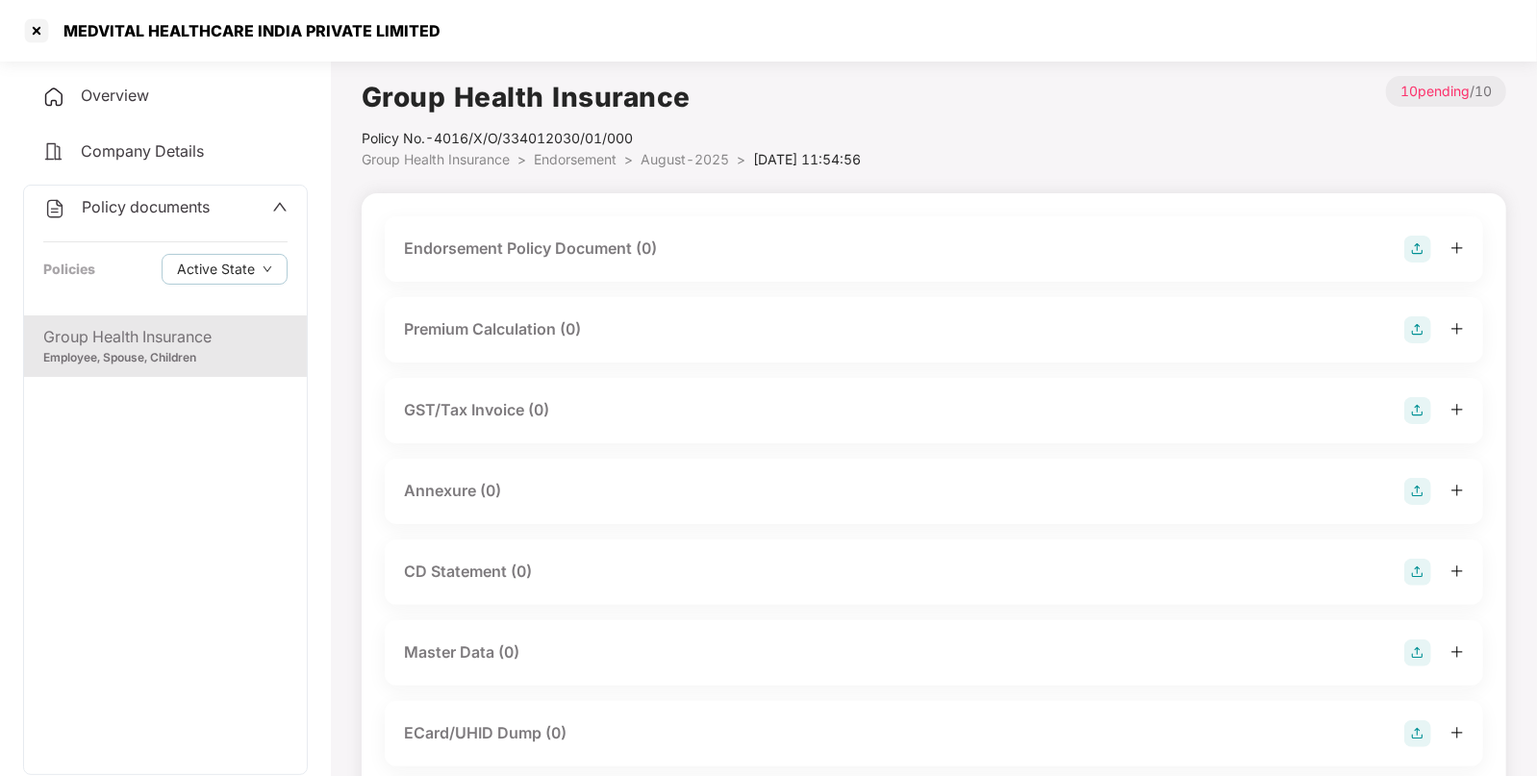
click at [1419, 243] on img at bounding box center [1417, 249] width 27 height 27
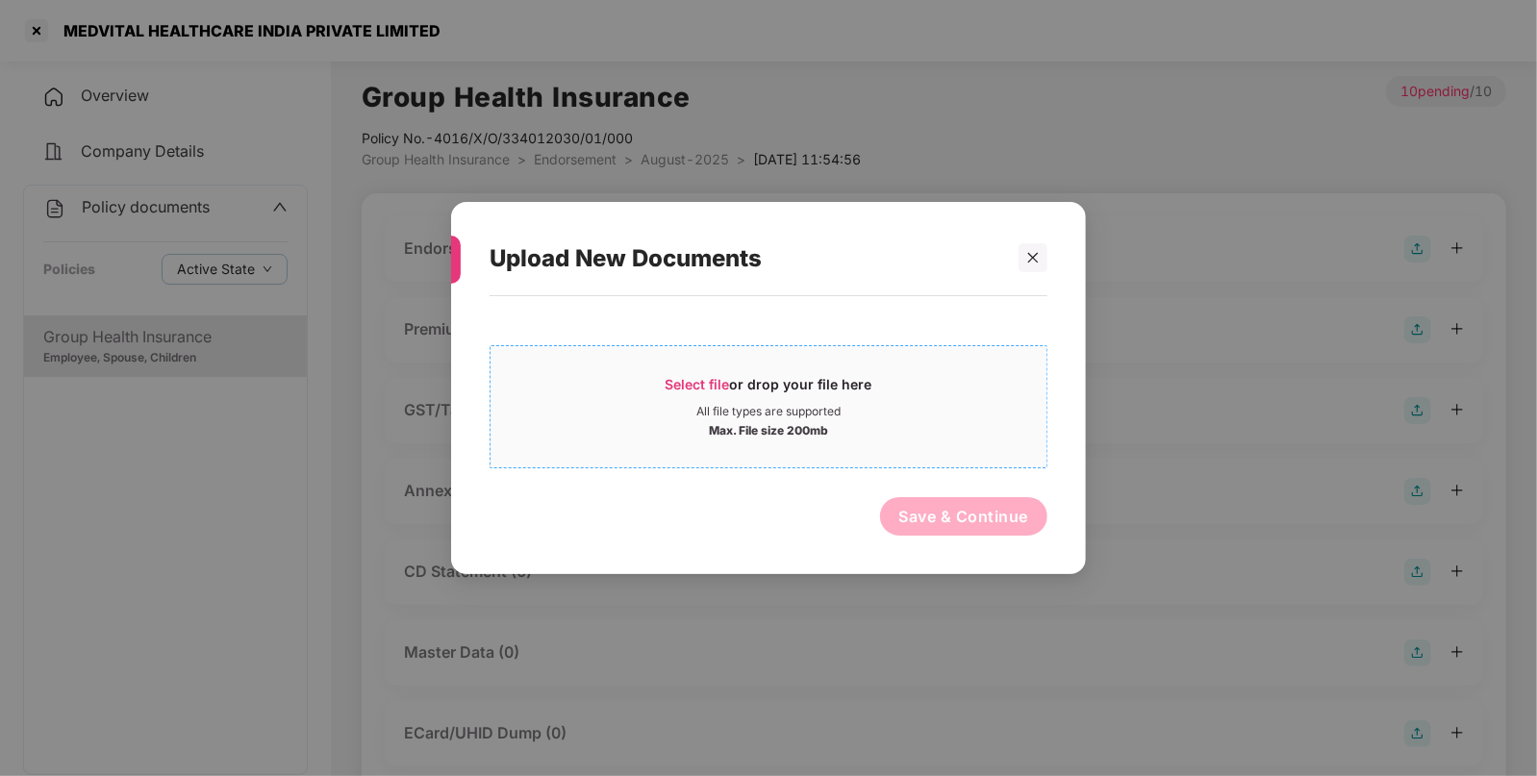
click at [851, 377] on div "Select file or drop your file here" at bounding box center [769, 389] width 207 height 29
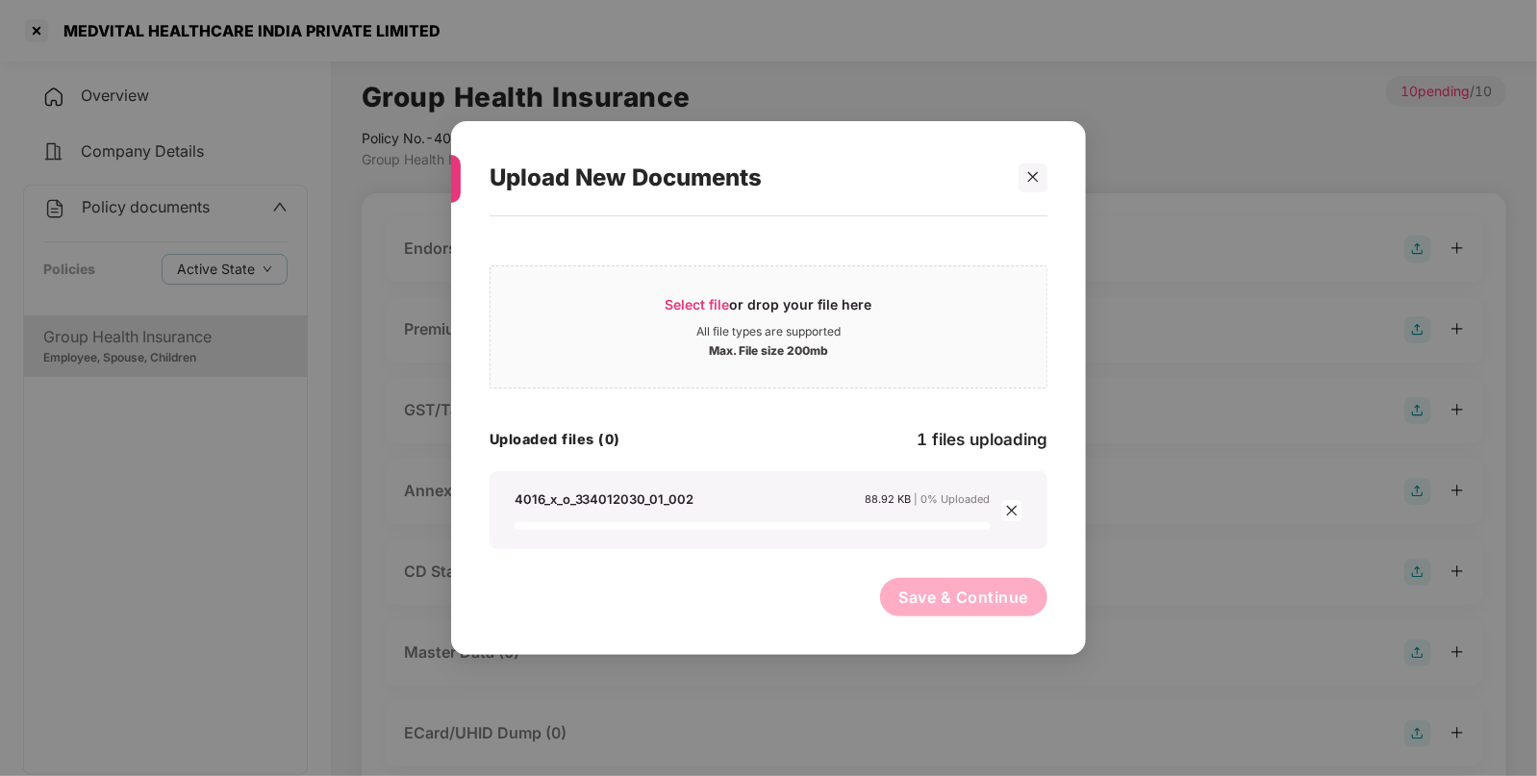
click at [943, 598] on button "Save & Continue" at bounding box center [964, 597] width 168 height 38
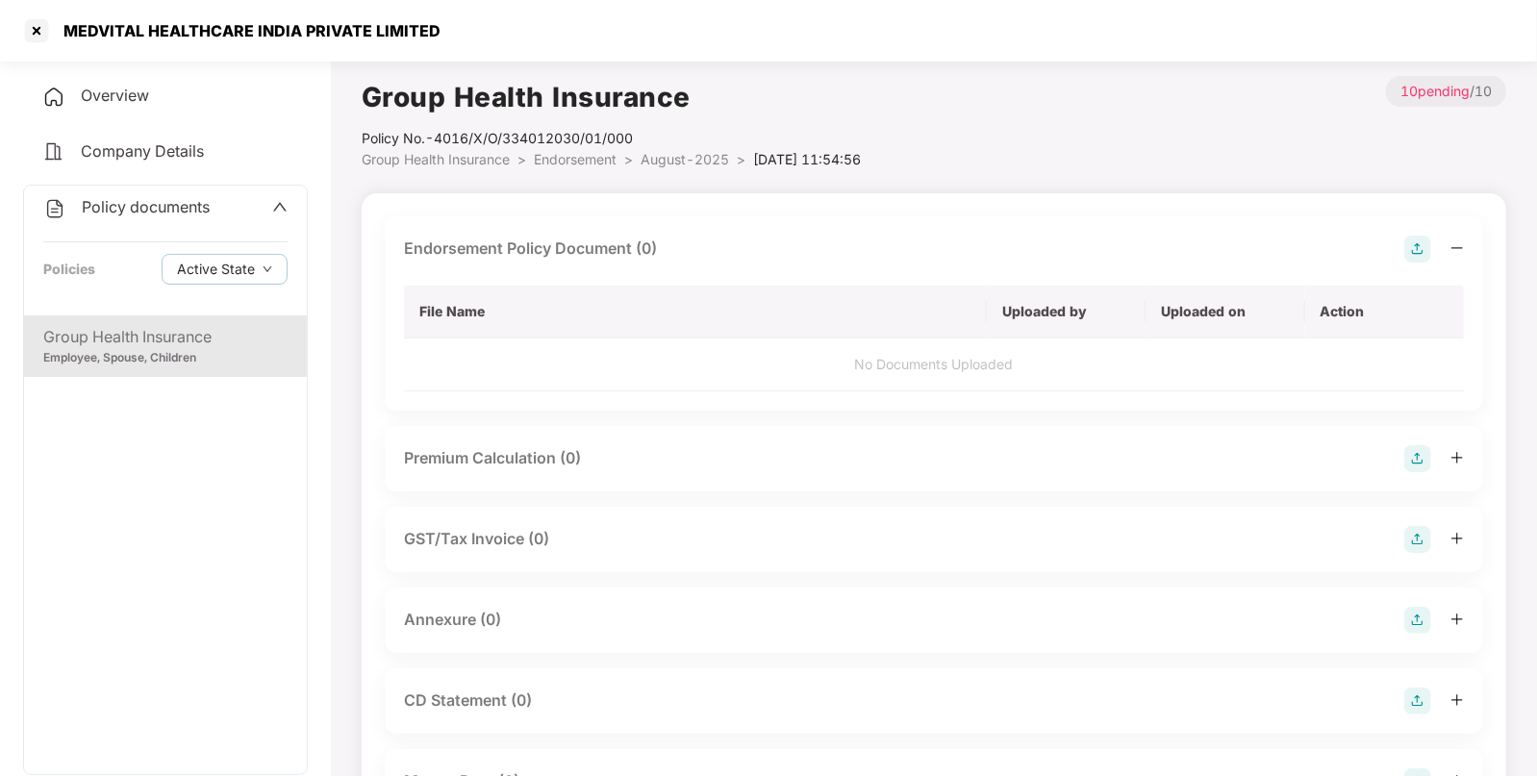
click at [943, 598] on div "Upload New Documents Select file or drop your file here All file types are supp…" at bounding box center [768, 388] width 1537 height 776
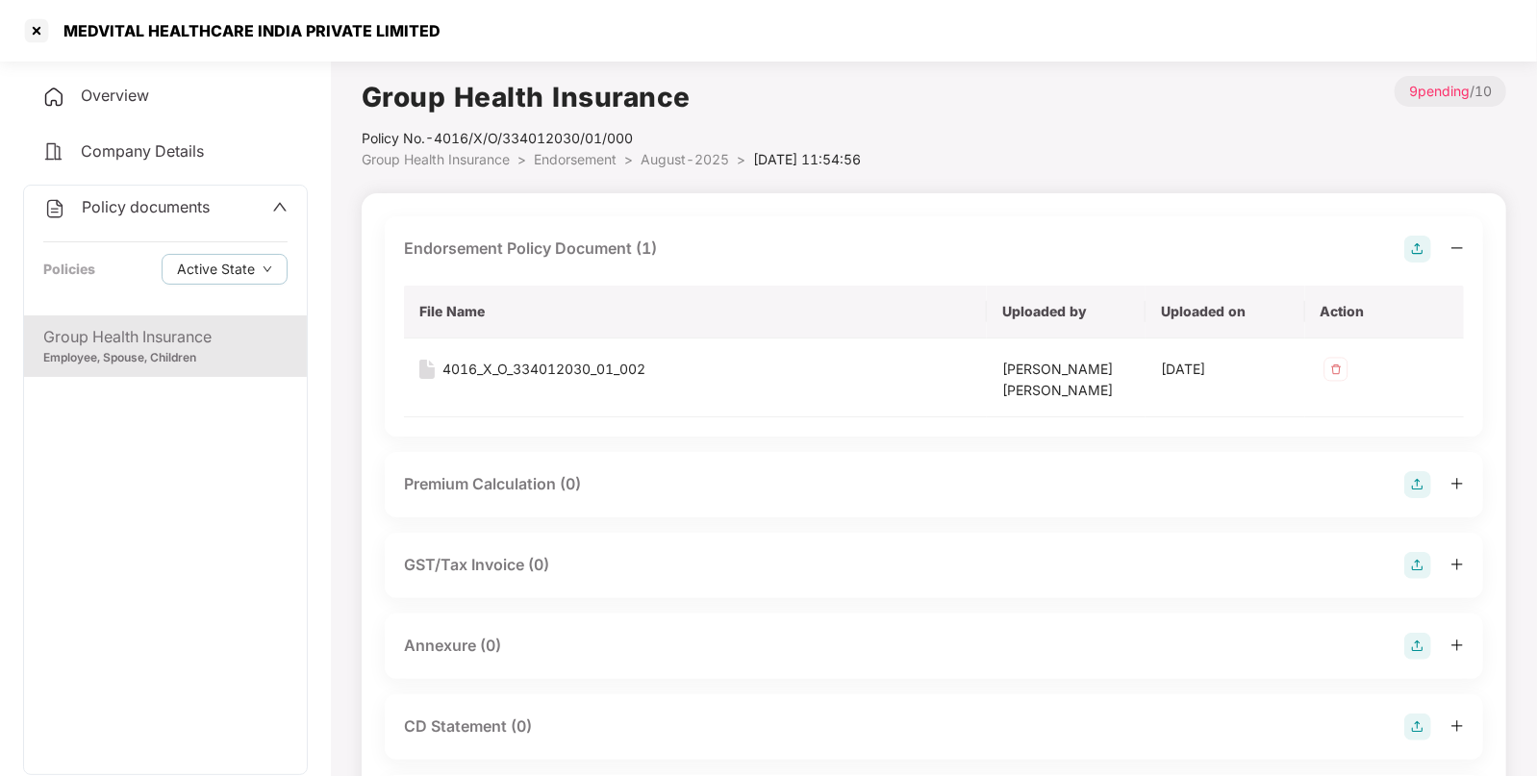
click at [1410, 643] on img at bounding box center [1417, 646] width 27 height 27
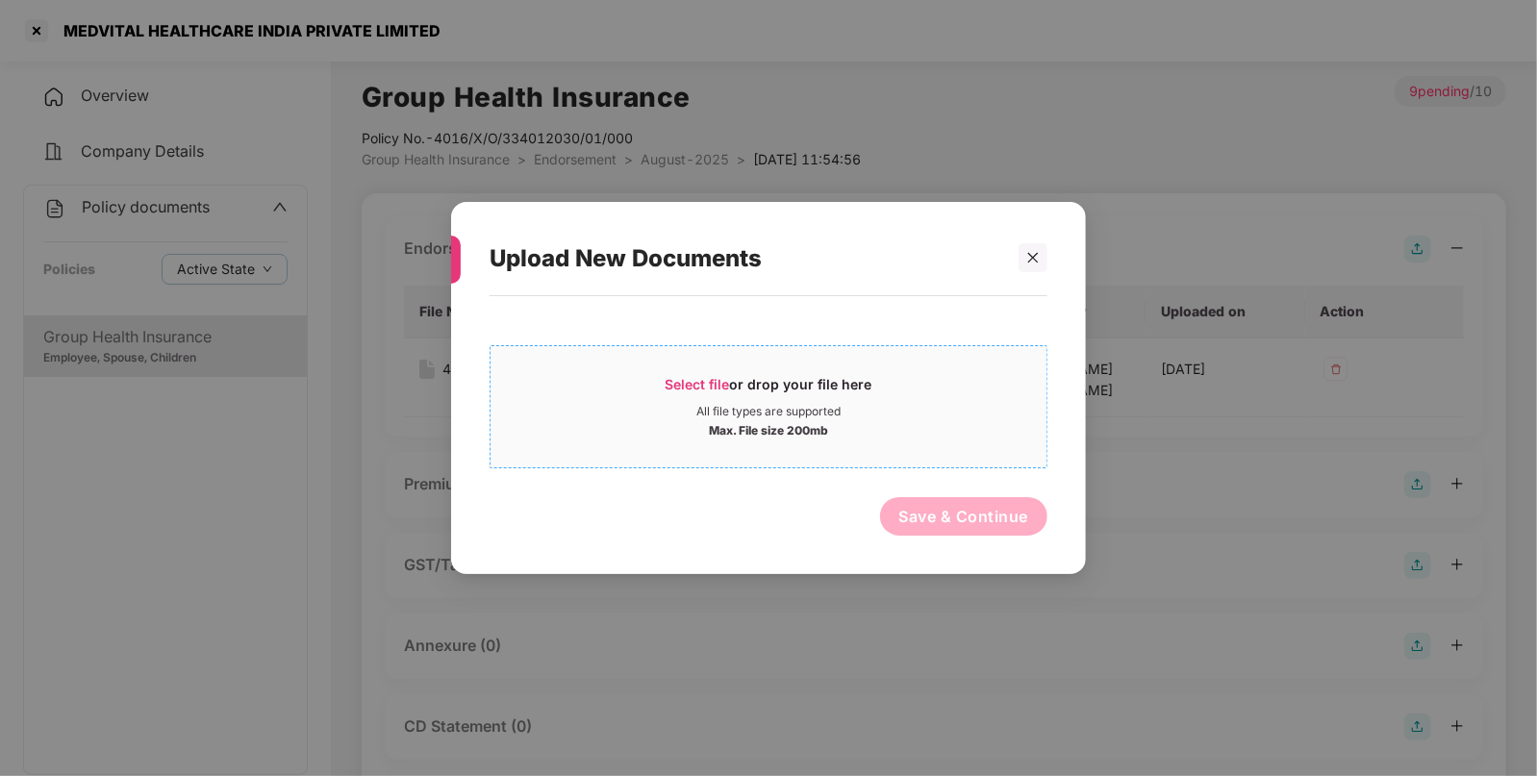
click at [765, 413] on div "All file types are supported" at bounding box center [768, 411] width 144 height 15
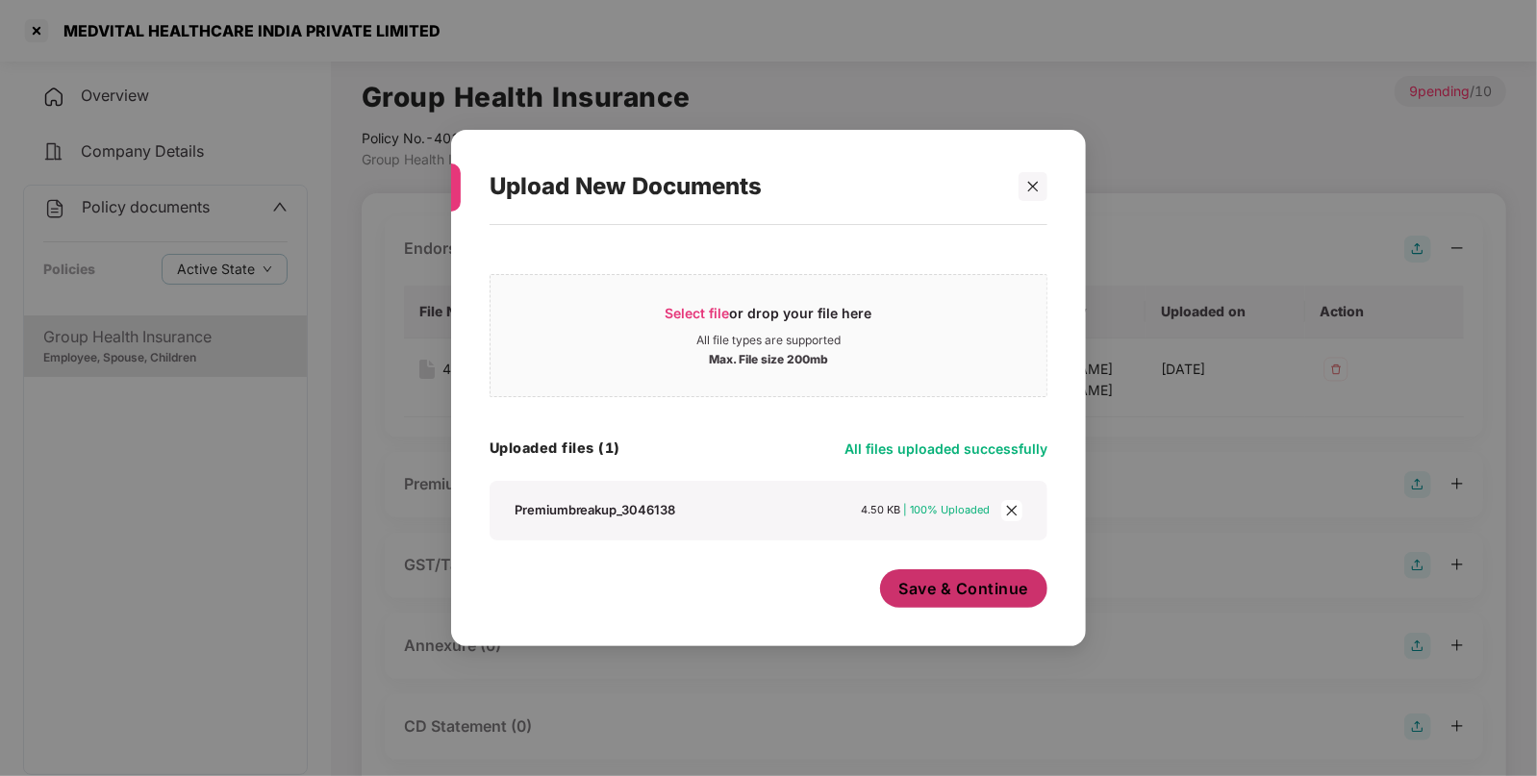
click at [997, 593] on span "Save & Continue" at bounding box center [964, 588] width 130 height 21
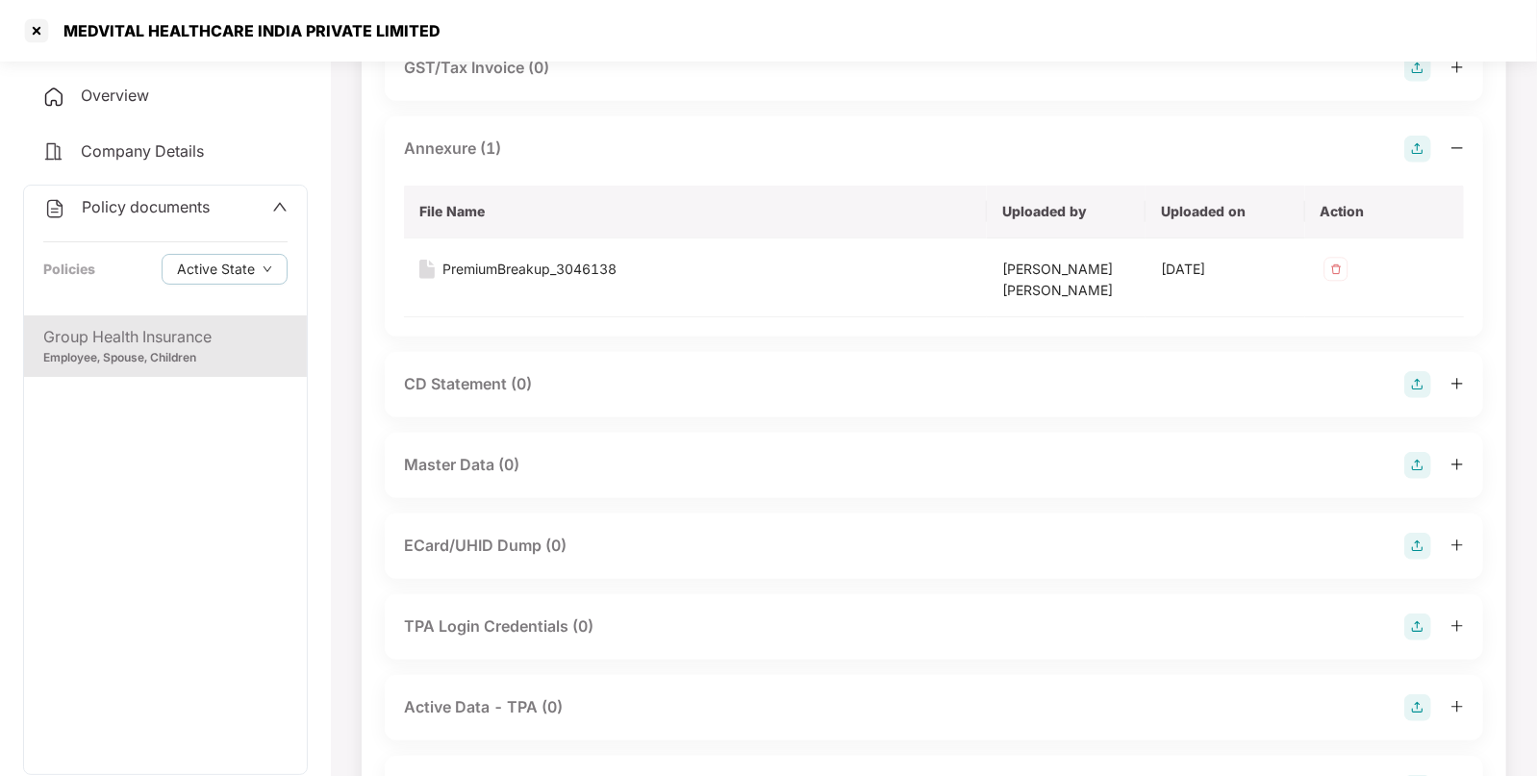
scroll to position [499, 0]
click at [1413, 462] on img at bounding box center [1417, 463] width 27 height 27
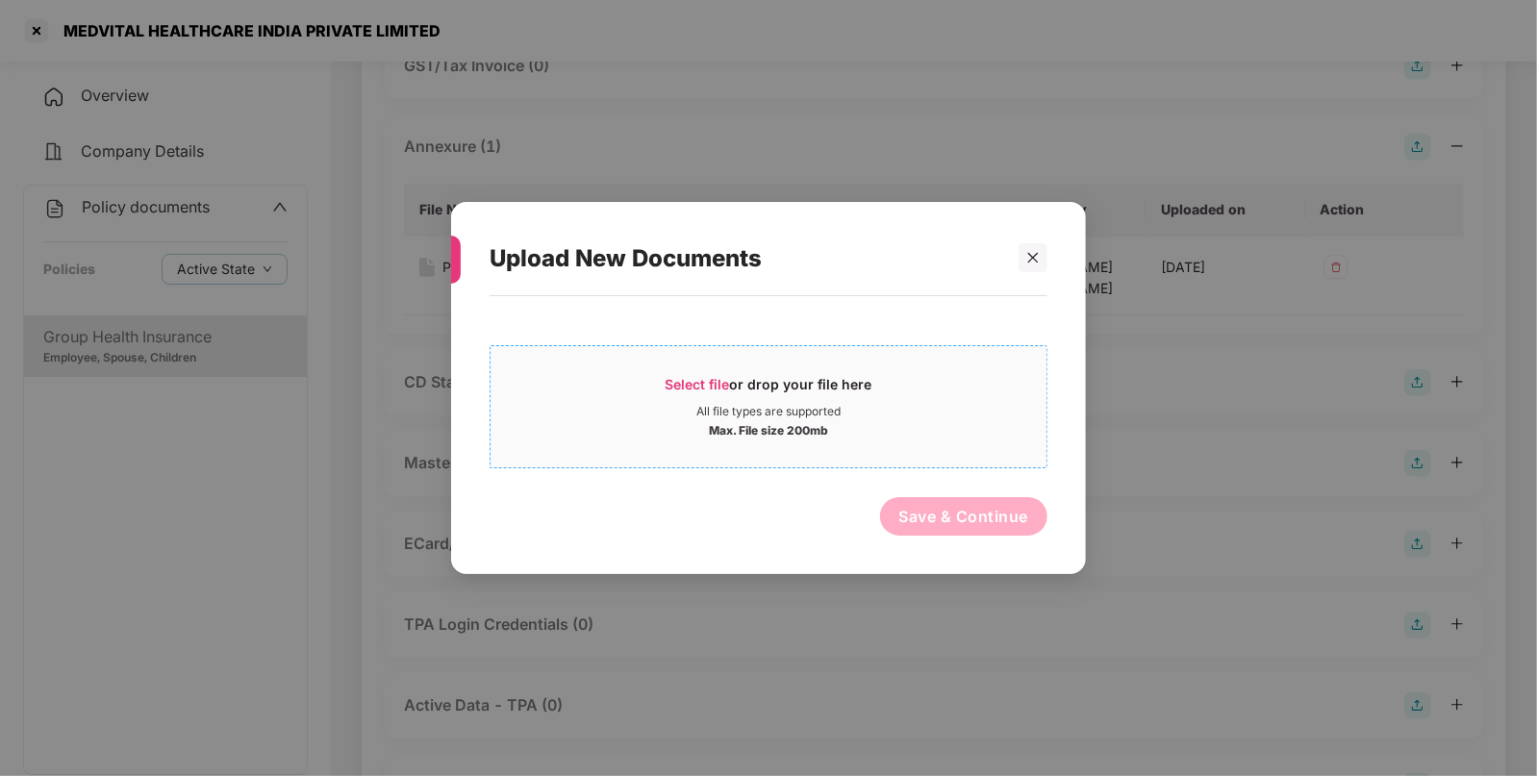
click at [932, 413] on div "All file types are supported" at bounding box center [769, 411] width 556 height 15
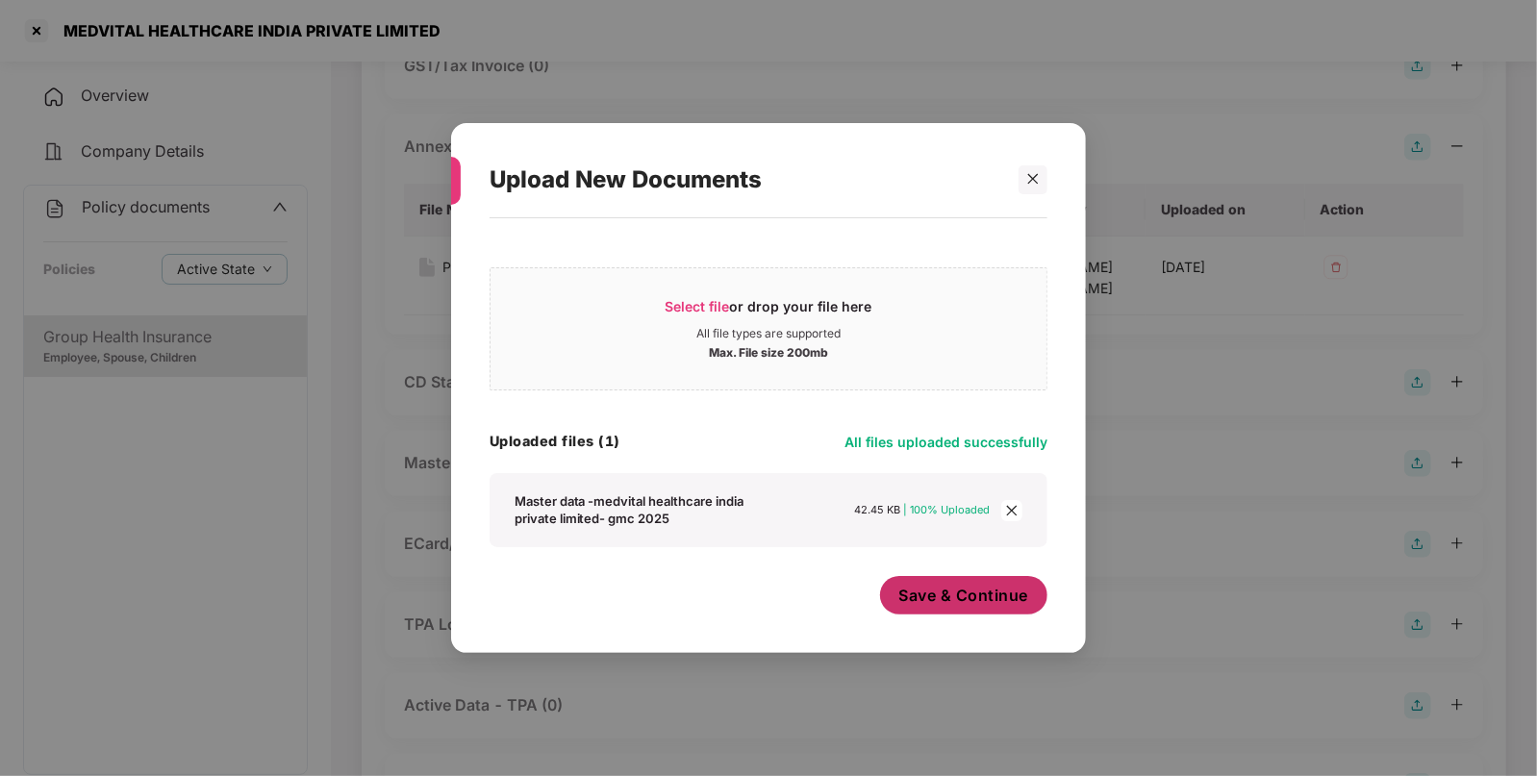
click at [981, 611] on button "Save & Continue" at bounding box center [964, 595] width 168 height 38
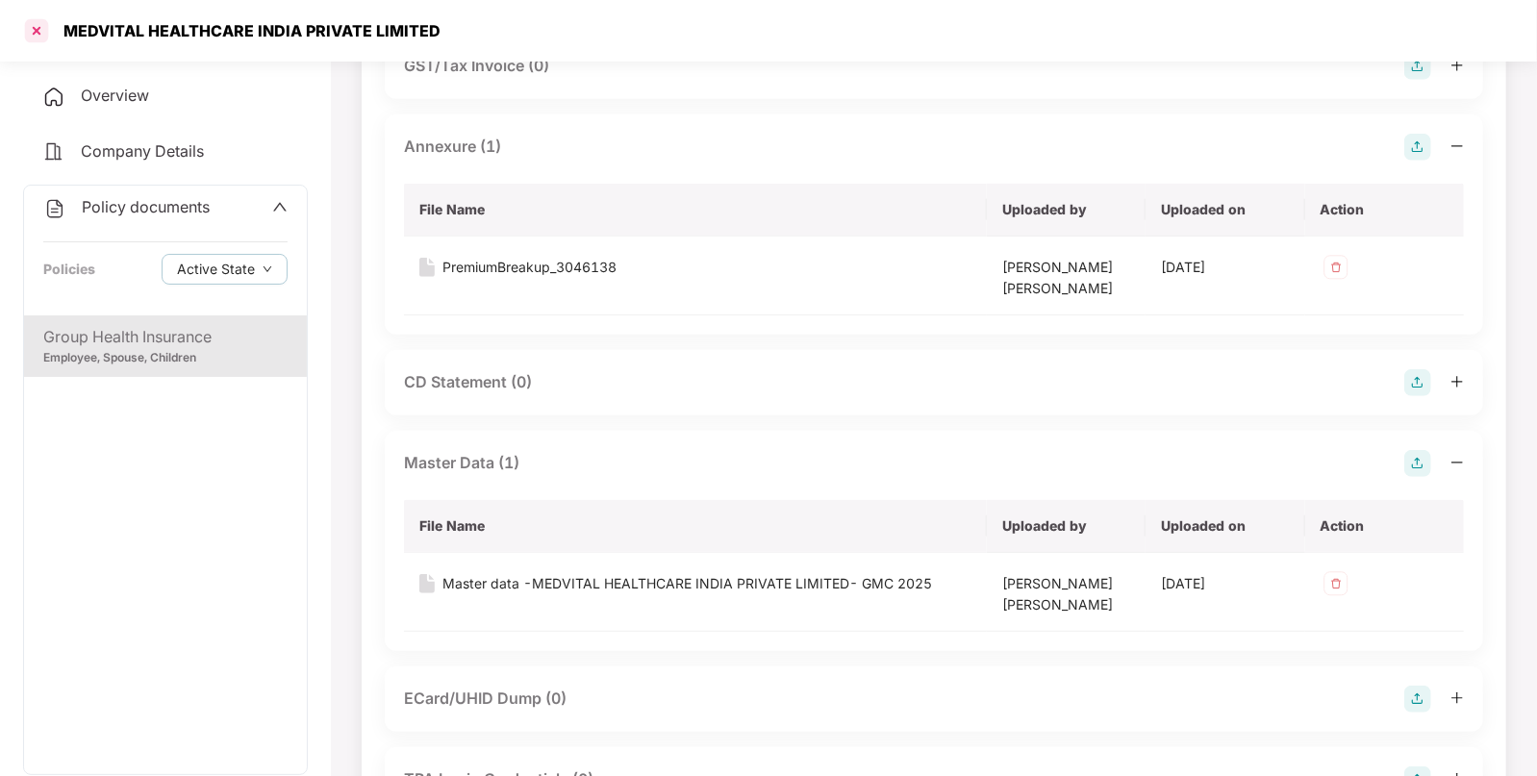
click at [34, 34] on div at bounding box center [36, 30] width 31 height 31
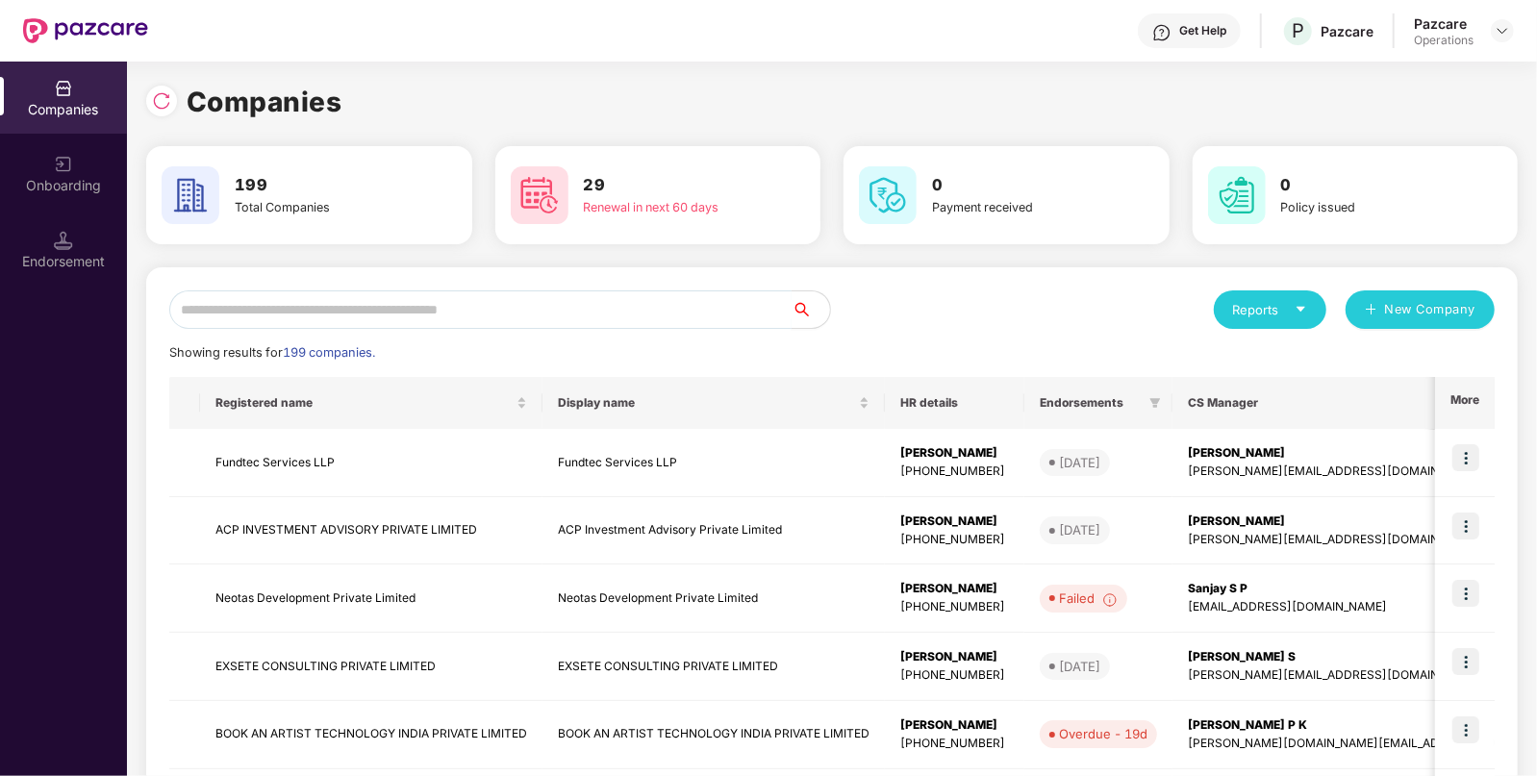
click at [524, 315] on input "text" at bounding box center [480, 309] width 622 height 38
paste input "**********"
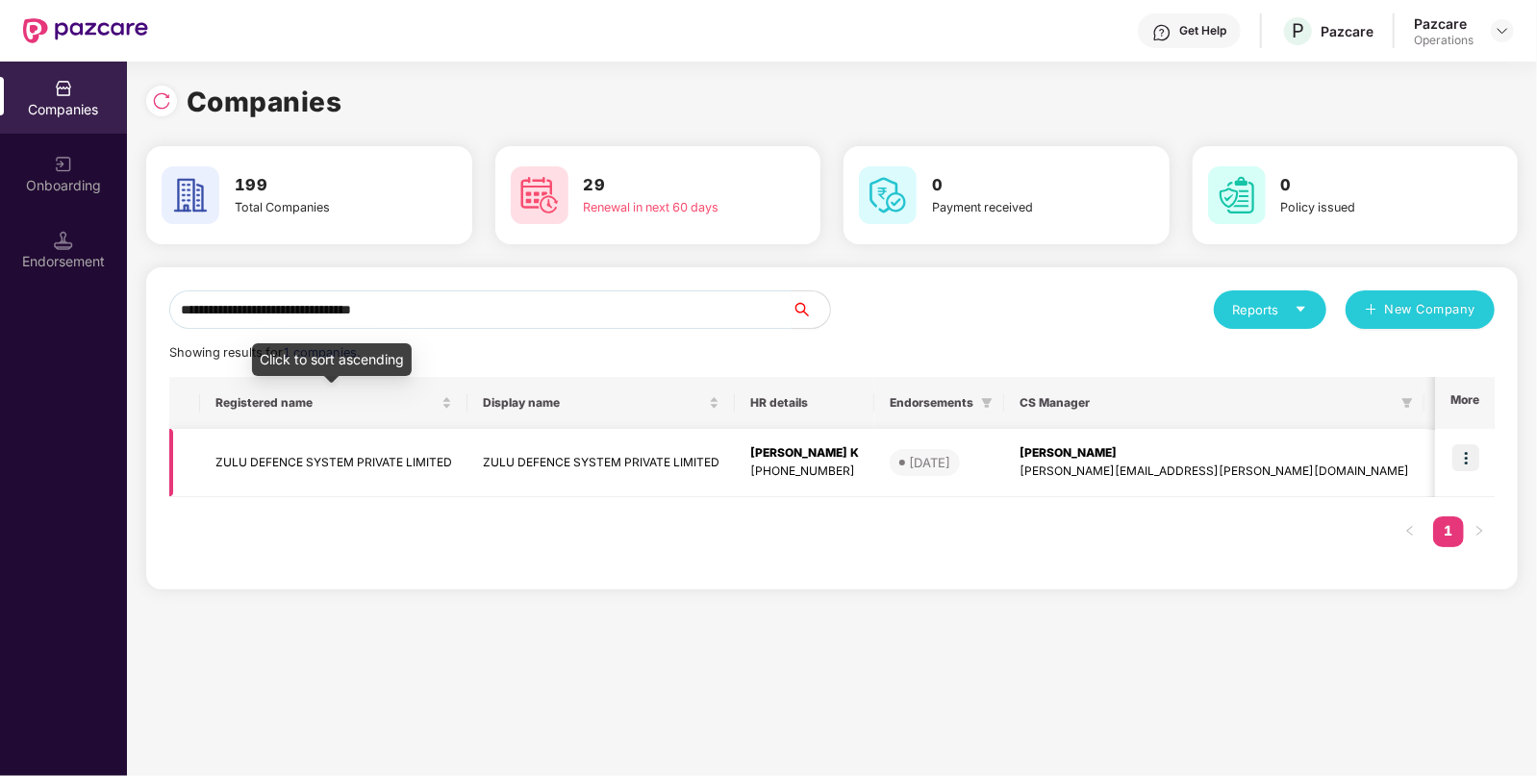
type input "**********"
click at [256, 457] on td "ZULU DEFENCE SYSTEM PRIVATE LIMITED" at bounding box center [333, 463] width 267 height 68
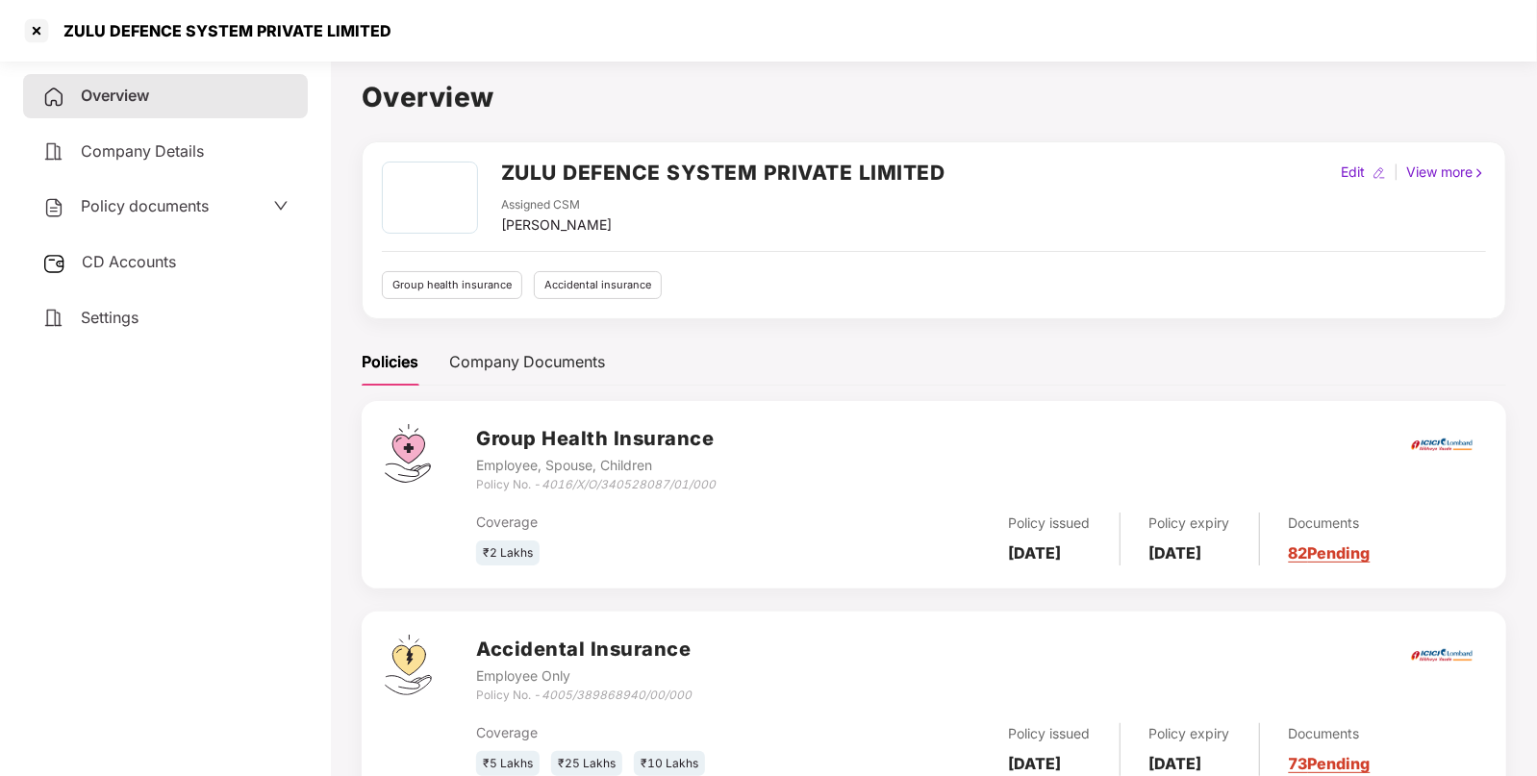
click at [197, 252] on div "CD Accounts" at bounding box center [165, 262] width 285 height 44
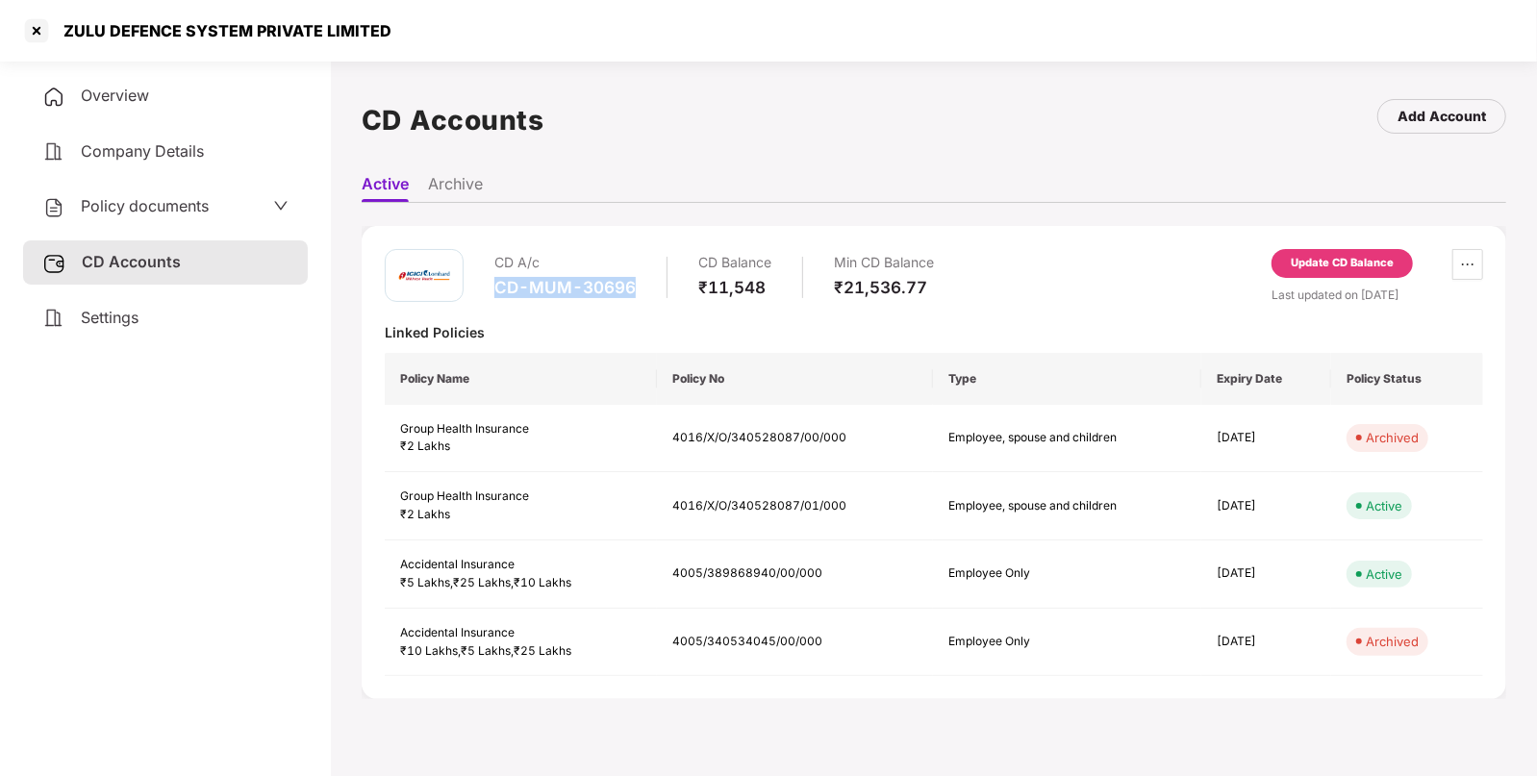
drag, startPoint x: 490, startPoint y: 286, endPoint x: 640, endPoint y: 295, distance: 150.3
click at [640, 295] on div "CD A/c CD-MUM-30696 CD Balance ₹11,548 Min CD Balance ₹21,536.77" at bounding box center [659, 276] width 549 height 55
copy div "CD-MUM-30696"
click at [231, 214] on div "Policy documents" at bounding box center [165, 206] width 246 height 25
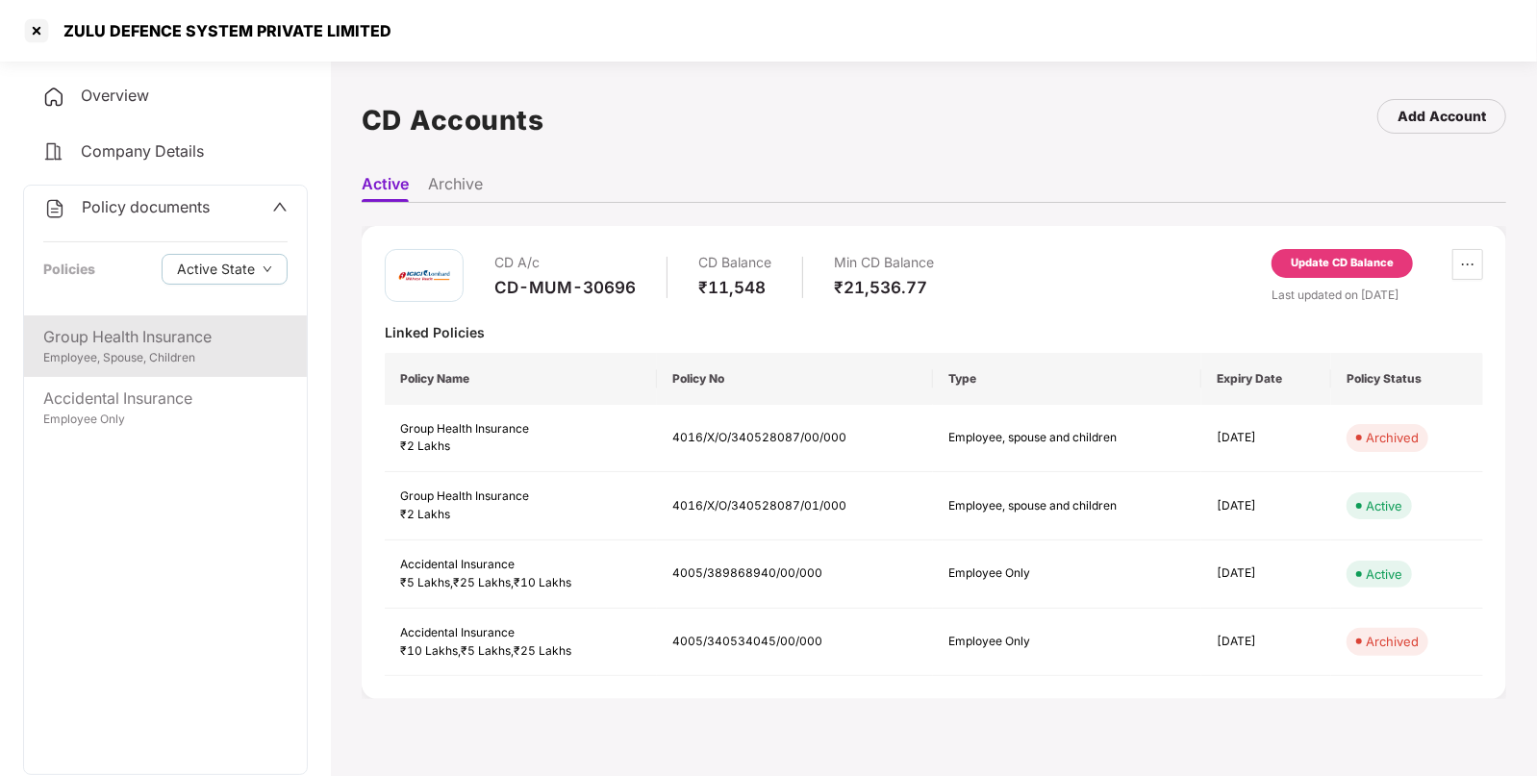
click at [157, 340] on div "Group Health Insurance" at bounding box center [165, 337] width 244 height 24
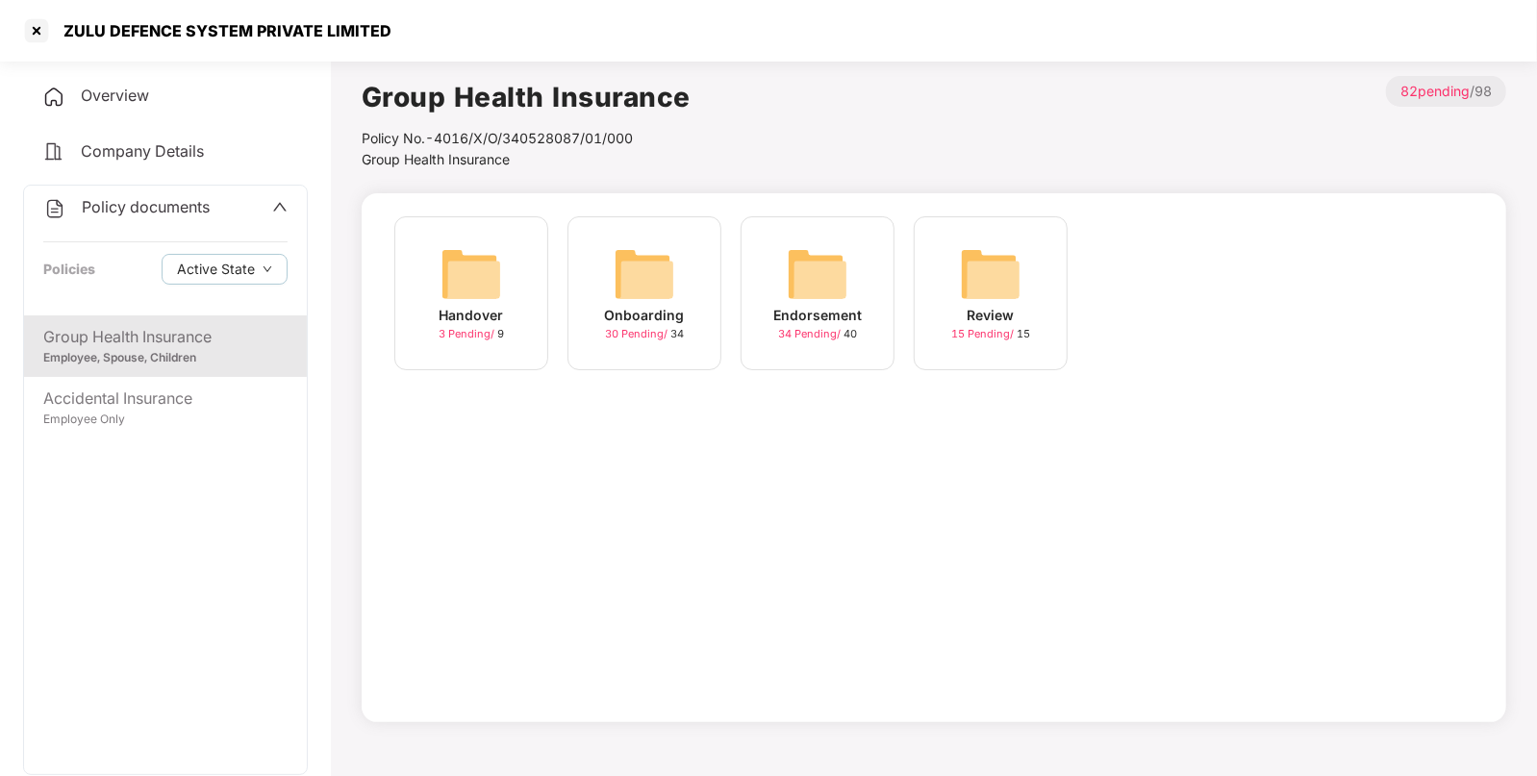
click at [818, 274] on img at bounding box center [818, 274] width 62 height 62
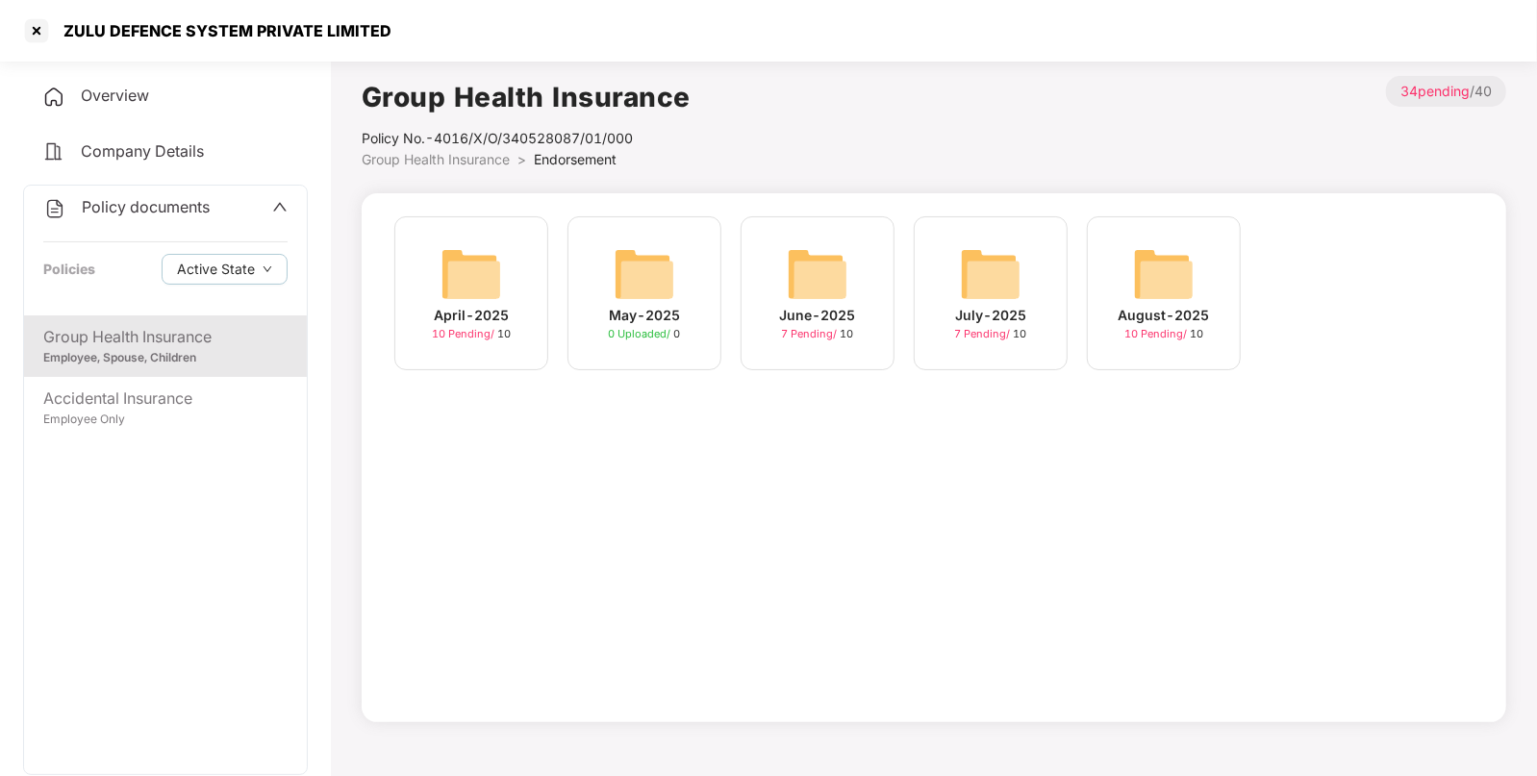
click at [1186, 265] on img at bounding box center [1164, 274] width 62 height 62
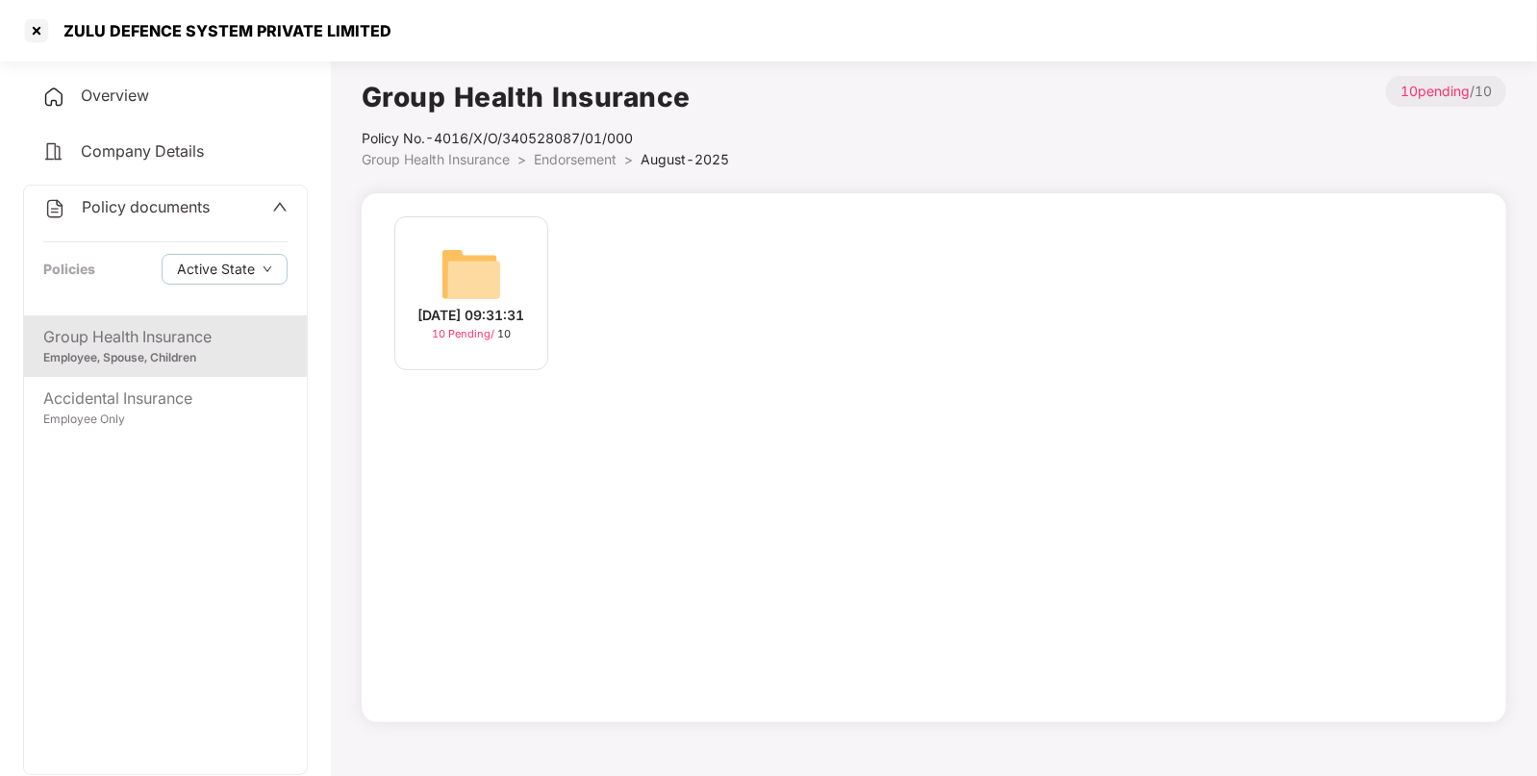
click at [460, 283] on img at bounding box center [472, 274] width 62 height 62
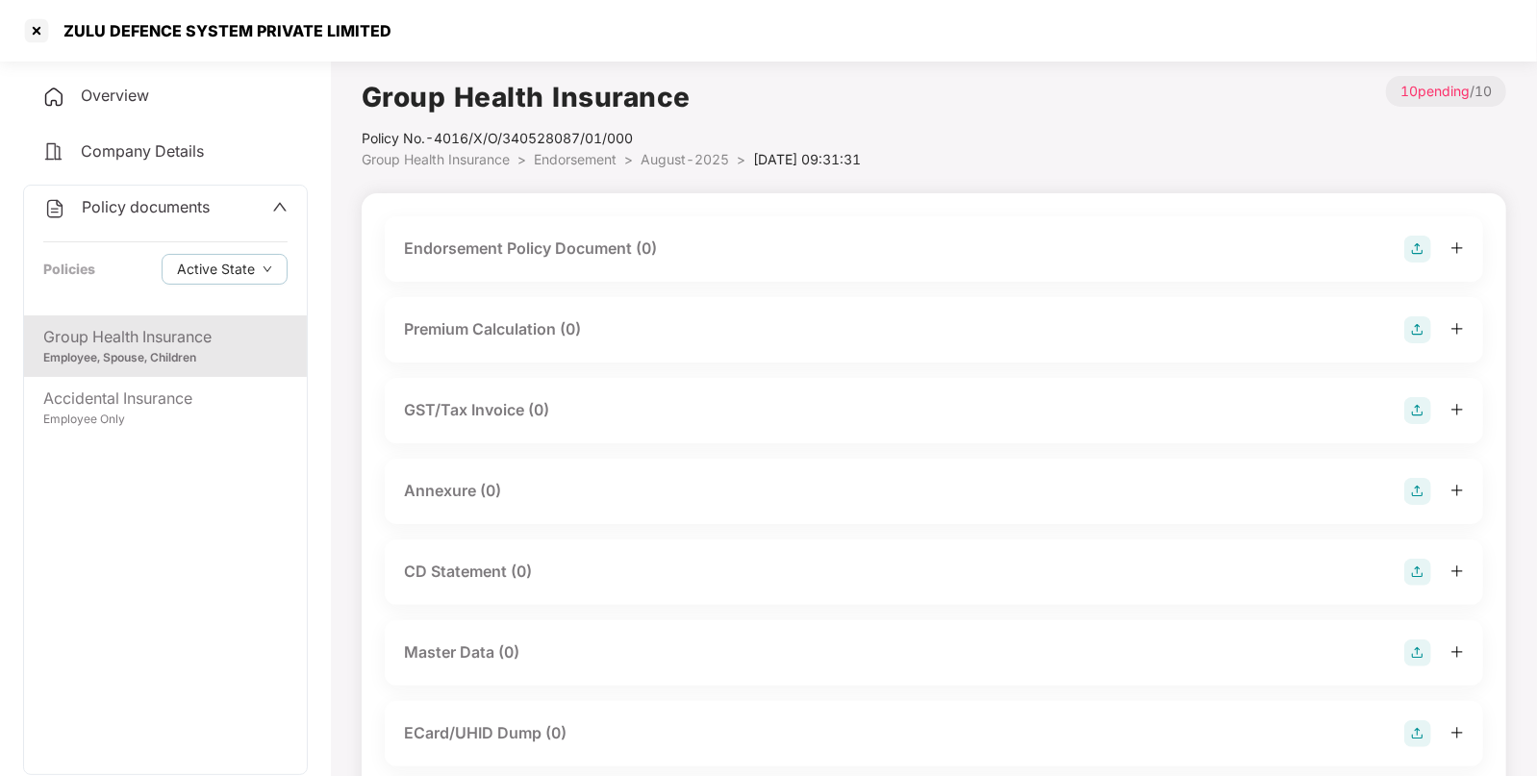
click at [1420, 251] on img at bounding box center [1417, 249] width 27 height 27
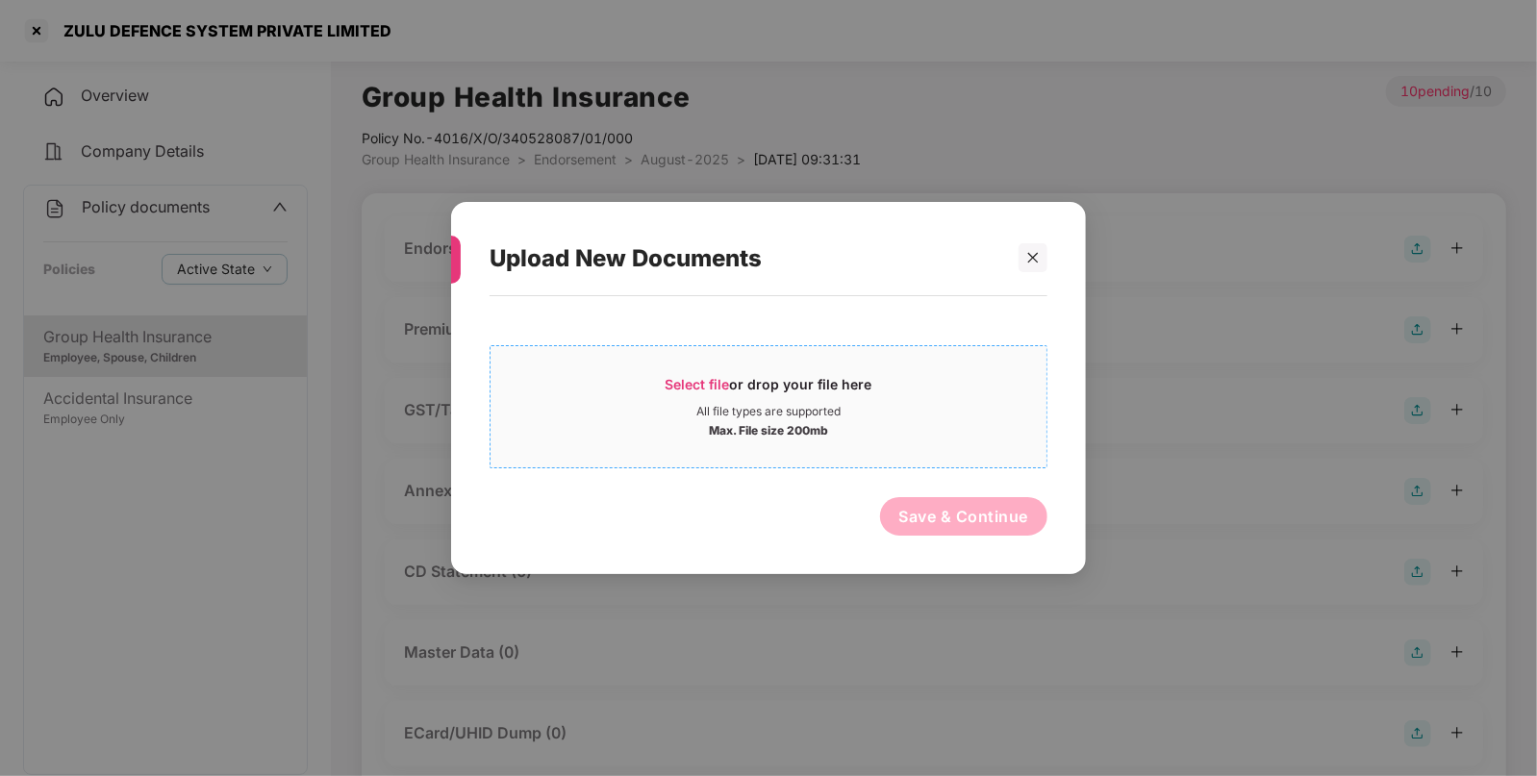
click at [769, 403] on div "Select file or drop your file here" at bounding box center [769, 389] width 207 height 29
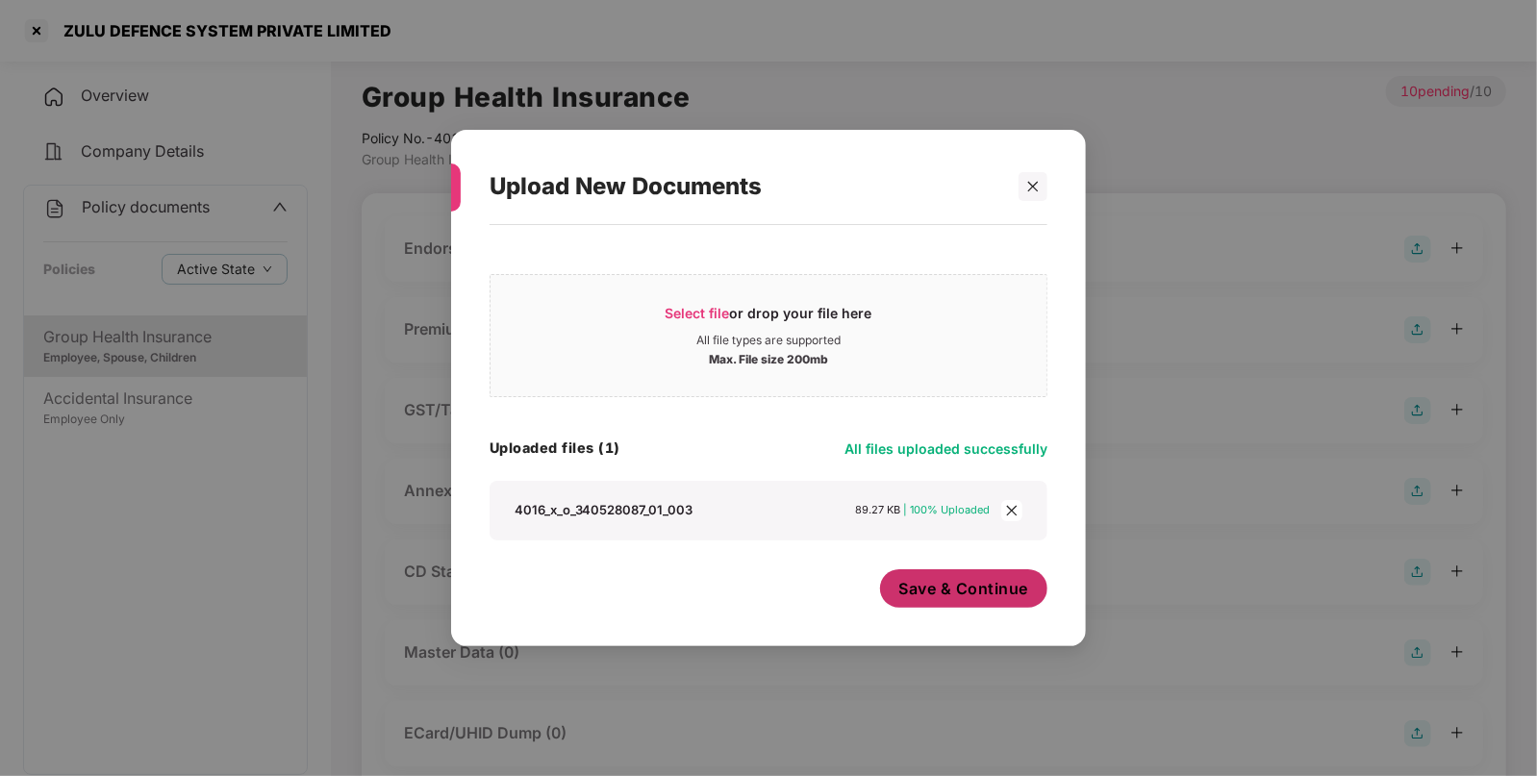
click at [946, 587] on span "Save & Continue" at bounding box center [964, 588] width 130 height 21
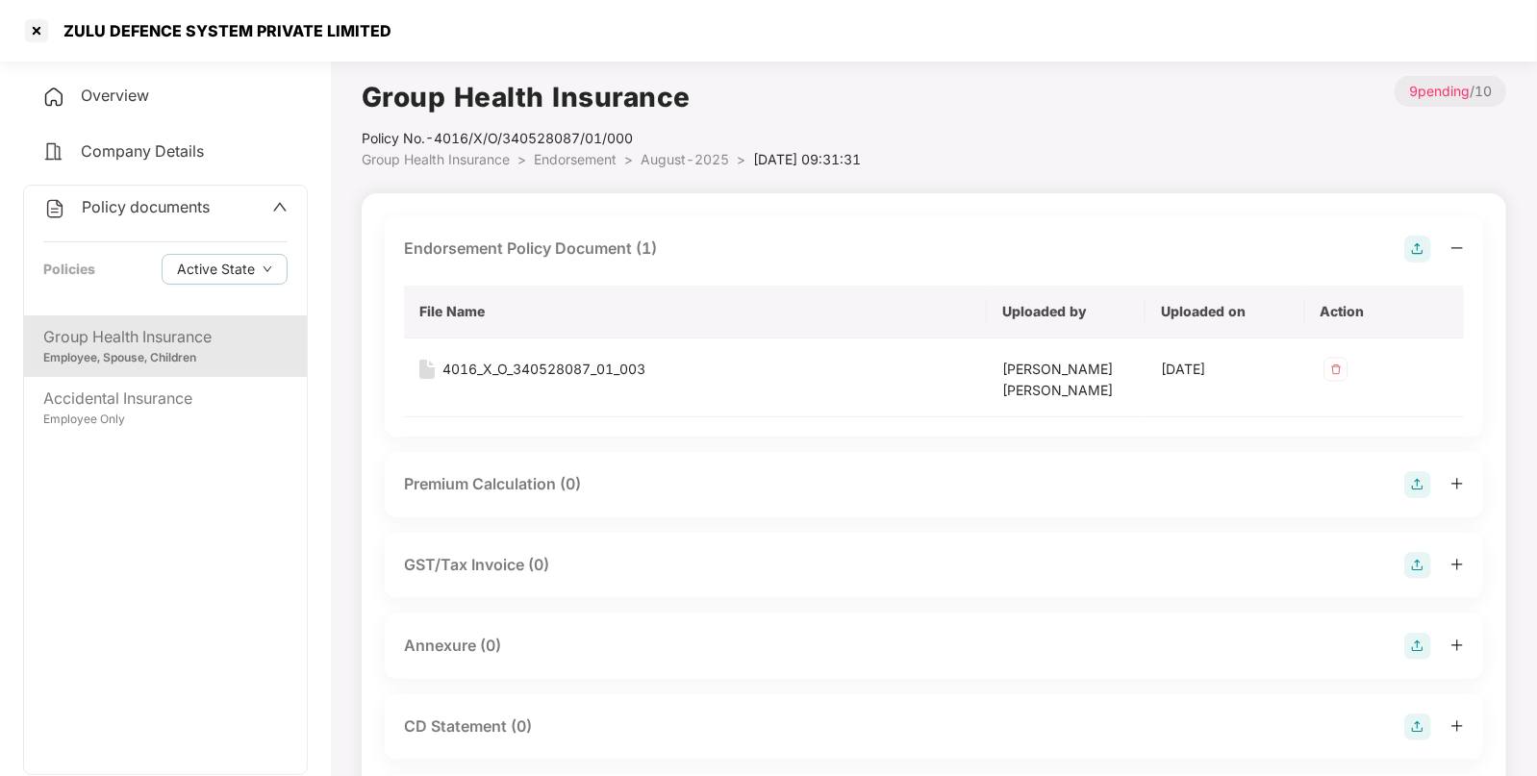
click at [1413, 640] on img at bounding box center [1417, 646] width 27 height 27
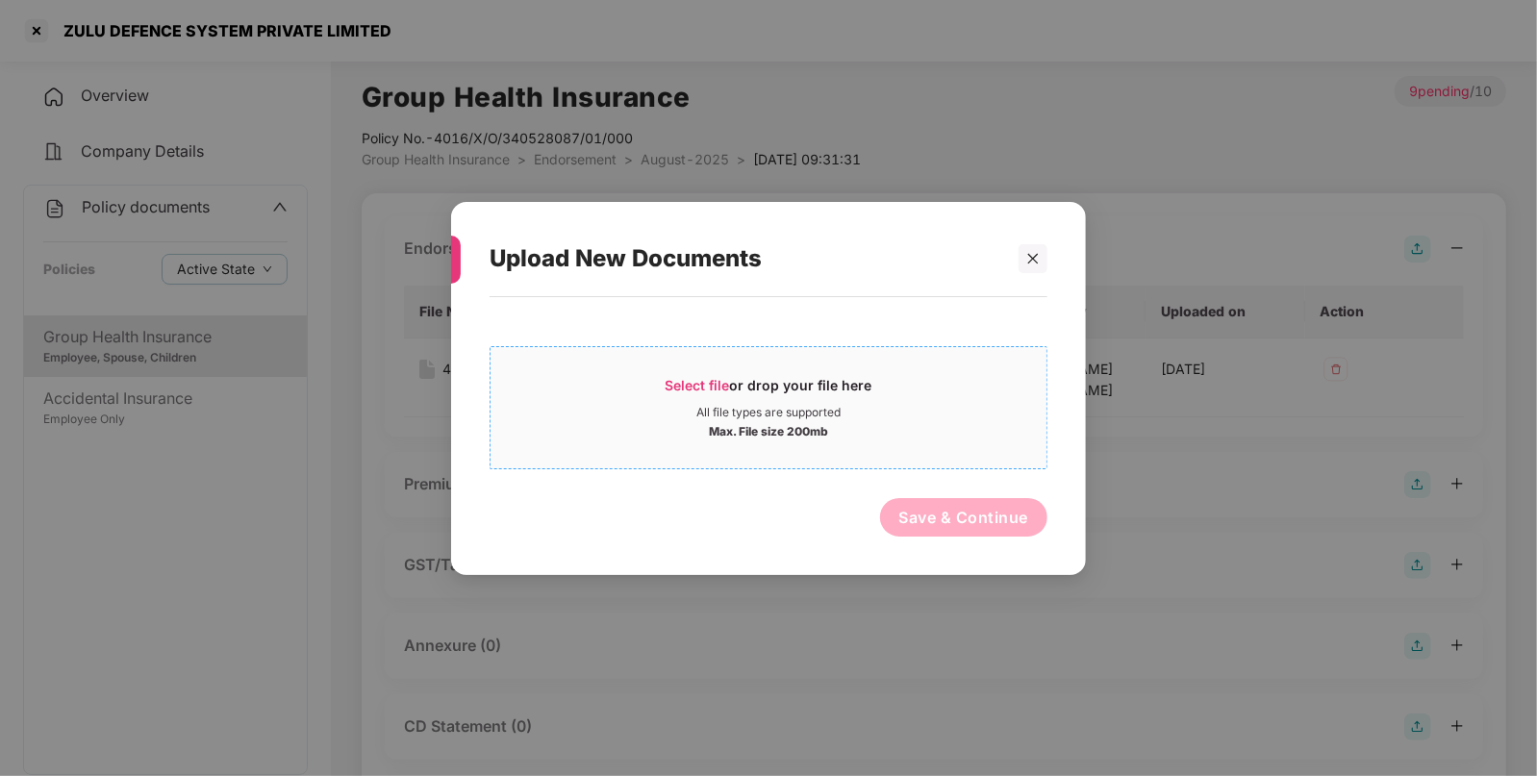
click at [690, 414] on div "All file types are supported" at bounding box center [769, 411] width 556 height 15
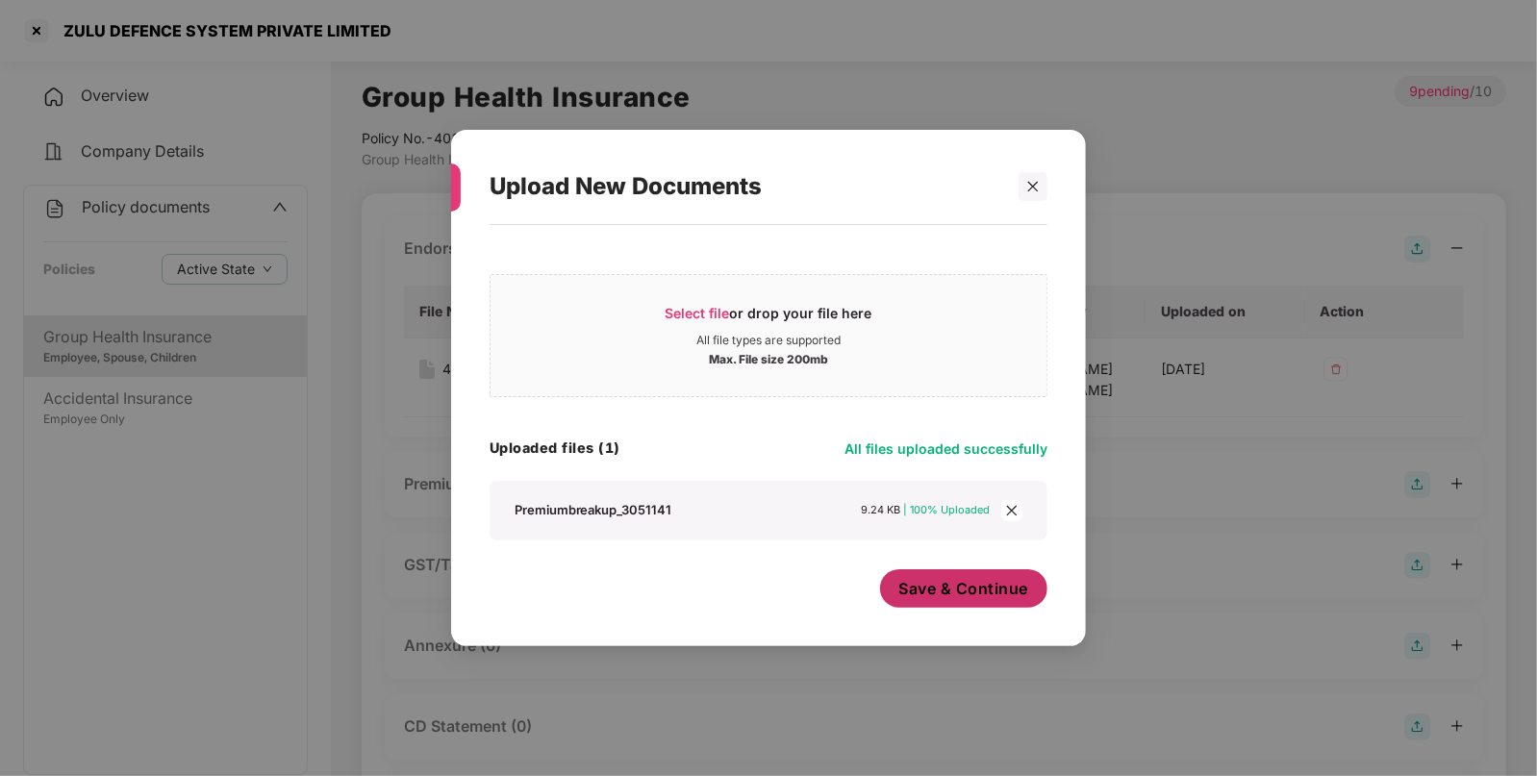
click at [976, 582] on span "Save & Continue" at bounding box center [964, 588] width 130 height 21
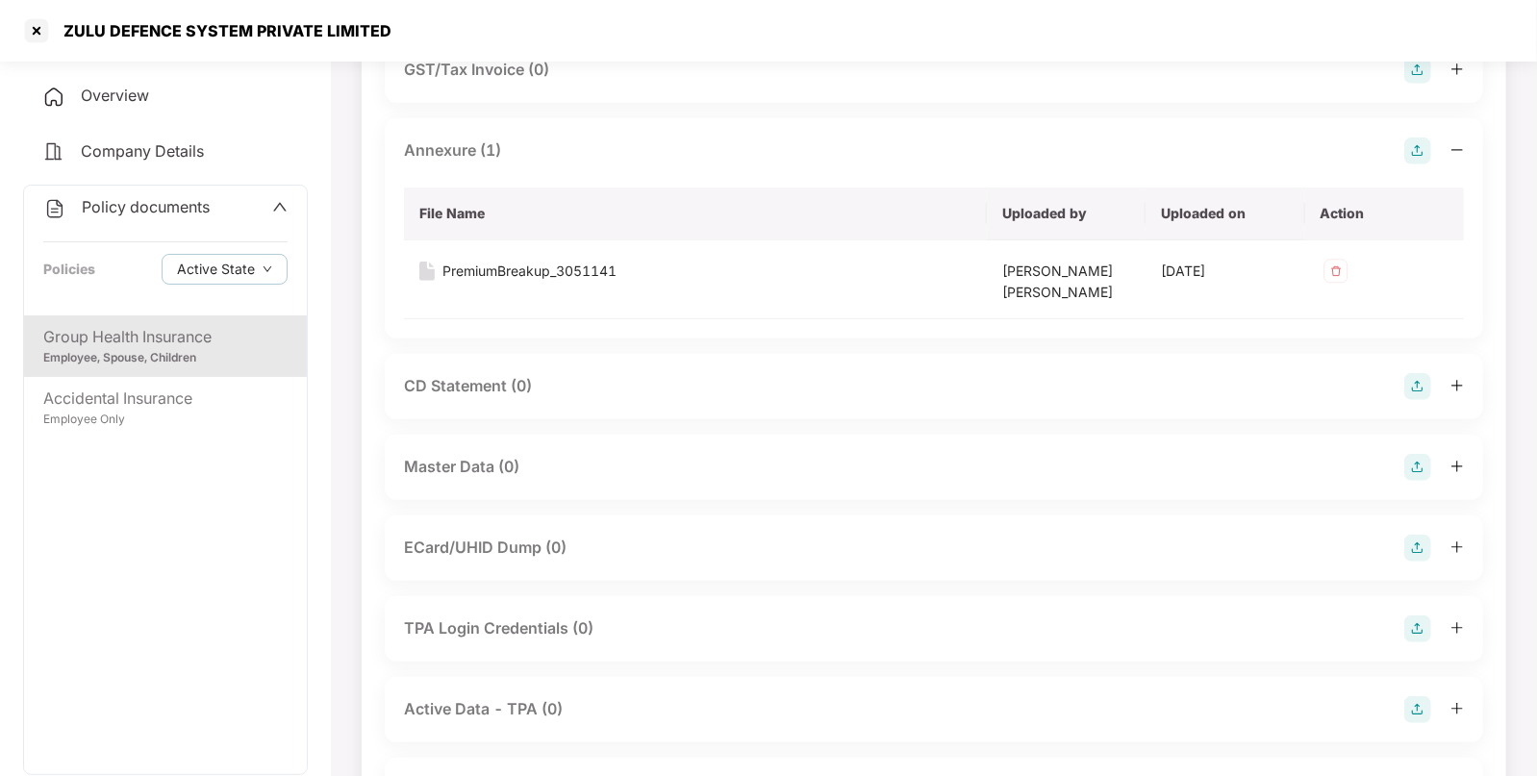
scroll to position [496, 0]
click at [1421, 458] on img at bounding box center [1417, 466] width 27 height 27
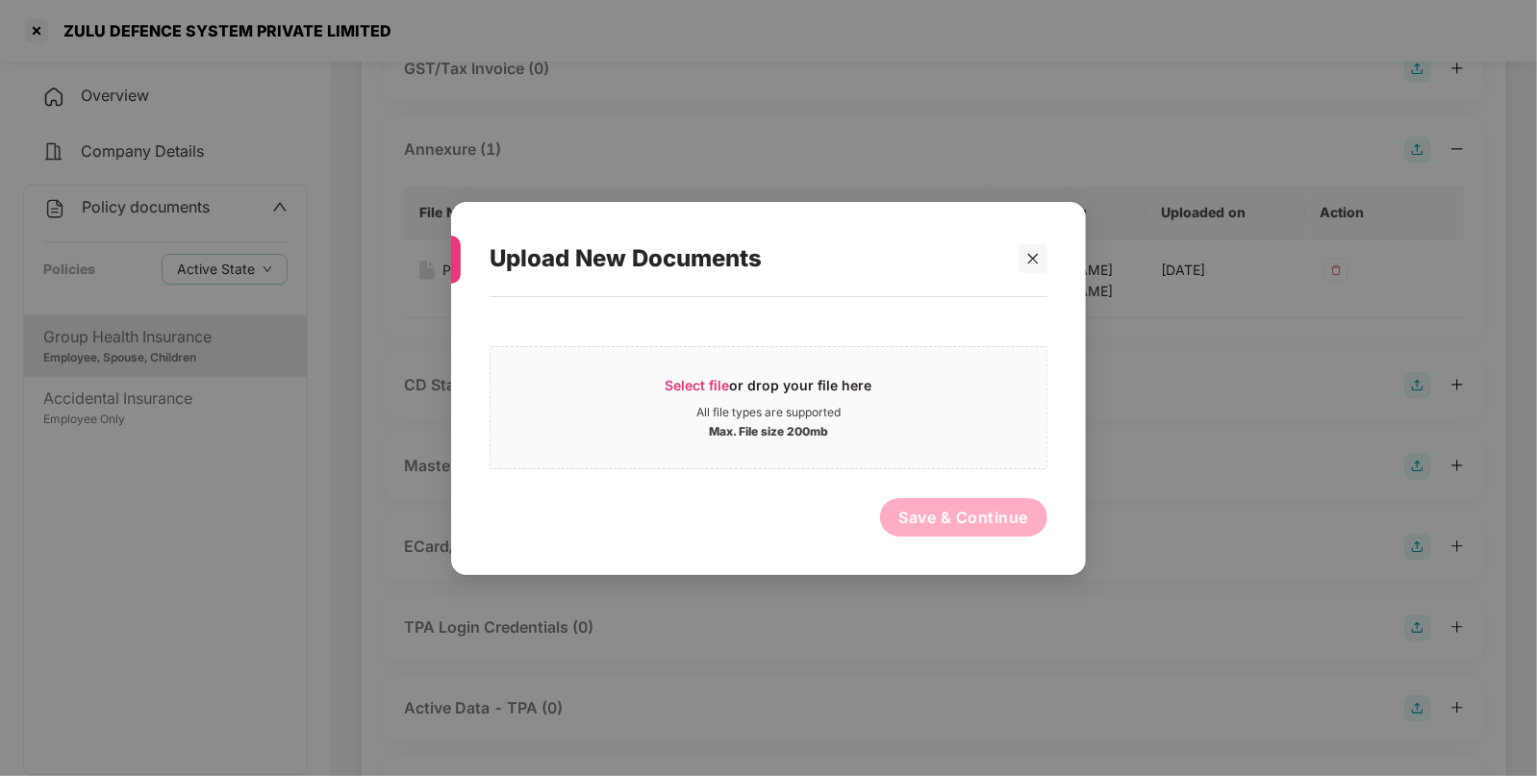
click at [894, 327] on div "Select file or drop your file here All file types are supported Max. File size …" at bounding box center [769, 425] width 558 height 239
click at [877, 397] on div "Select file or drop your file here" at bounding box center [769, 389] width 556 height 29
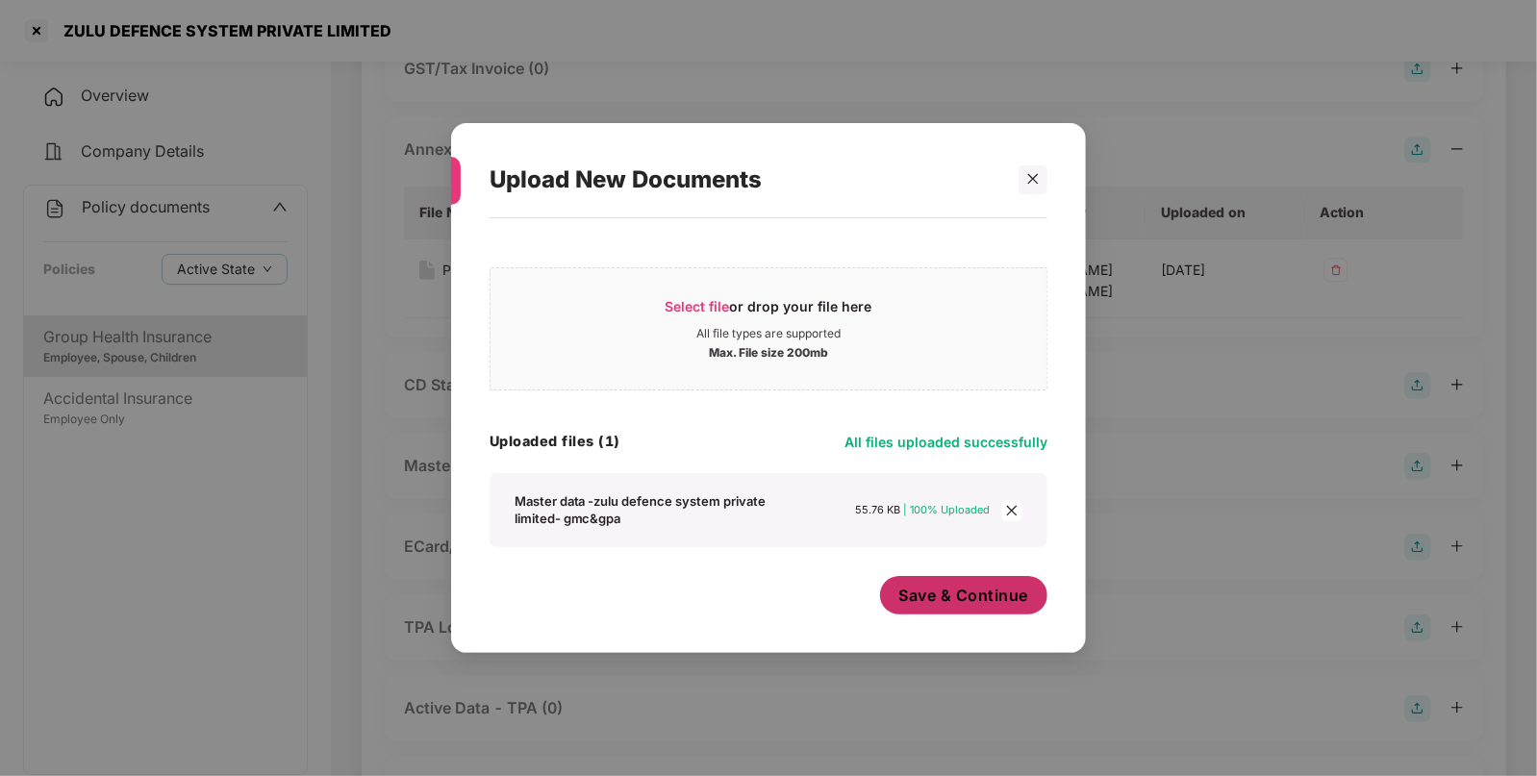
click at [986, 600] on span "Save & Continue" at bounding box center [964, 595] width 130 height 21
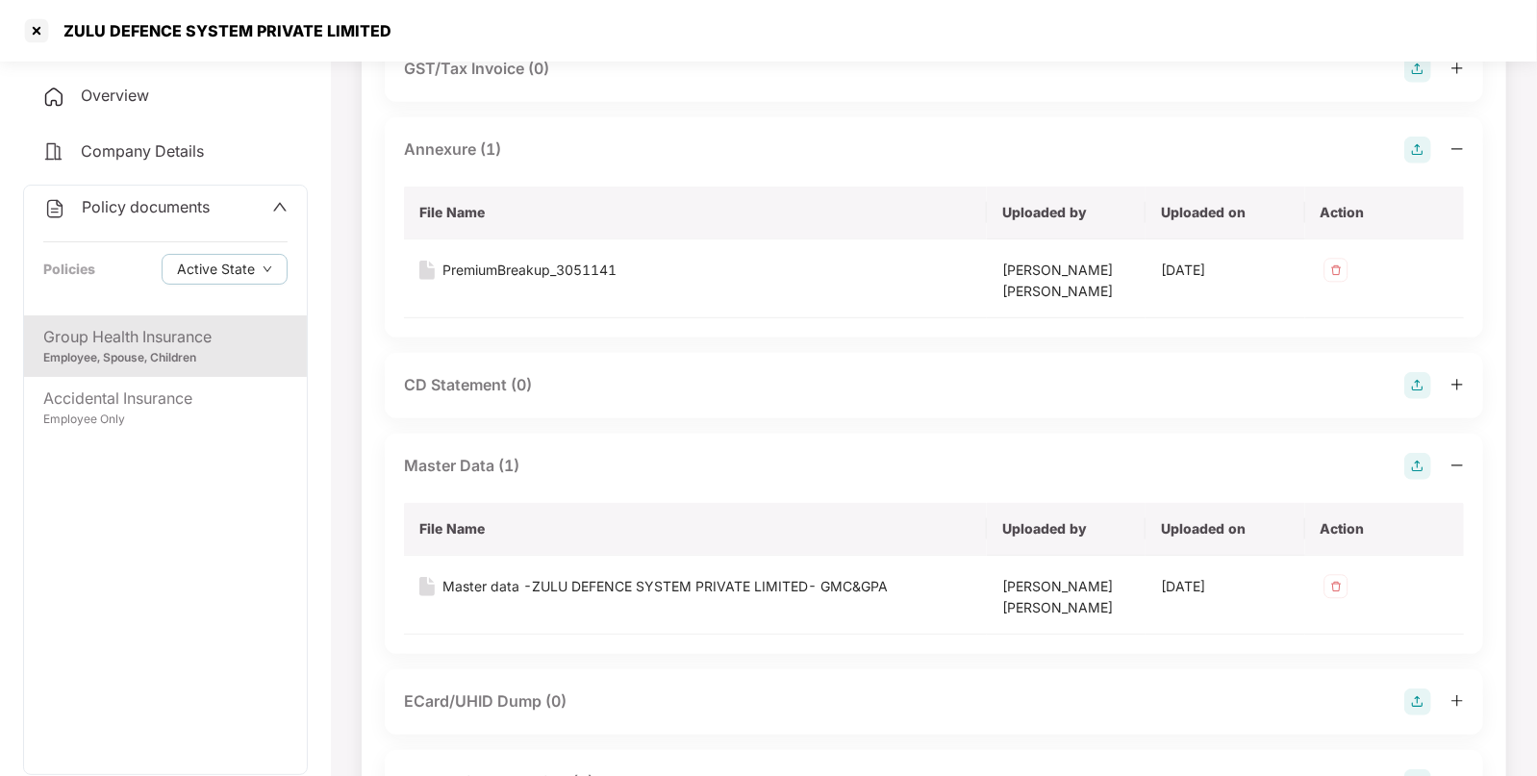
click at [149, 211] on span "Policy documents" at bounding box center [146, 206] width 128 height 19
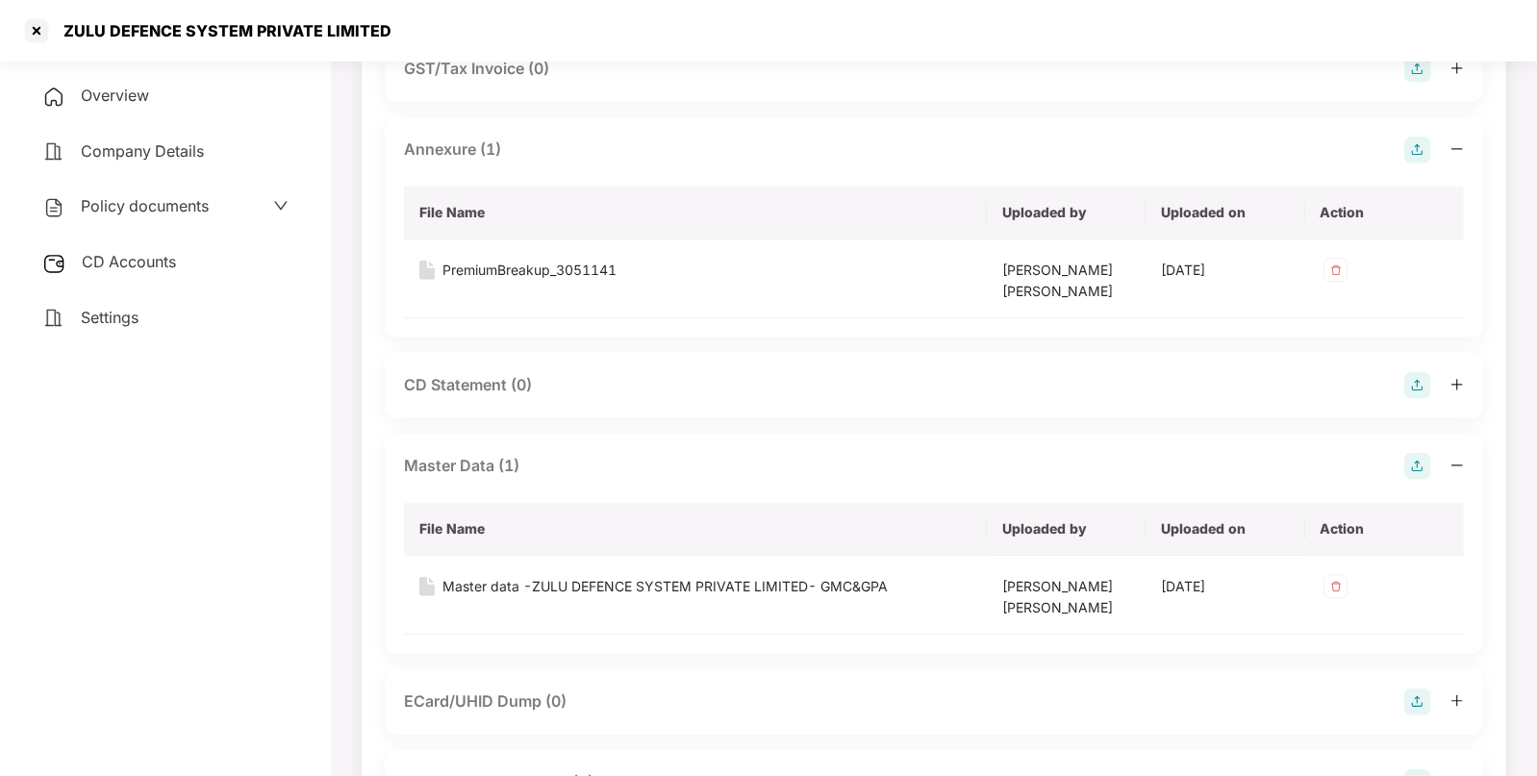
click at [160, 275] on div "CD Accounts" at bounding box center [165, 262] width 285 height 44
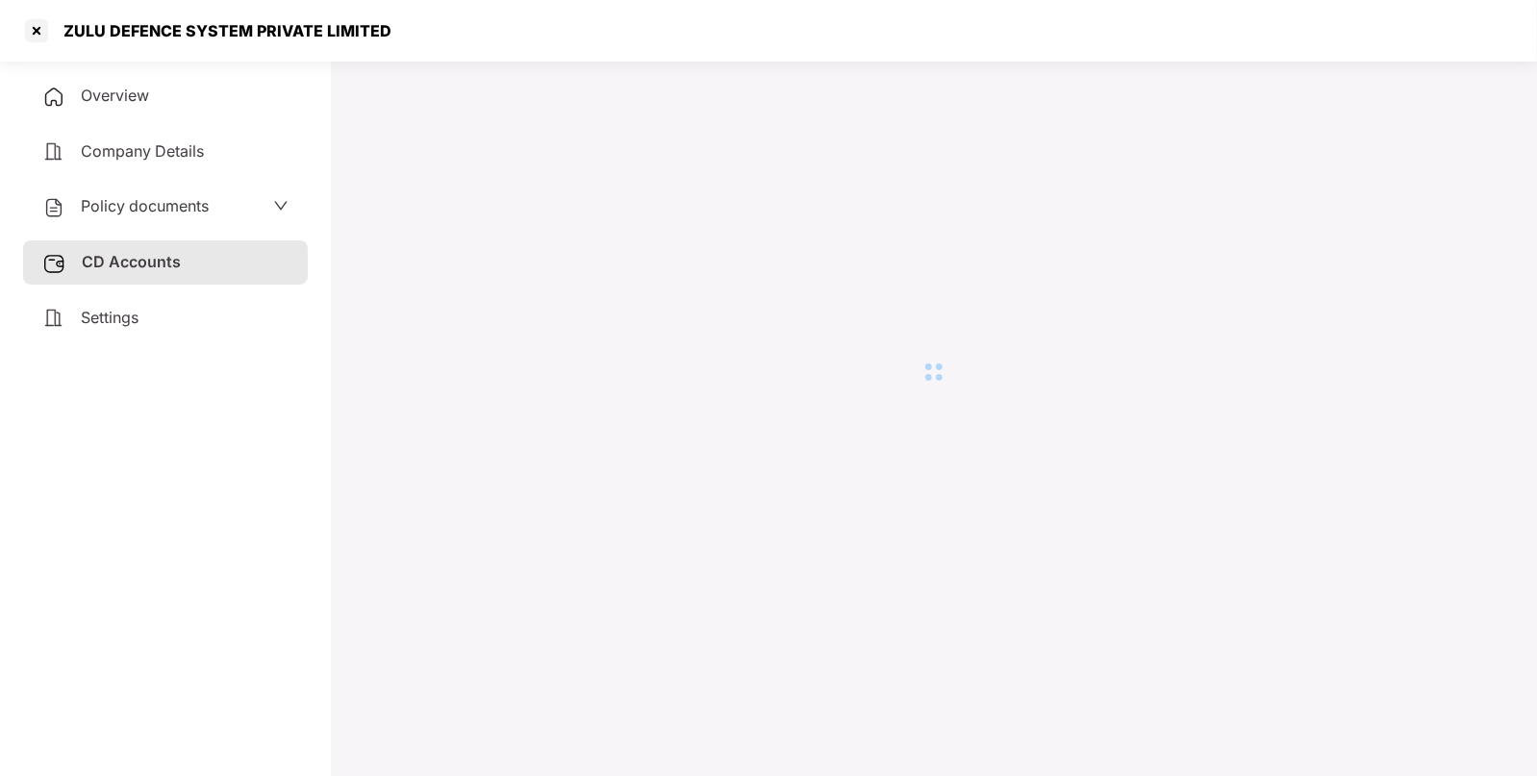
scroll to position [52, 0]
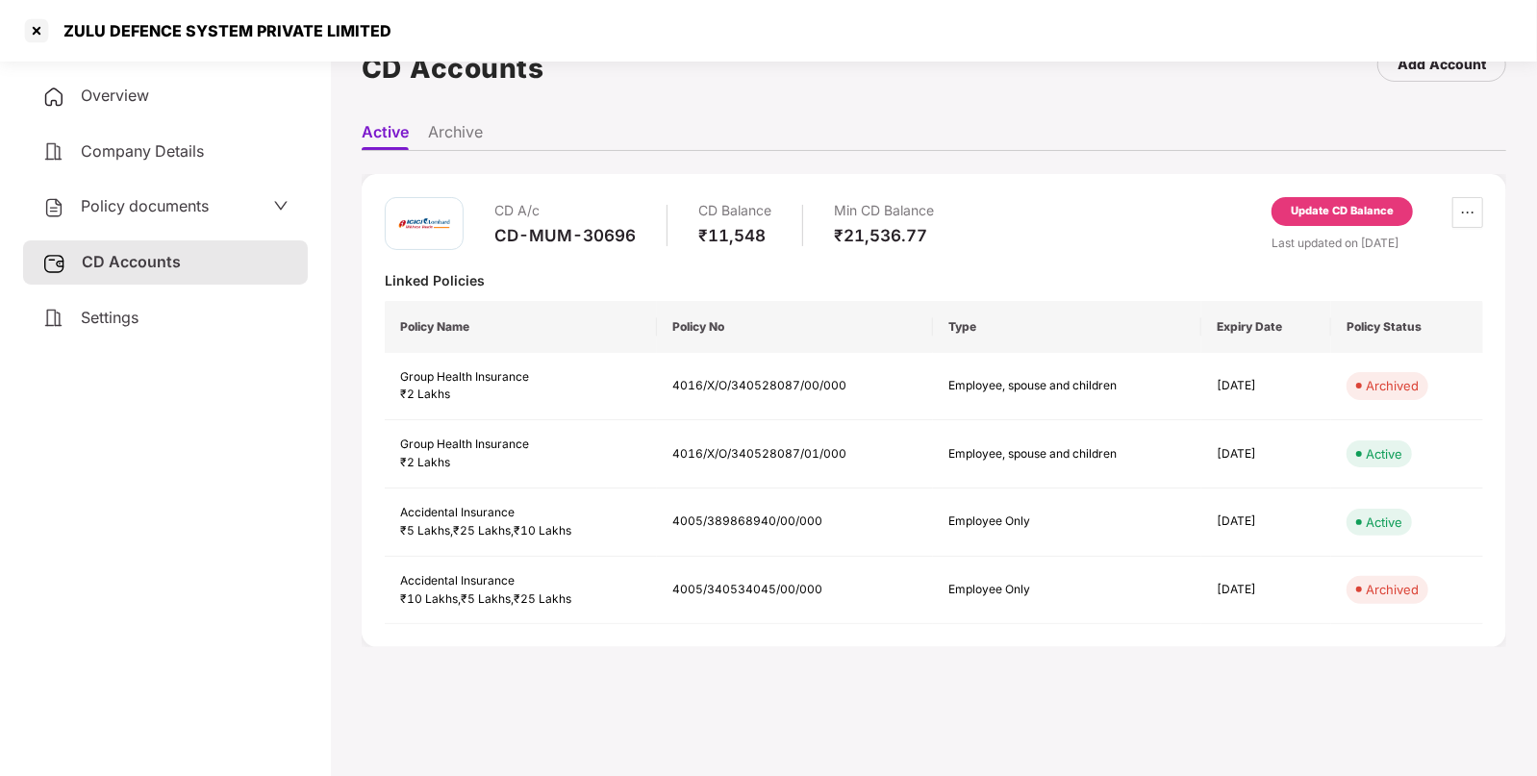
click at [1338, 205] on div "Update CD Balance" at bounding box center [1342, 211] width 103 height 17
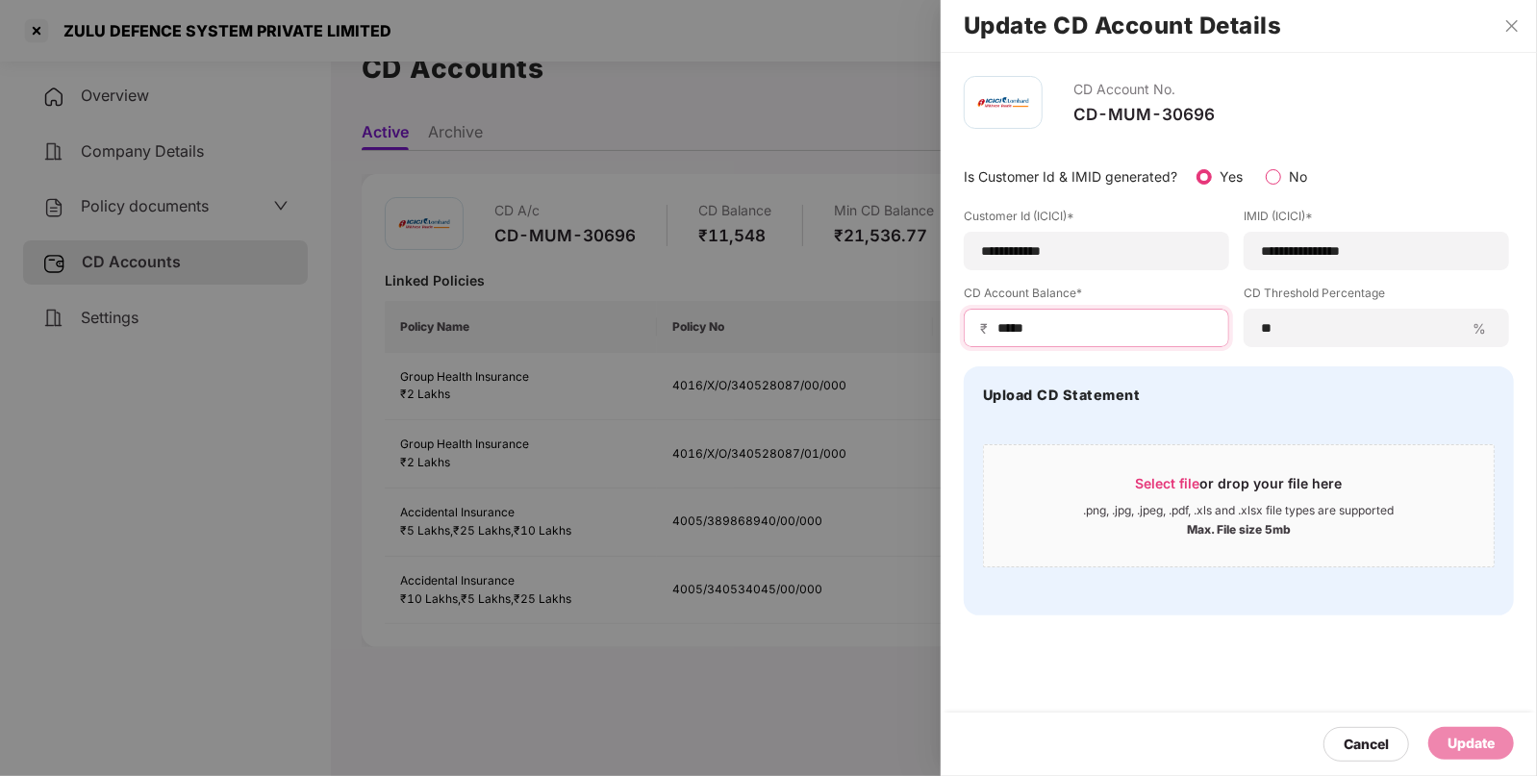
click at [1095, 318] on input "*****" at bounding box center [1103, 328] width 217 height 20
type input "*"
type input "****"
click at [1473, 750] on div "Update" at bounding box center [1470, 743] width 47 height 21
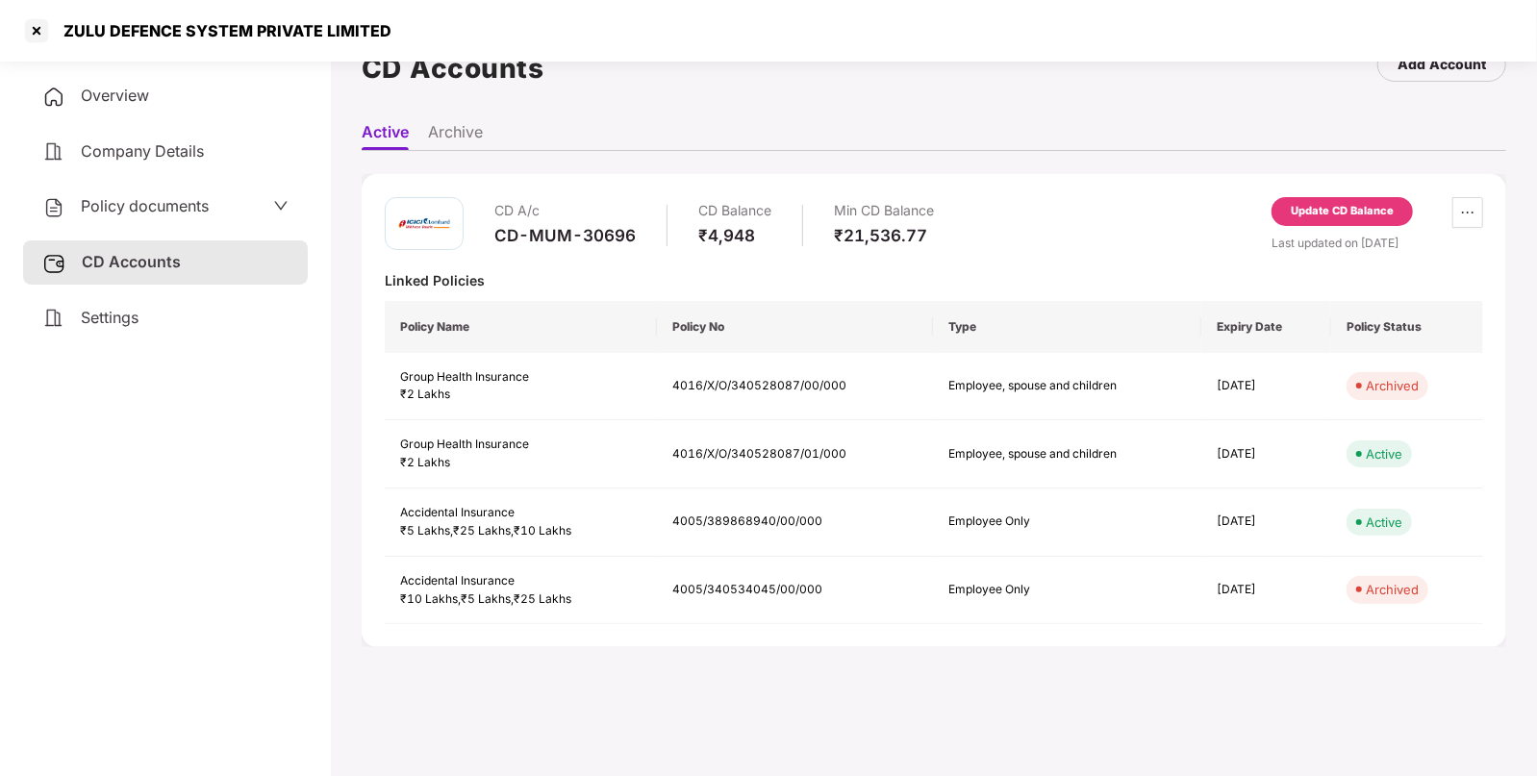
click at [1366, 213] on div "Update CD Balance" at bounding box center [1342, 211] width 103 height 17
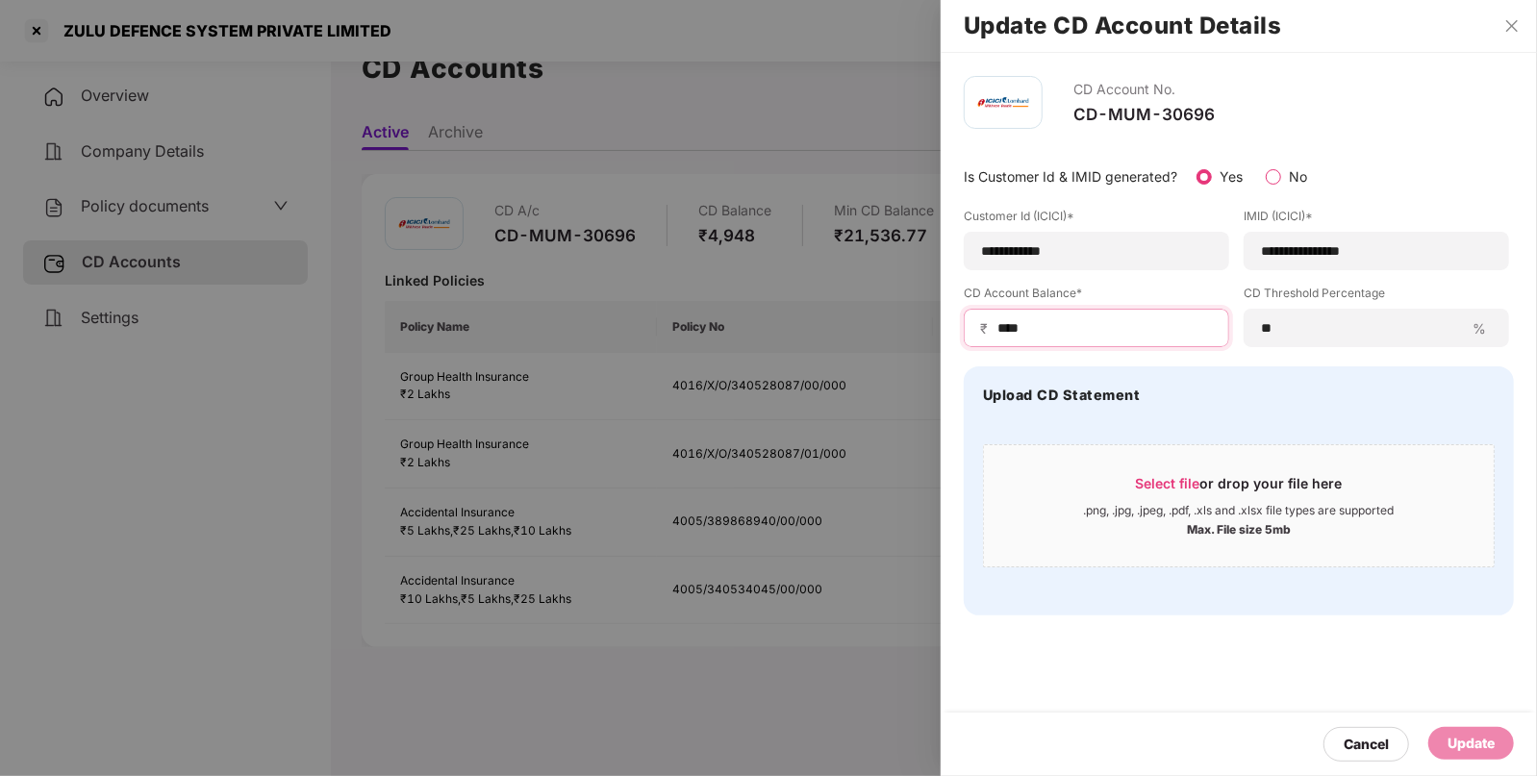
click at [1056, 323] on input "****" at bounding box center [1103, 328] width 217 height 20
type input "****"
click at [1478, 745] on div "Update" at bounding box center [1470, 743] width 47 height 21
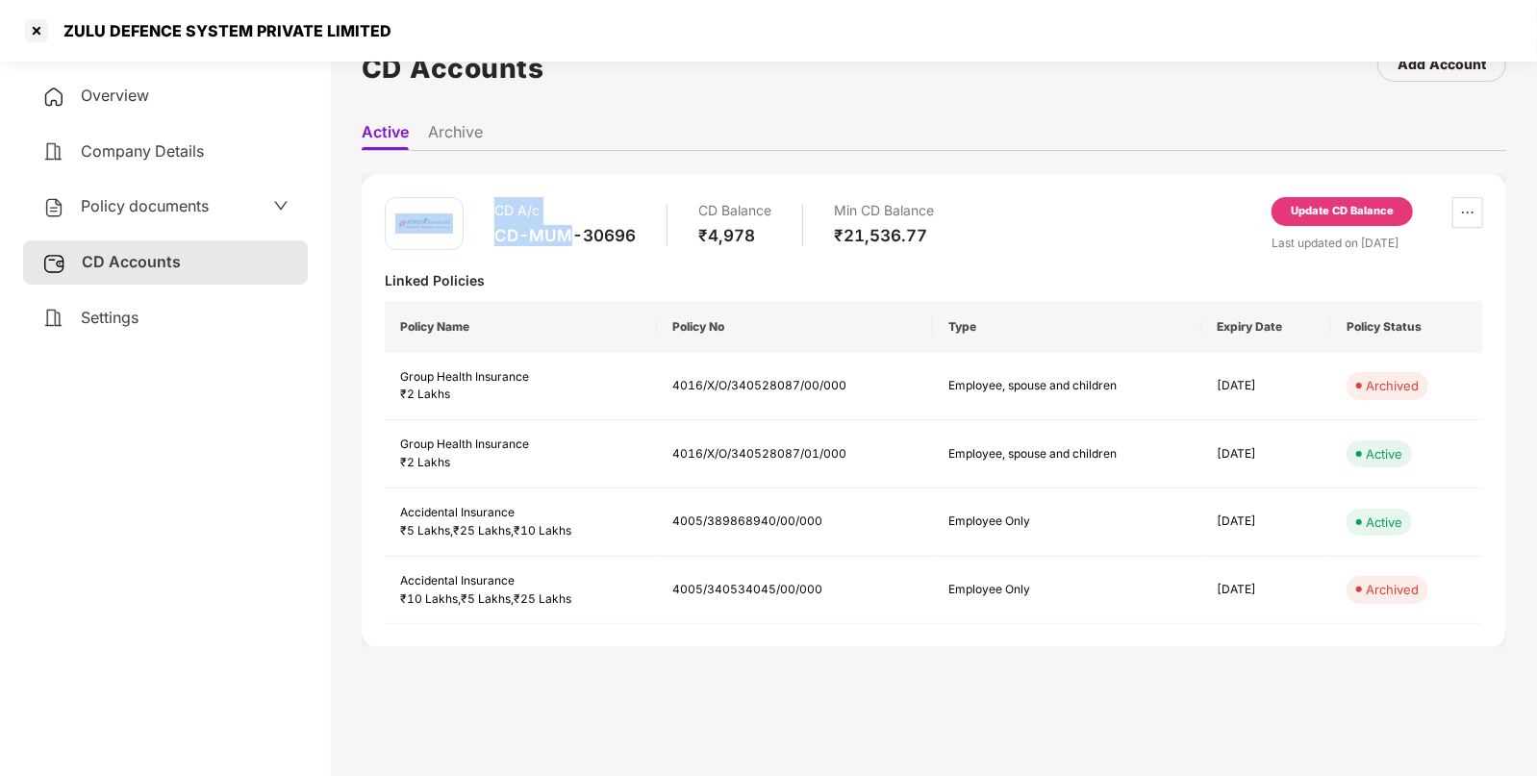
drag, startPoint x: 477, startPoint y: 234, endPoint x: 573, endPoint y: 232, distance: 96.2
click at [573, 232] on div "CD A/c CD-MUM-30696 CD Balance ₹4,978 Min CD Balance ₹21,536.77" at bounding box center [659, 224] width 549 height 55
click at [573, 232] on div "CD-MUM-30696" at bounding box center [564, 235] width 141 height 21
drag, startPoint x: 500, startPoint y: 233, endPoint x: 667, endPoint y: 236, distance: 166.4
click at [667, 236] on div "CD A/c CD-MUM-30696 CD Balance ₹4,978 Min CD Balance ₹21,536.77" at bounding box center [714, 224] width 440 height 55
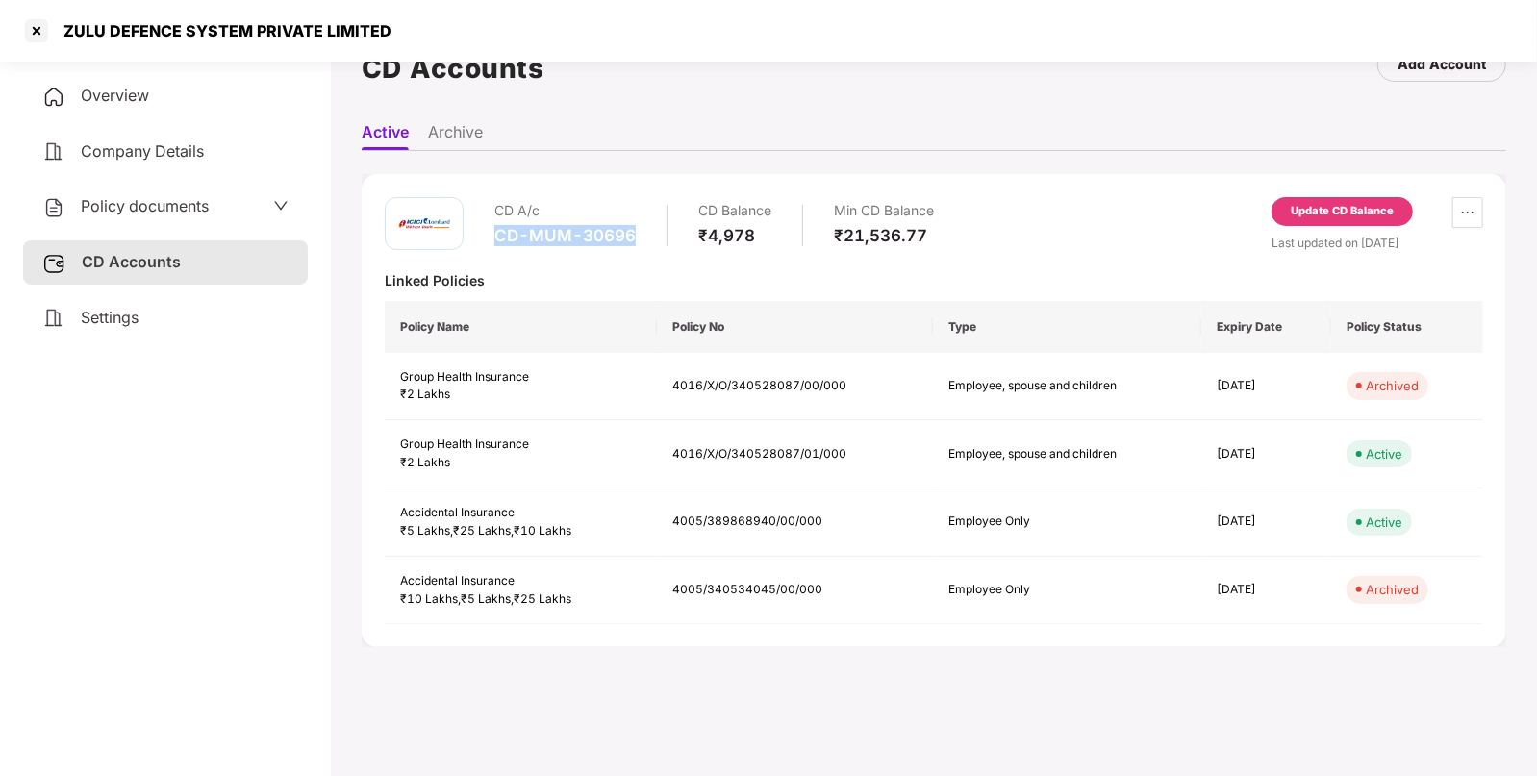
drag, startPoint x: 491, startPoint y: 236, endPoint x: 633, endPoint y: 236, distance: 142.3
click at [633, 236] on div "CD A/c CD-MUM-30696 CD Balance ₹4,978 Min CD Balance ₹21,536.77" at bounding box center [659, 224] width 549 height 55
copy div "CD-MUM-30696"
click at [1308, 213] on div "Update CD Balance" at bounding box center [1342, 211] width 103 height 17
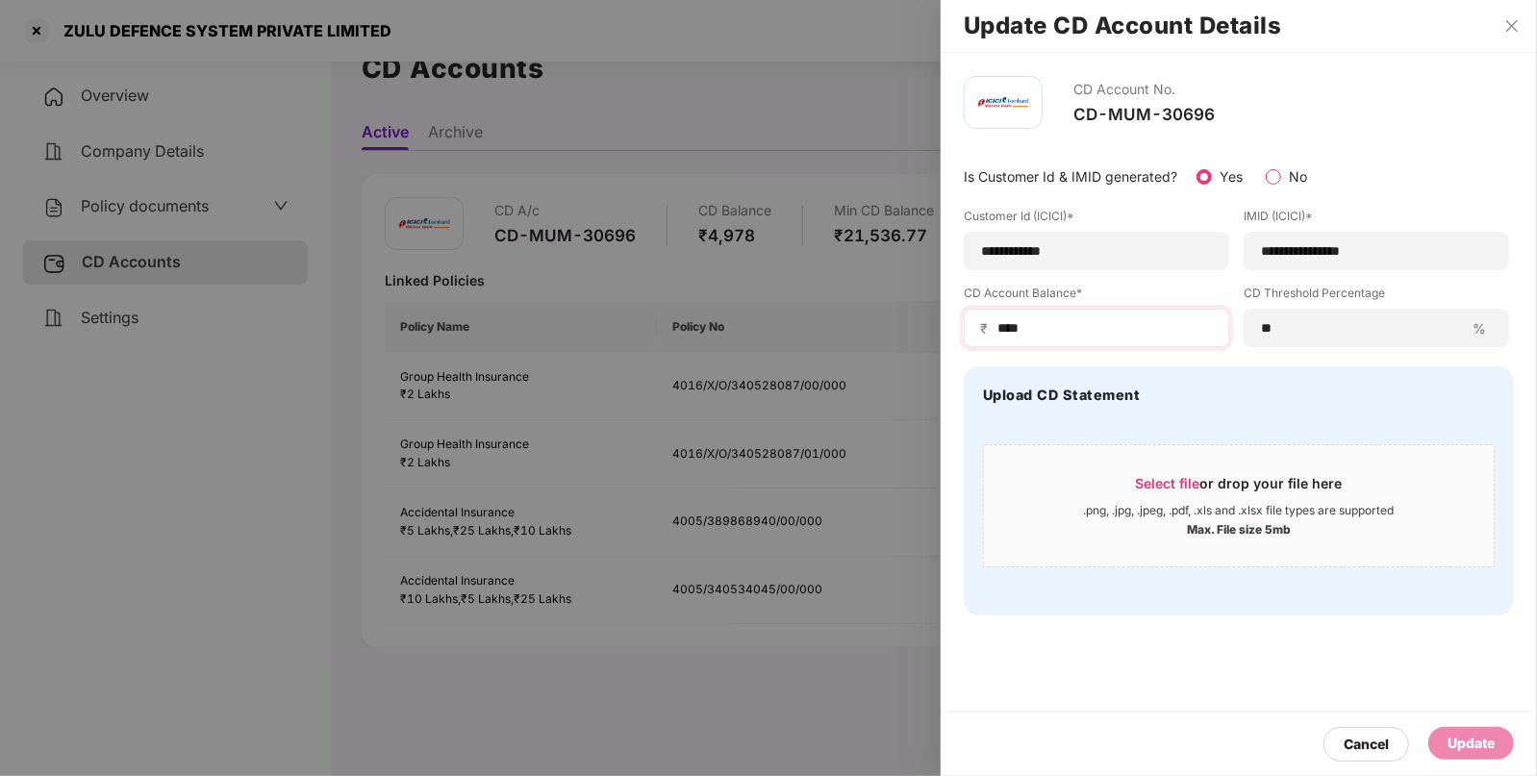
click at [1130, 314] on div "₹ ****" at bounding box center [1096, 328] width 265 height 38
click at [1116, 329] on input "****" at bounding box center [1103, 328] width 217 height 20
type input "****"
click at [1472, 752] on div "Update" at bounding box center [1470, 743] width 47 height 21
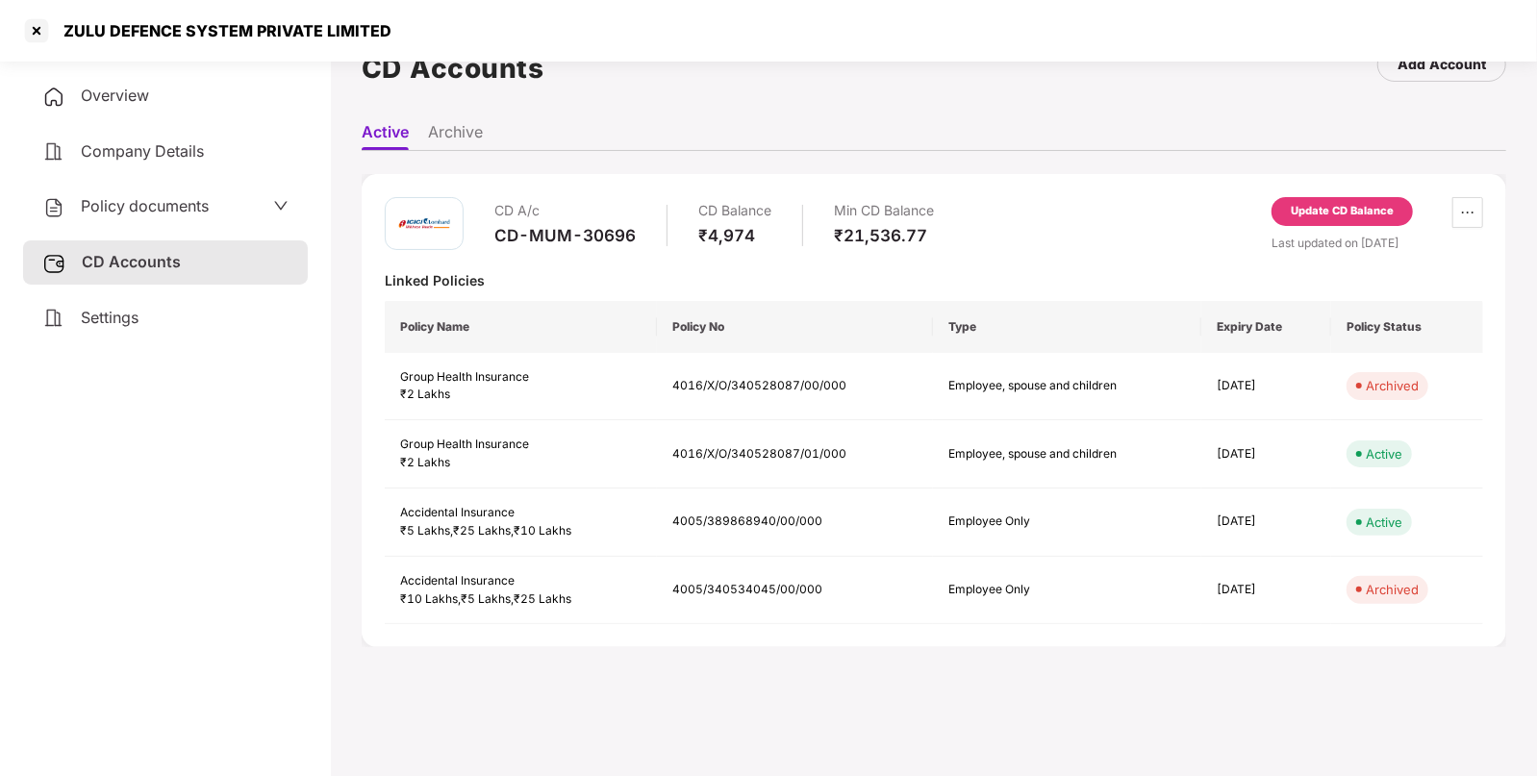
click at [232, 216] on div "Policy documents" at bounding box center [165, 206] width 246 height 25
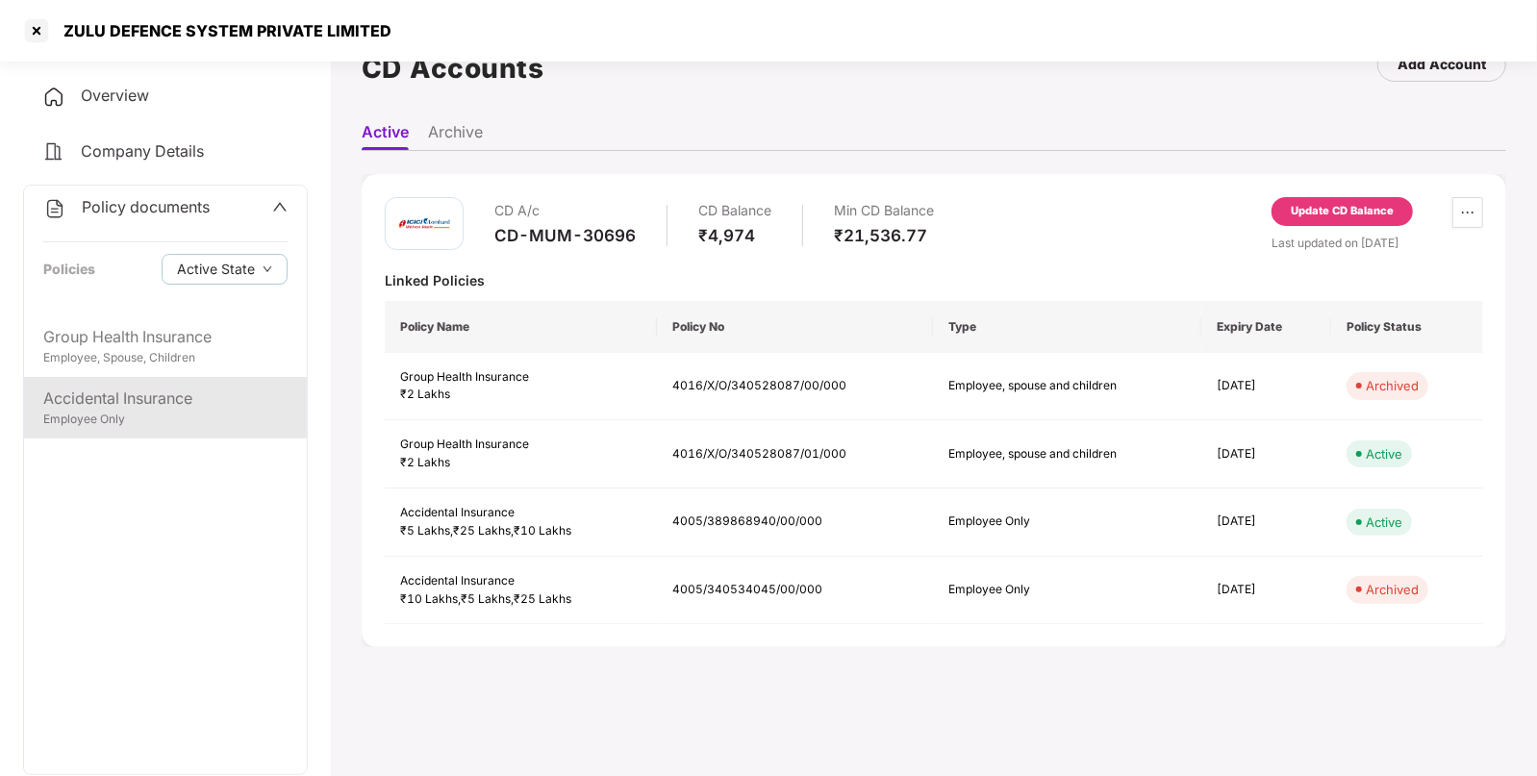
click at [150, 409] on div "Accidental Insurance" at bounding box center [165, 399] width 244 height 24
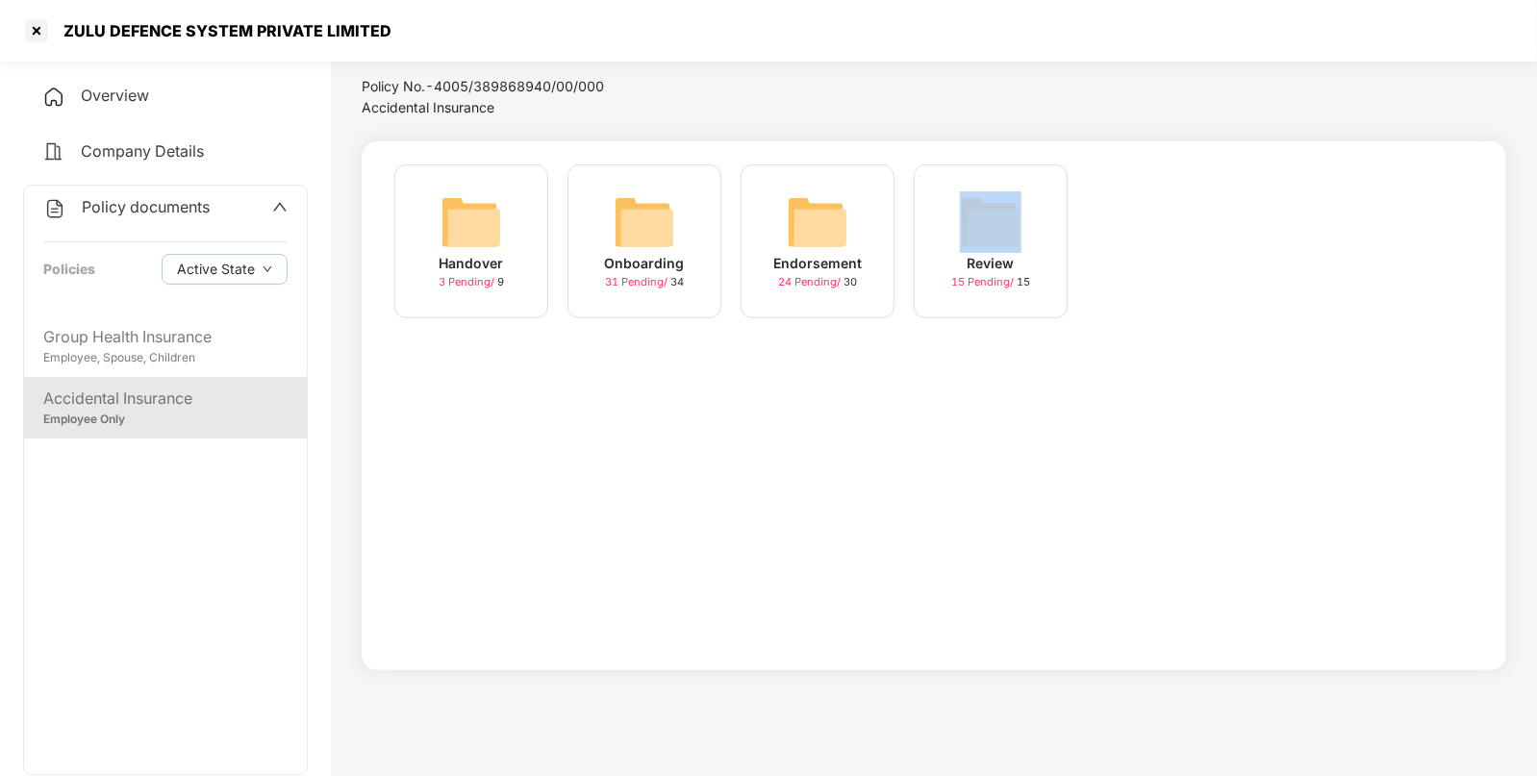
click at [992, 248] on div "Review 15 Pending / 15" at bounding box center [991, 241] width 154 height 154
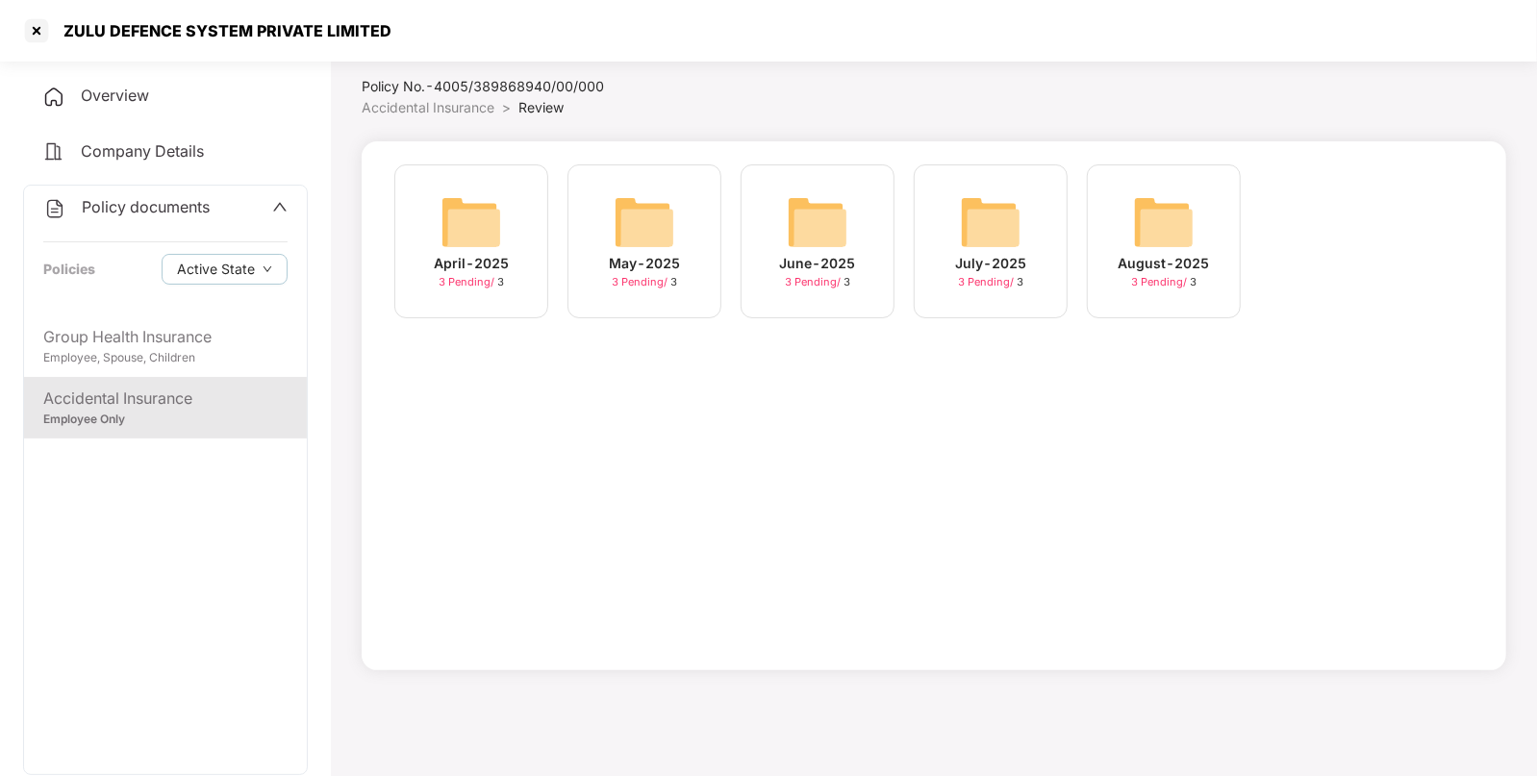
click at [474, 106] on span "Accidental Insurance" at bounding box center [428, 107] width 133 height 16
click at [827, 243] on img at bounding box center [818, 222] width 62 height 62
click at [1165, 230] on img at bounding box center [1164, 222] width 62 height 62
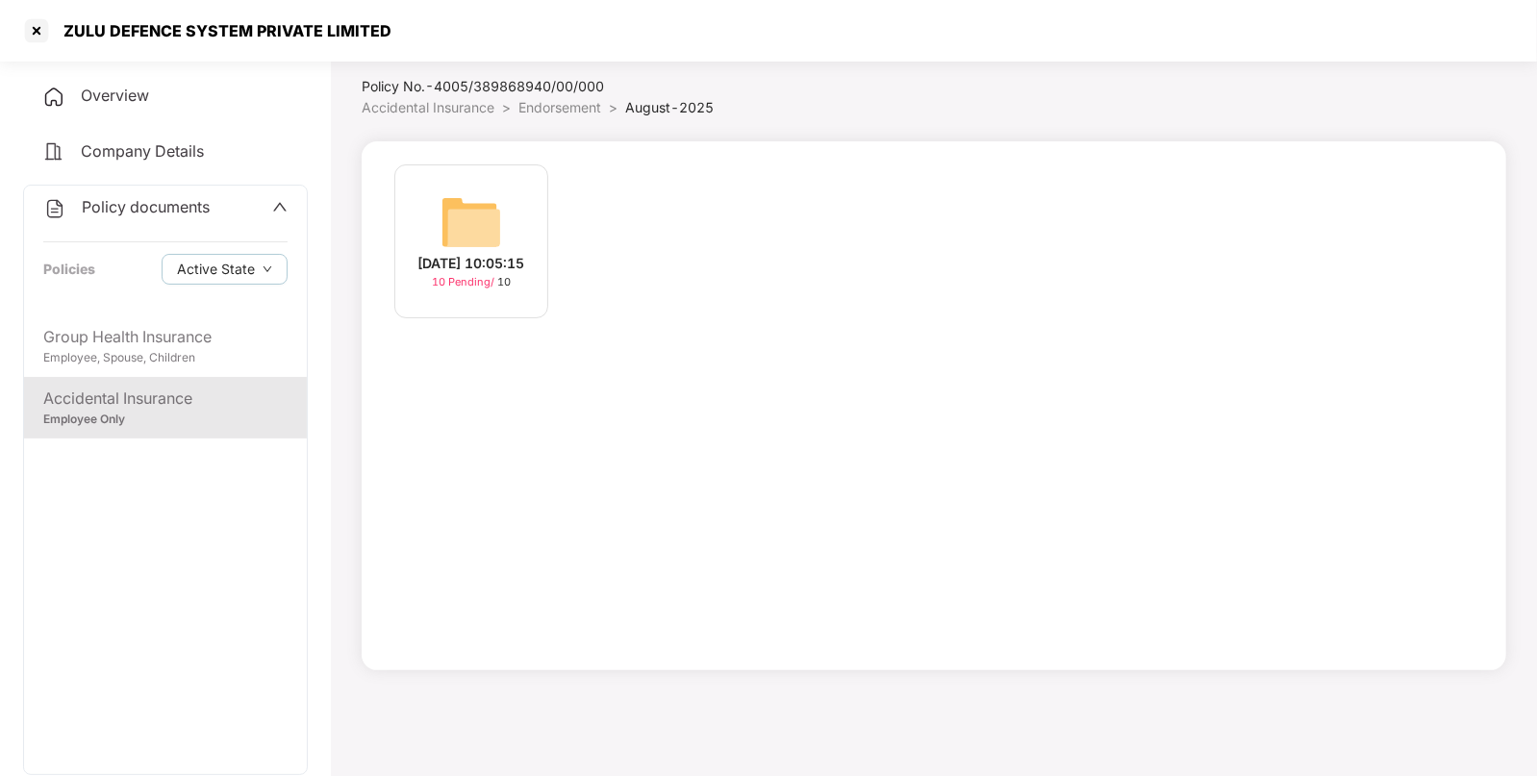
click at [420, 215] on div "[DATE] 10:05:15 10 Pending / 10" at bounding box center [471, 241] width 154 height 154
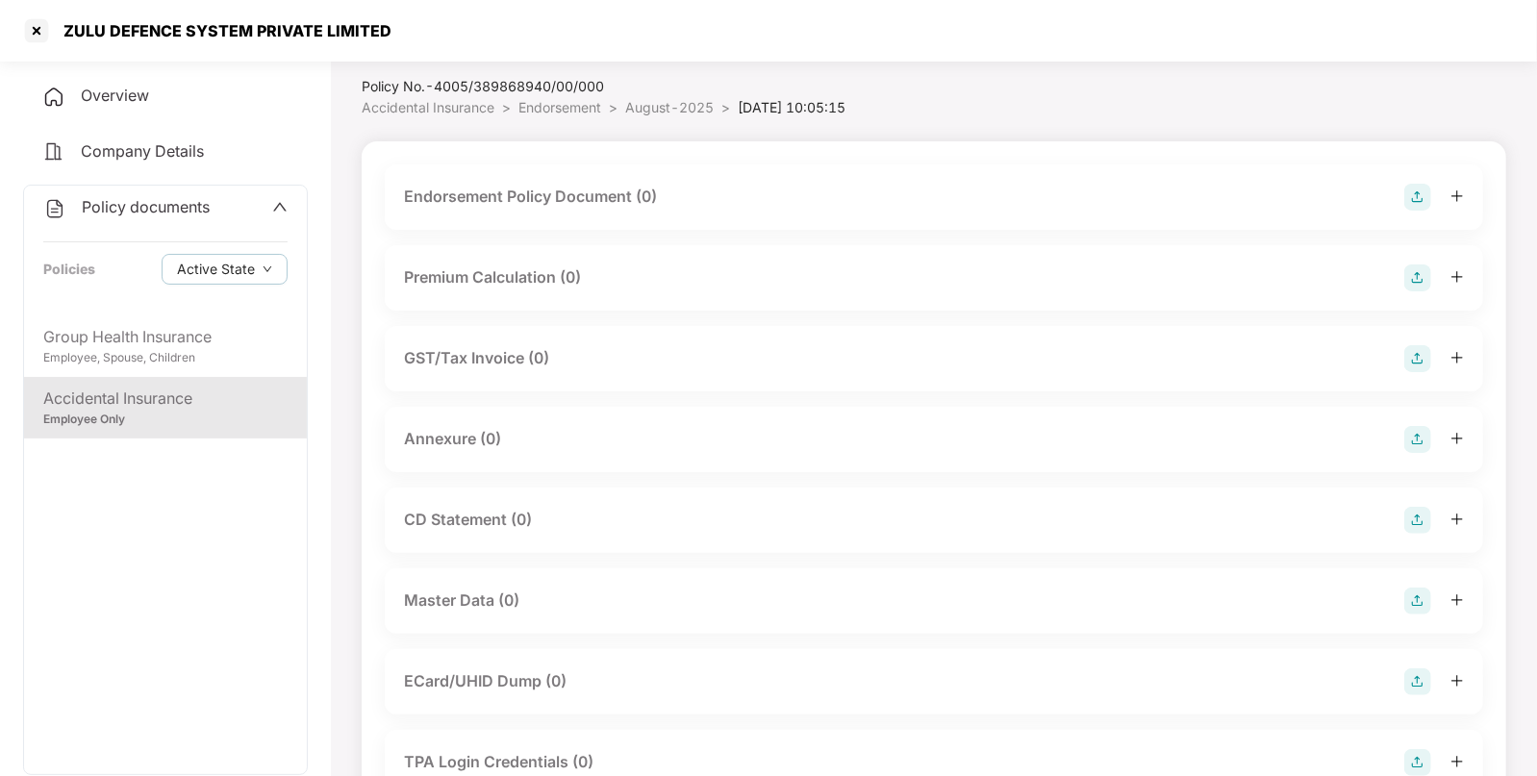
click at [1415, 601] on img at bounding box center [1417, 601] width 27 height 27
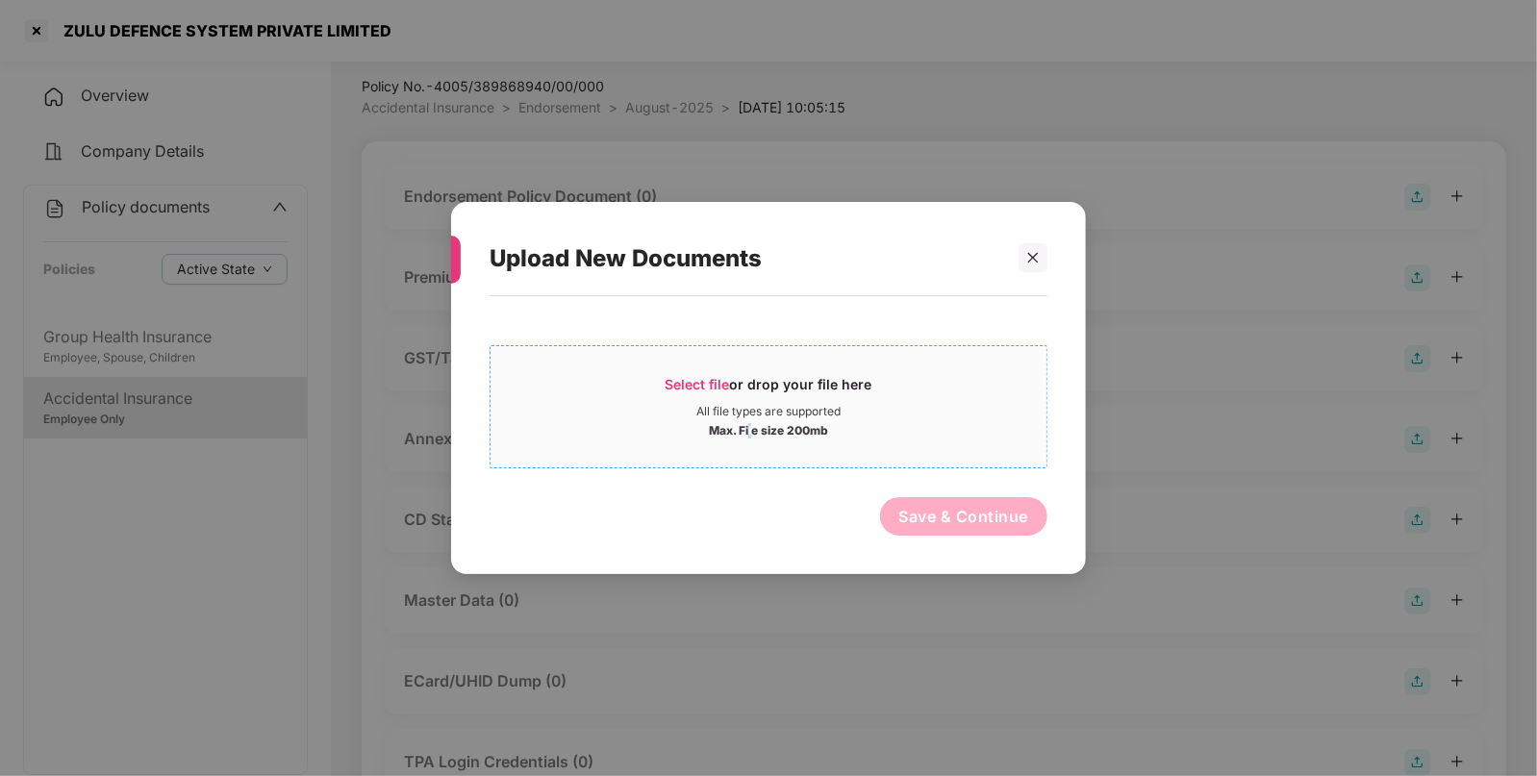
click at [751, 424] on div "Max. File size 200mb" at bounding box center [768, 428] width 119 height 19
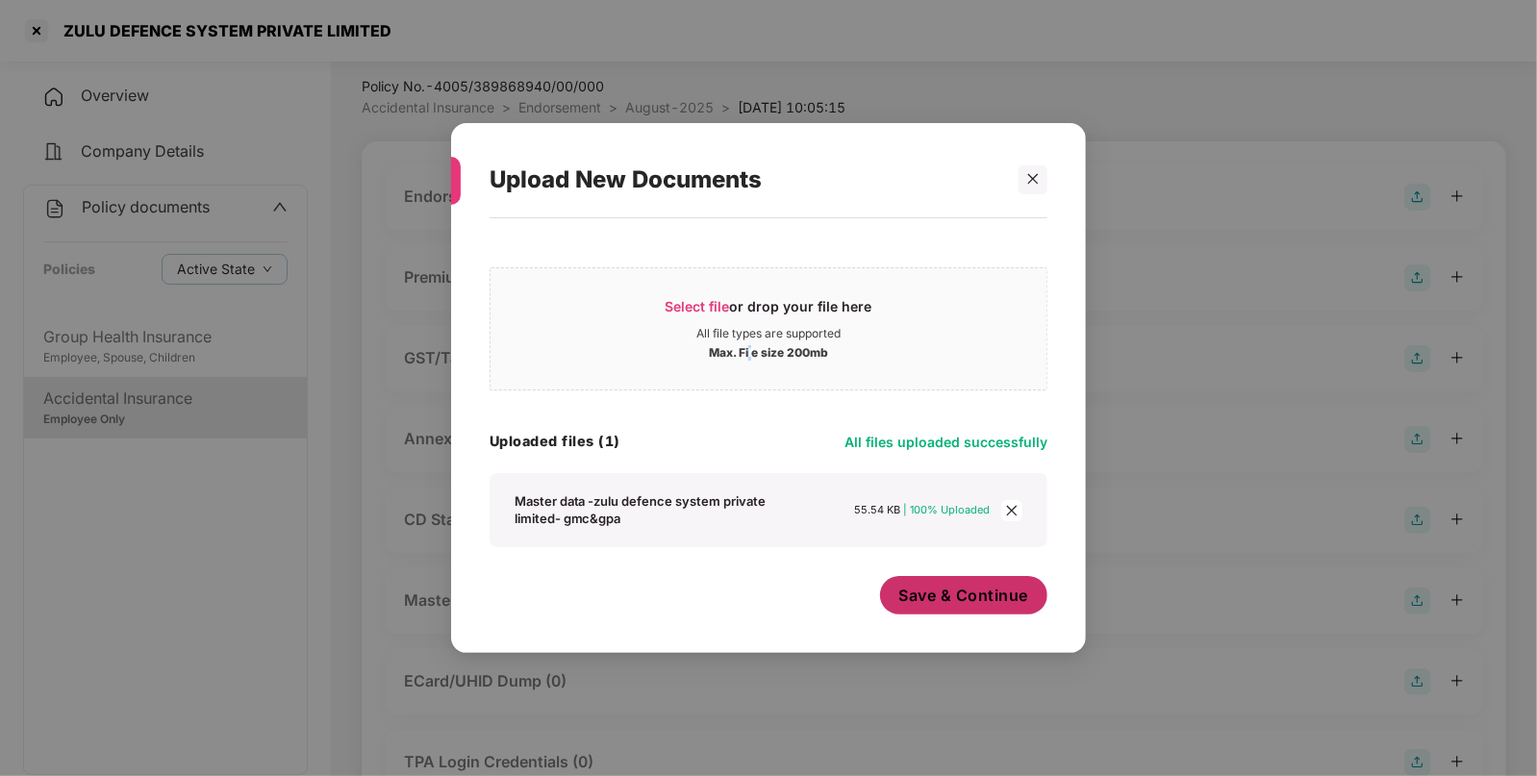
click at [968, 599] on span "Save & Continue" at bounding box center [964, 595] width 130 height 21
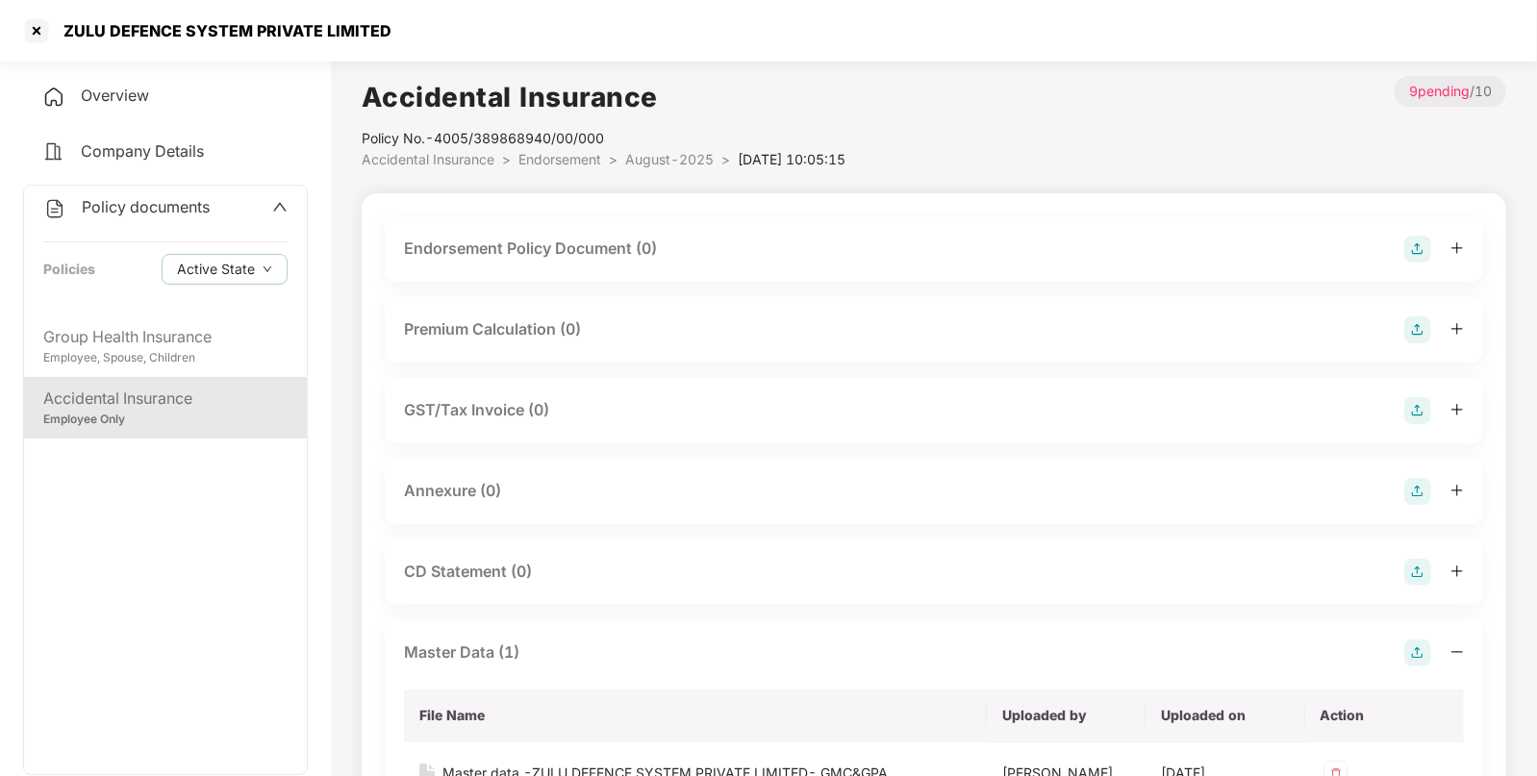
click at [1412, 240] on img at bounding box center [1417, 249] width 27 height 27
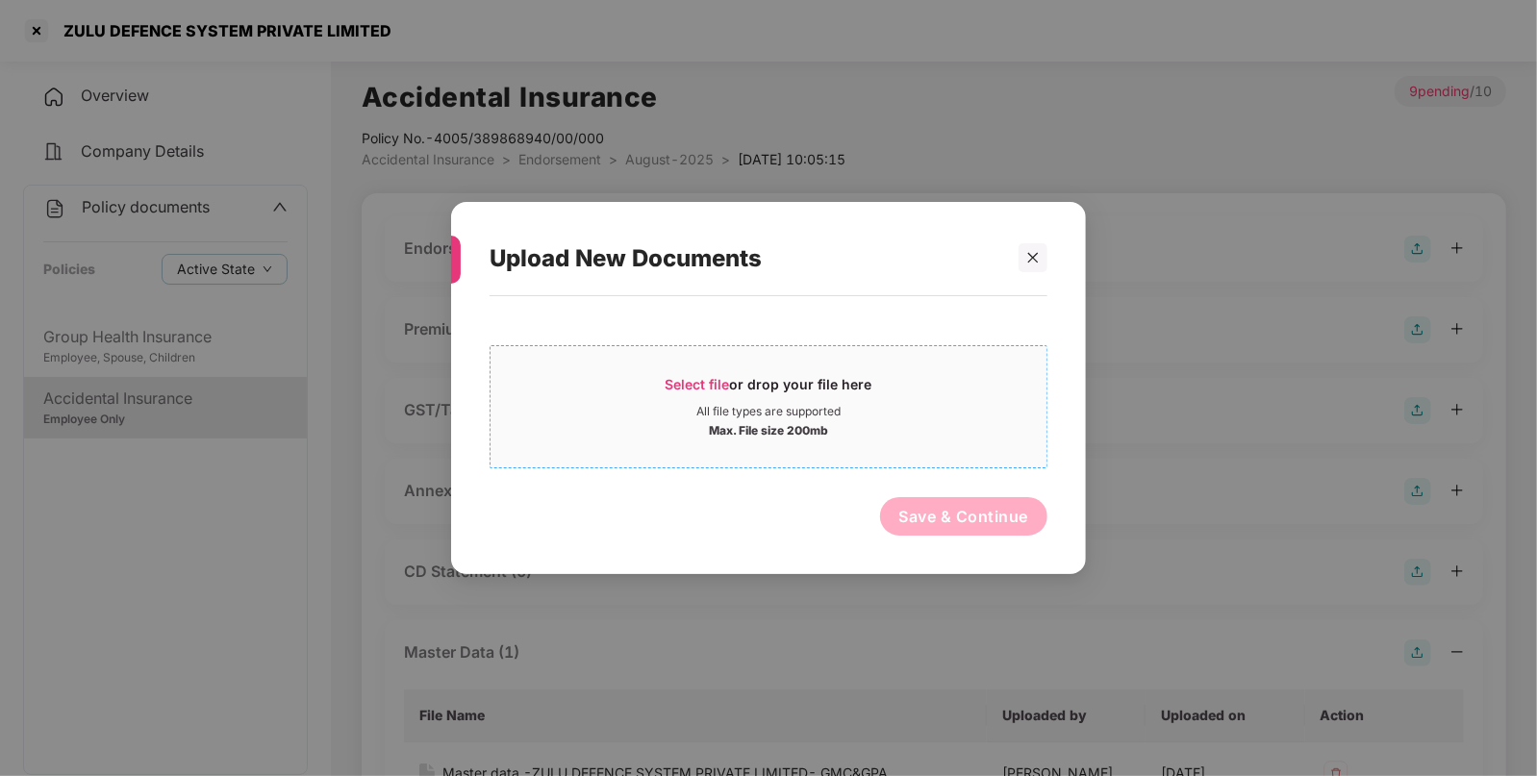
click at [687, 373] on span "Select file or drop your file here All file types are supported Max. File size …" at bounding box center [769, 407] width 556 height 92
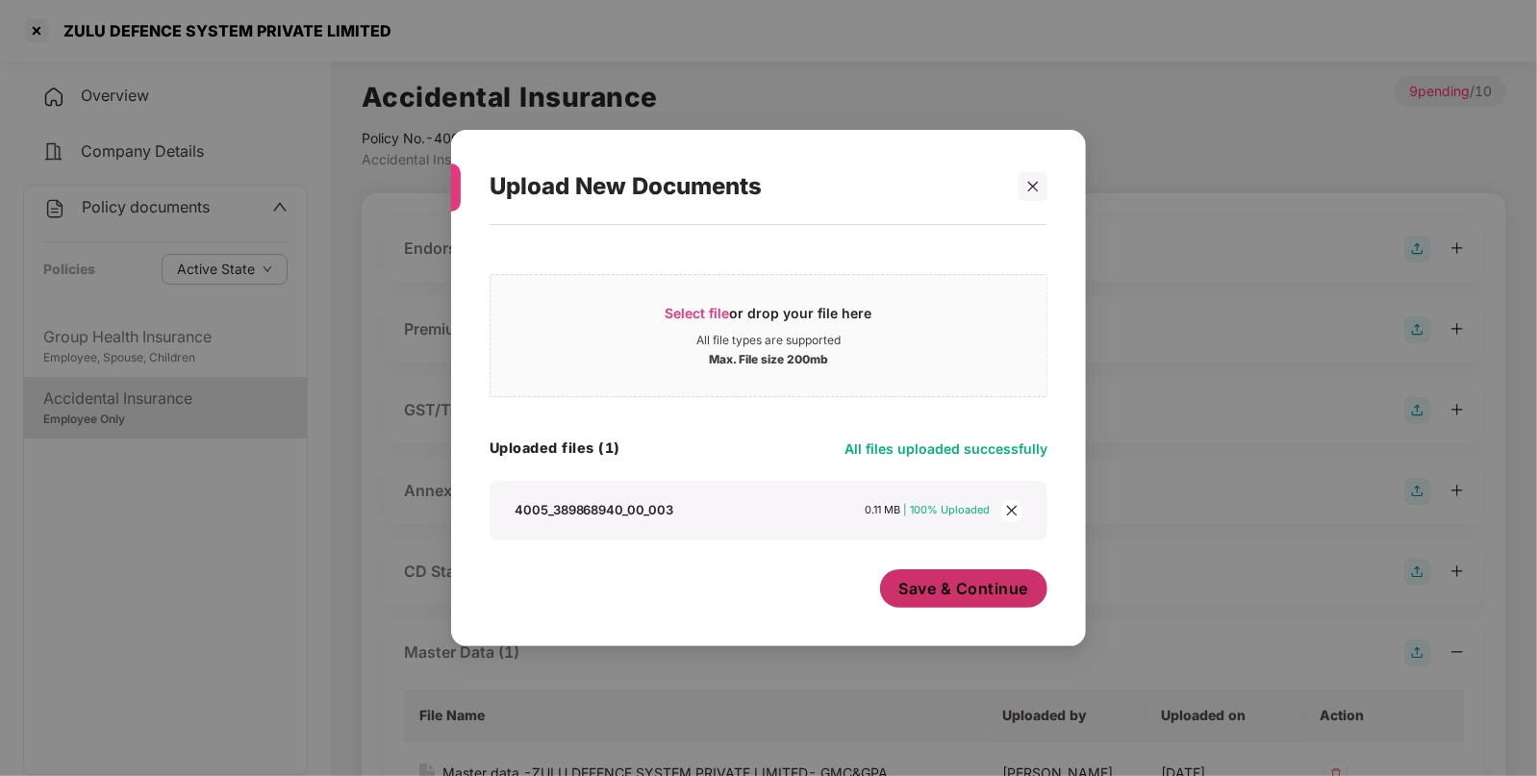
click at [943, 591] on span "Save & Continue" at bounding box center [964, 588] width 130 height 21
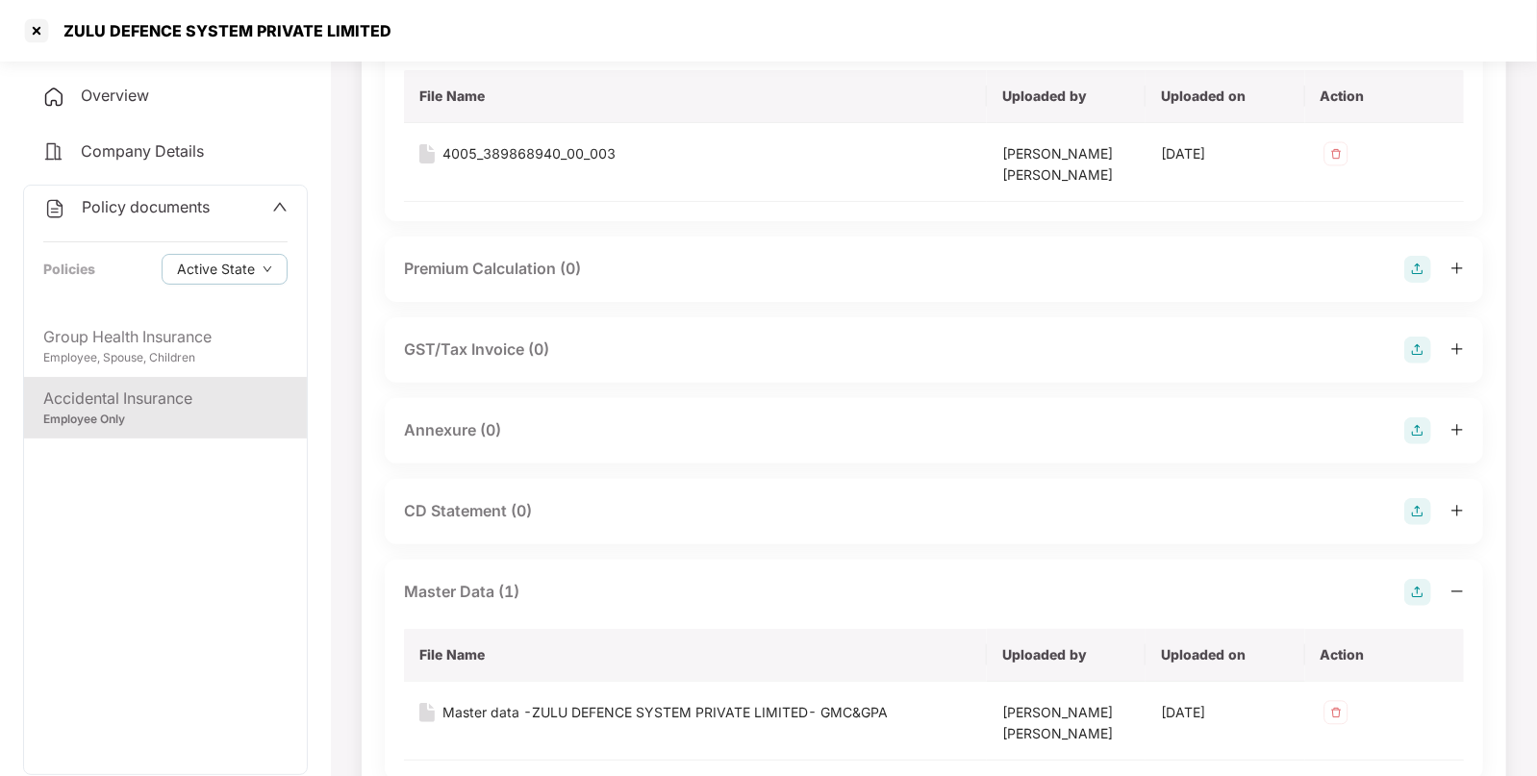
scroll to position [218, 0]
click at [1422, 427] on img at bounding box center [1417, 428] width 27 height 27
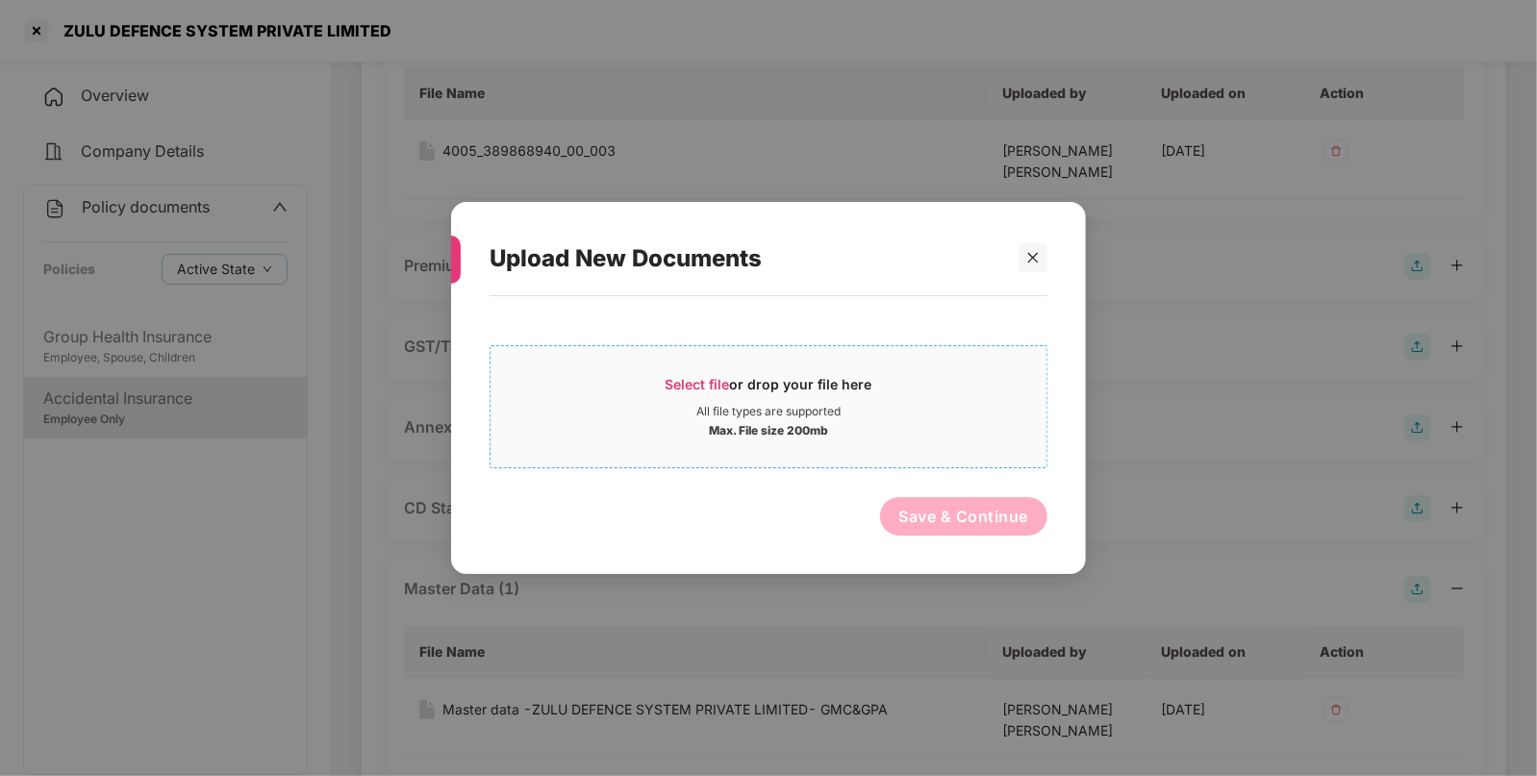
click at [800, 392] on div "Select file or drop your file here" at bounding box center [769, 389] width 207 height 29
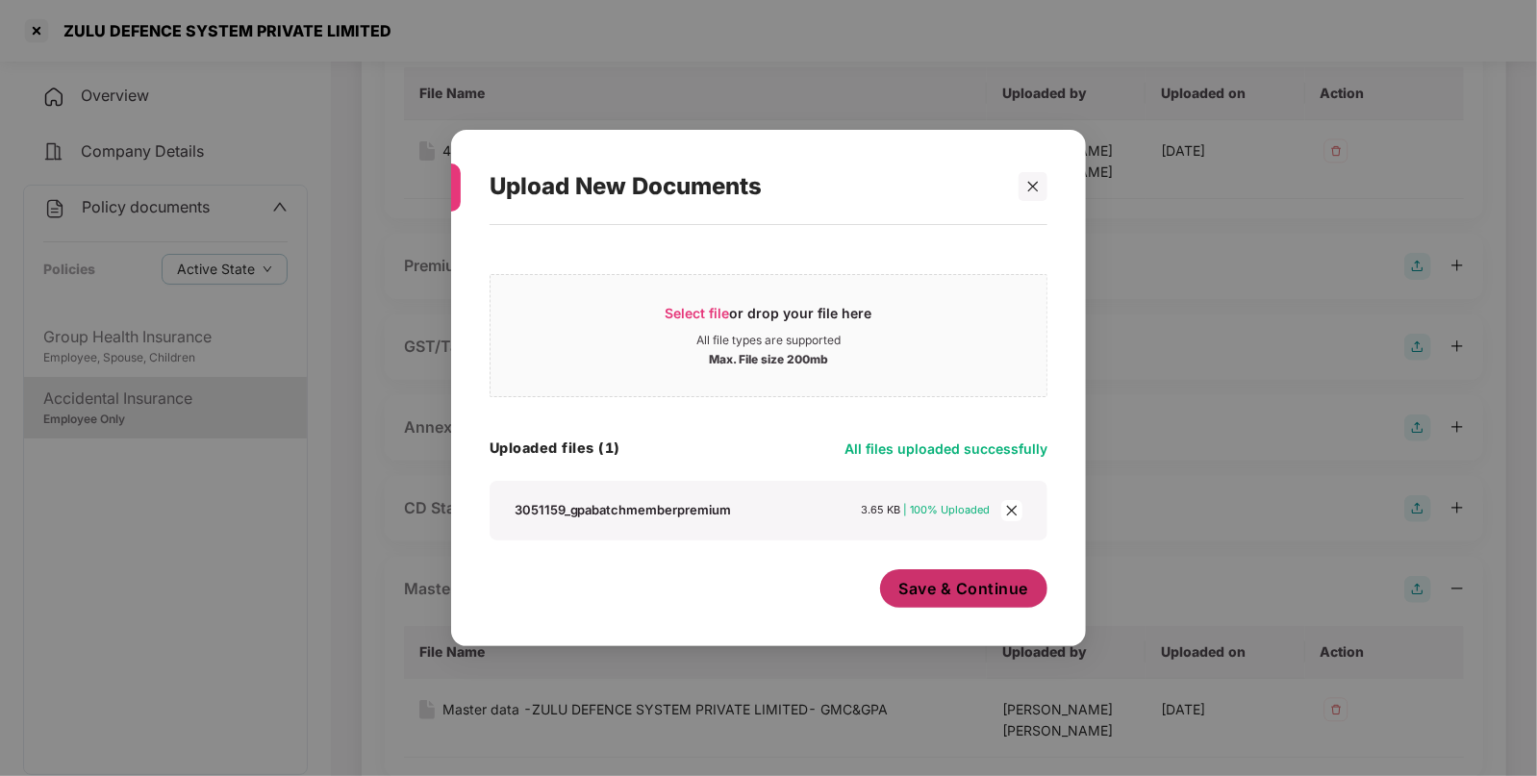
click at [1002, 580] on span "Save & Continue" at bounding box center [964, 588] width 130 height 21
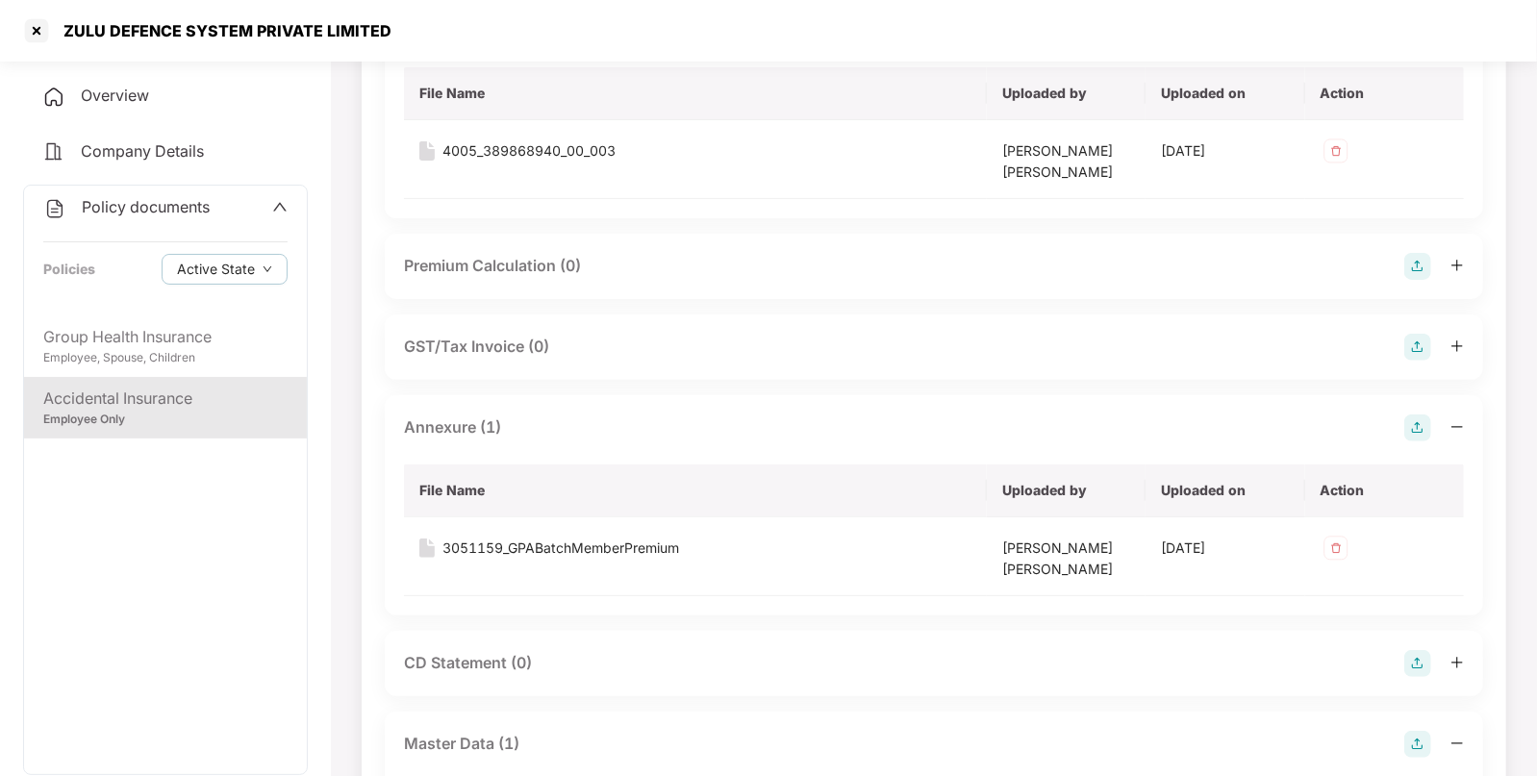
scroll to position [757, 0]
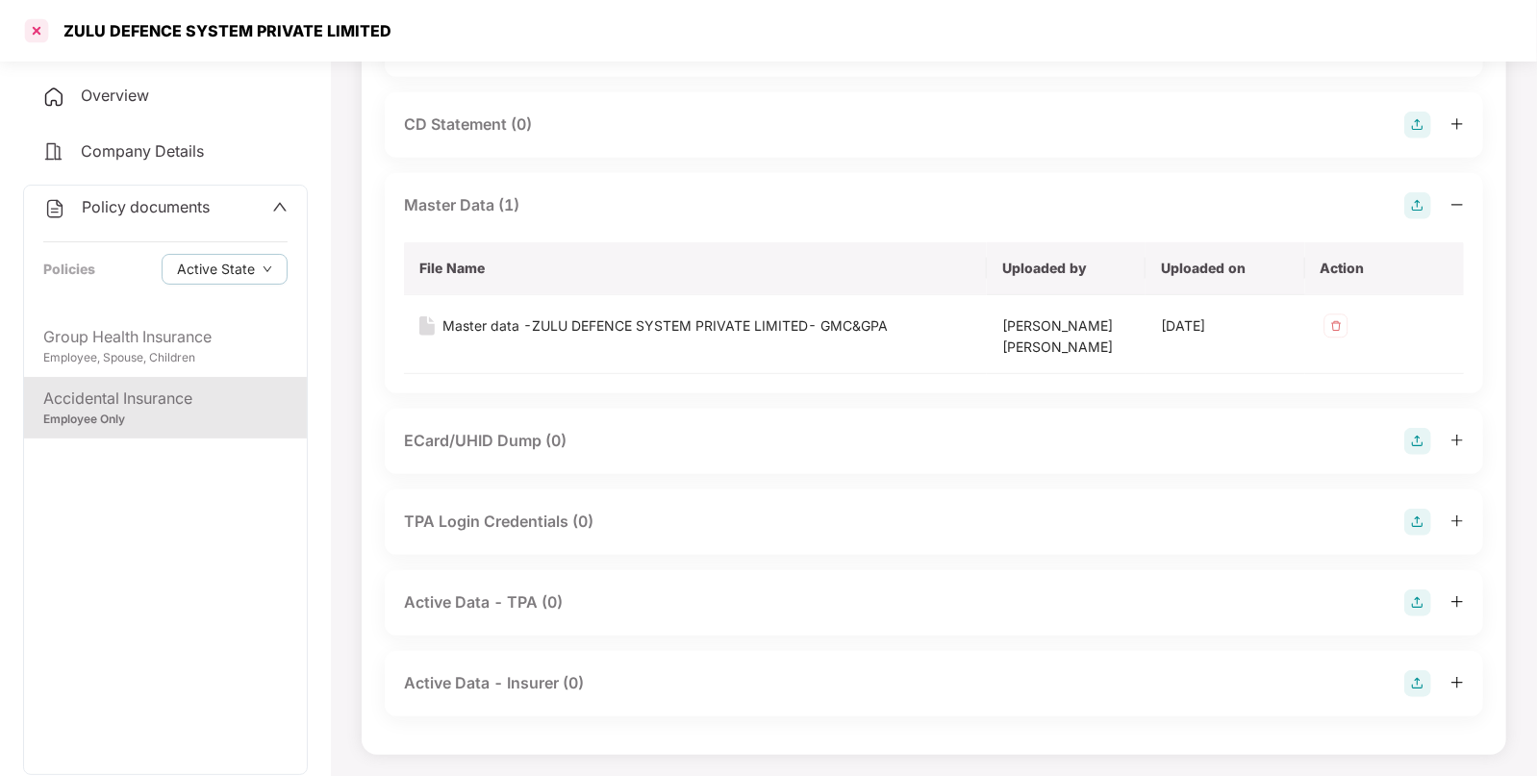
click at [35, 34] on div at bounding box center [36, 30] width 31 height 31
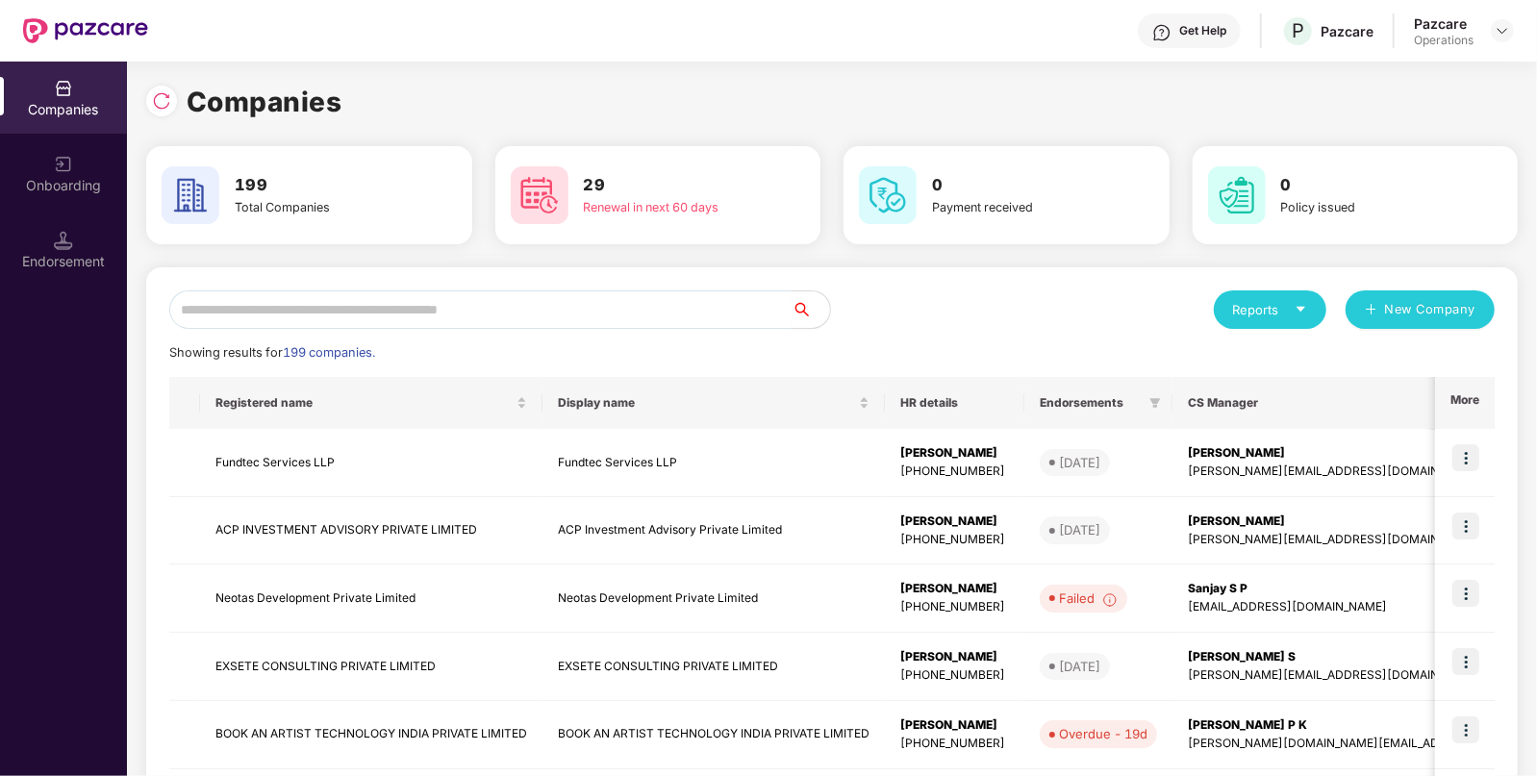
paste input "**********"
click at [406, 309] on input "**********" at bounding box center [480, 309] width 622 height 38
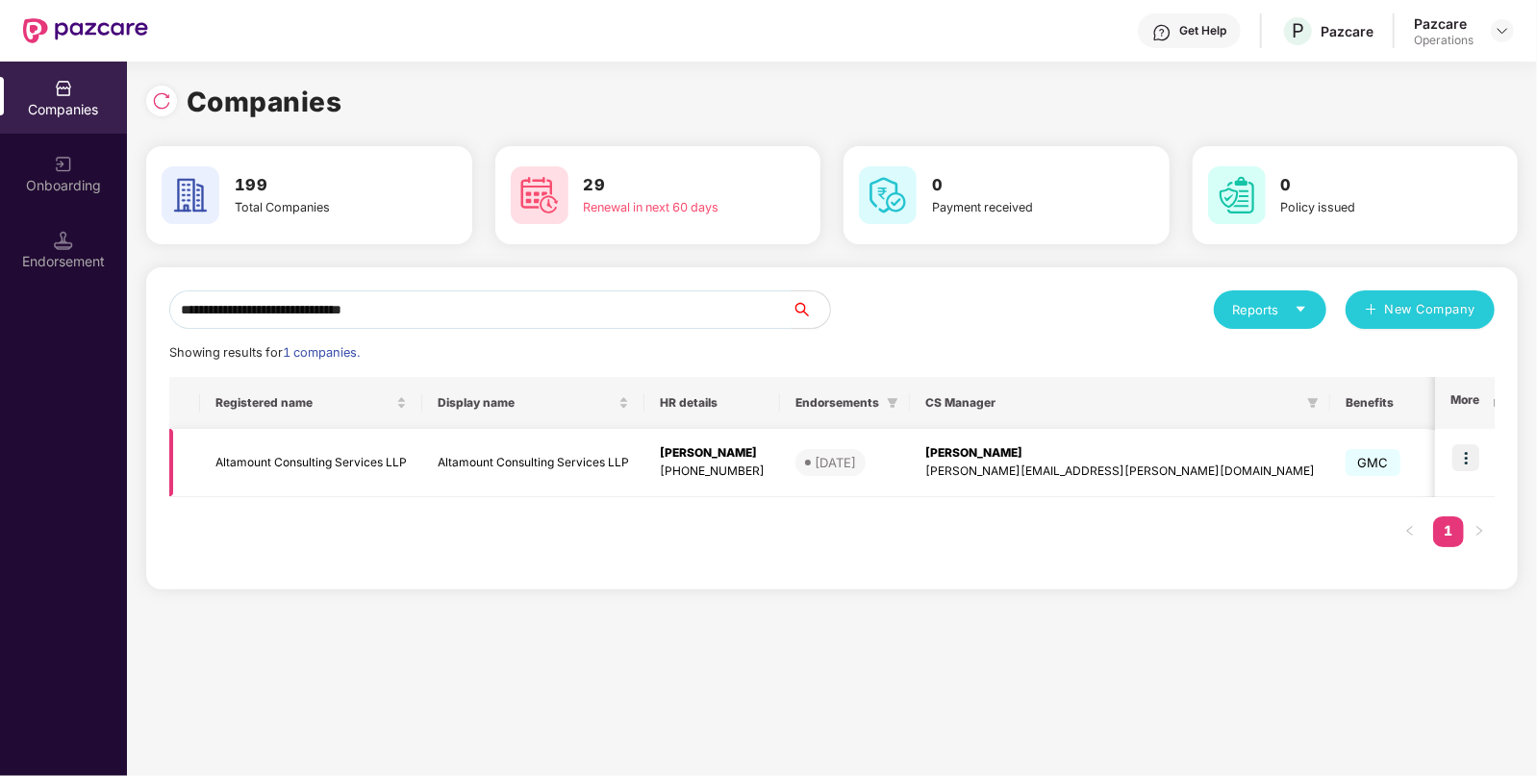
type input "**********"
click at [341, 476] on td "Altamount Consulting Services LLP" at bounding box center [311, 463] width 222 height 68
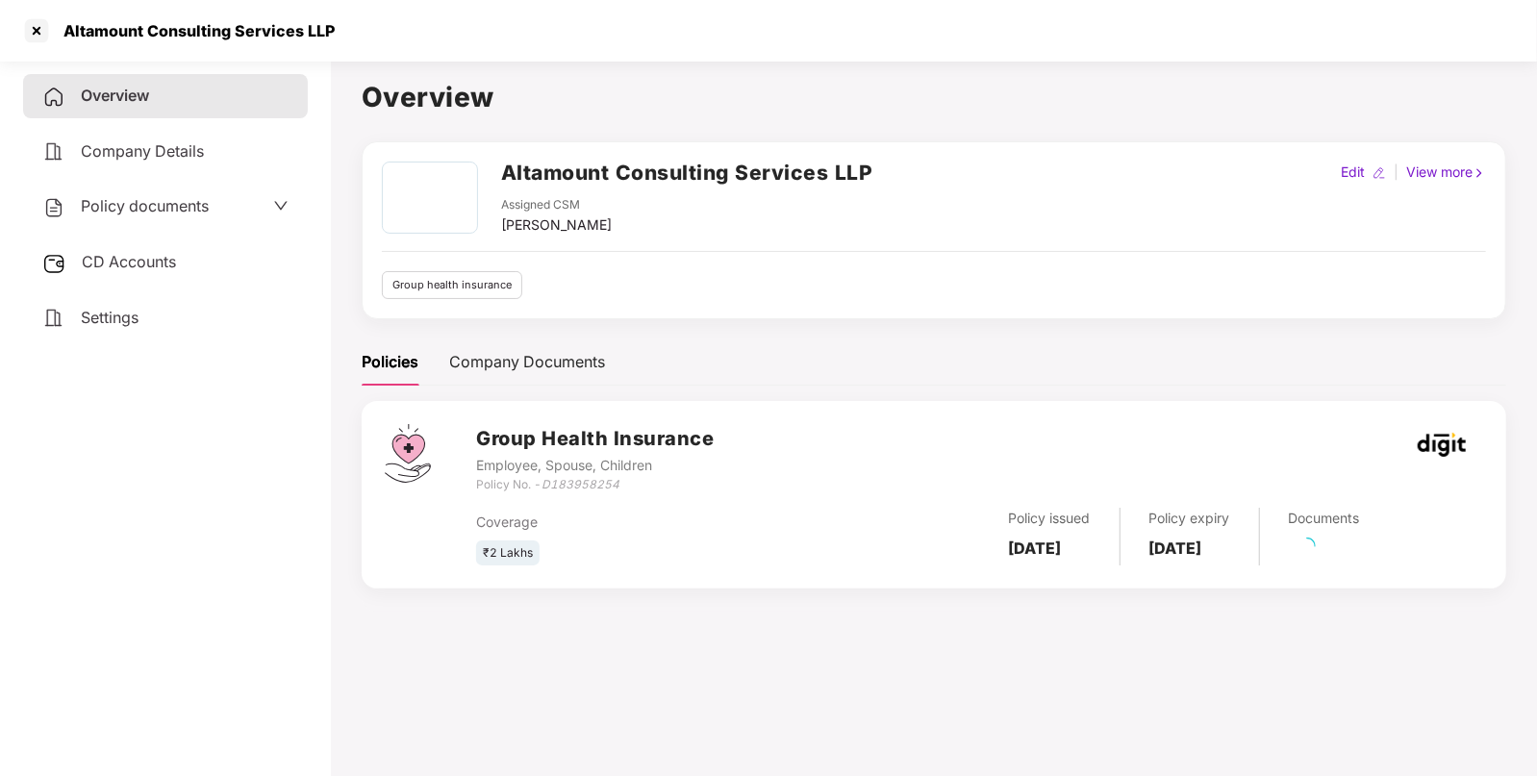
click at [226, 214] on div "Policy documents" at bounding box center [165, 206] width 246 height 25
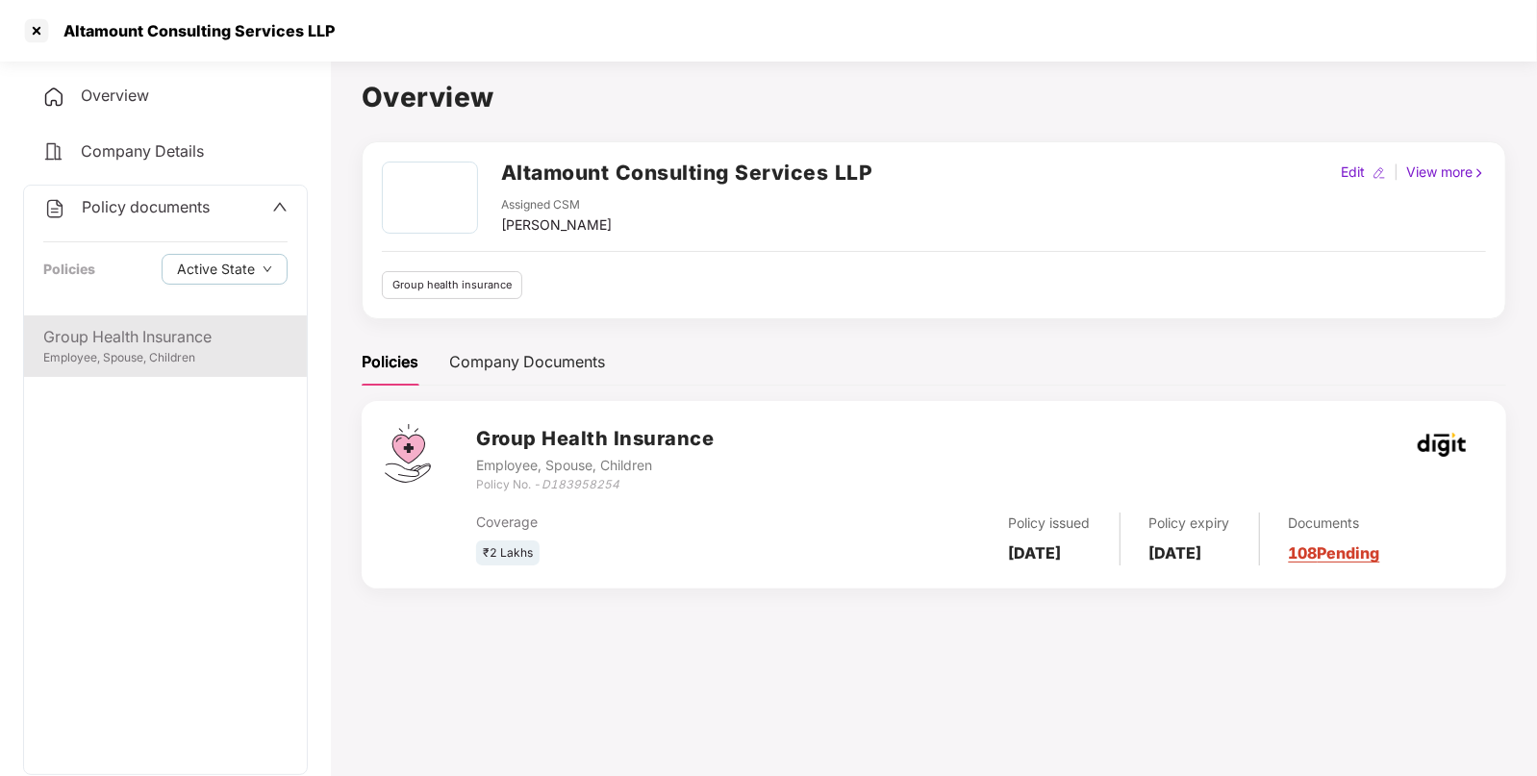
click at [203, 337] on div "Group Health Insurance" at bounding box center [165, 337] width 244 height 24
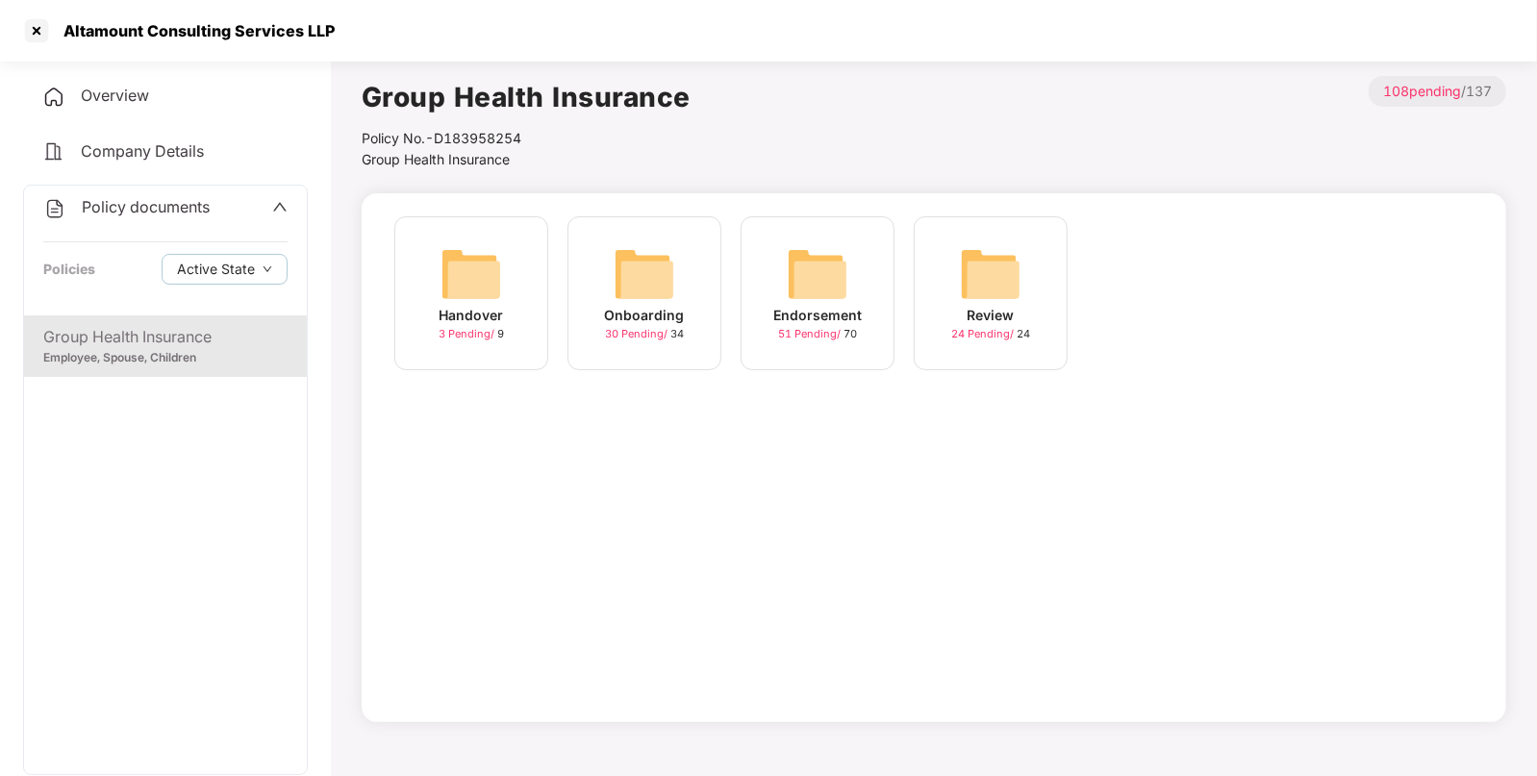
click at [827, 264] on img at bounding box center [818, 274] width 62 height 62
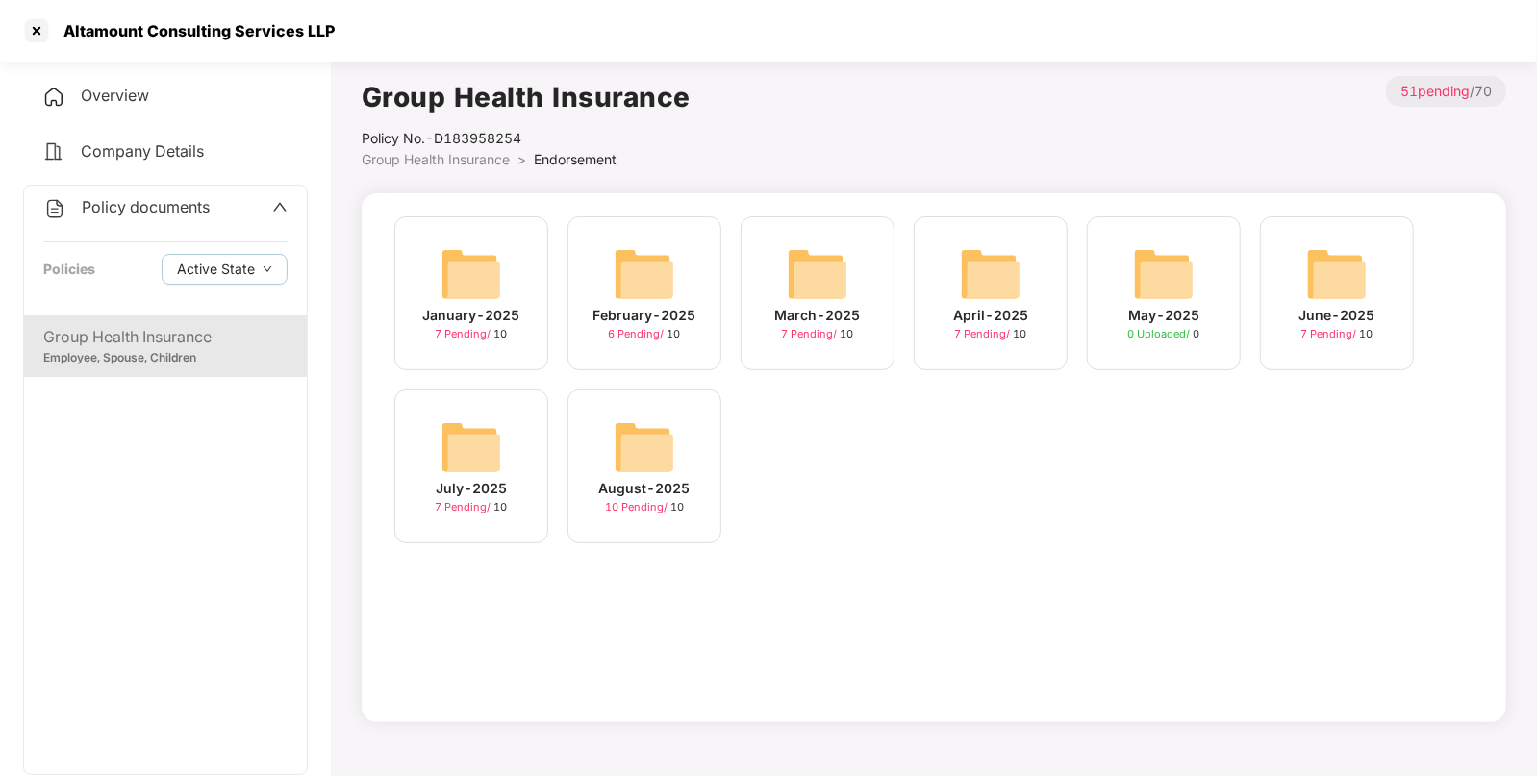
click at [654, 473] on img at bounding box center [645, 447] width 62 height 62
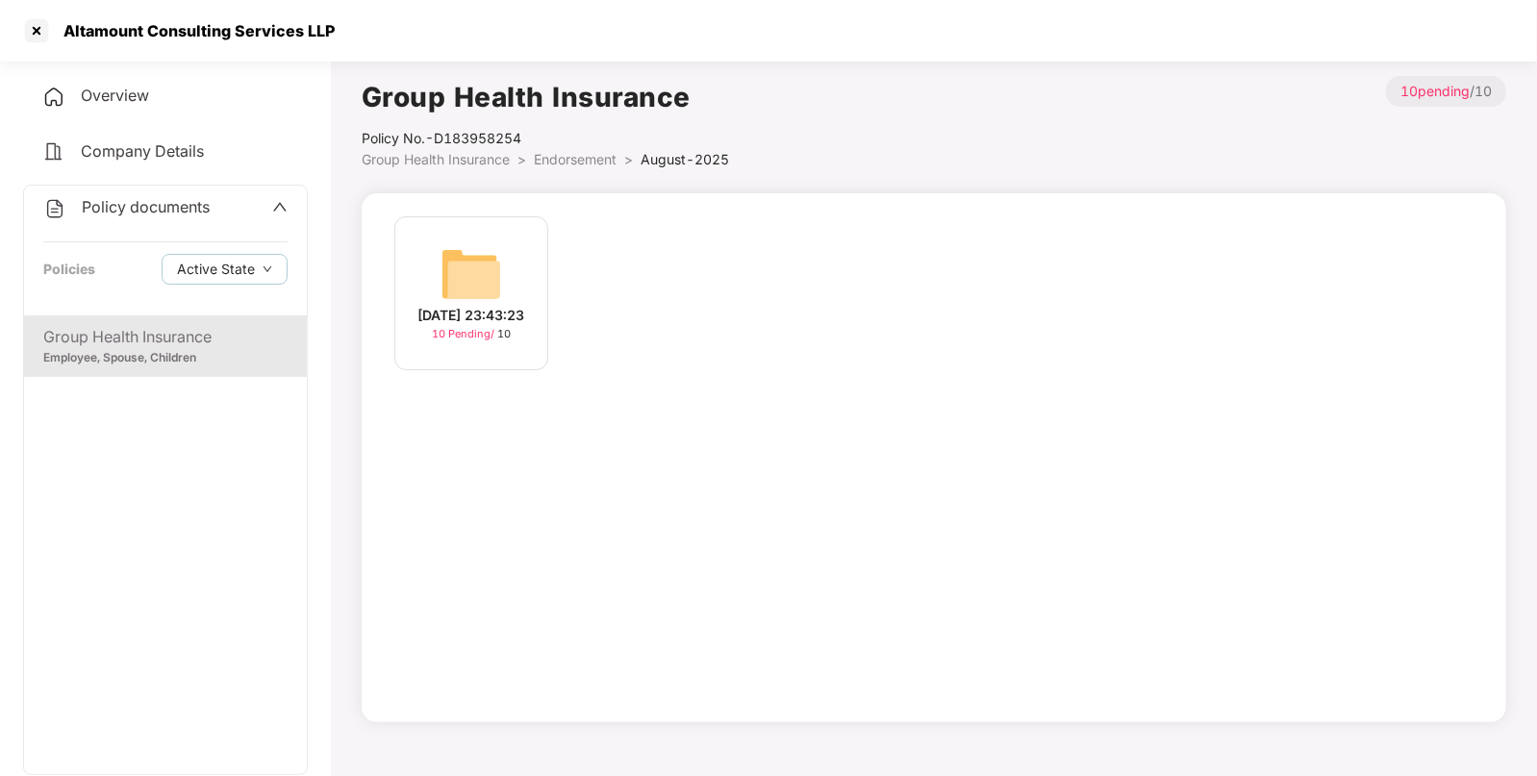
click at [466, 273] on img at bounding box center [472, 274] width 62 height 62
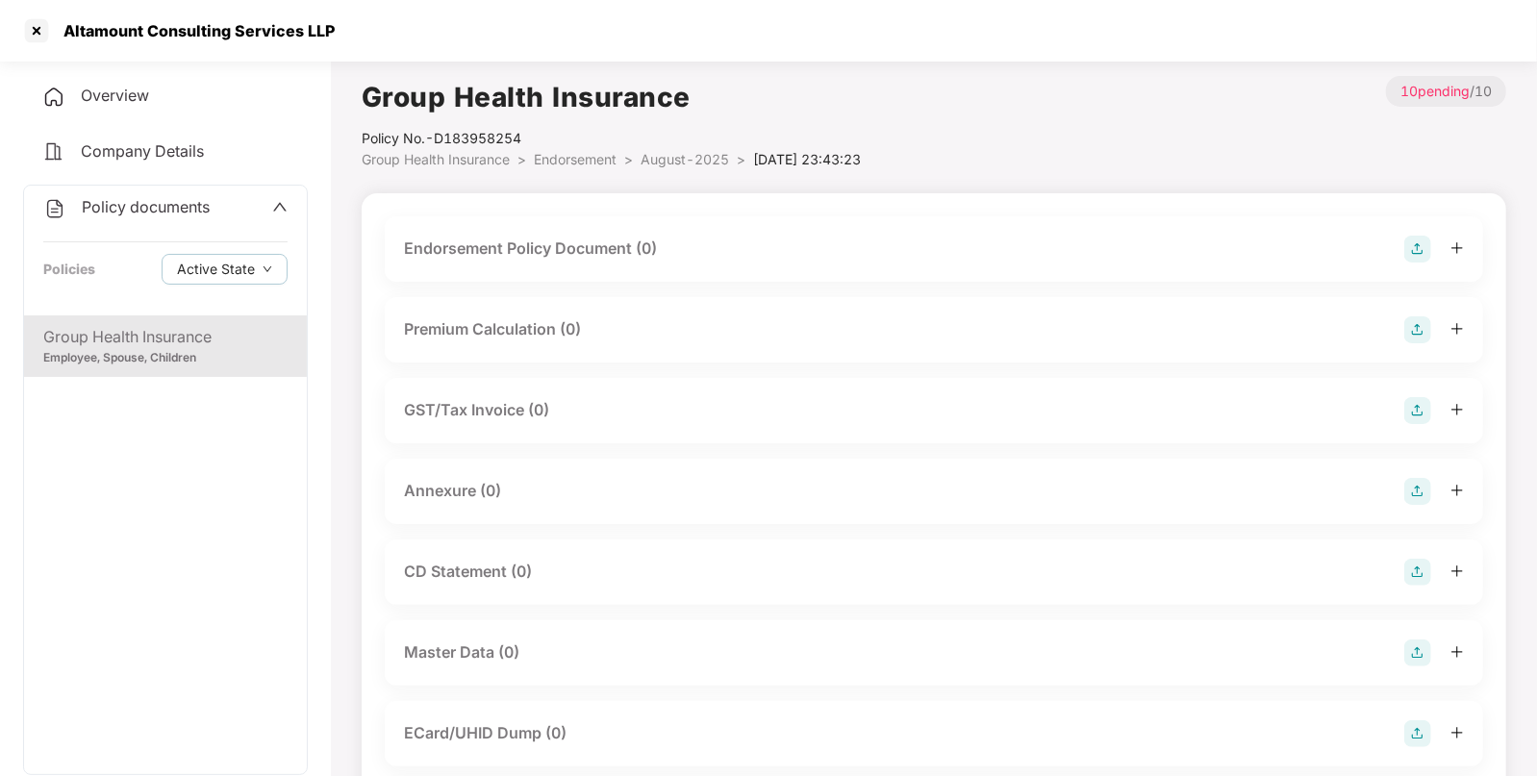
click at [1418, 244] on img at bounding box center [1417, 249] width 27 height 27
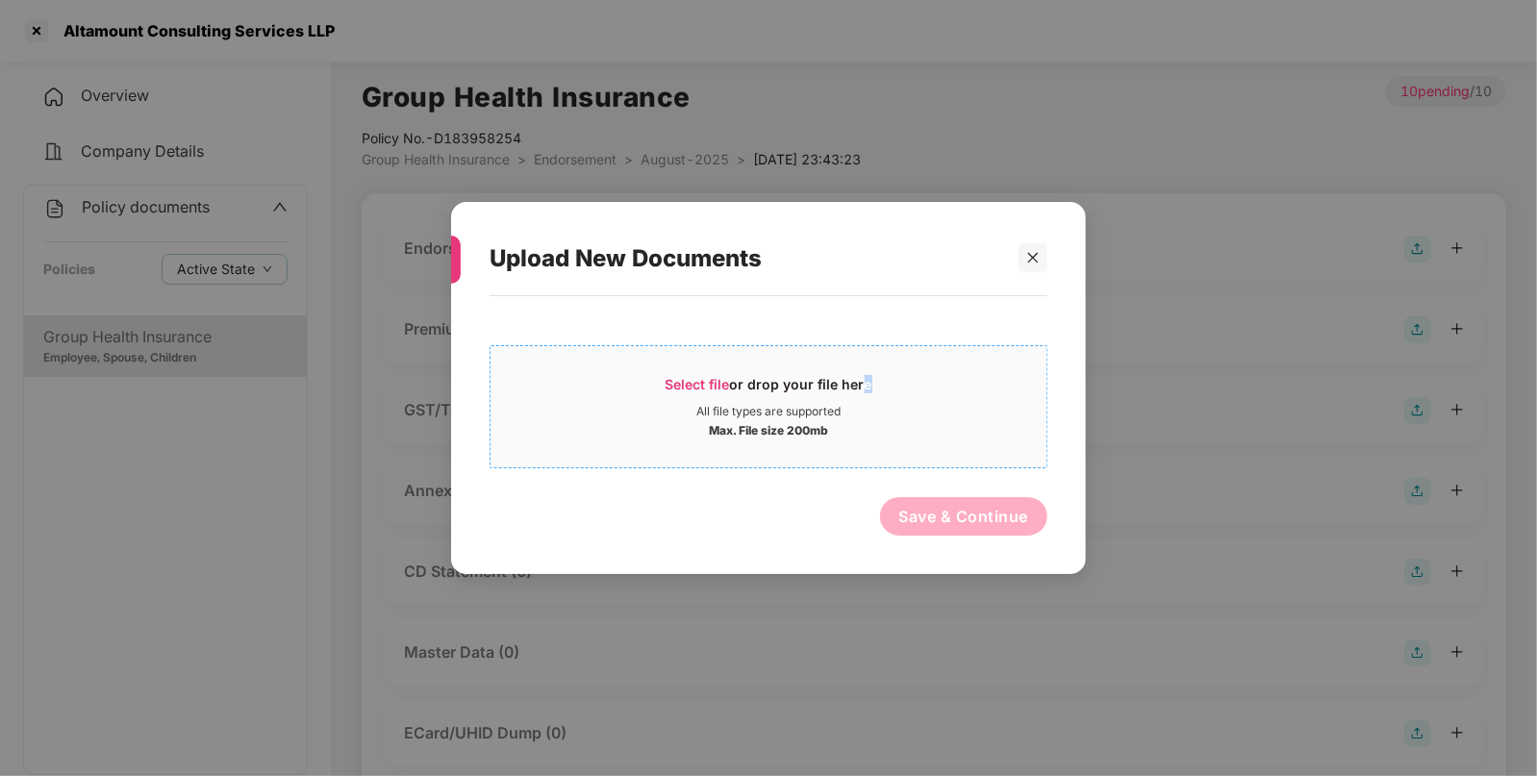
click at [860, 395] on div "Select file or drop your file here" at bounding box center [769, 389] width 207 height 29
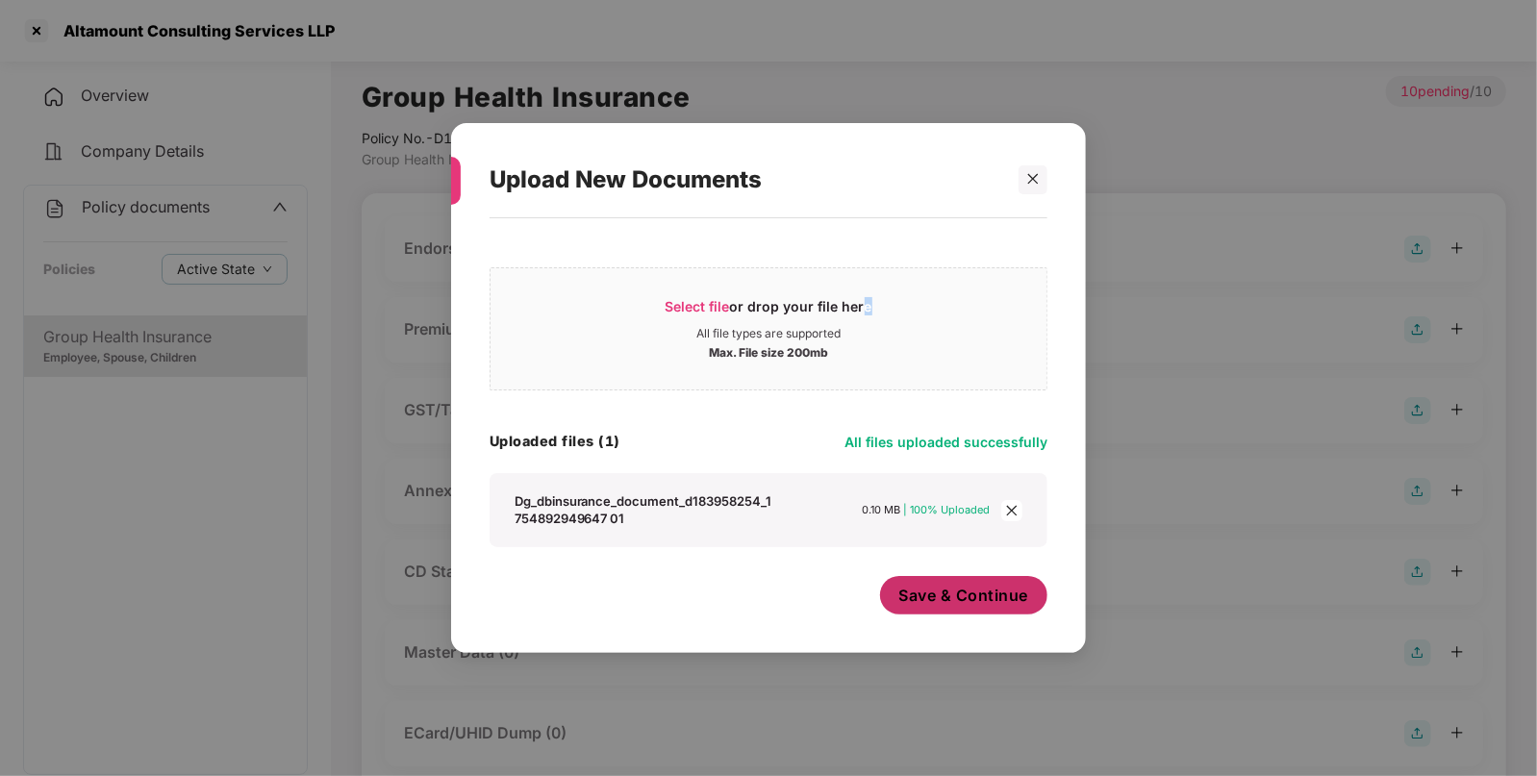
click at [949, 606] on span "Save & Continue" at bounding box center [964, 595] width 130 height 21
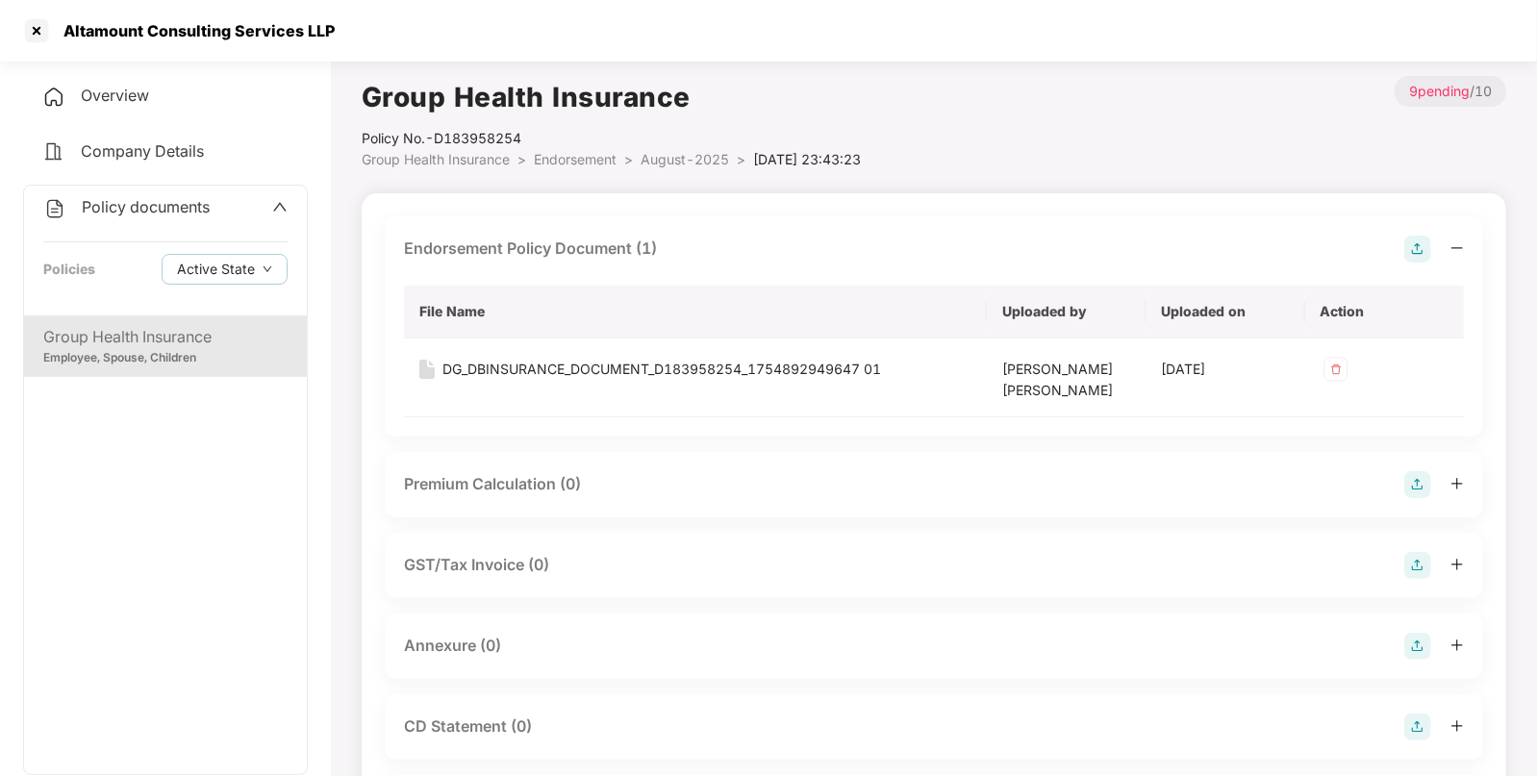
click at [1419, 646] on img at bounding box center [1417, 646] width 27 height 27
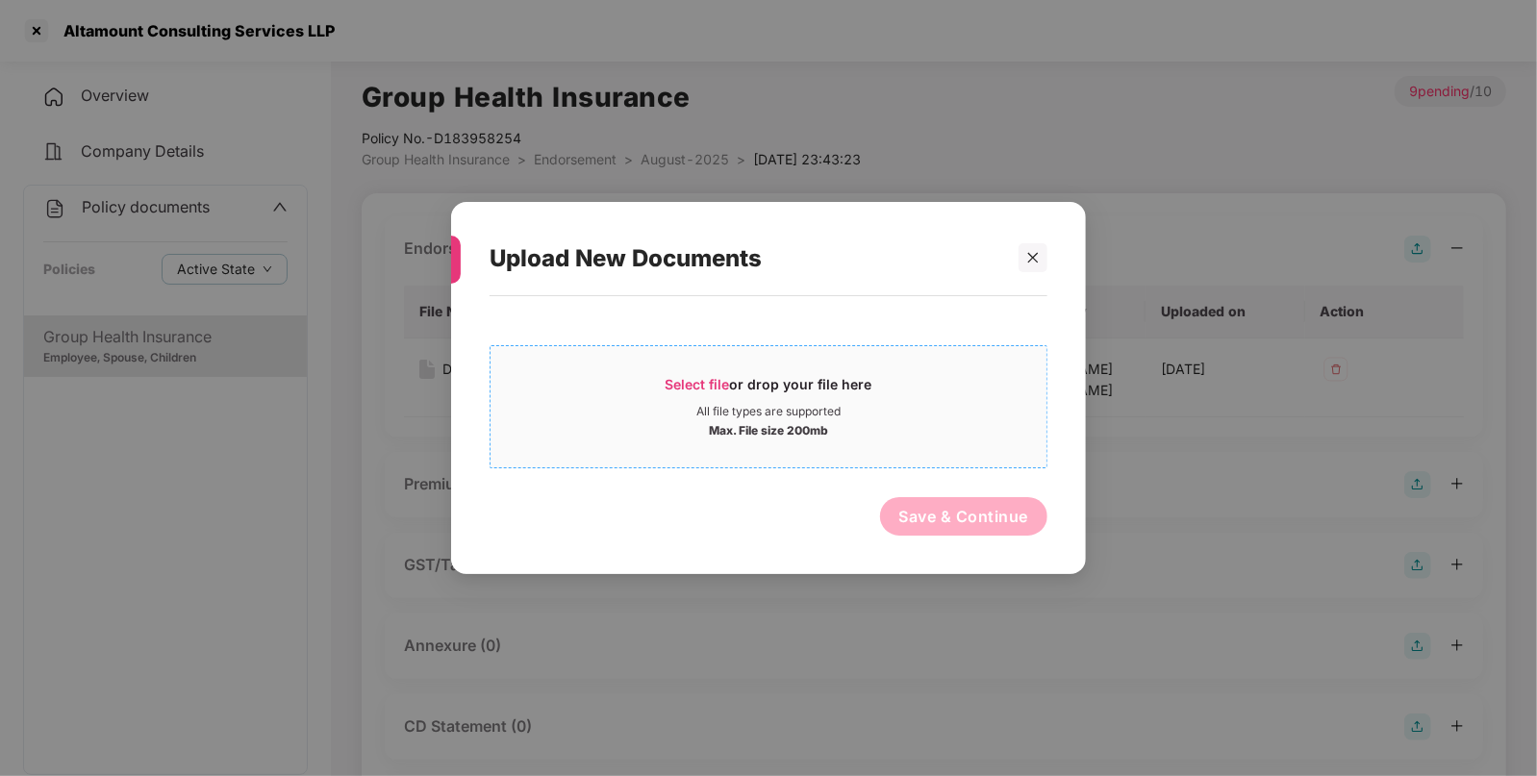
click at [619, 419] on div "Max. File size 200mb" at bounding box center [769, 428] width 556 height 19
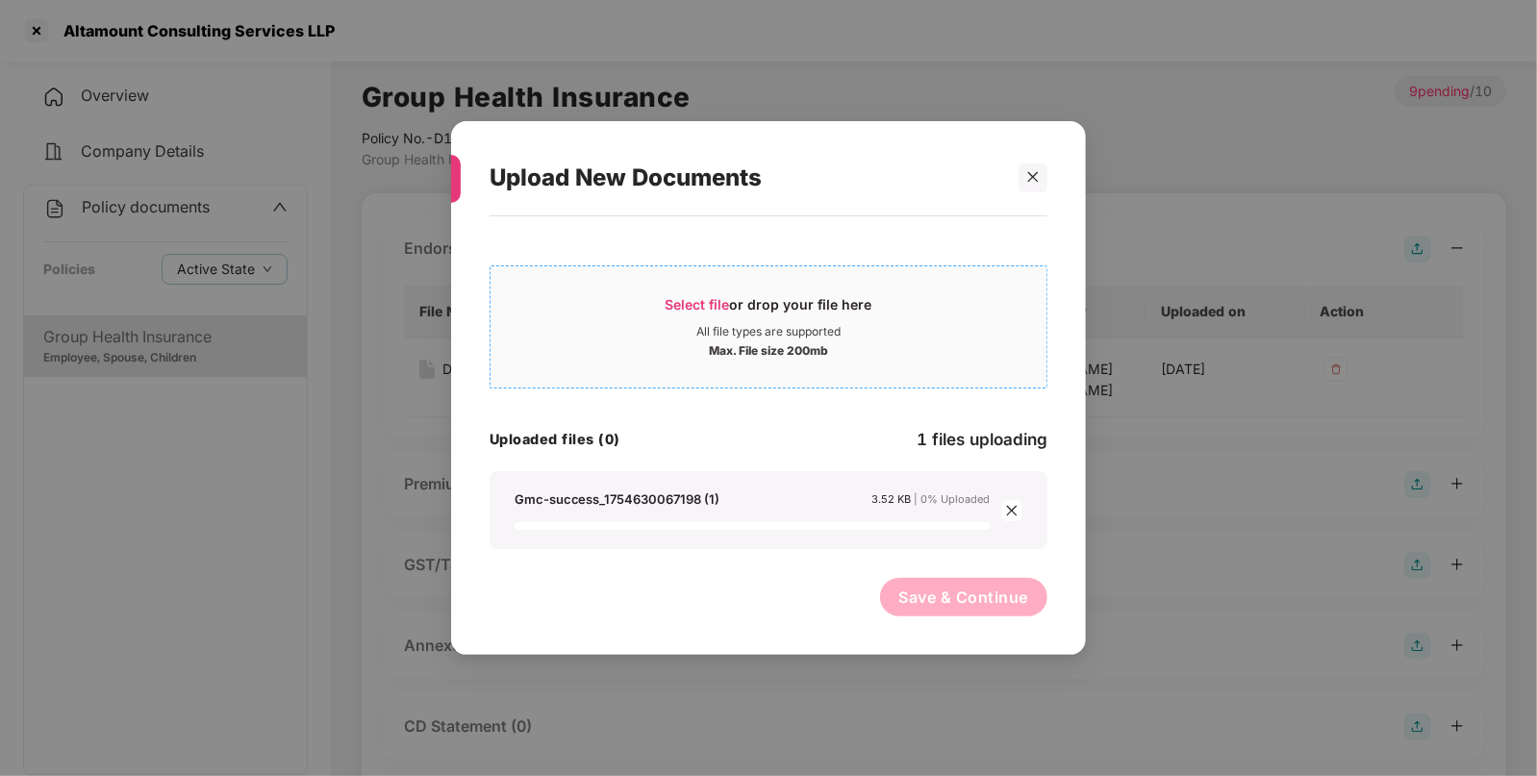
click at [808, 339] on div "Select file or drop your file here All file types are supported Max. File size …" at bounding box center [769, 326] width 556 height 63
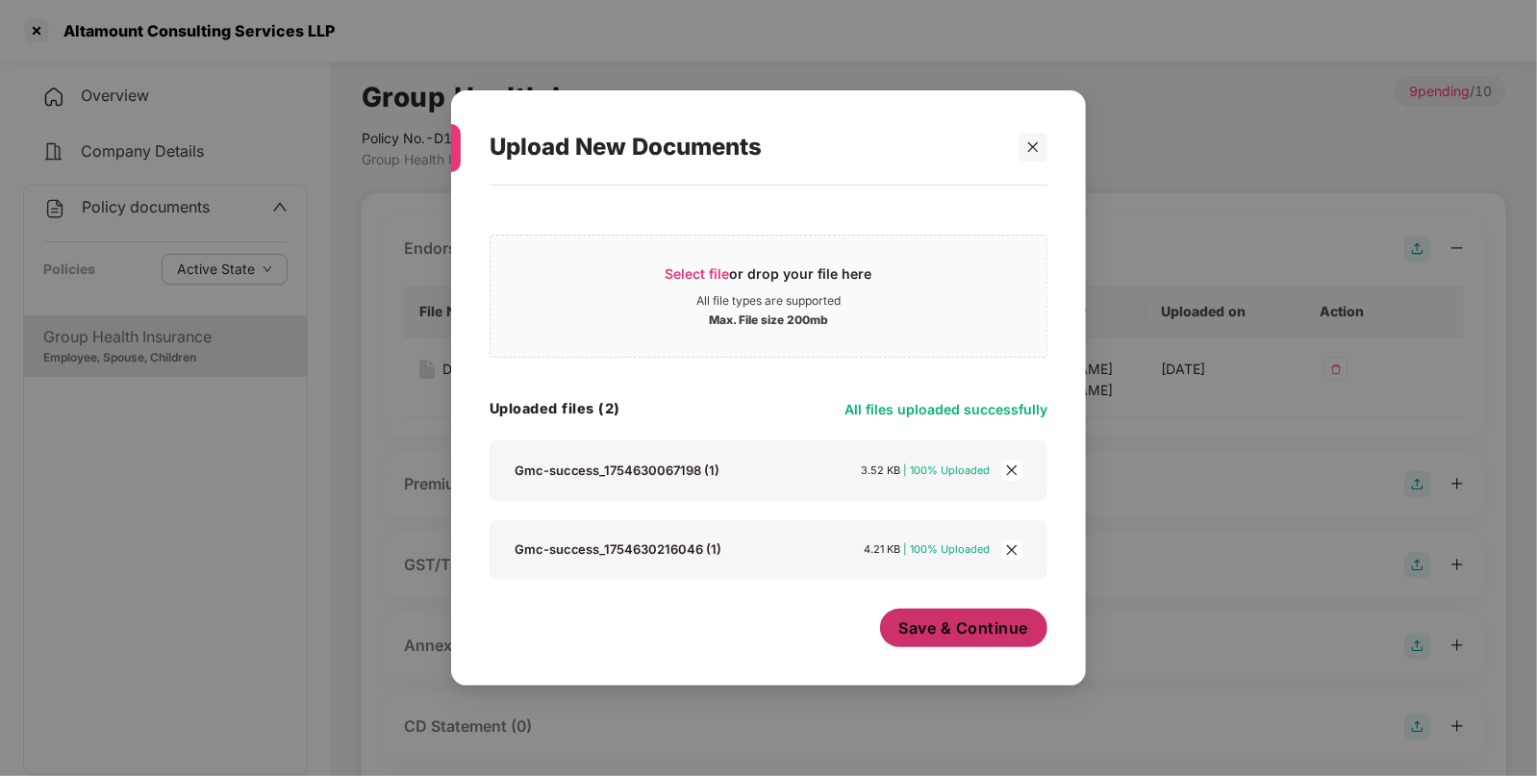
click at [944, 627] on span "Save & Continue" at bounding box center [964, 627] width 130 height 21
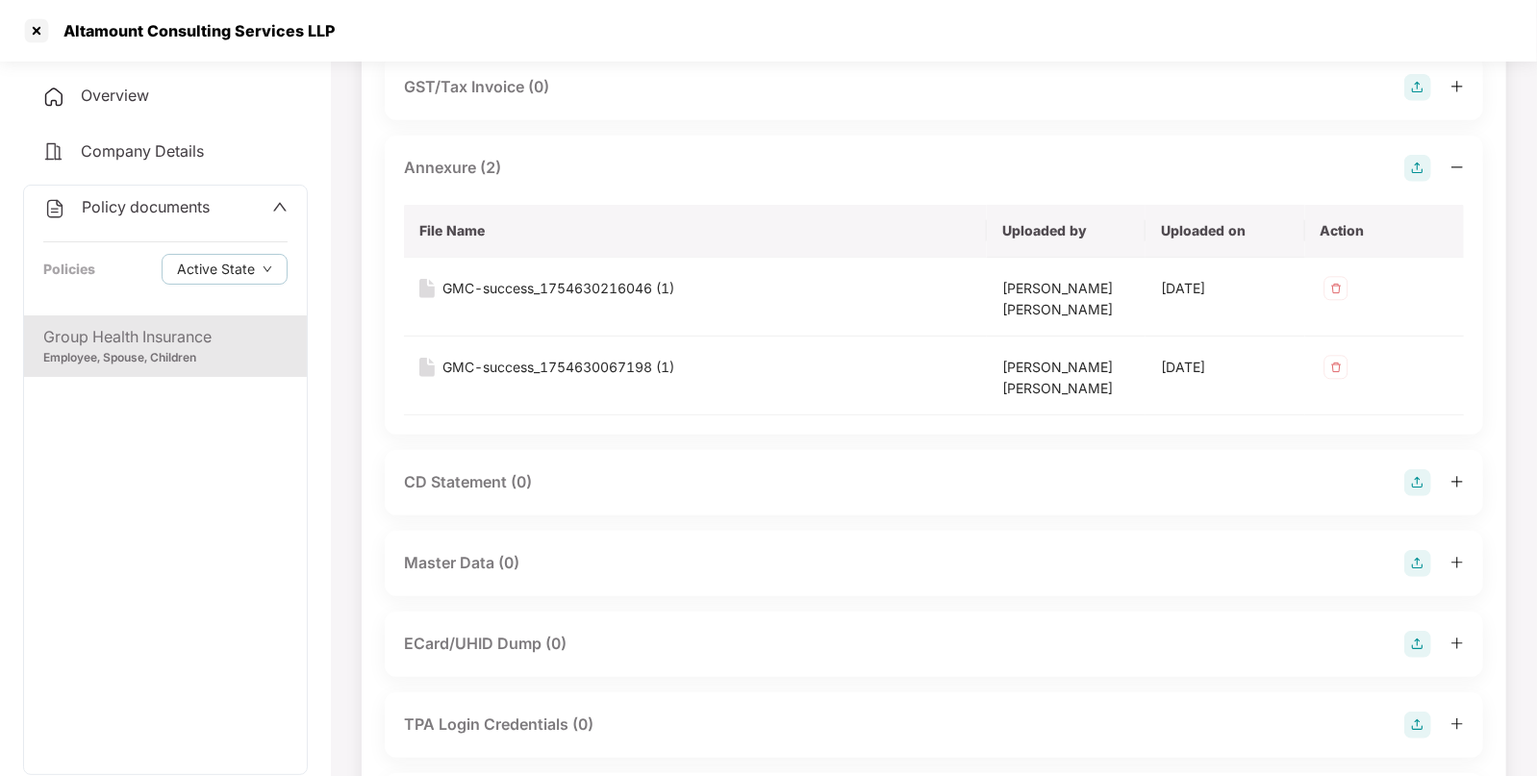
scroll to position [487, 0]
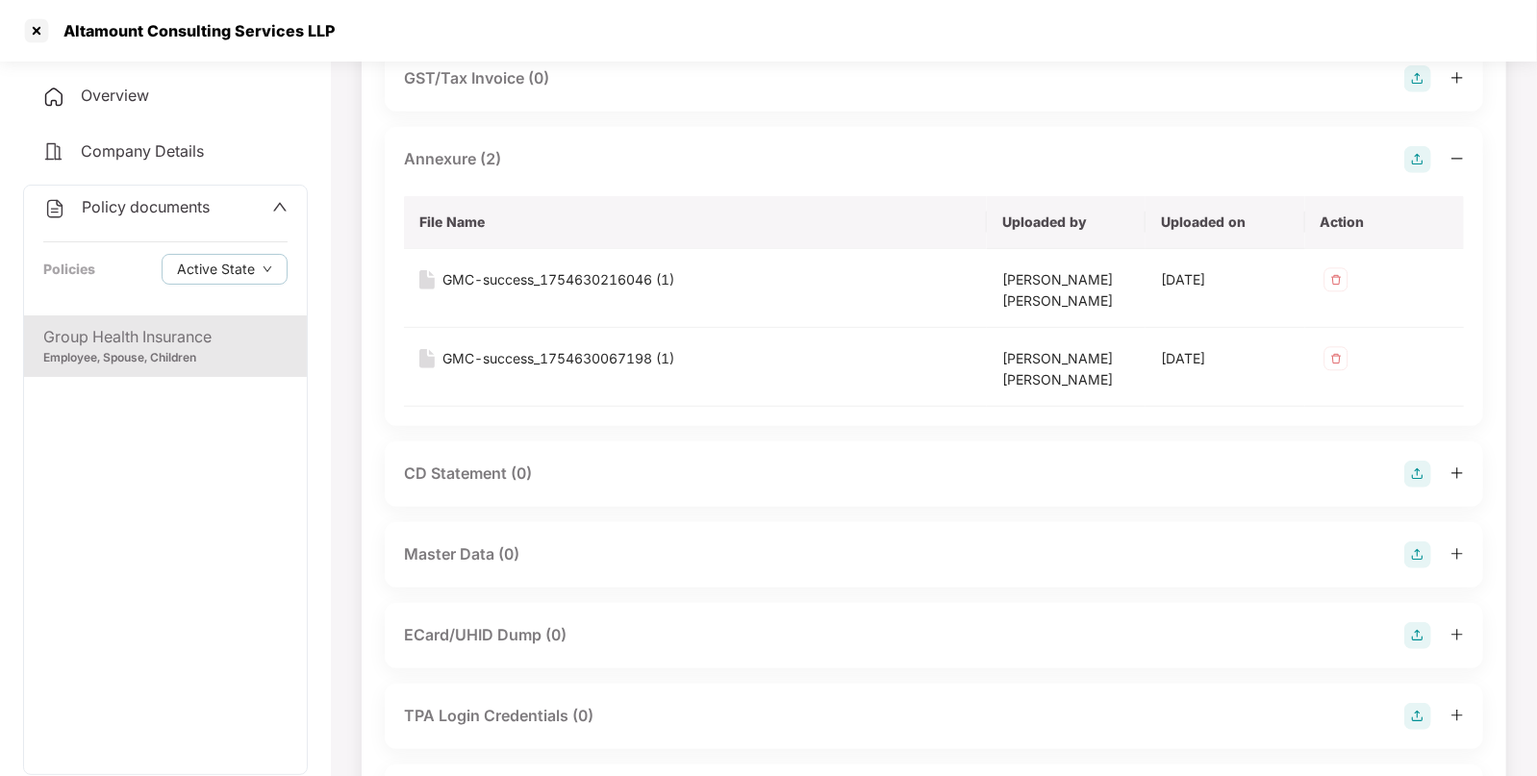
click at [1421, 558] on img at bounding box center [1417, 554] width 27 height 27
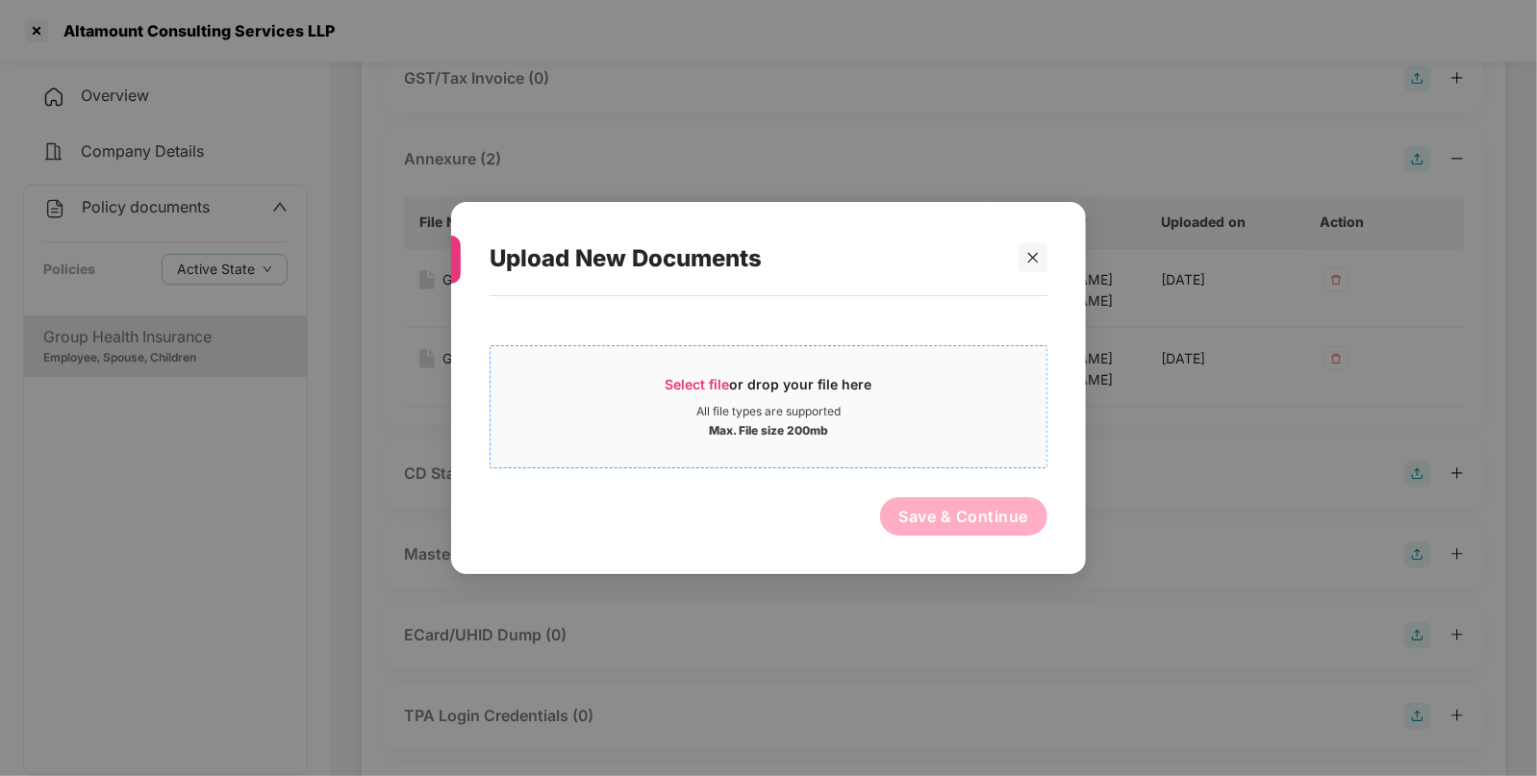
click at [831, 411] on div "All file types are supported" at bounding box center [768, 411] width 144 height 15
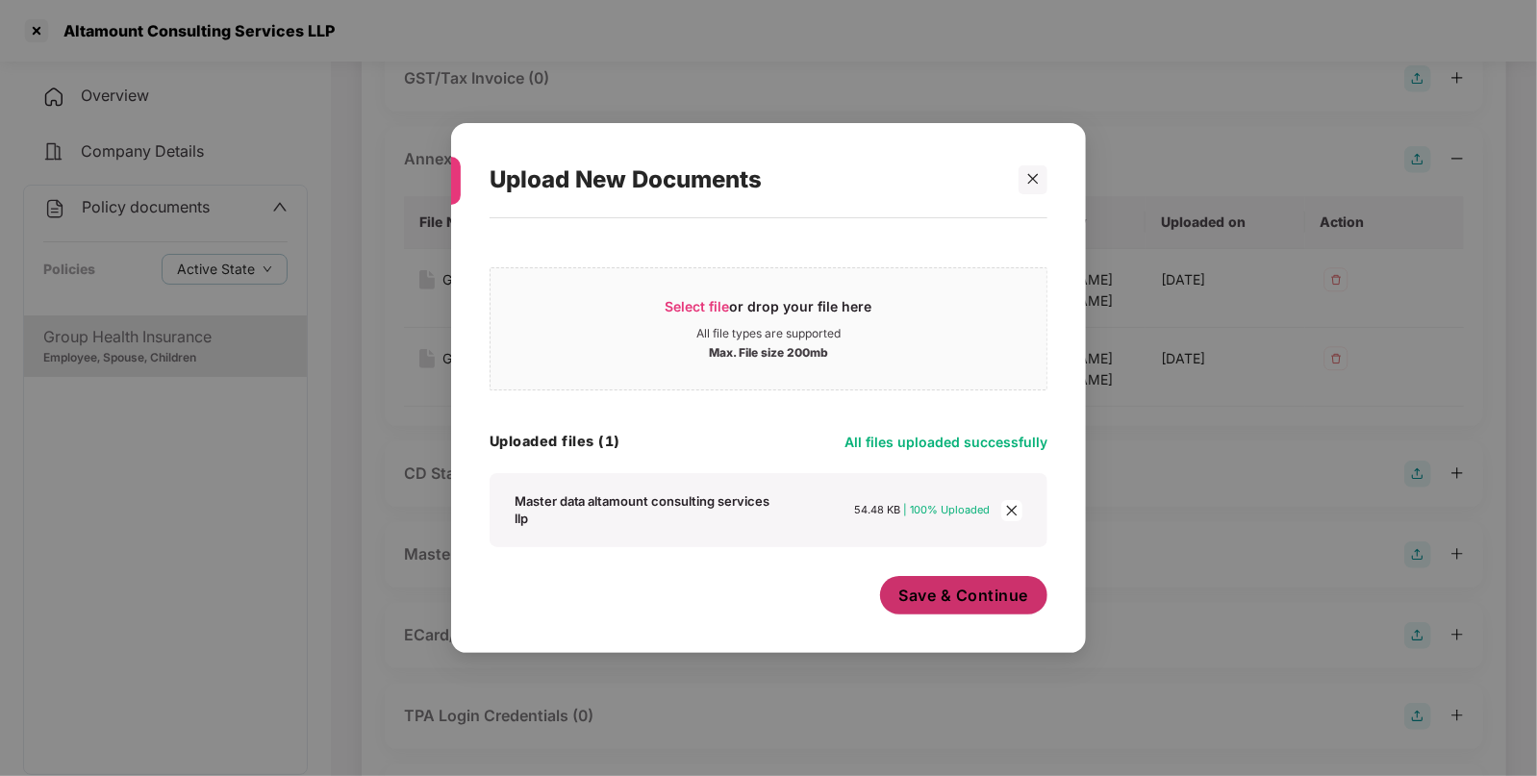
click at [1001, 588] on span "Save & Continue" at bounding box center [964, 595] width 130 height 21
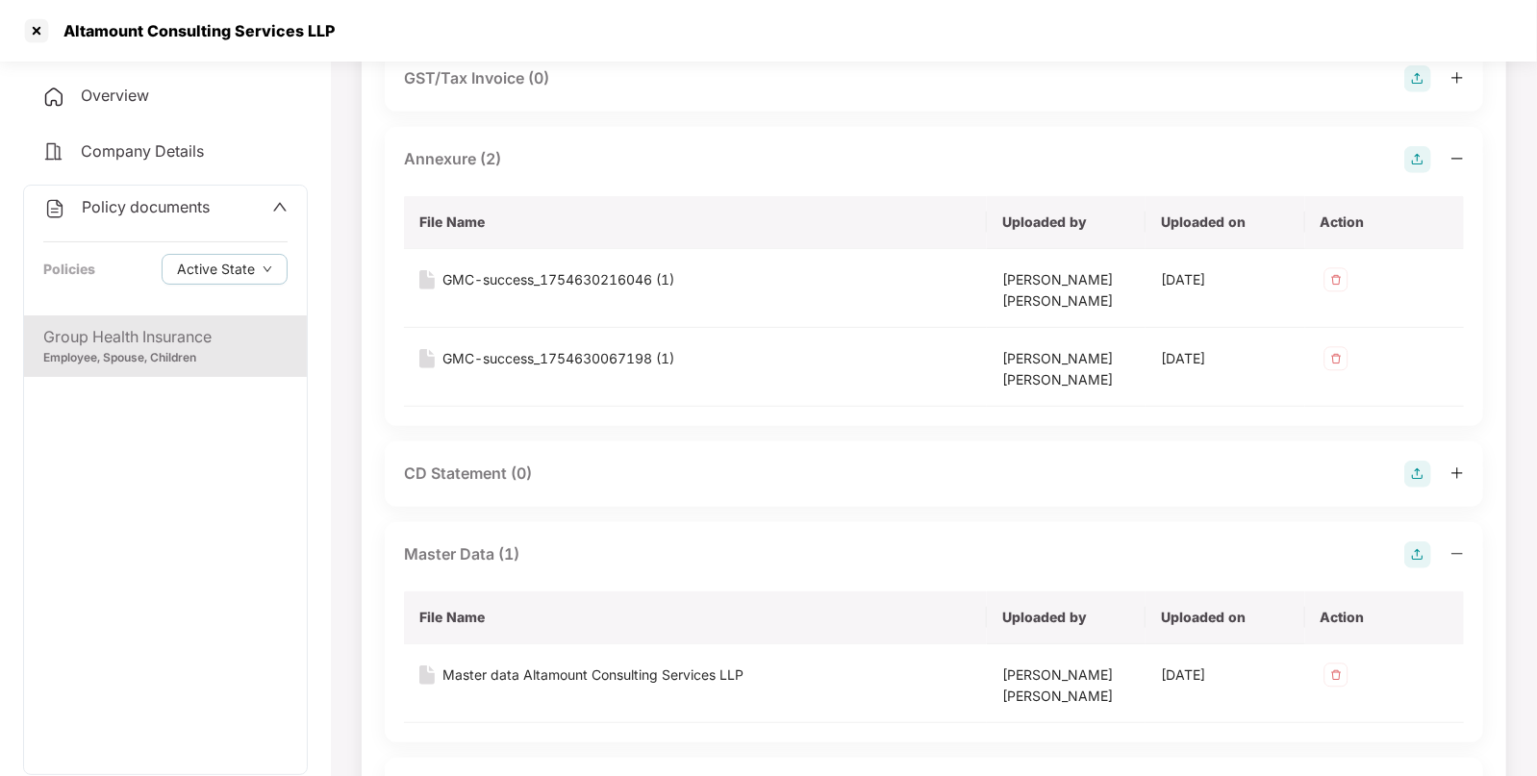
click at [149, 216] on span "Policy documents" at bounding box center [146, 206] width 128 height 19
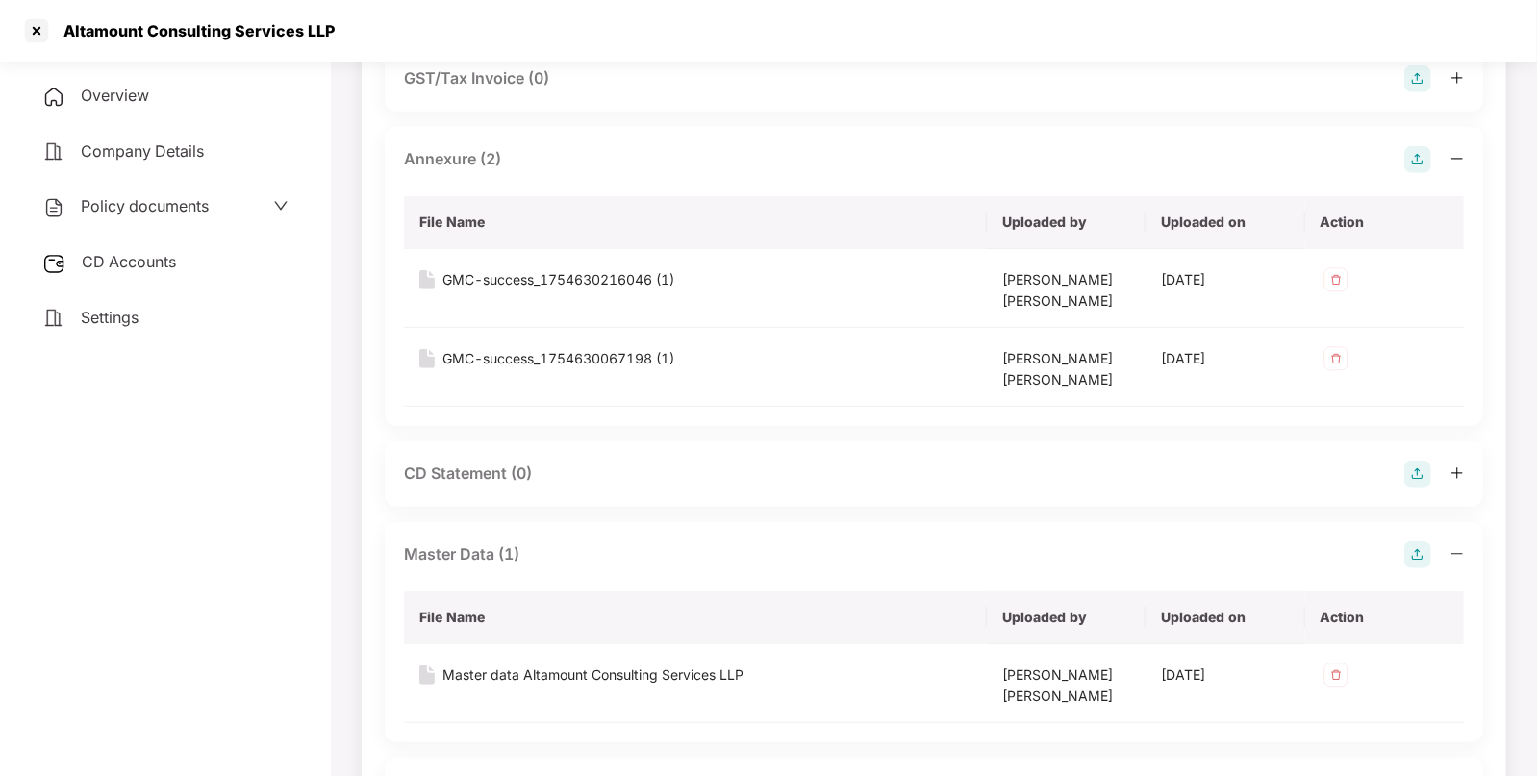
click at [153, 265] on span "CD Accounts" at bounding box center [129, 261] width 94 height 19
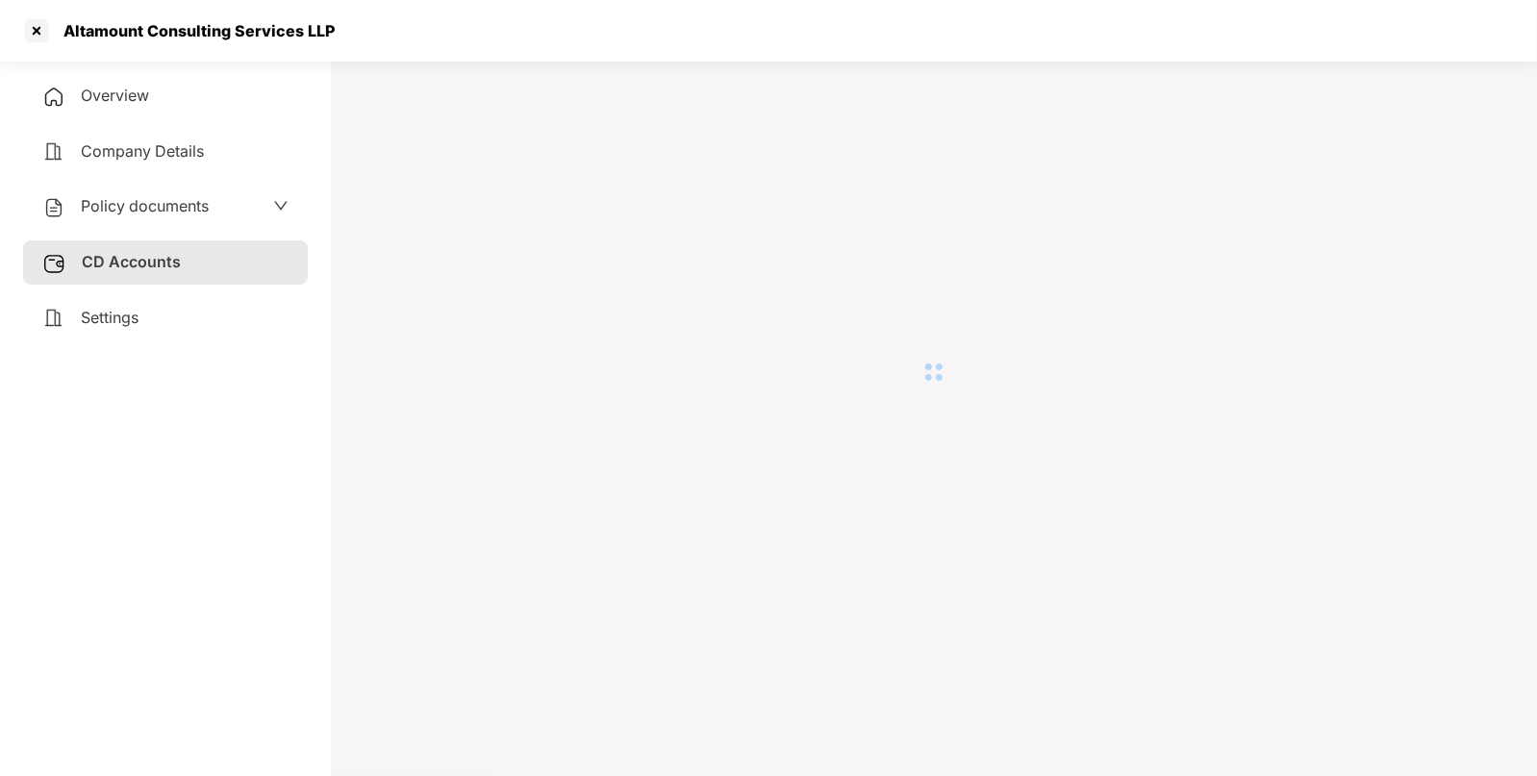
scroll to position [52, 0]
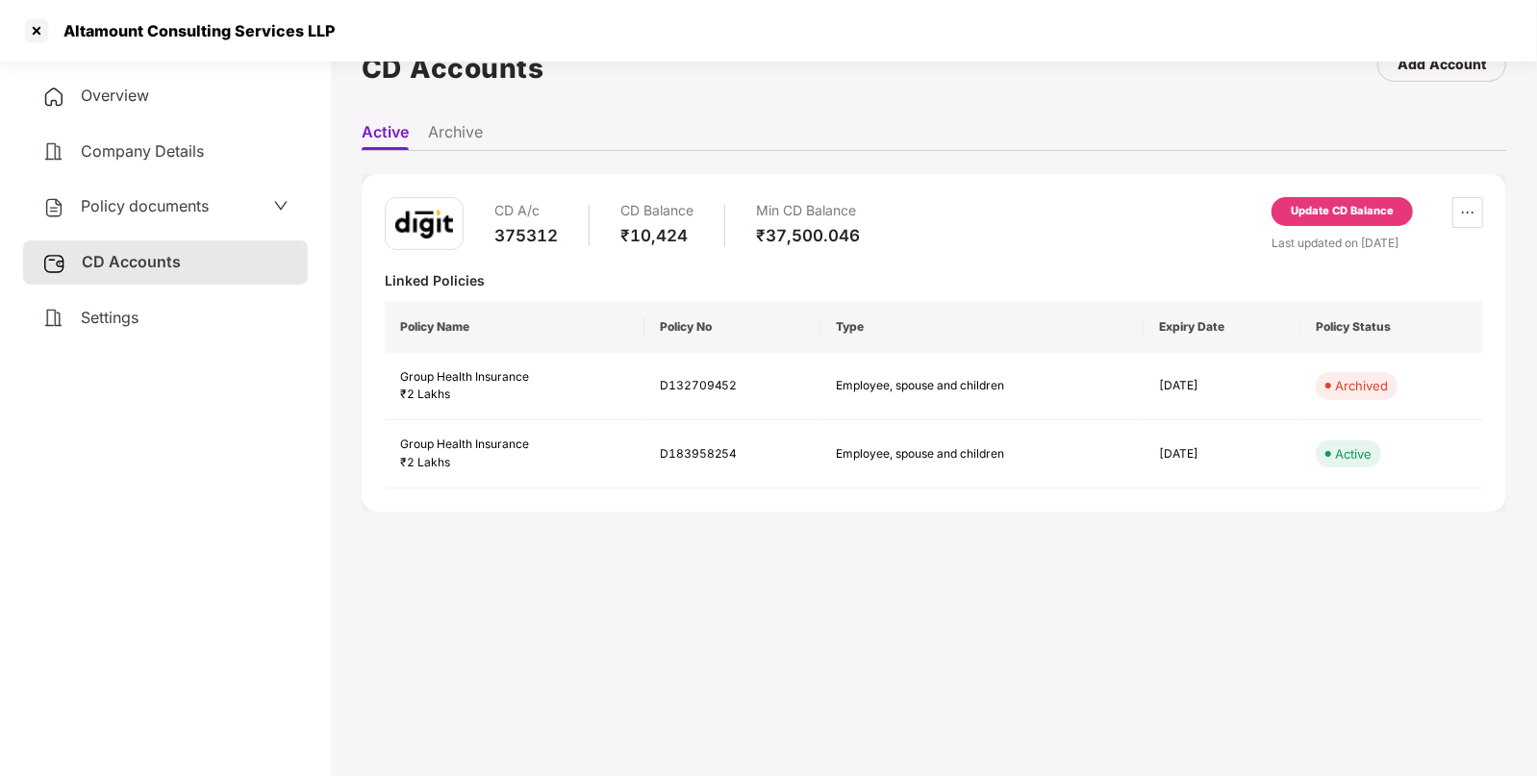
click at [1294, 197] on div "Update CD Balance" at bounding box center [1341, 211] width 141 height 29
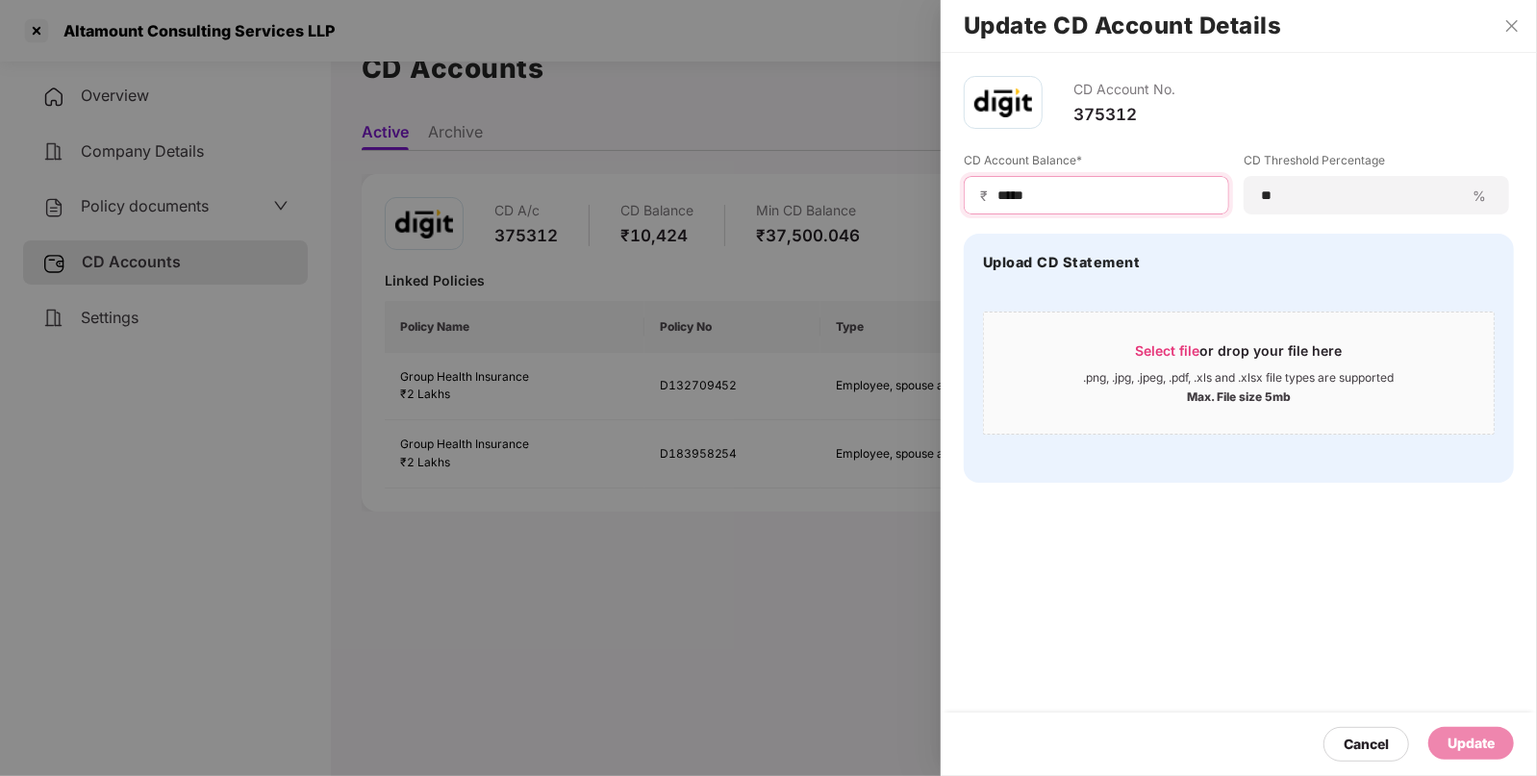
click at [1127, 202] on input "*****" at bounding box center [1103, 196] width 217 height 20
type input "*"
type input "****"
click at [1482, 742] on div "Update" at bounding box center [1470, 743] width 47 height 21
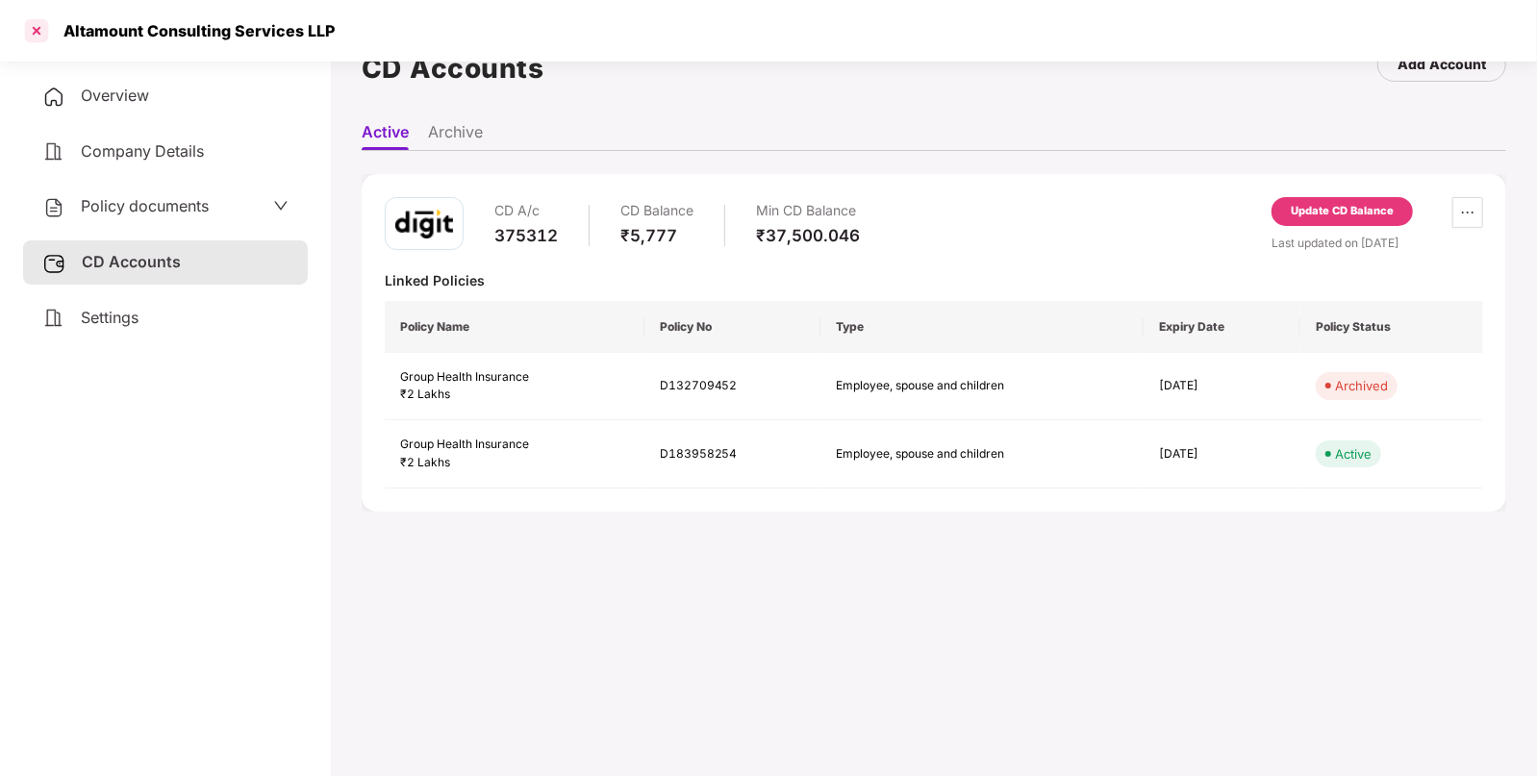
click at [40, 26] on div at bounding box center [36, 30] width 31 height 31
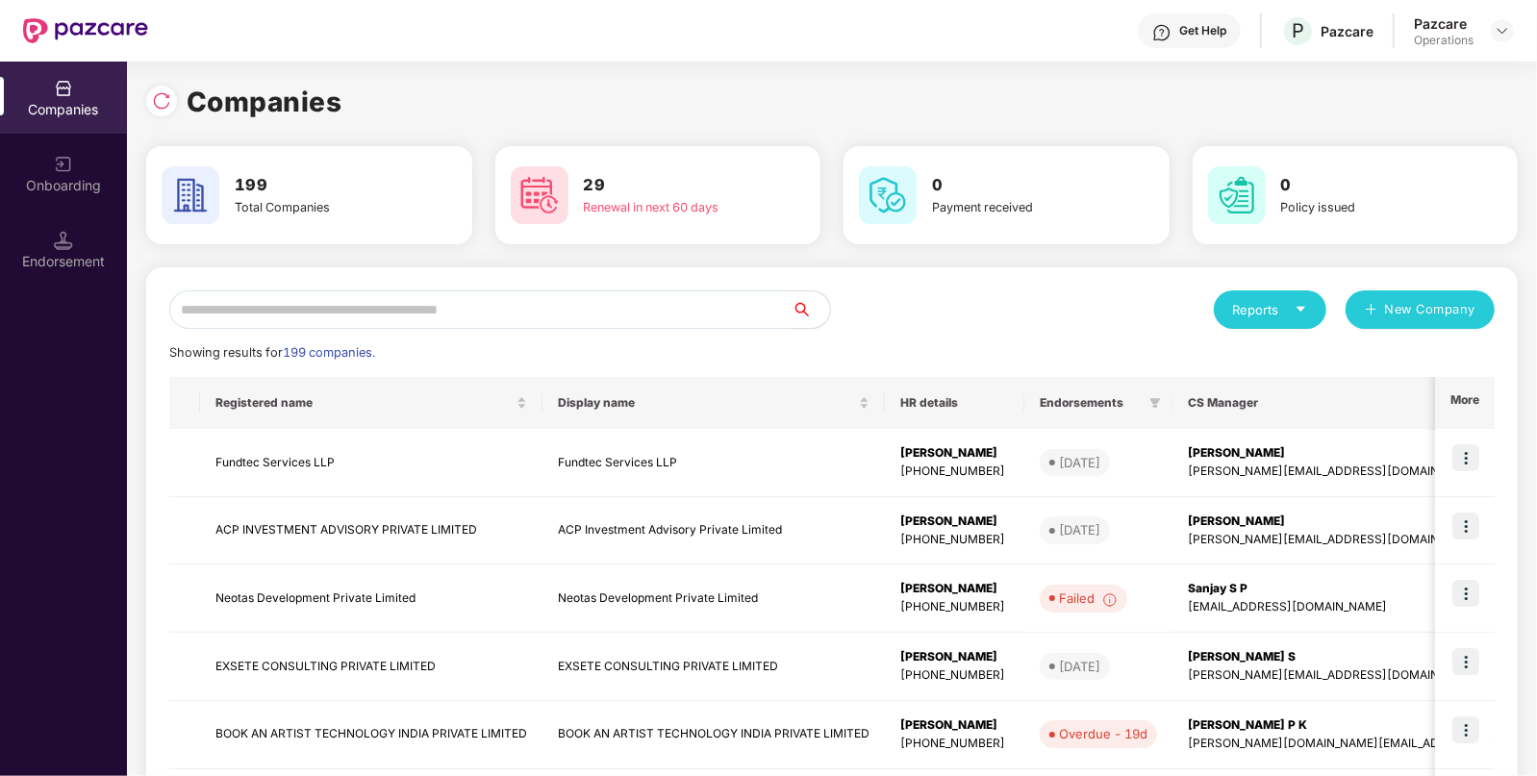
click at [376, 313] on input "text" at bounding box center [480, 309] width 622 height 38
paste input "**********"
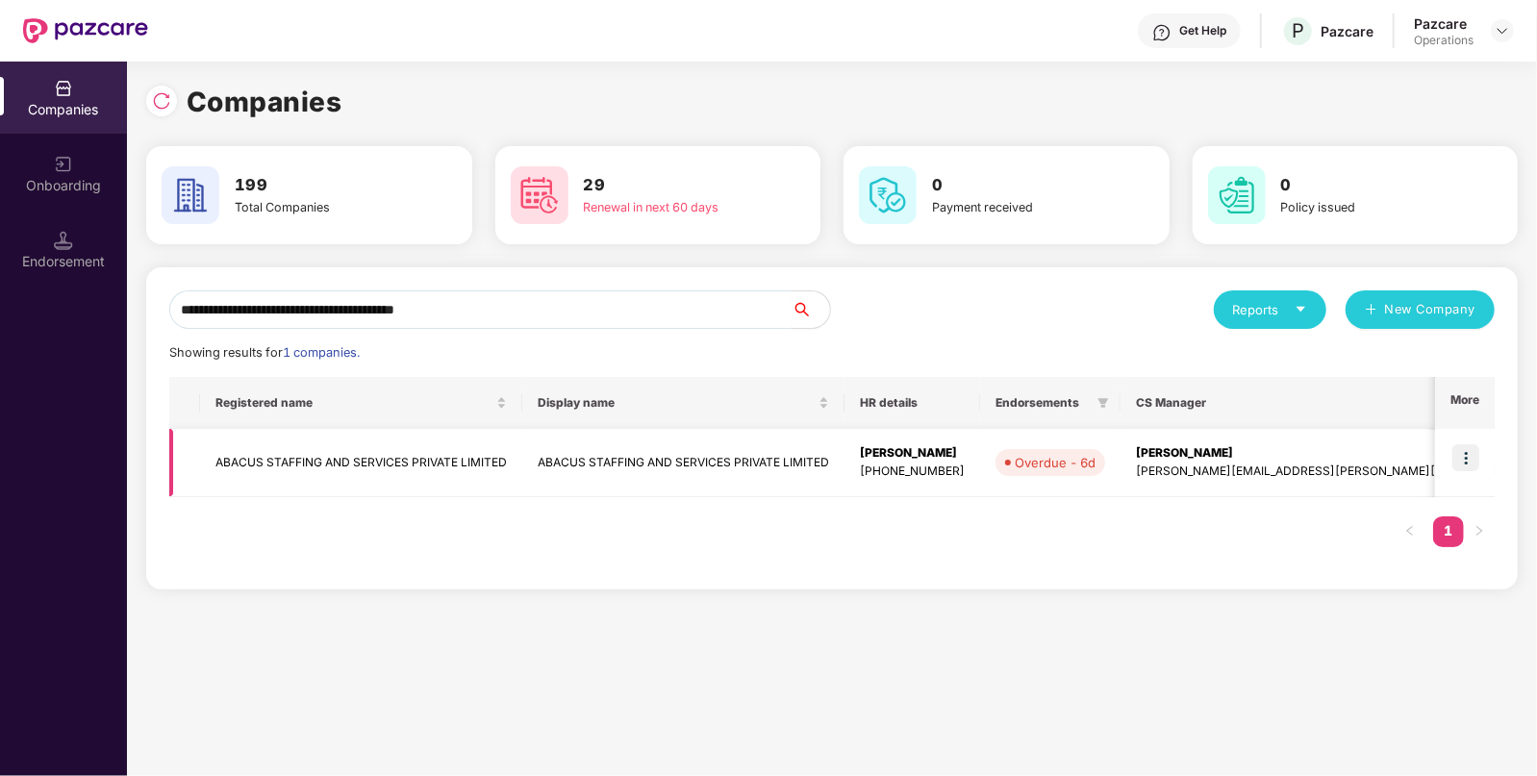
type input "**********"
click at [363, 461] on td "ABACUS STAFFING AND SERVICES PRIVATE LIMITED" at bounding box center [361, 463] width 322 height 68
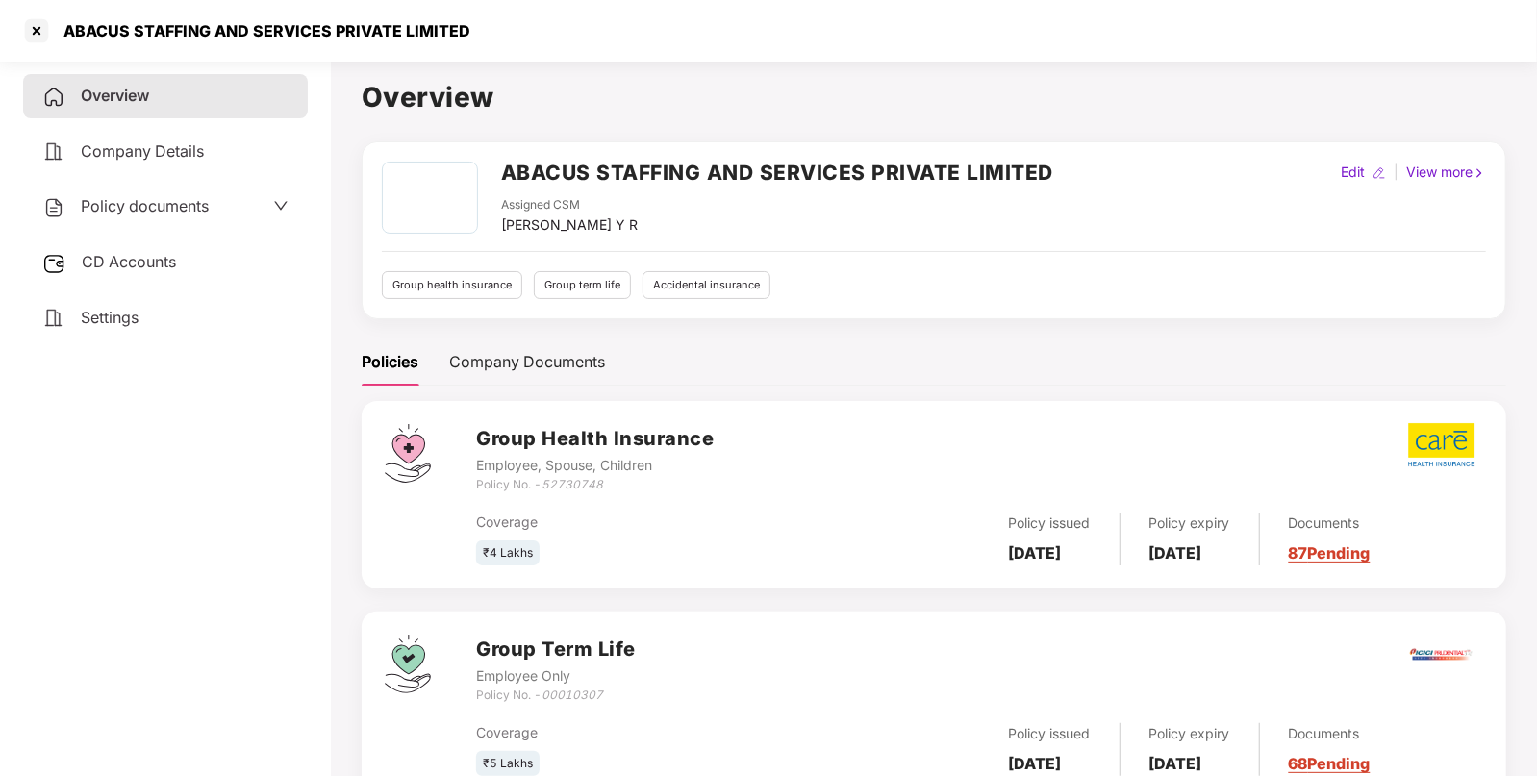
click at [277, 220] on div "Policy documents" at bounding box center [165, 207] width 285 height 44
click at [240, 206] on div "Policy documents" at bounding box center [165, 206] width 246 height 25
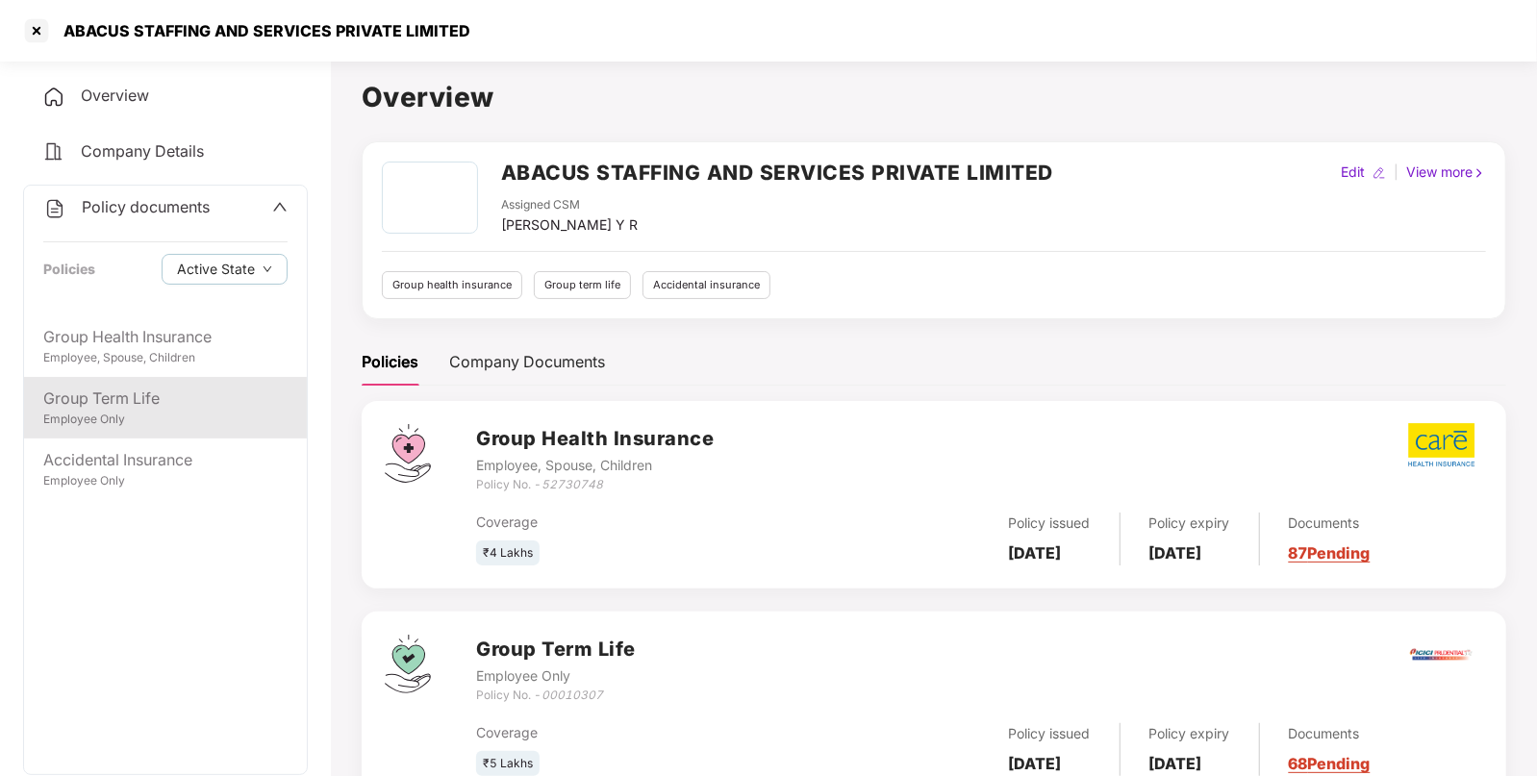
click at [188, 413] on div "Employee Only" at bounding box center [165, 420] width 244 height 18
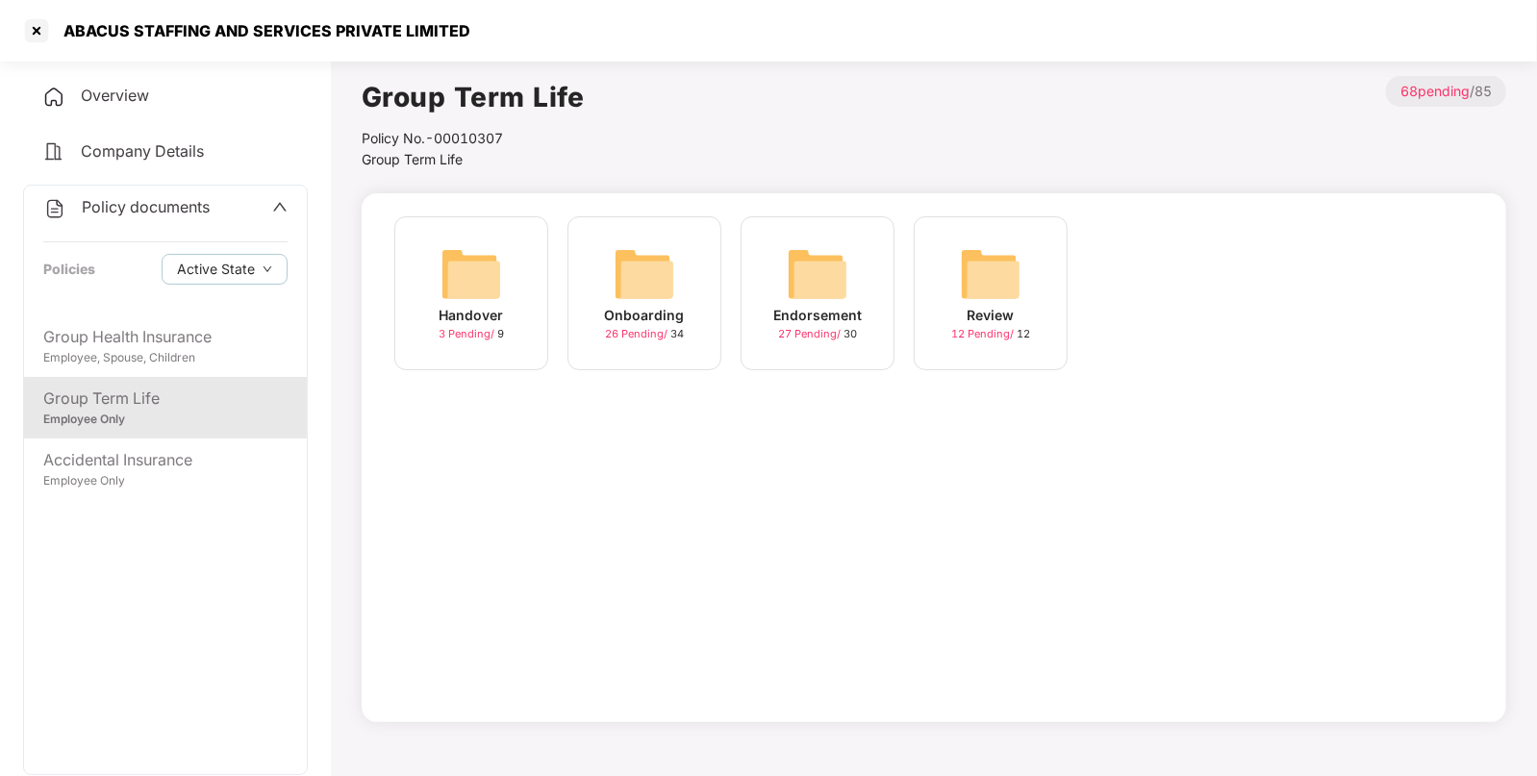
click at [830, 313] on div "Endorsement" at bounding box center [817, 315] width 88 height 21
click at [992, 280] on img at bounding box center [991, 274] width 62 height 62
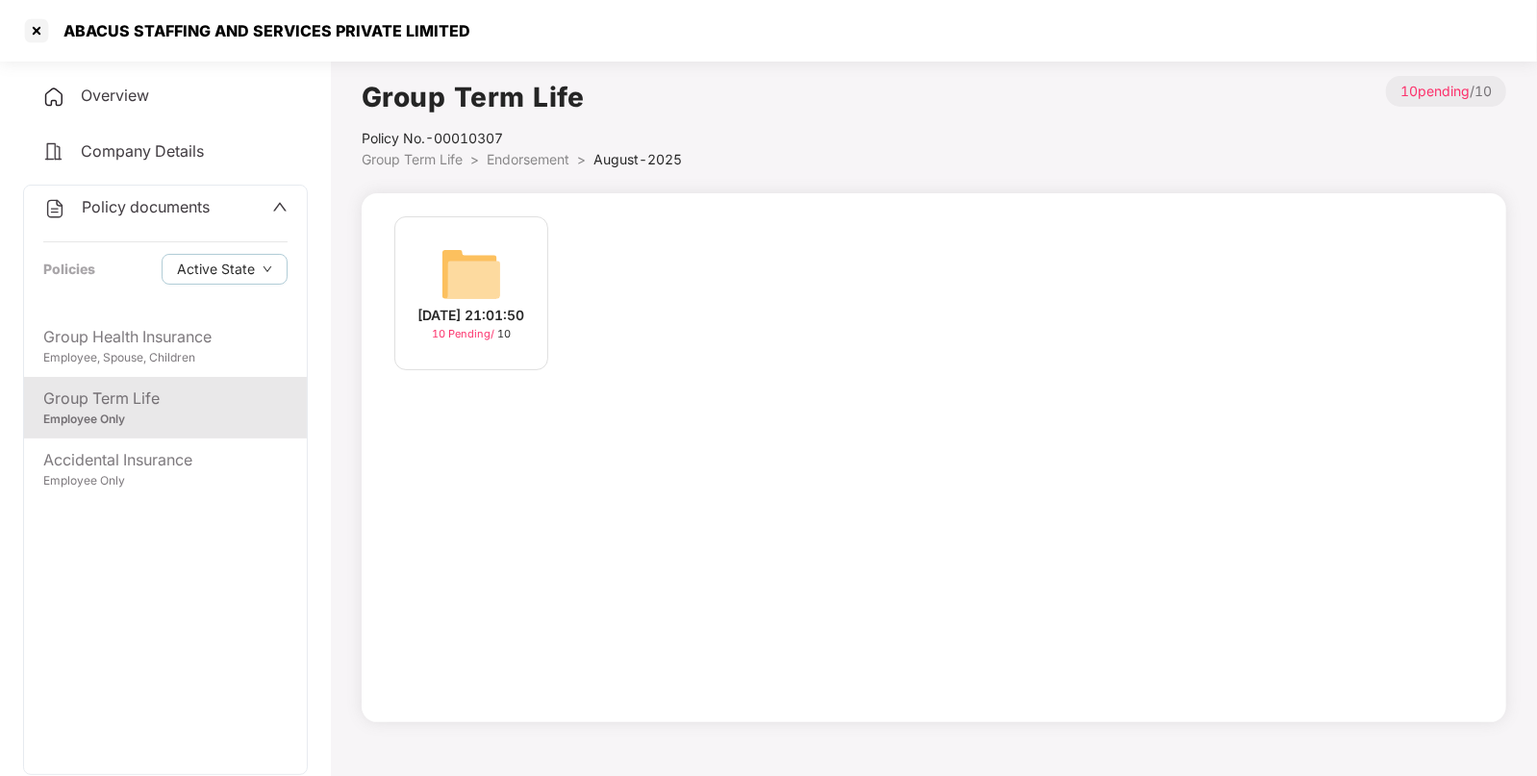
click at [456, 261] on img at bounding box center [472, 274] width 62 height 62
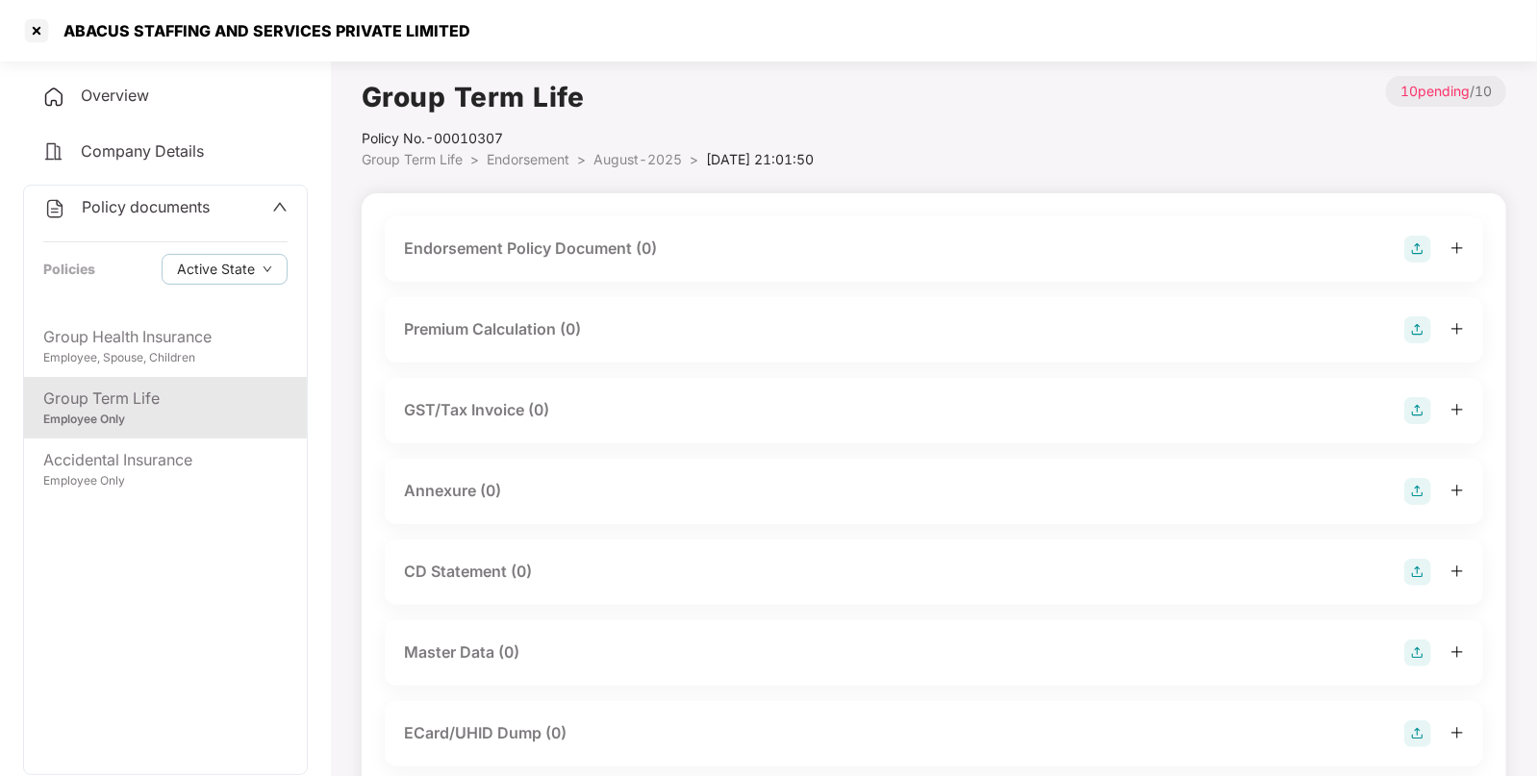
click at [1422, 253] on img at bounding box center [1417, 249] width 27 height 27
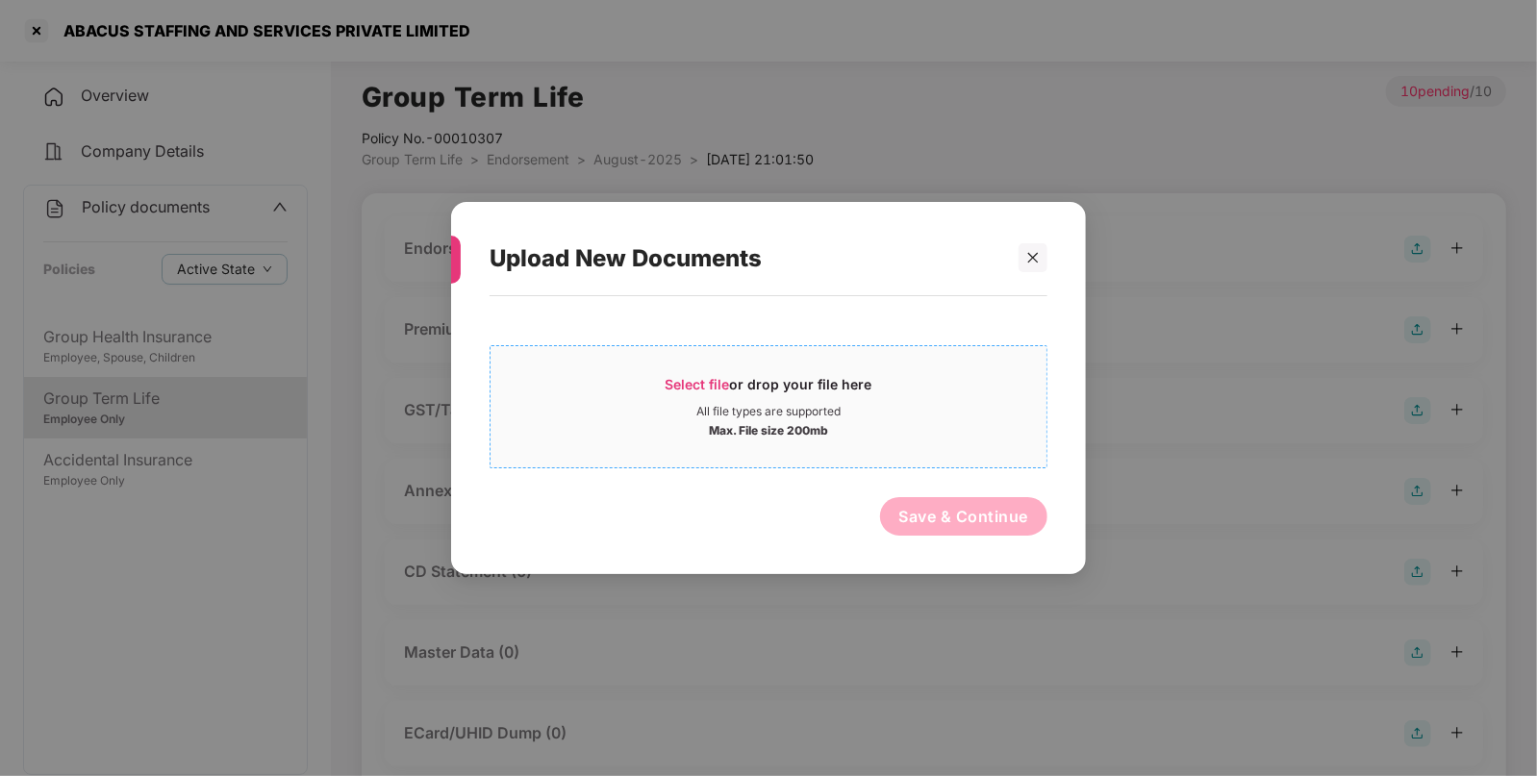
click at [944, 371] on span "Select file or drop your file here All file types are supported Max. File size …" at bounding box center [769, 407] width 556 height 92
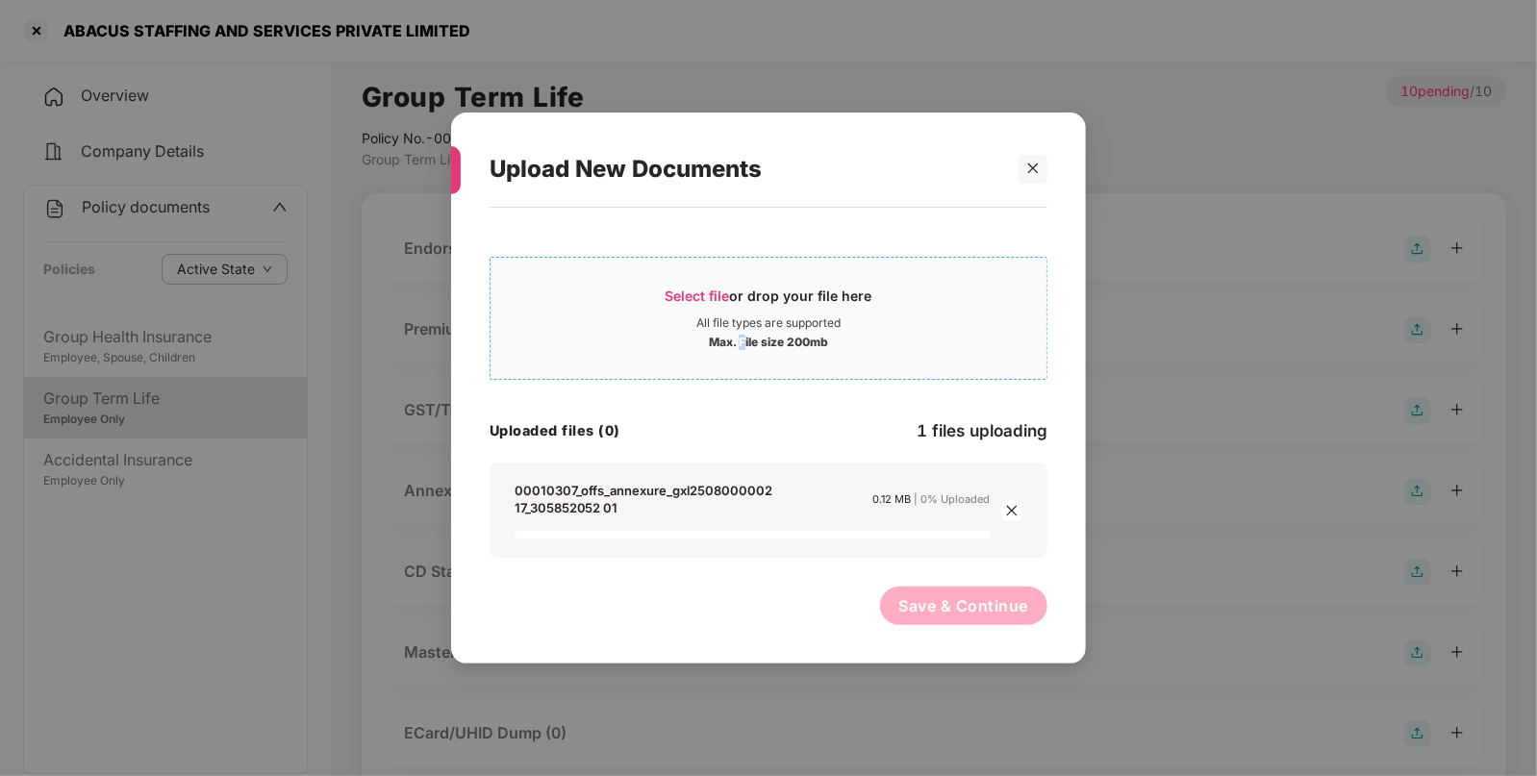
click at [744, 331] on div "Max. File size 200mb" at bounding box center [768, 340] width 119 height 19
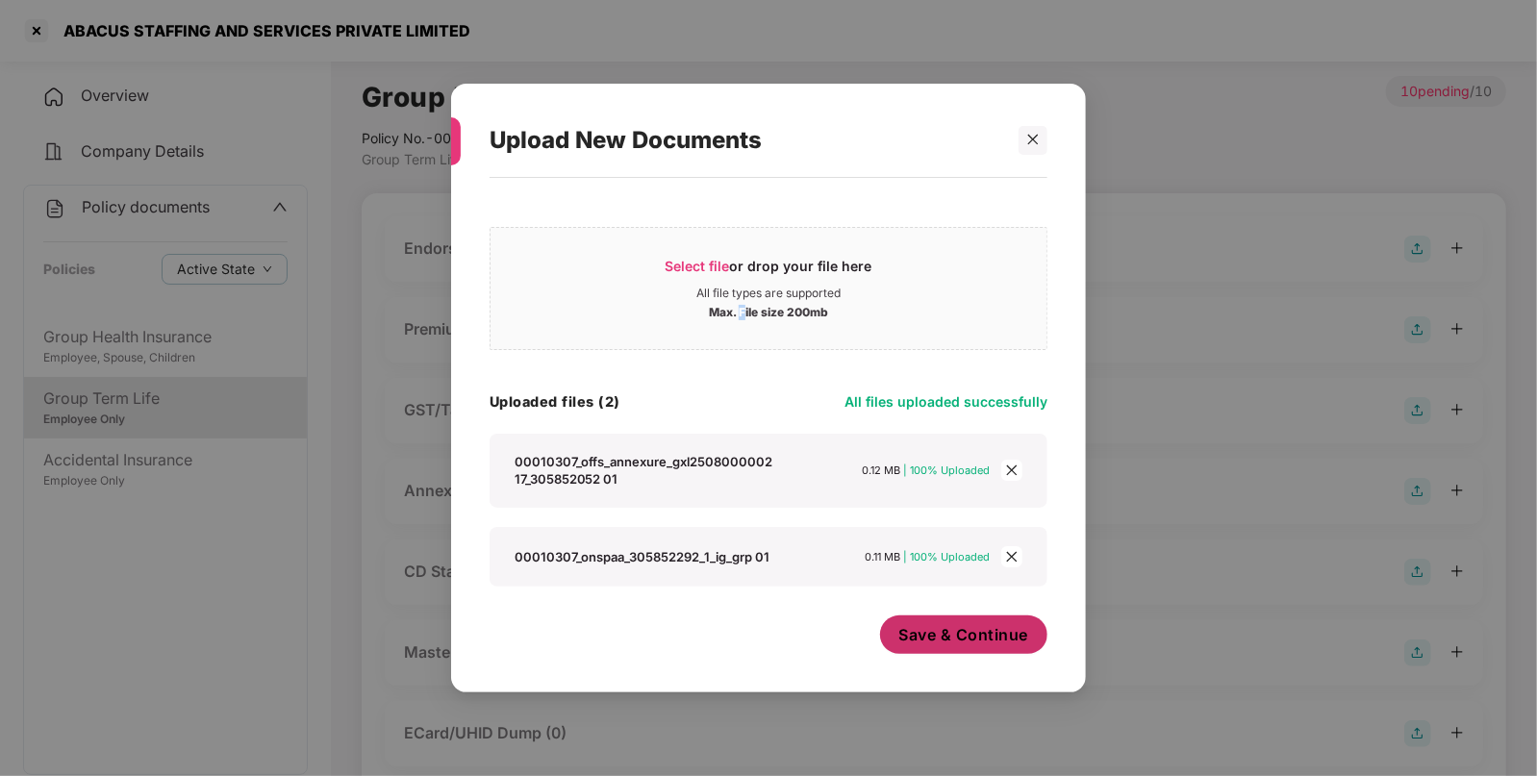
click at [933, 638] on span "Save & Continue" at bounding box center [964, 634] width 130 height 21
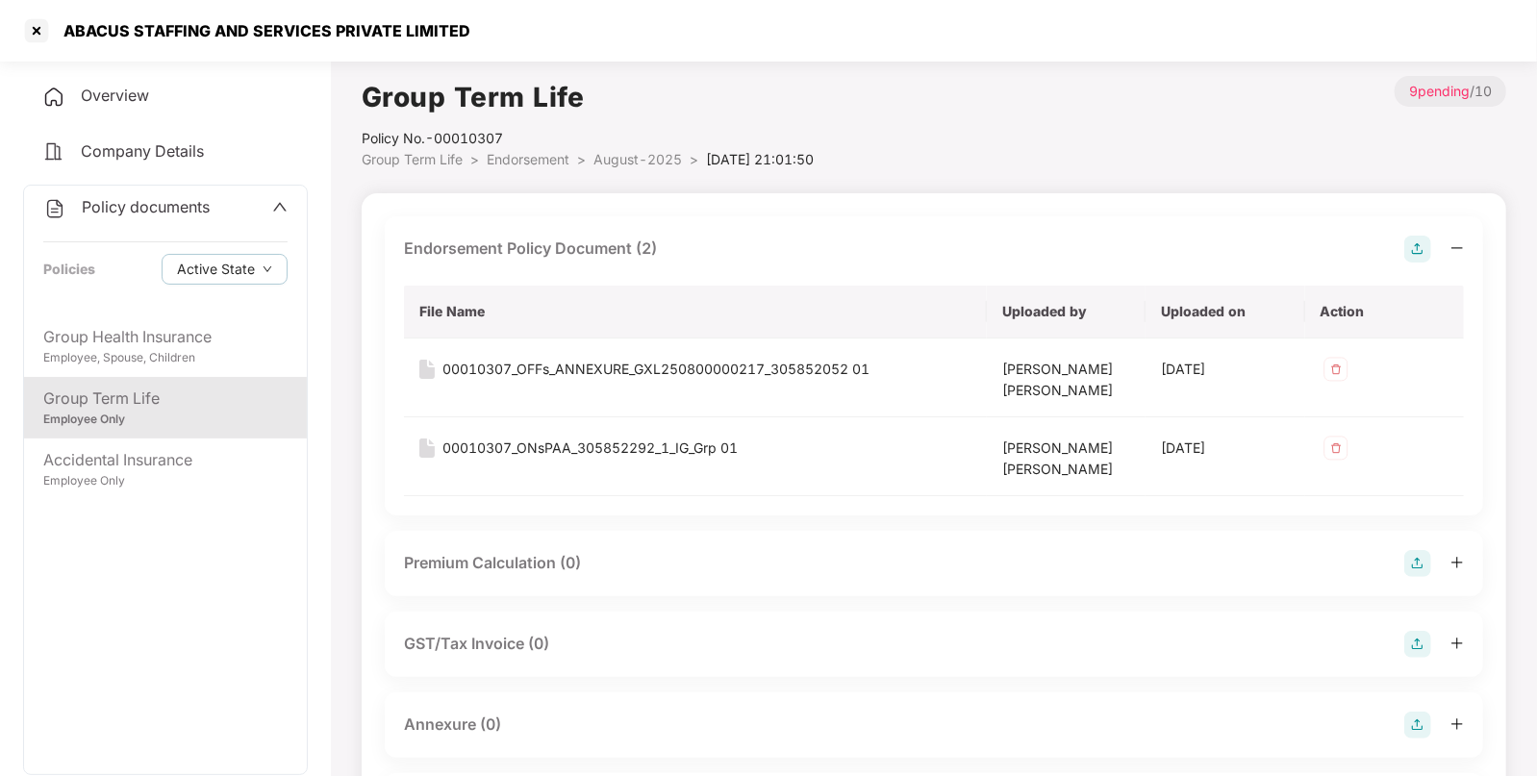
click at [1423, 733] on img at bounding box center [1417, 725] width 27 height 27
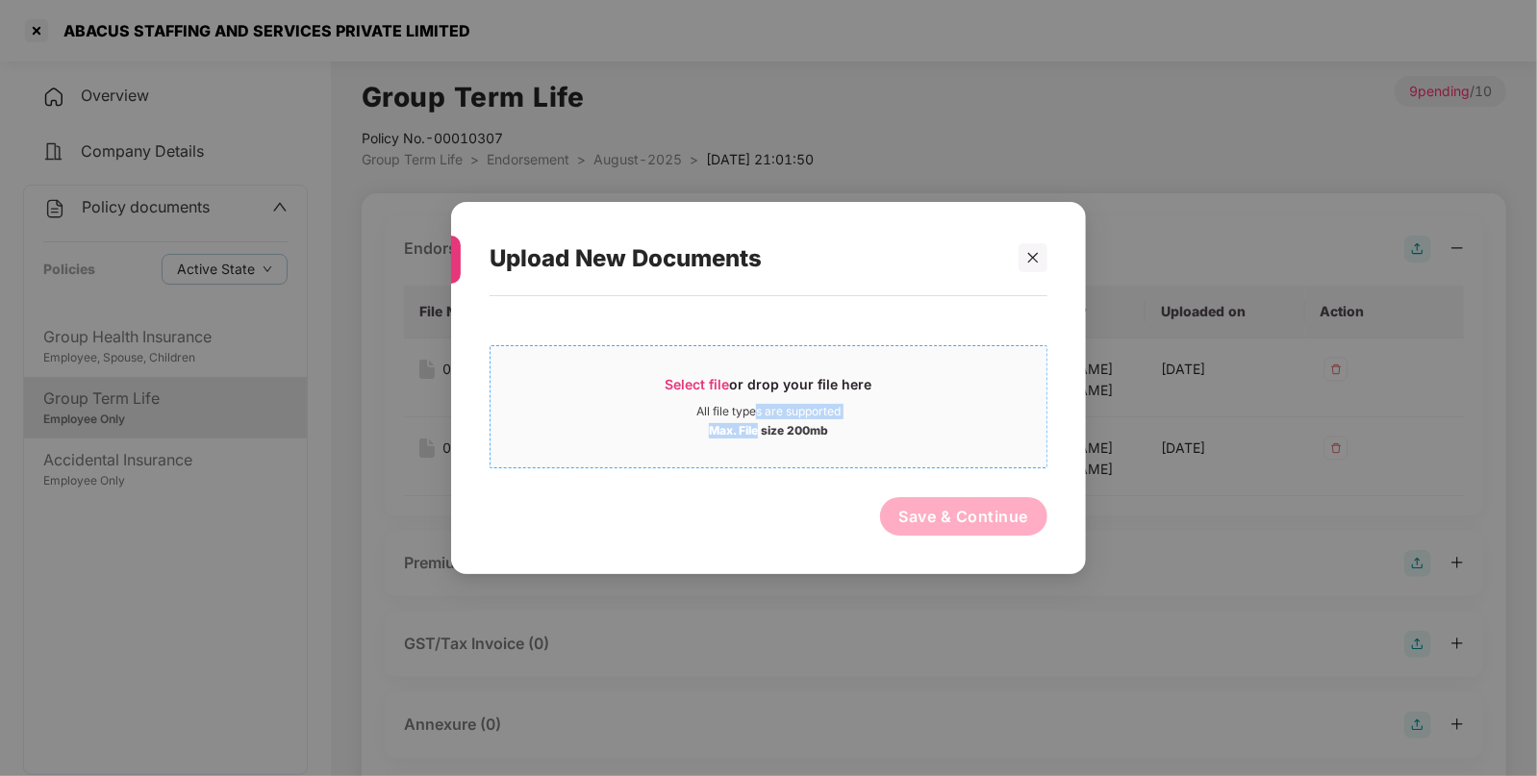
click at [759, 417] on div "Select file or drop your file here All file types are supported Max. File size …" at bounding box center [769, 406] width 556 height 63
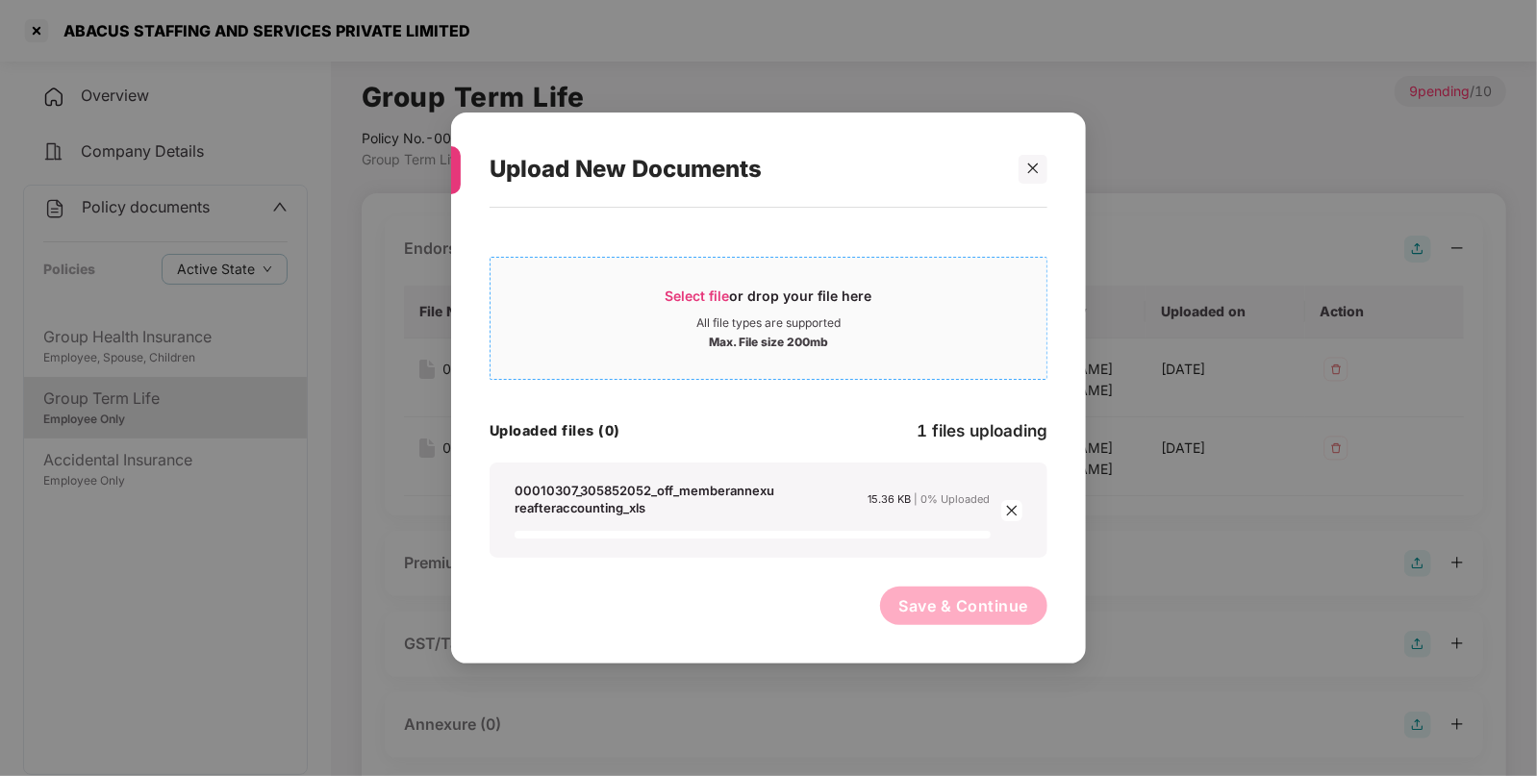
click at [761, 298] on div "Select file or drop your file here" at bounding box center [769, 301] width 207 height 29
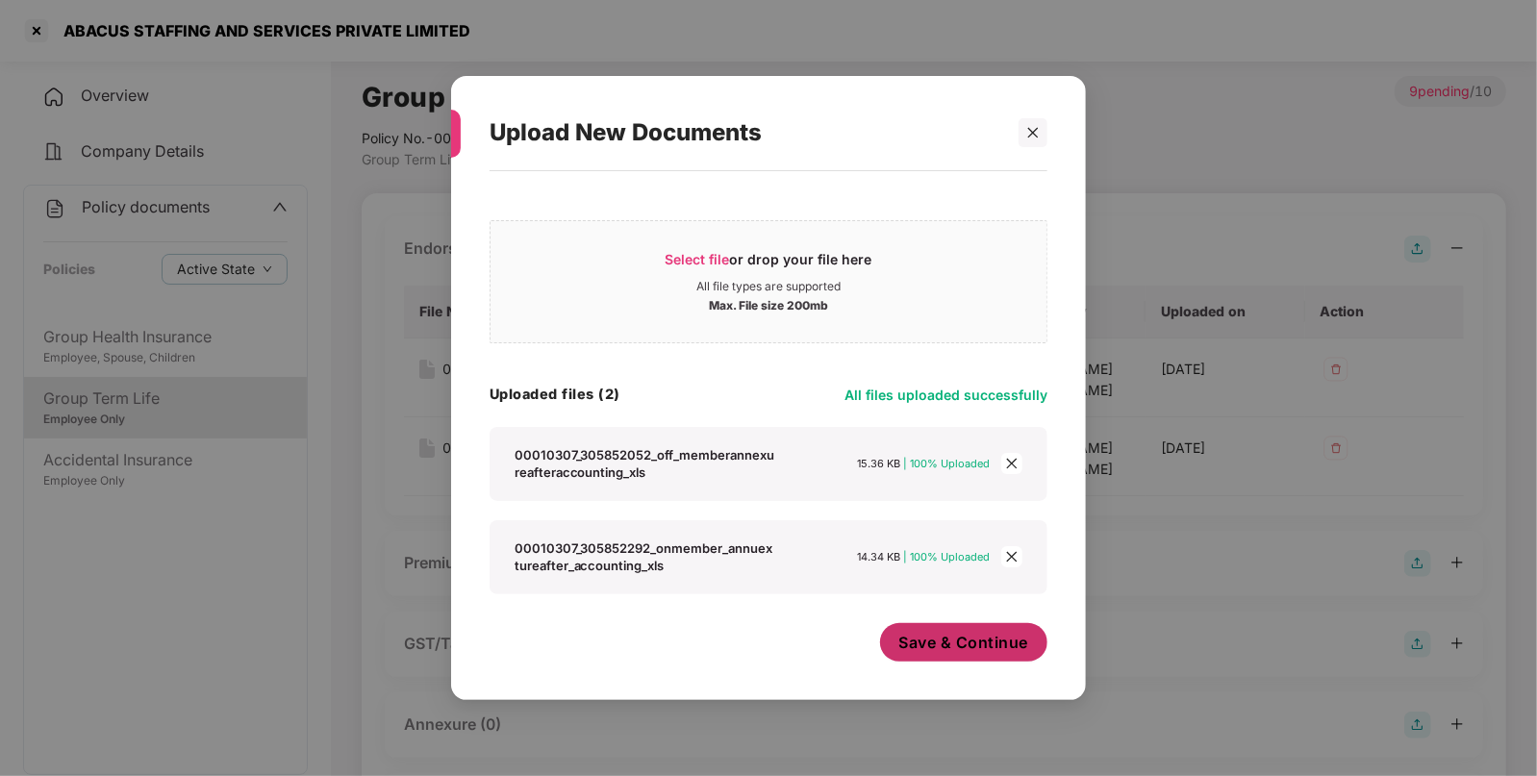
click at [993, 657] on button "Save & Continue" at bounding box center [964, 642] width 168 height 38
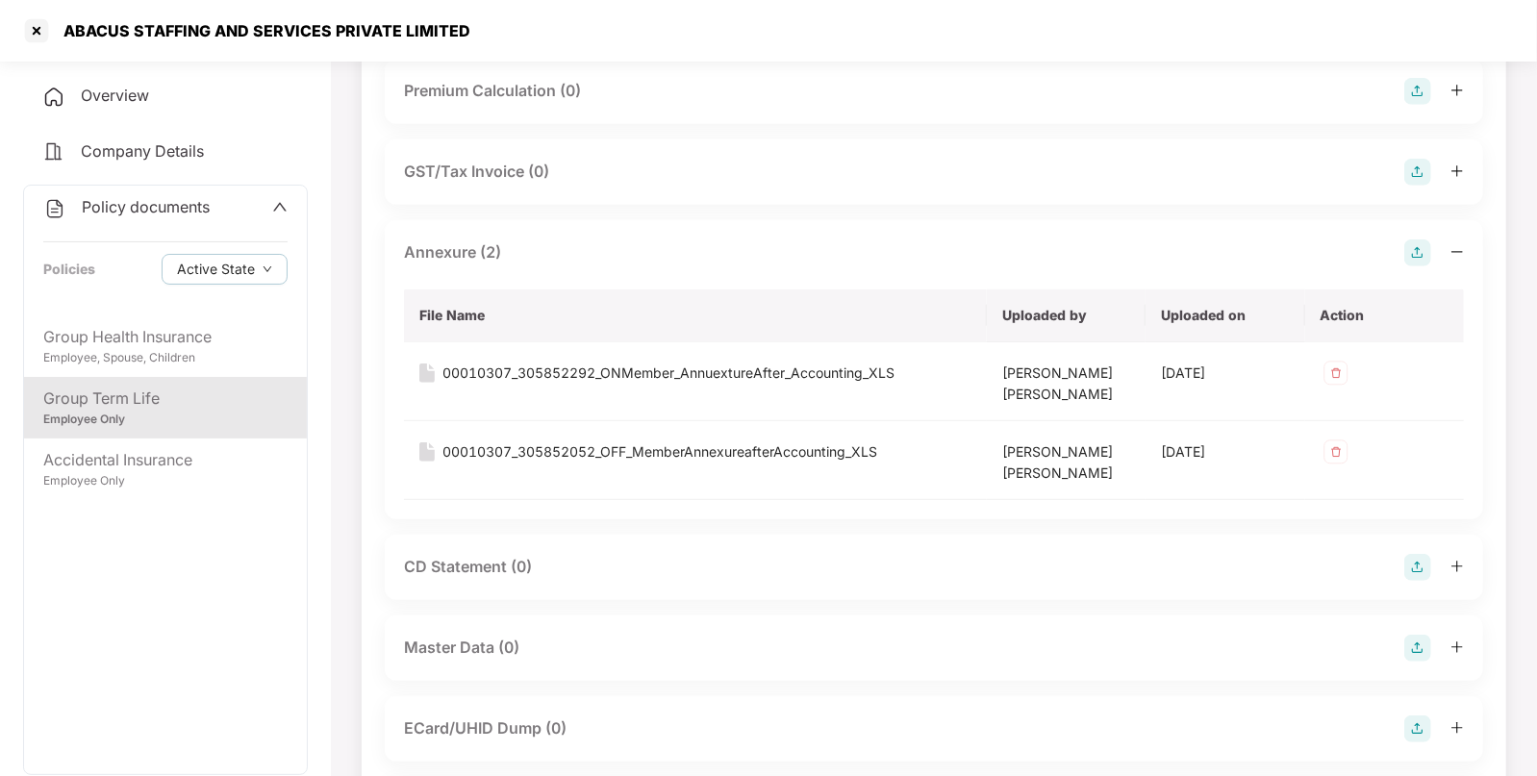
scroll to position [500, 0]
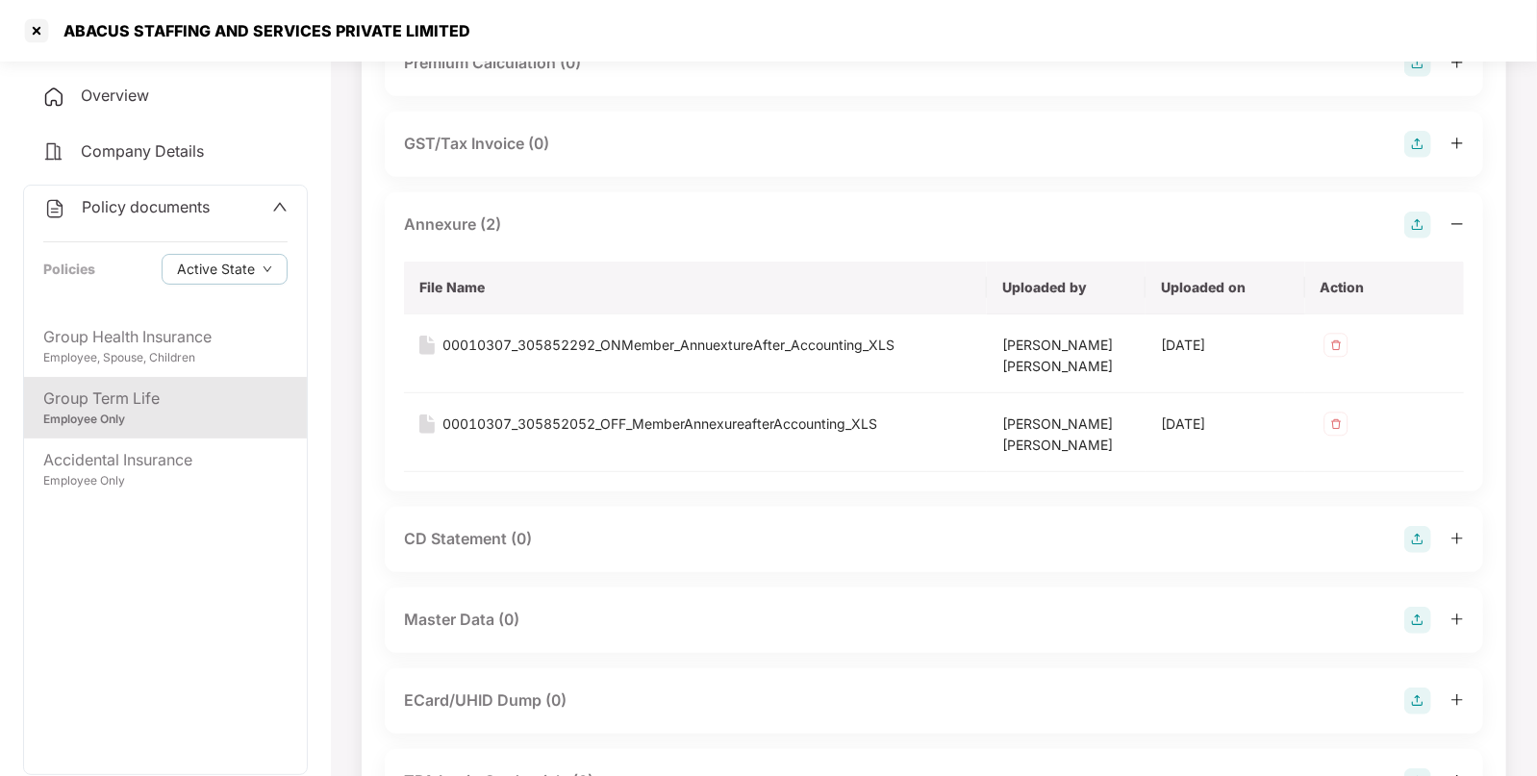
click at [1420, 620] on img at bounding box center [1417, 620] width 27 height 27
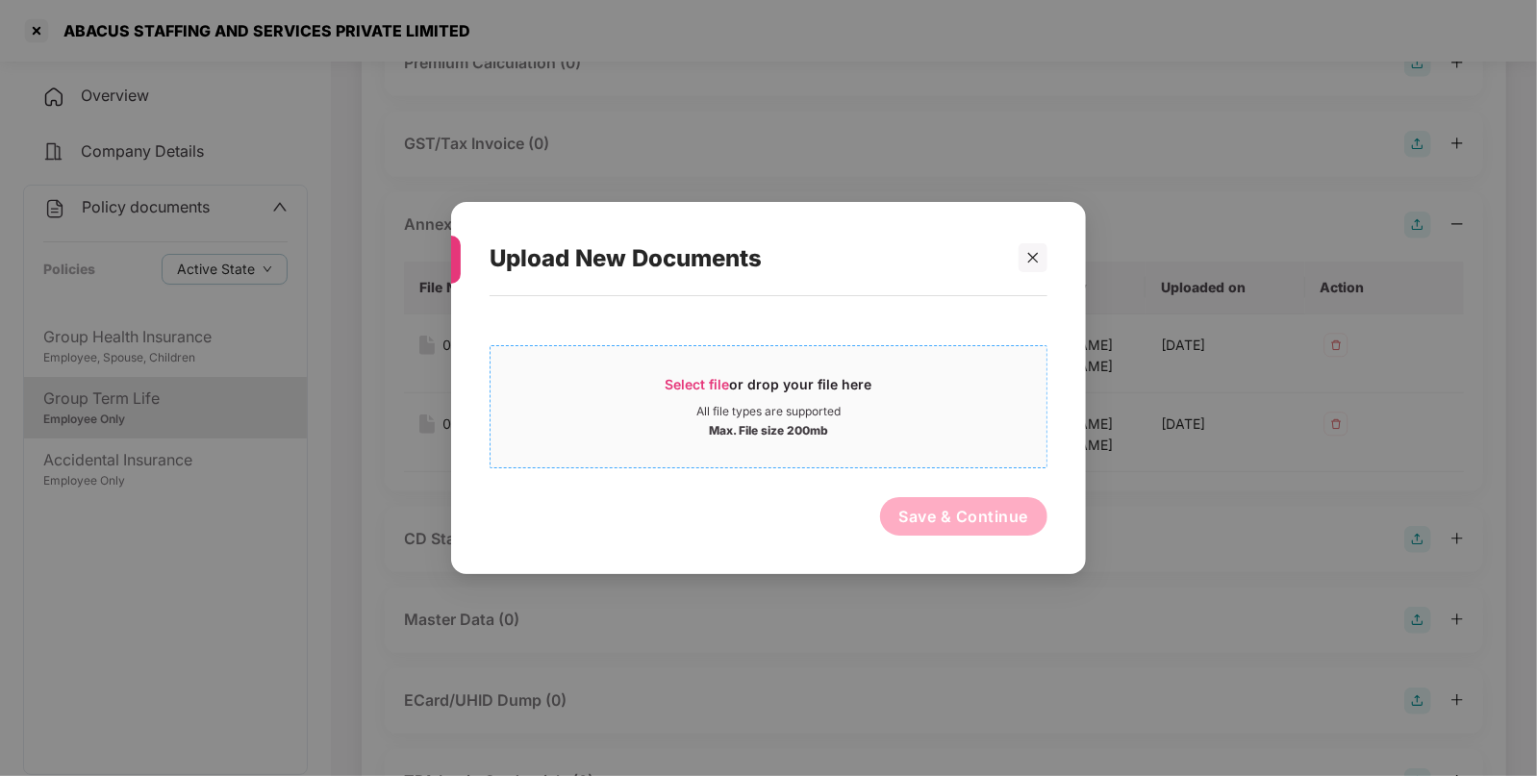
click at [740, 387] on div "Select file or drop your file here" at bounding box center [769, 389] width 207 height 29
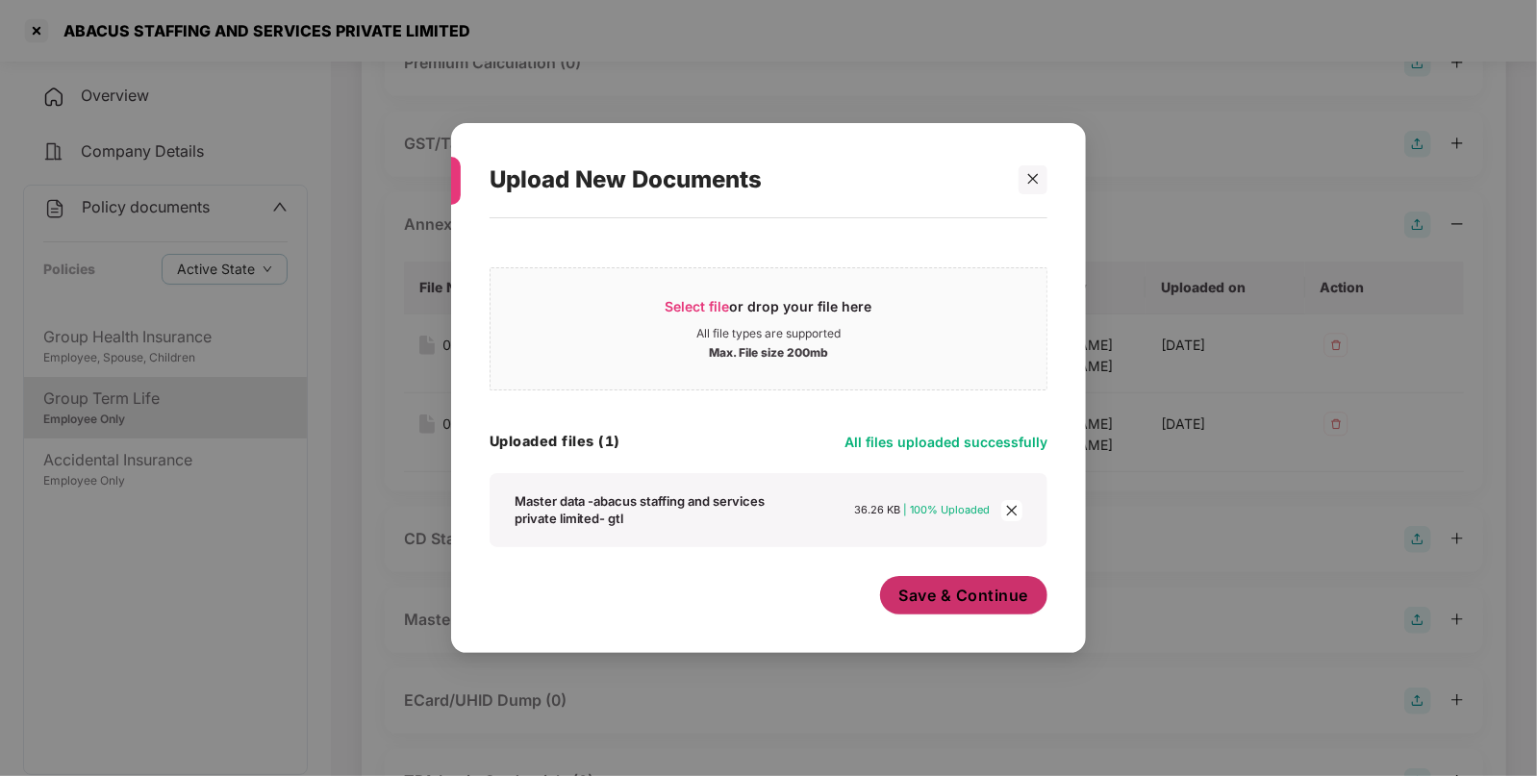
click at [1008, 615] on button "Save & Continue" at bounding box center [964, 595] width 168 height 38
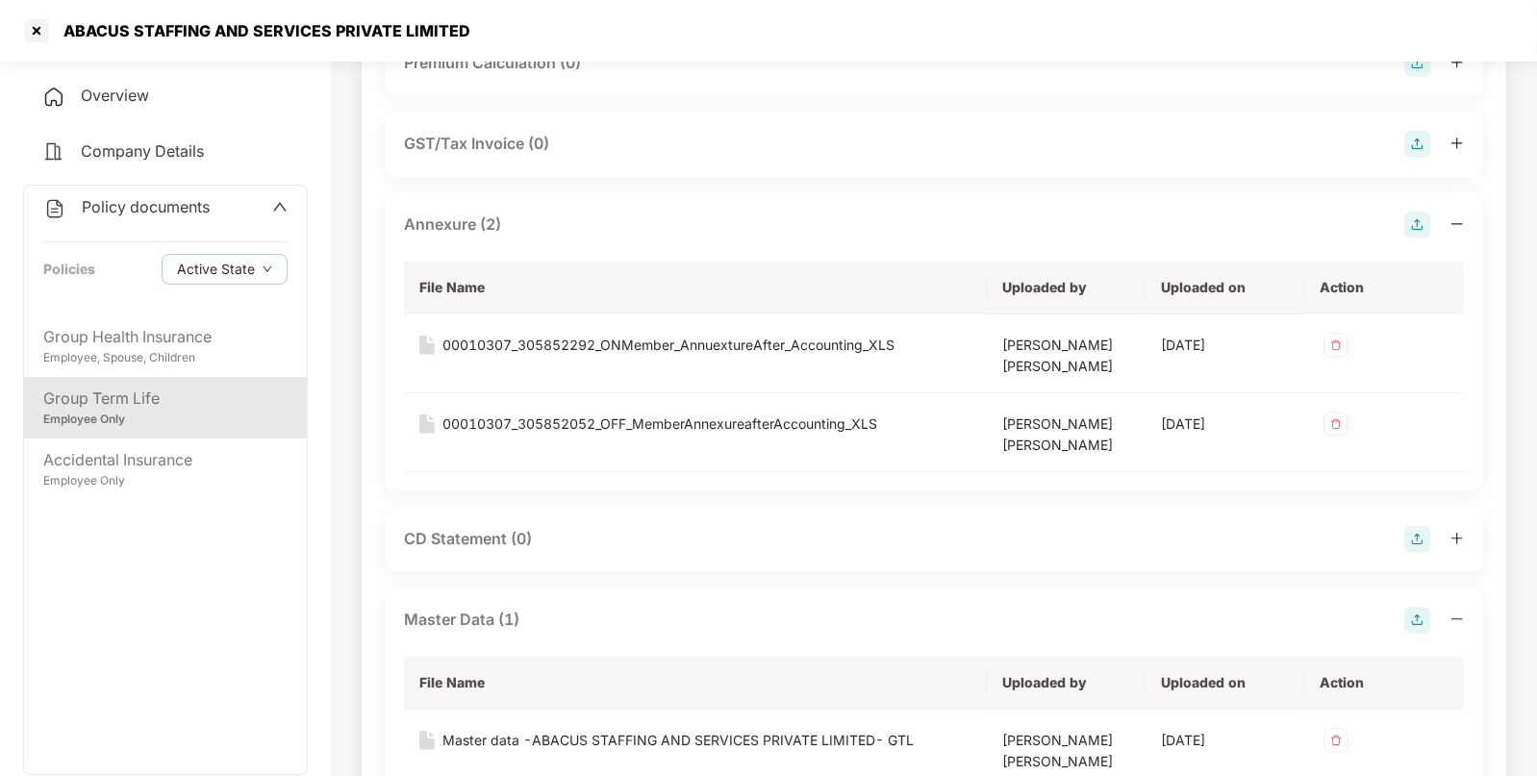
click at [154, 216] on span "Policy documents" at bounding box center [146, 206] width 128 height 19
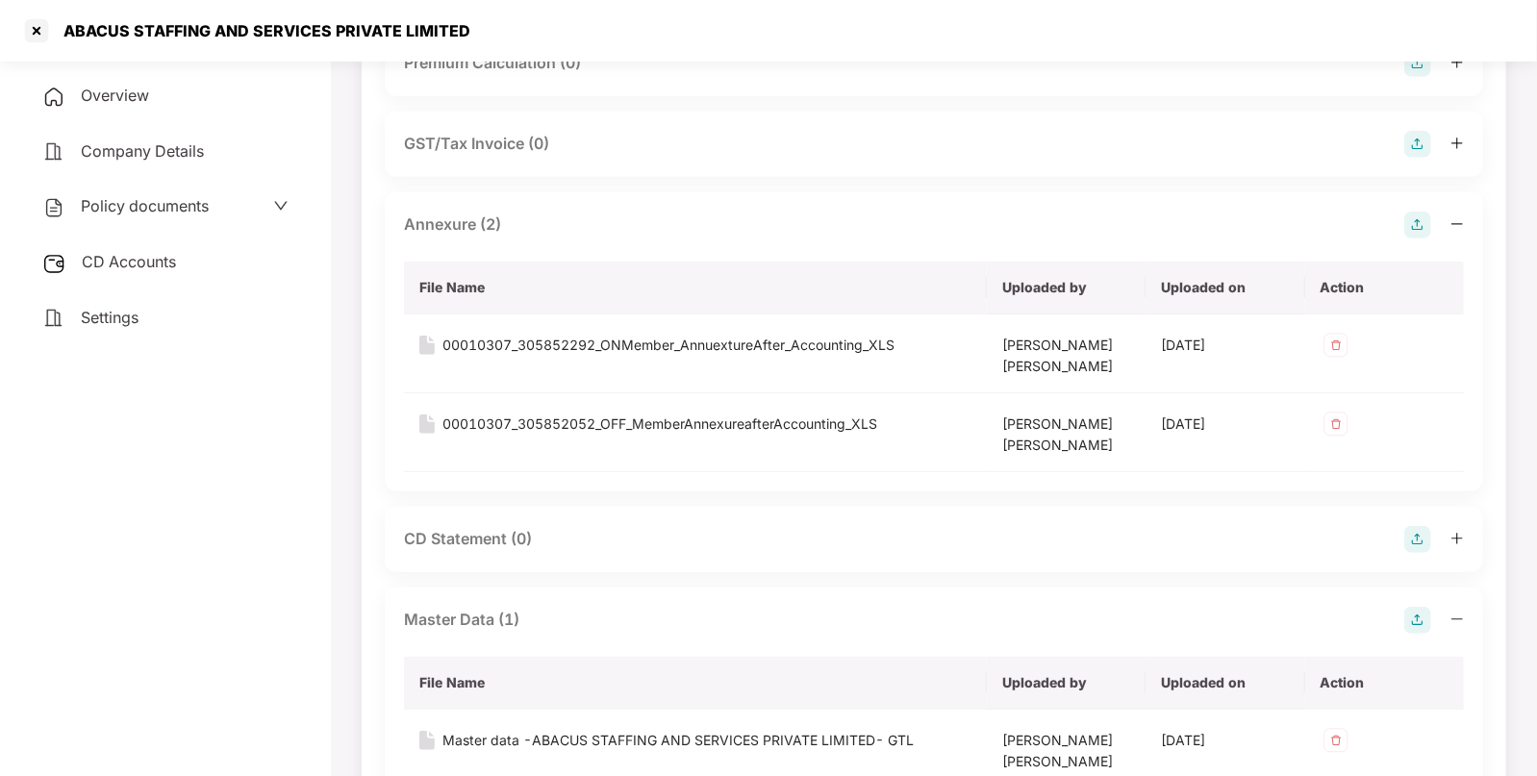
click at [129, 270] on span "CD Accounts" at bounding box center [129, 261] width 94 height 19
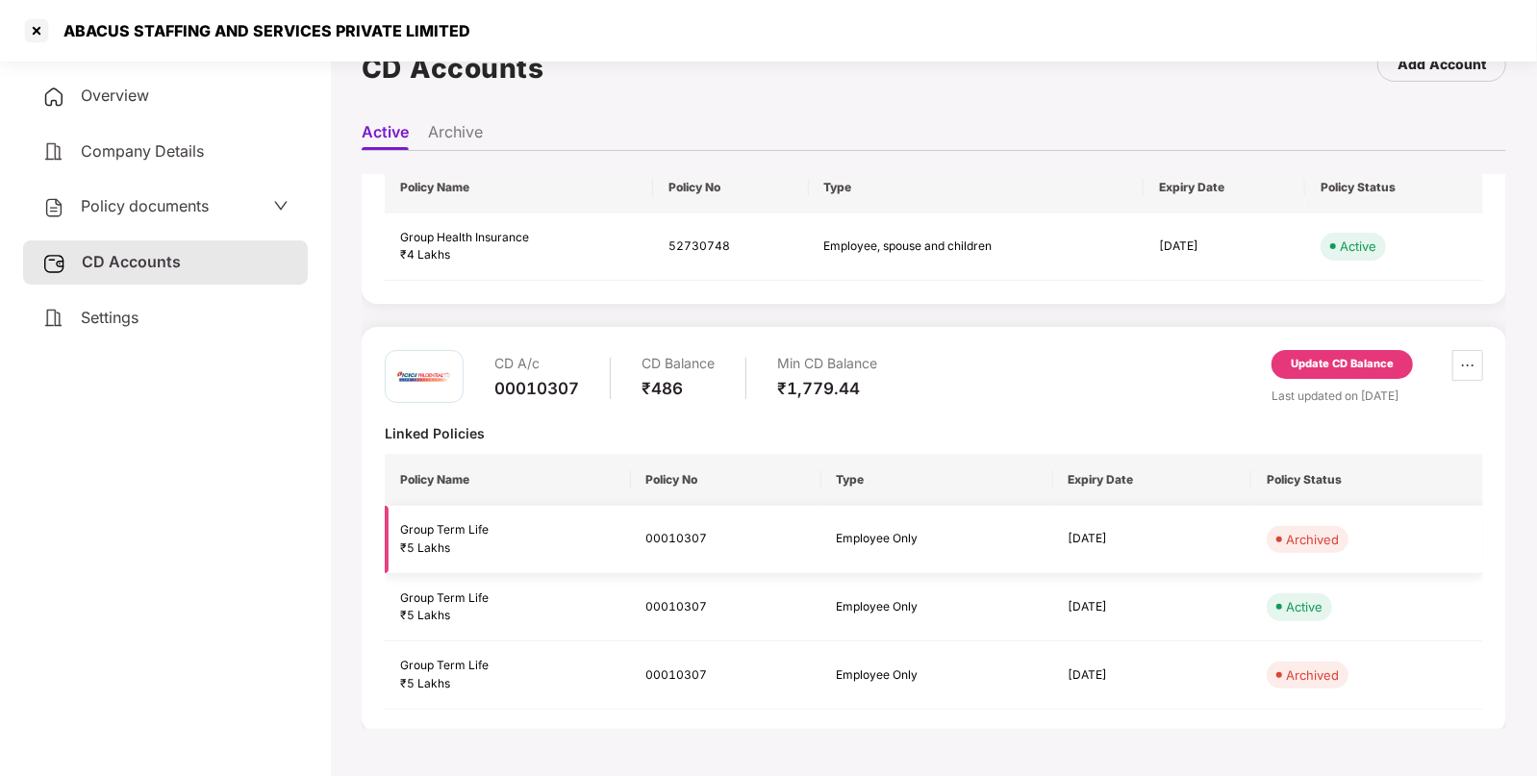
scroll to position [140, 0]
click at [1382, 359] on div "Update CD Balance" at bounding box center [1342, 363] width 103 height 17
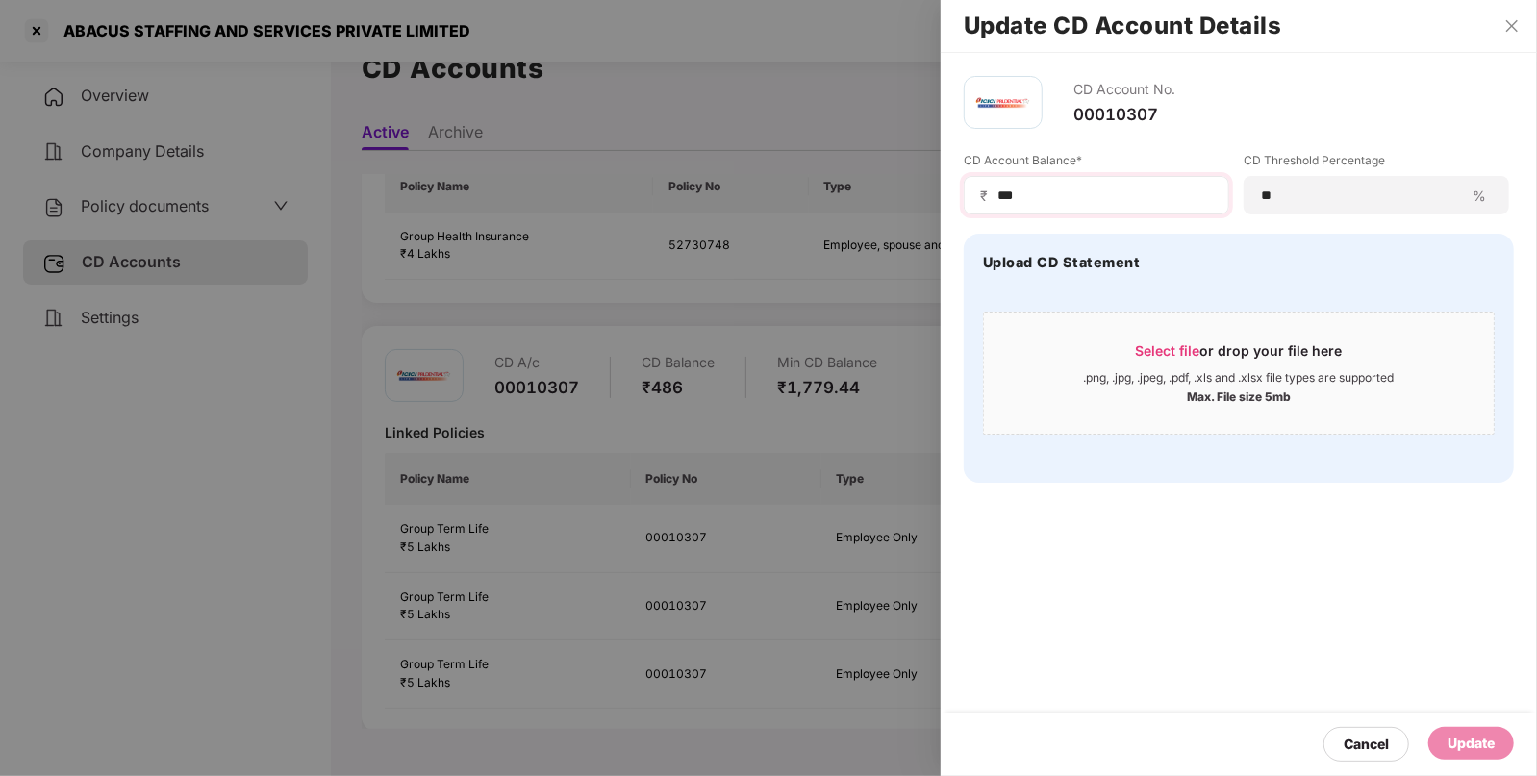
click at [1093, 206] on div "₹ ***" at bounding box center [1096, 195] width 265 height 38
click at [1074, 183] on div "₹ ***" at bounding box center [1096, 195] width 265 height 38
click at [1066, 197] on input "***" at bounding box center [1103, 196] width 217 height 20
type input "*"
type input "***"
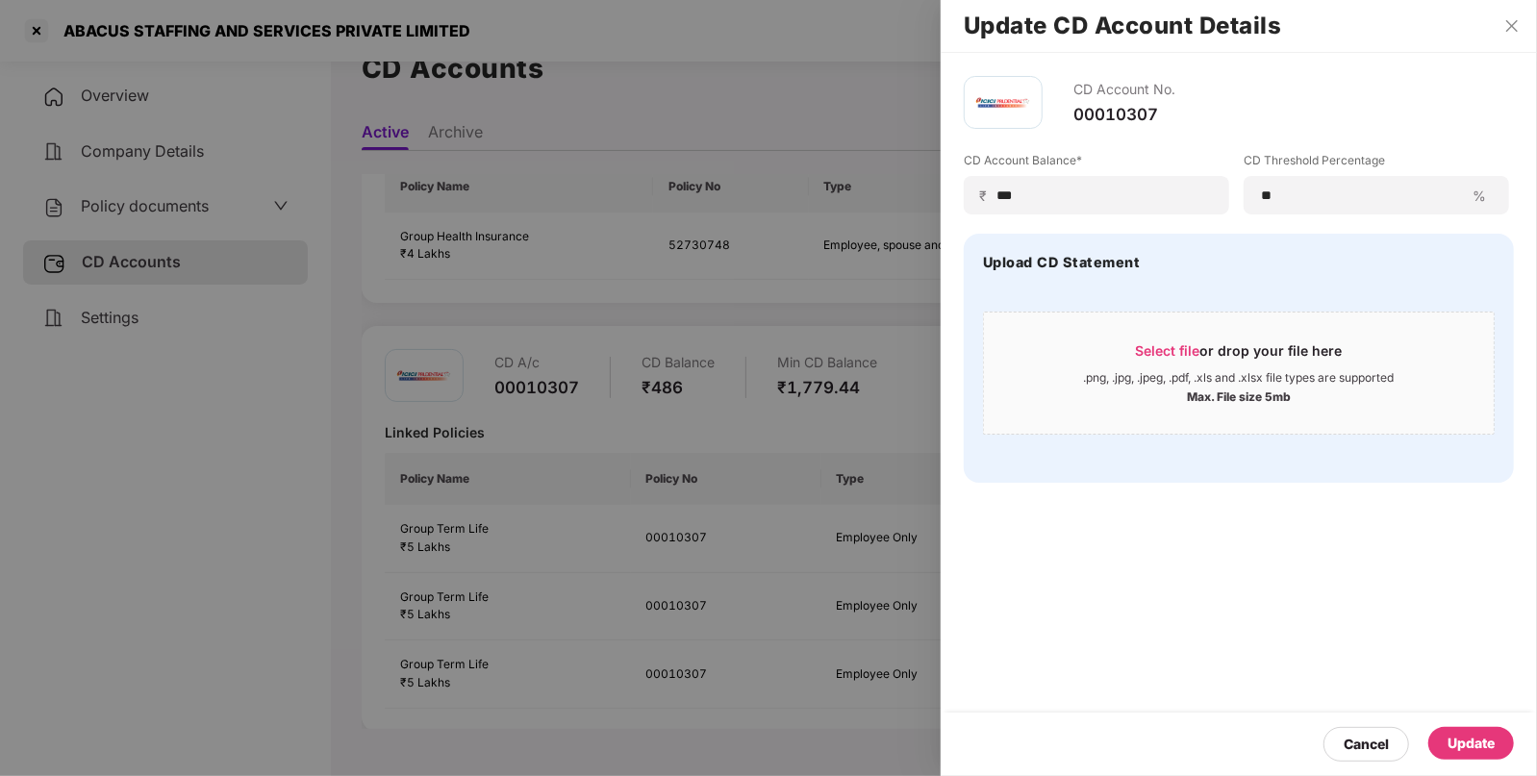
click at [1467, 734] on div "Update" at bounding box center [1470, 743] width 47 height 21
